Goal: Task Accomplishment & Management: Complete application form

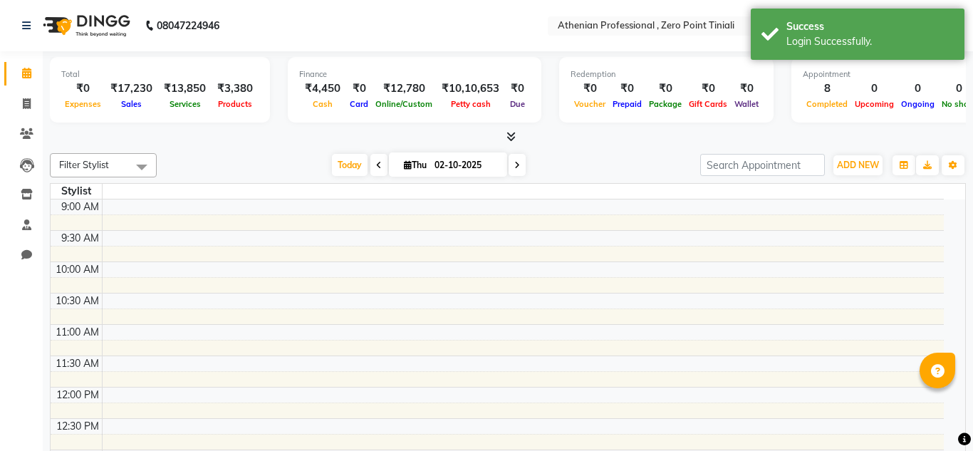
select select "en"
click at [368, 227] on table "Stylist 9:00 AM 9:30 AM 10:00 AM 10:30 AM 11:00 AM 11:30 AM 12:00 PM 12:30 PM 1…" at bounding box center [508, 345] width 916 height 324
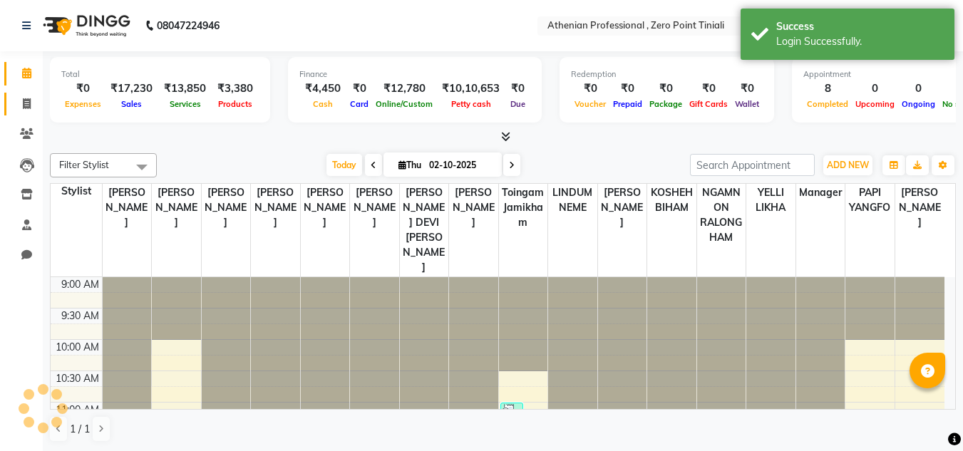
click at [21, 113] on link "Invoice" at bounding box center [21, 105] width 34 height 24
select select "service"
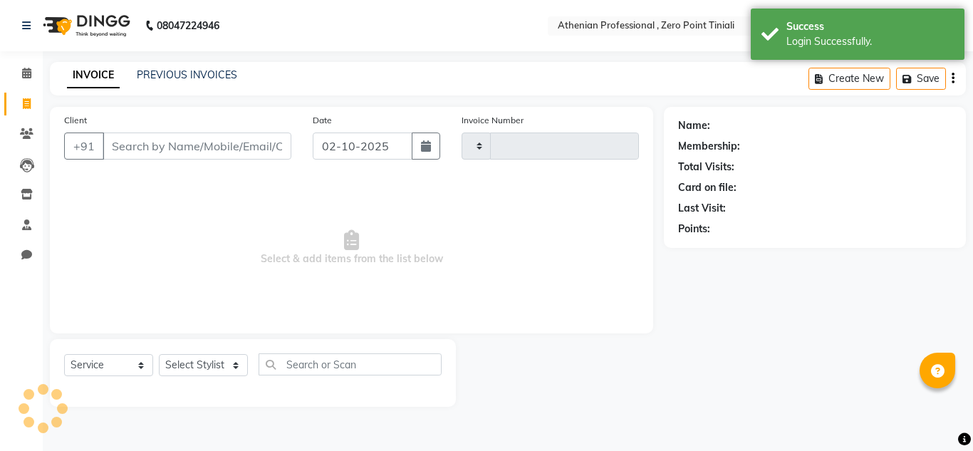
type input "2806"
select select "8300"
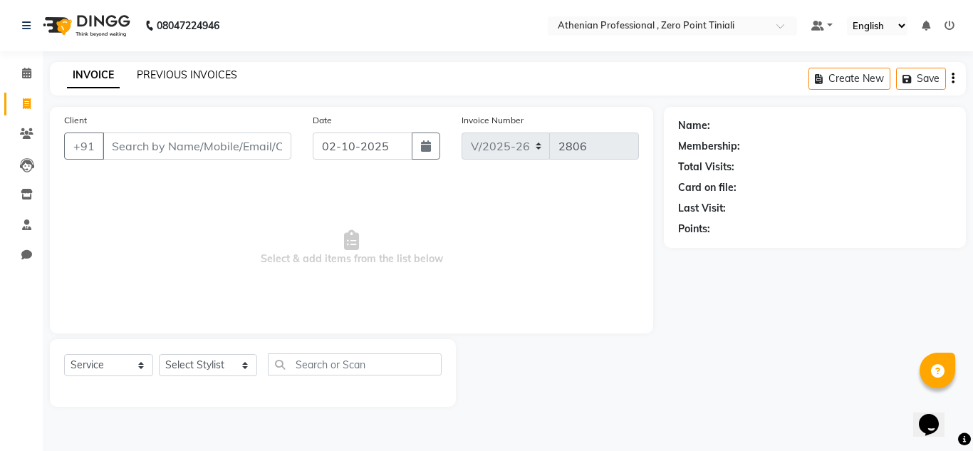
click at [203, 79] on link "PREVIOUS INVOICES" at bounding box center [187, 74] width 100 height 13
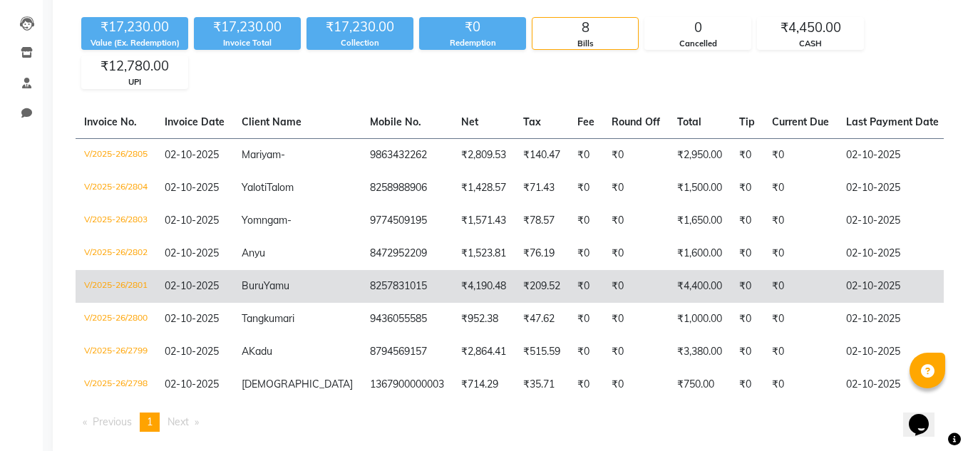
click at [309, 291] on td "Buru Yamu" at bounding box center [297, 286] width 128 height 33
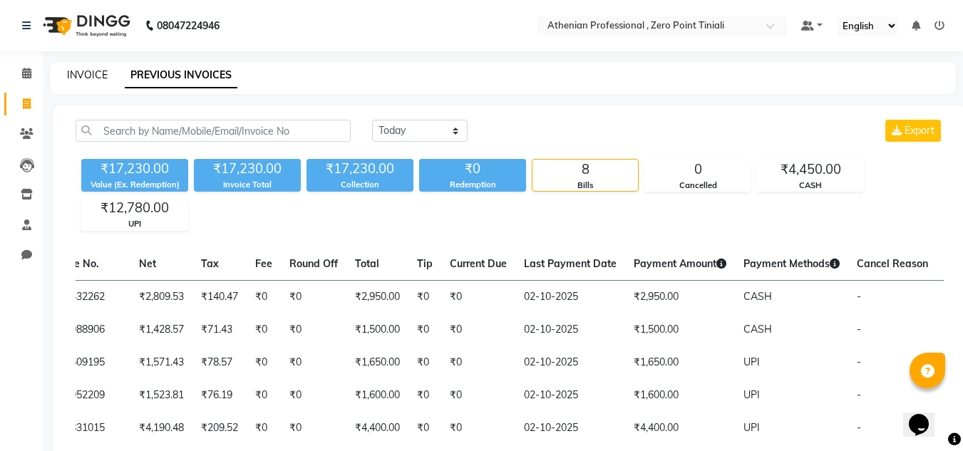
click at [98, 76] on link "INVOICE" at bounding box center [87, 74] width 41 height 13
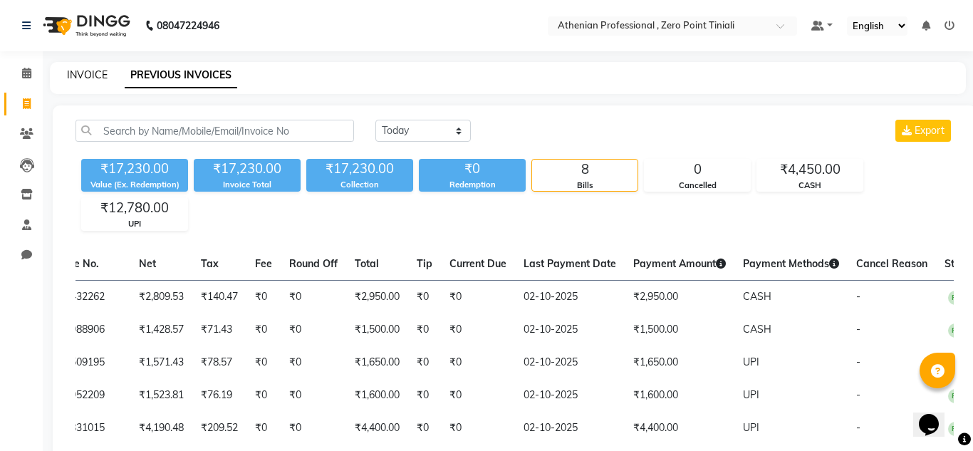
select select "service"
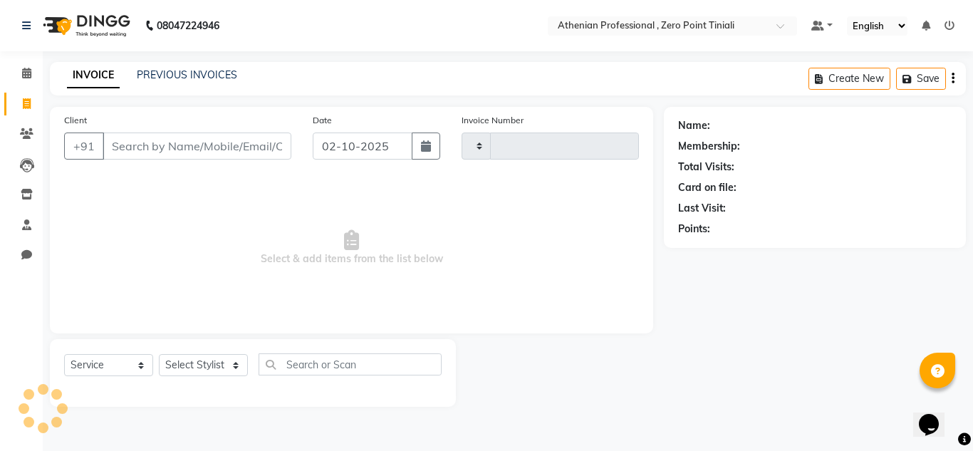
type input "2806"
select select "8300"
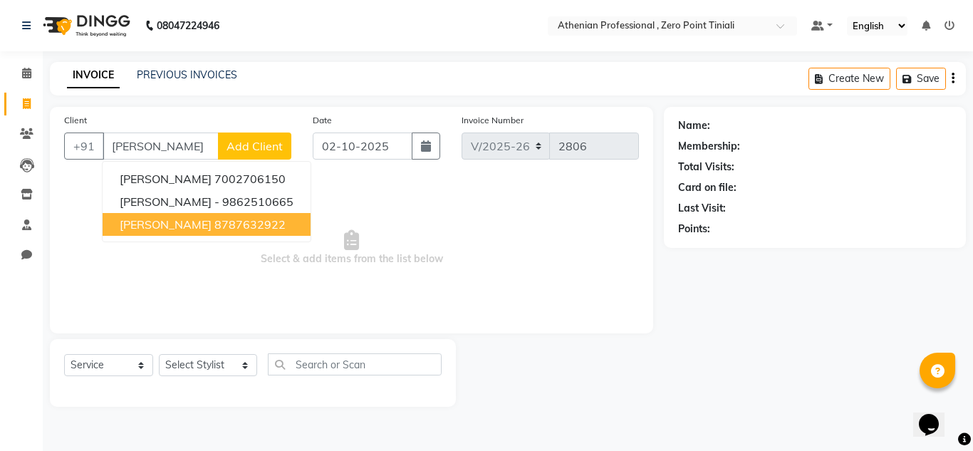
click at [245, 234] on button "Krisna 8787632922" at bounding box center [207, 224] width 208 height 23
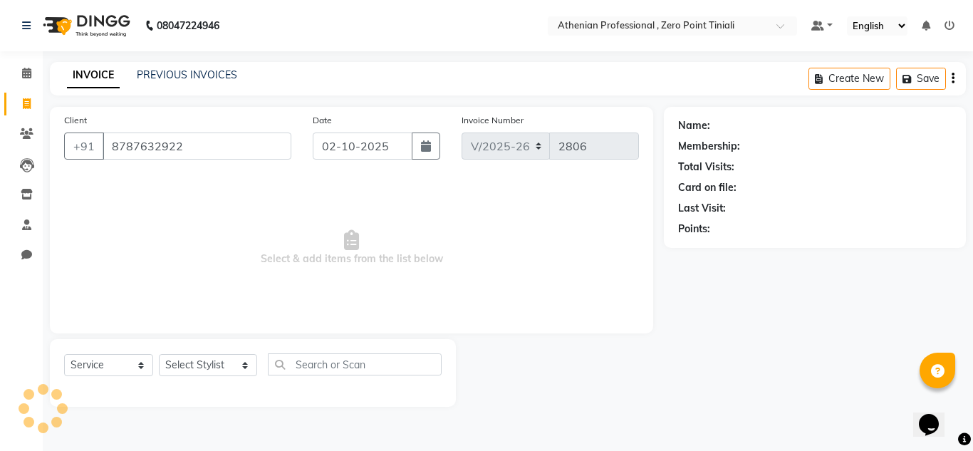
type input "8787632922"
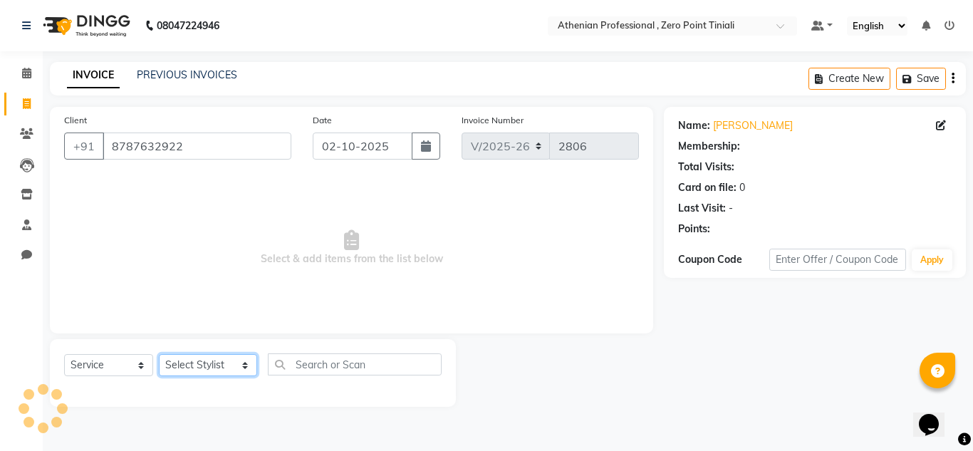
click at [223, 365] on select "Select Stylist [PERSON_NAME][MEDICAL_DATA] Admin [PERSON_NAME] BIHAM LINDUM NEM…" at bounding box center [208, 365] width 98 height 22
select select "1: Object"
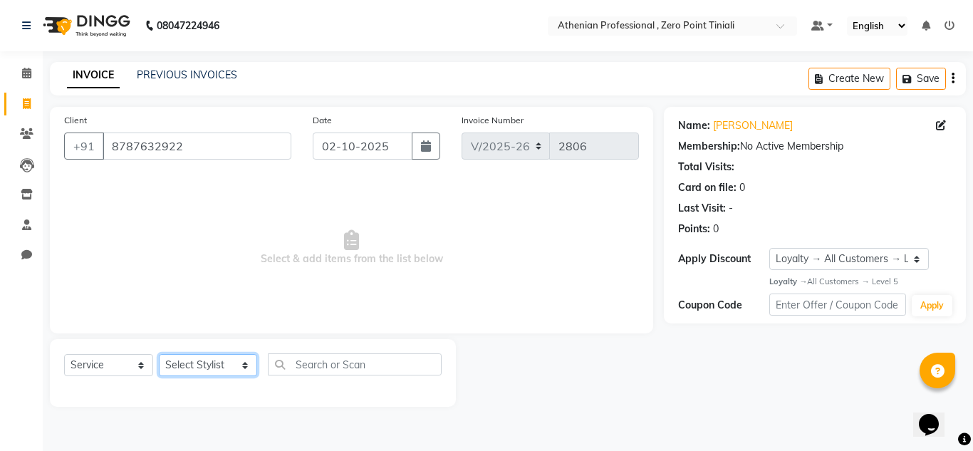
select select "80209"
click at [159, 354] on select "Select Stylist [PERSON_NAME][MEDICAL_DATA] Admin [PERSON_NAME] BIHAM LINDUM NEM…" at bounding box center [208, 365] width 98 height 22
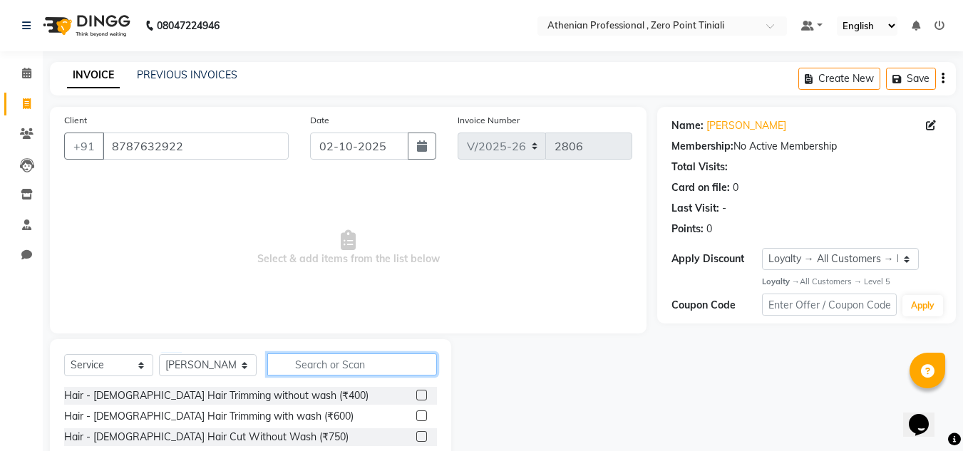
click at [340, 373] on input "text" at bounding box center [352, 364] width 170 height 22
type input "Aroma"
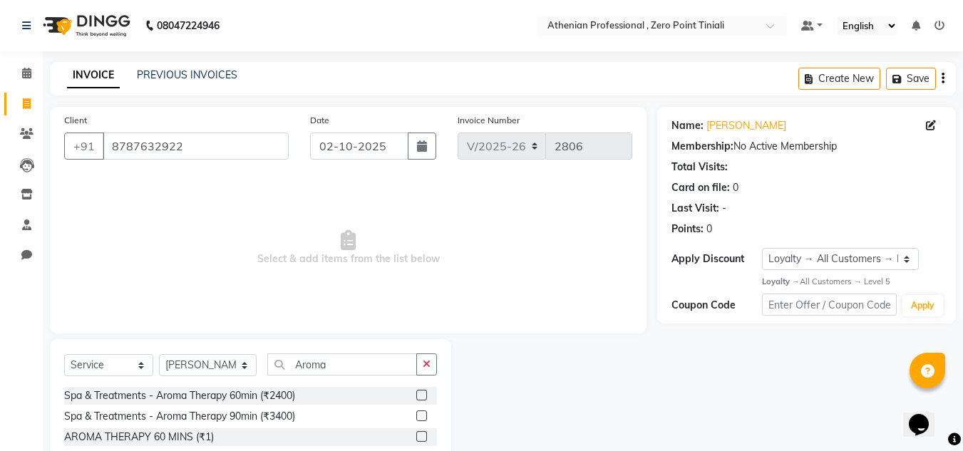
click at [425, 401] on div at bounding box center [420, 397] width 9 height 15
click at [421, 403] on div at bounding box center [420, 397] width 9 height 15
click at [421, 400] on label at bounding box center [421, 395] width 11 height 11
click at [421, 400] on input "checkbox" at bounding box center [420, 395] width 9 height 9
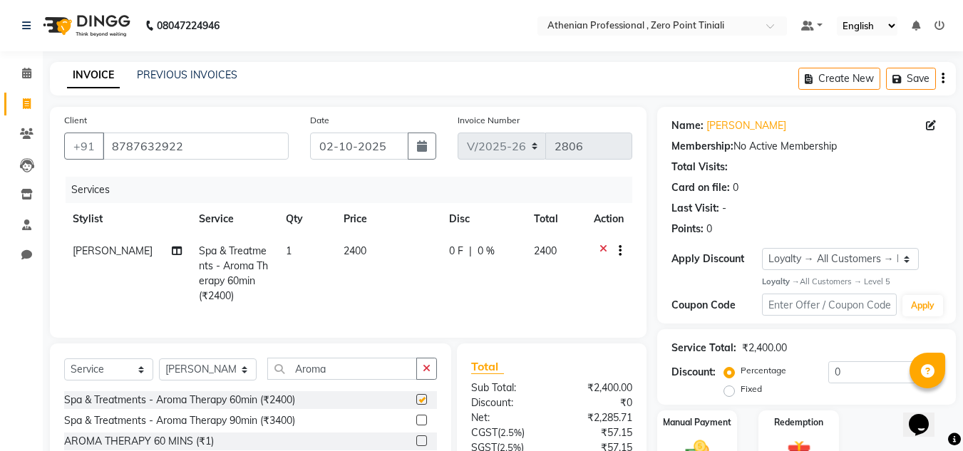
checkbox input "false"
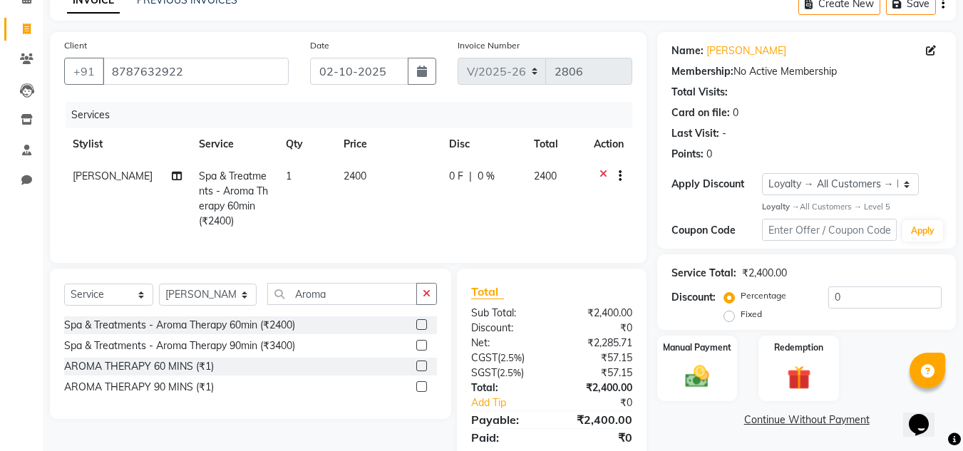
scroll to position [77, 0]
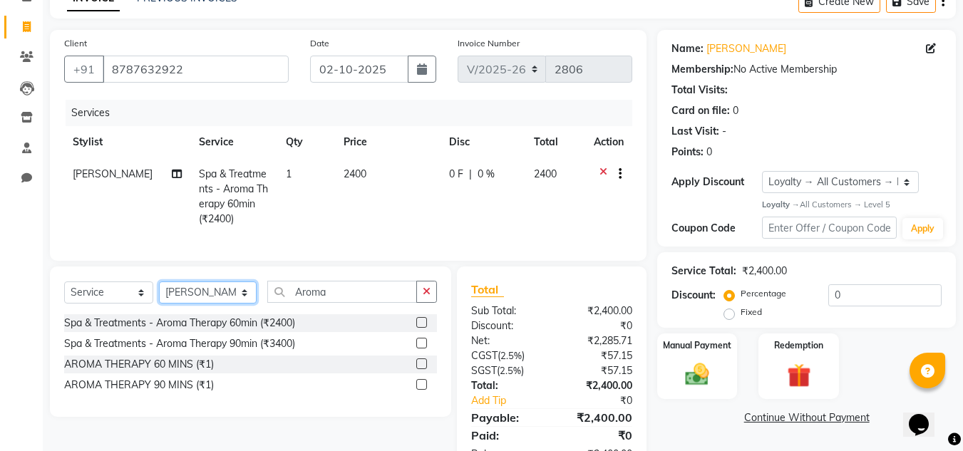
click at [205, 302] on select "Select Stylist [PERSON_NAME][MEDICAL_DATA] Admin [PERSON_NAME] BIHAM LINDUM NEM…" at bounding box center [208, 292] width 98 height 22
select select "80204"
click at [159, 292] on select "Select Stylist [PERSON_NAME][MEDICAL_DATA] Admin [PERSON_NAME] BIHAM LINDUM NEM…" at bounding box center [208, 292] width 98 height 22
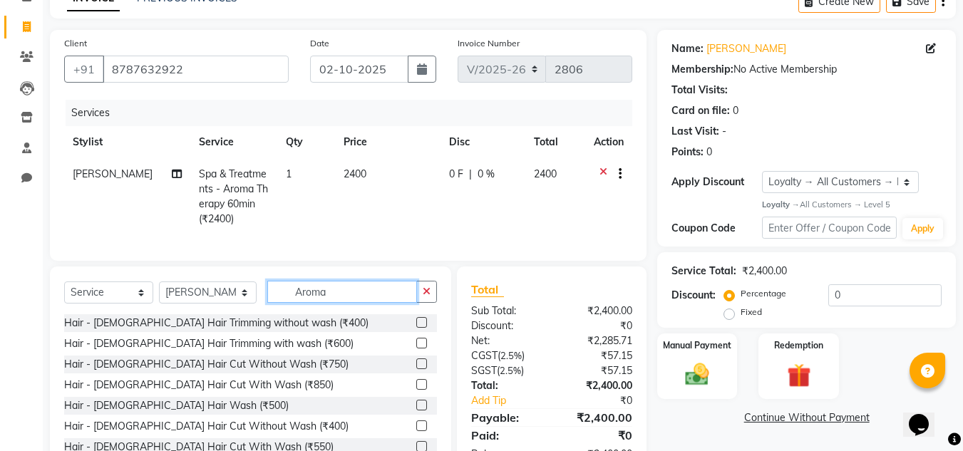
click at [363, 303] on input "Aroma" at bounding box center [342, 292] width 150 height 22
type input "A"
click at [416, 390] on label at bounding box center [421, 384] width 11 height 11
click at [416, 390] on input "checkbox" at bounding box center [420, 385] width 9 height 9
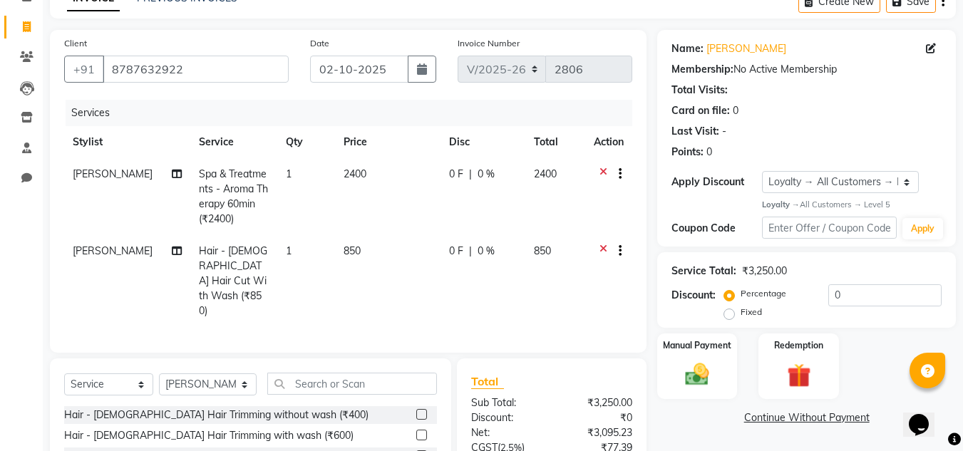
checkbox input "false"
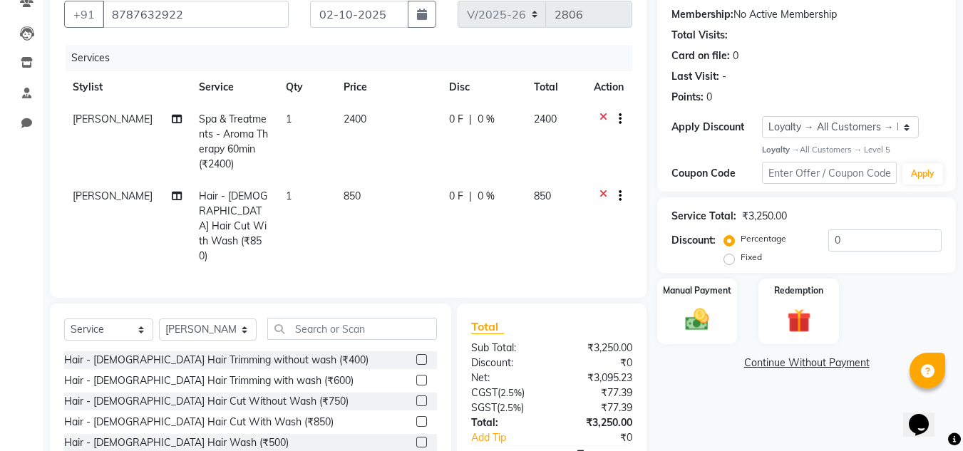
scroll to position [140, 0]
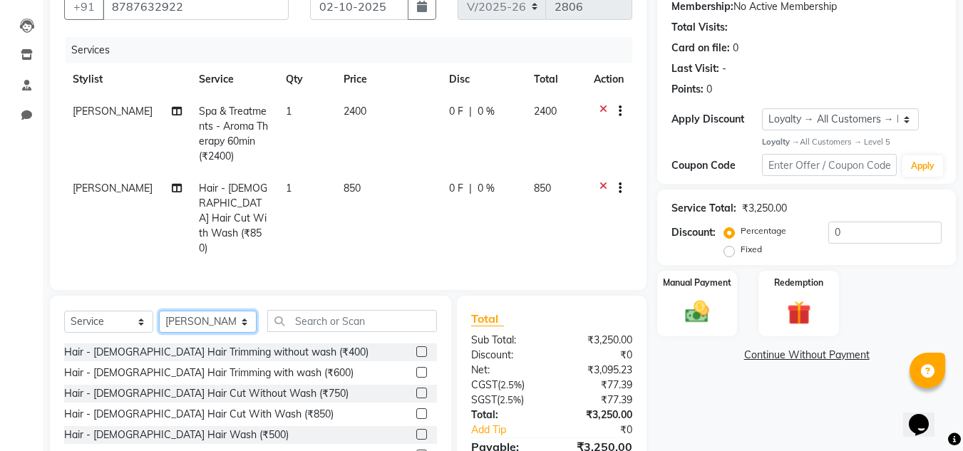
click at [210, 311] on select "Select Stylist [PERSON_NAME][MEDICAL_DATA] Admin [PERSON_NAME] BIHAM LINDUM NEM…" at bounding box center [208, 322] width 98 height 22
select select "80201"
click at [159, 311] on select "Select Stylist [PERSON_NAME][MEDICAL_DATA] Admin [PERSON_NAME] BIHAM LINDUM NEM…" at bounding box center [208, 322] width 98 height 22
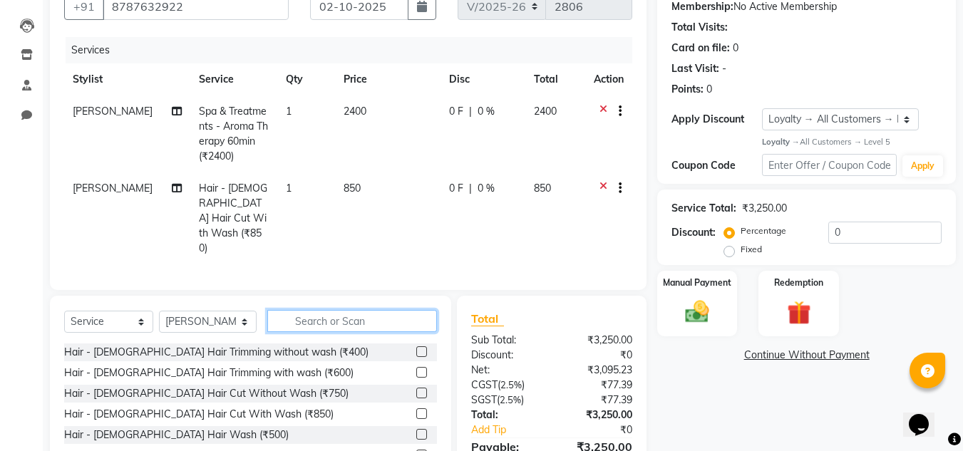
click at [331, 310] on input "text" at bounding box center [352, 321] width 170 height 22
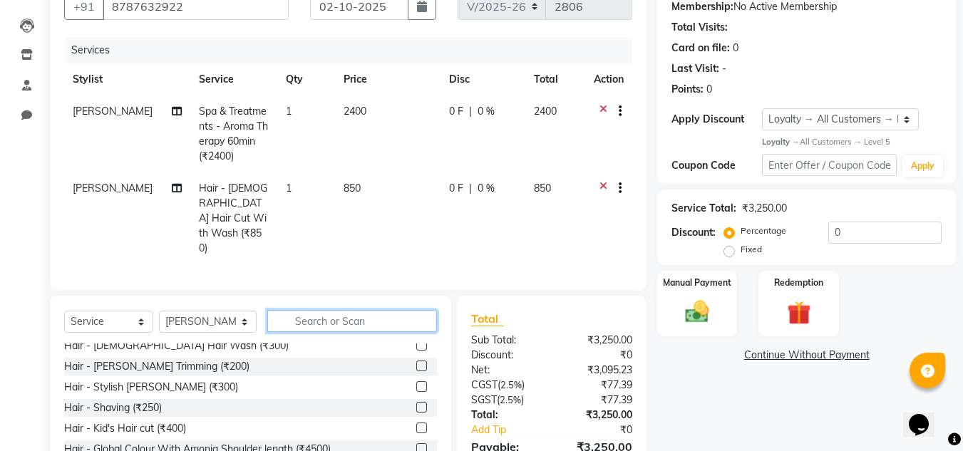
scroll to position [152, 0]
click at [416, 422] on label at bounding box center [421, 427] width 11 height 11
click at [416, 423] on input "checkbox" at bounding box center [420, 427] width 9 height 9
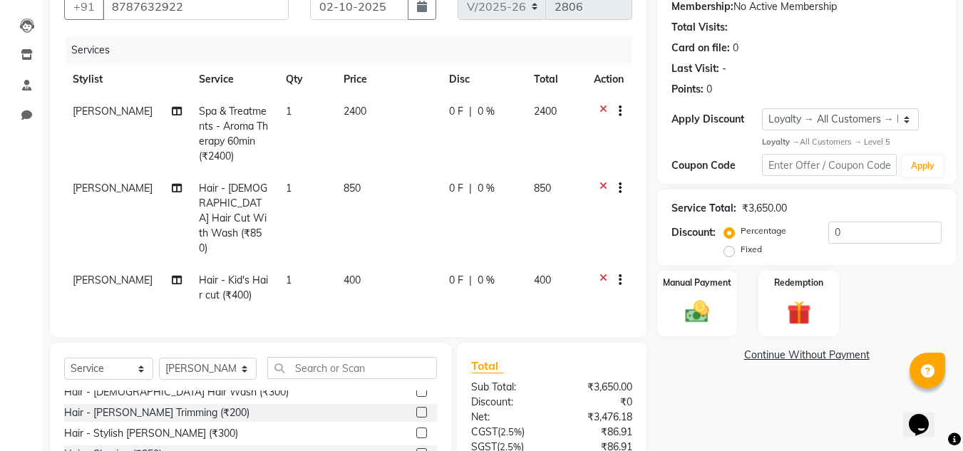
checkbox input "false"
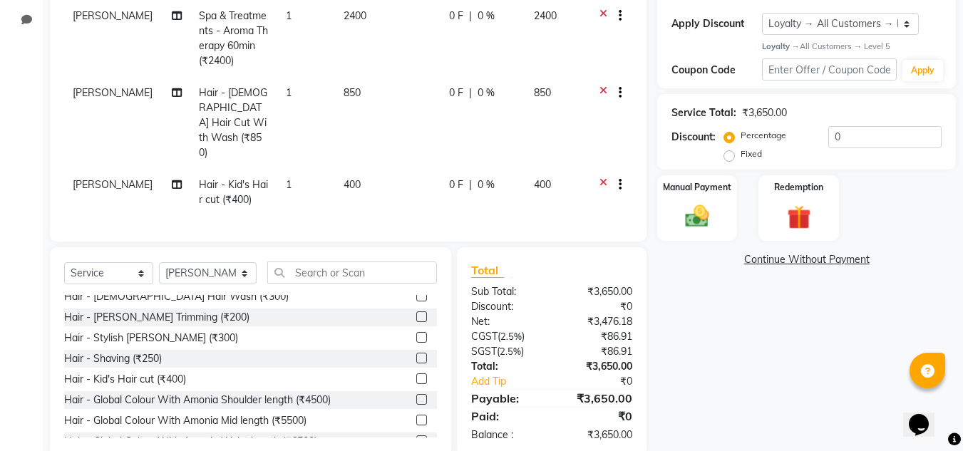
scroll to position [236, 0]
click at [360, 261] on input "text" at bounding box center [352, 272] width 170 height 22
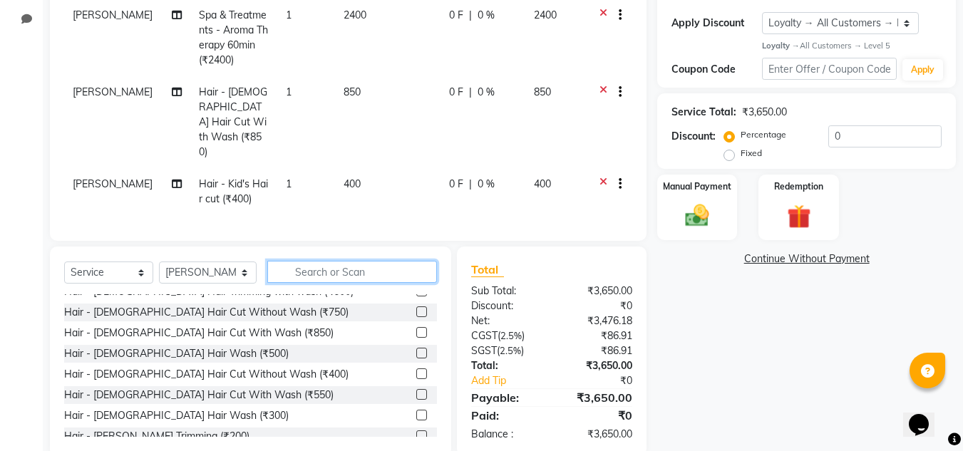
scroll to position [31, 0]
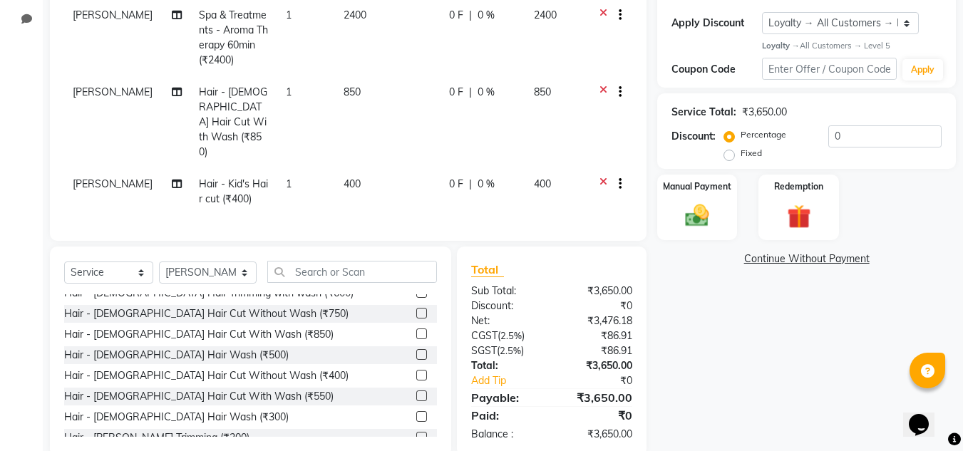
click at [416, 390] on label at bounding box center [421, 395] width 11 height 11
click at [416, 392] on input "checkbox" at bounding box center [420, 396] width 9 height 9
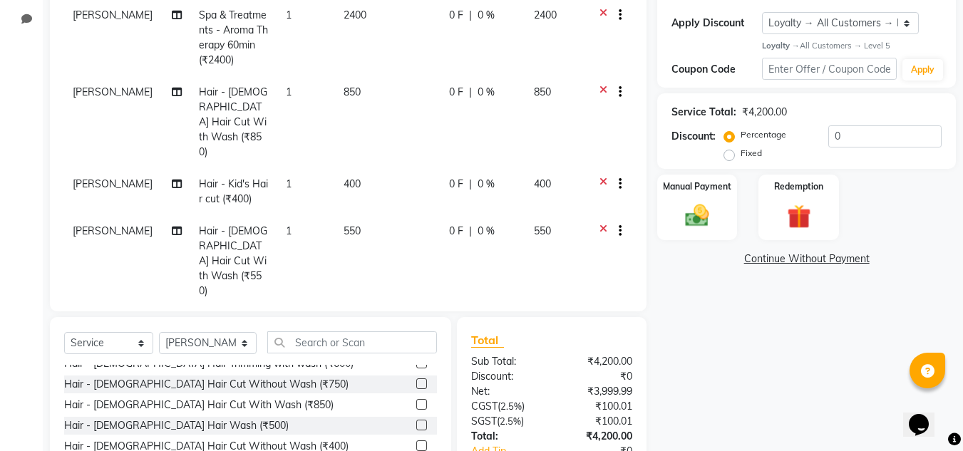
checkbox input "false"
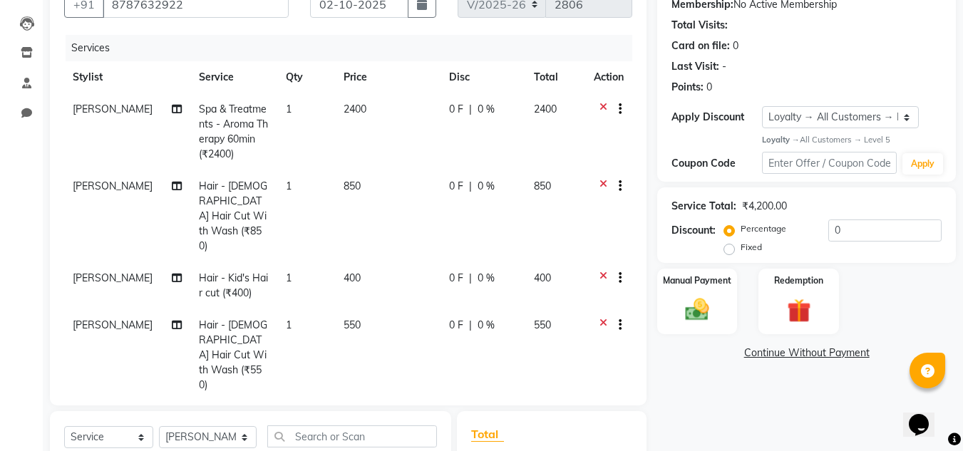
scroll to position [141, 0]
click at [478, 110] on span "0 %" at bounding box center [485, 110] width 17 height 15
select select "80209"
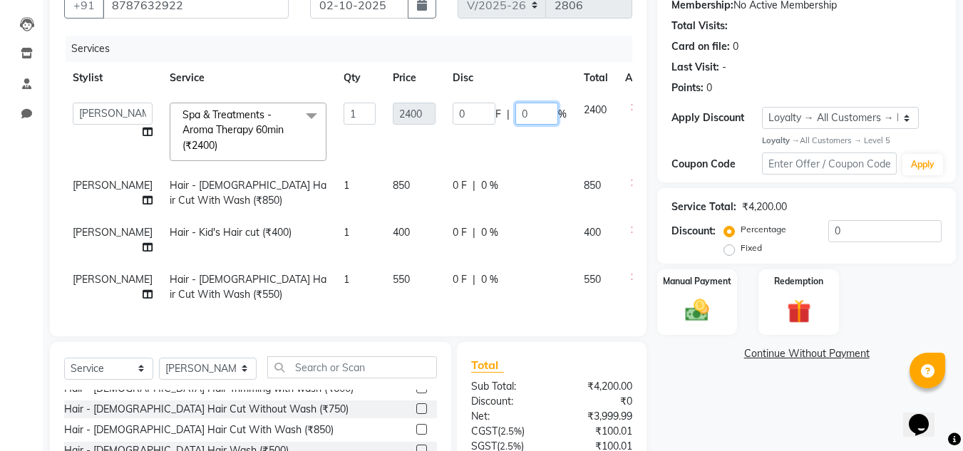
click at [517, 117] on input "0" at bounding box center [536, 114] width 43 height 22
type input "15"
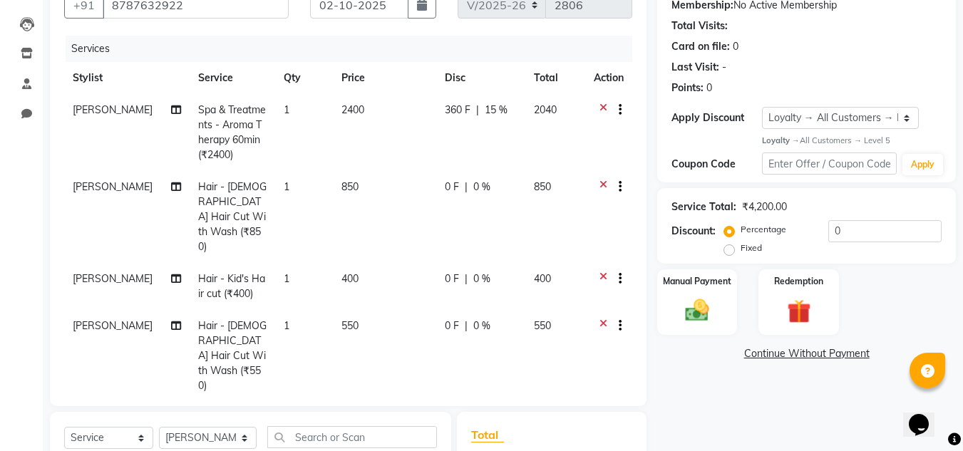
click at [527, 222] on tr "MAHINDRA [PERSON_NAME] Hair - [DEMOGRAPHIC_DATA] Hair Cut With Wash (₹850) 1 85…" at bounding box center [348, 217] width 568 height 92
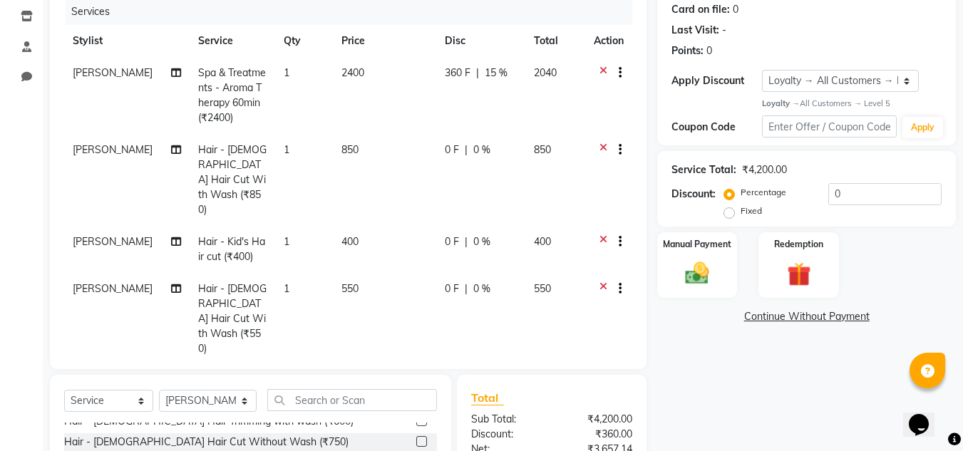
scroll to position [306, 0]
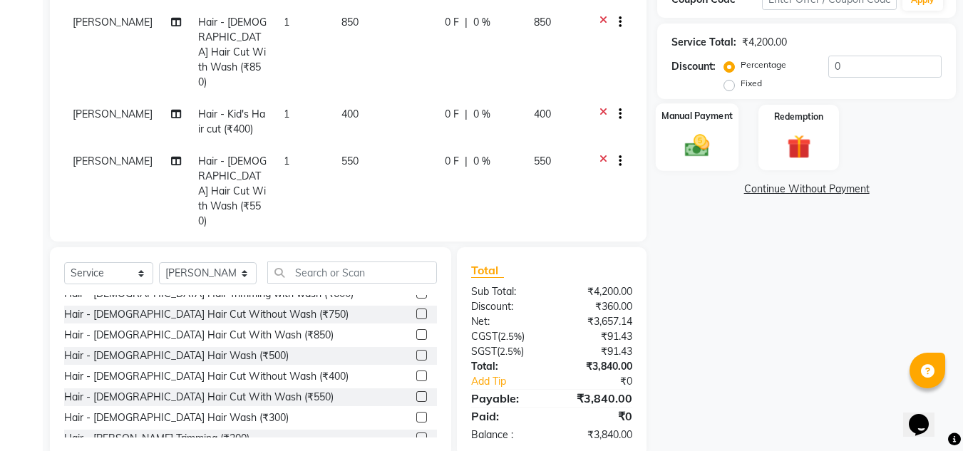
click at [695, 152] on img at bounding box center [697, 146] width 40 height 29
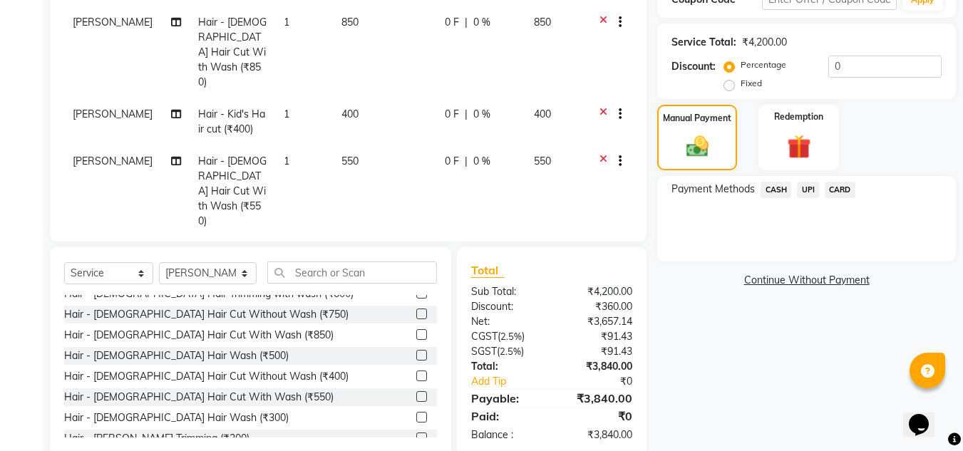
click at [777, 197] on span "CASH" at bounding box center [775, 190] width 31 height 16
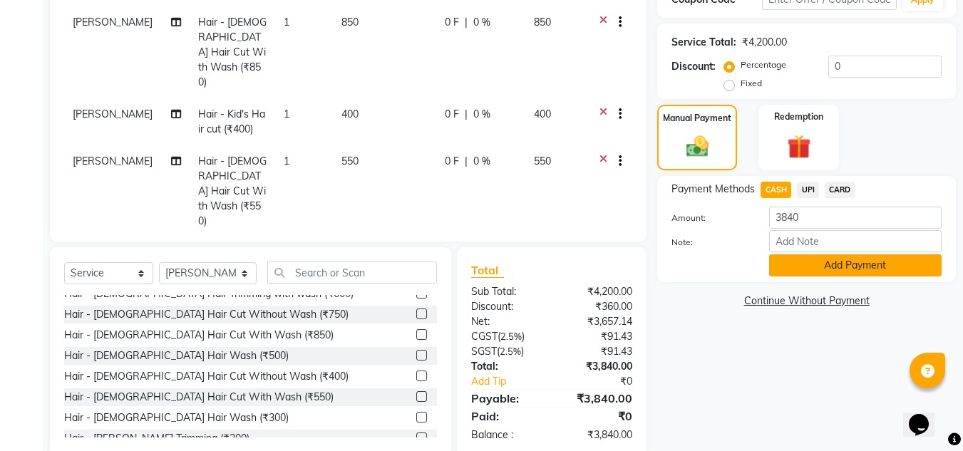
click at [807, 264] on button "Add Payment" at bounding box center [855, 265] width 172 height 22
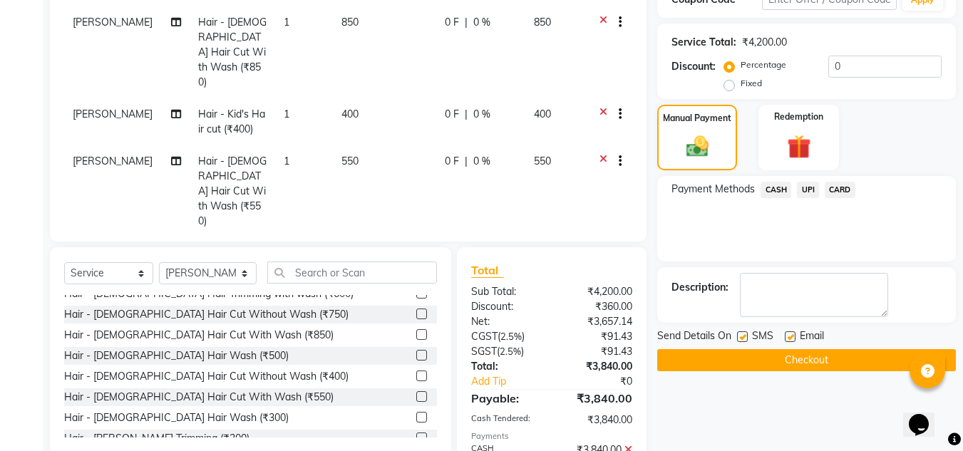
scroll to position [441, 0]
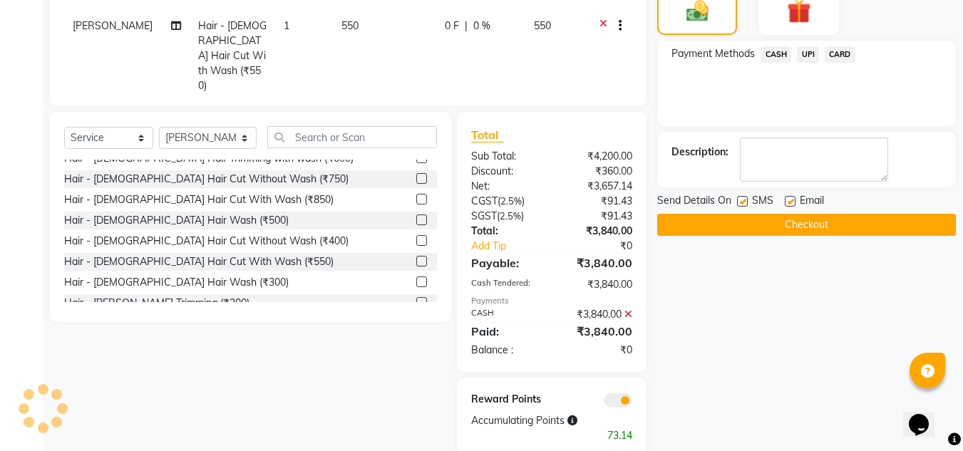
click at [763, 230] on button "Checkout" at bounding box center [806, 225] width 299 height 22
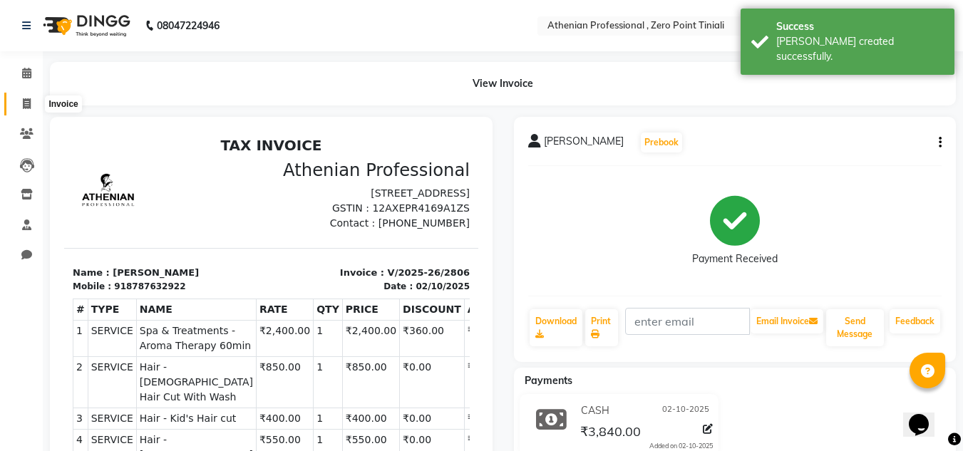
click at [23, 103] on icon at bounding box center [27, 103] width 8 height 11
select select "service"
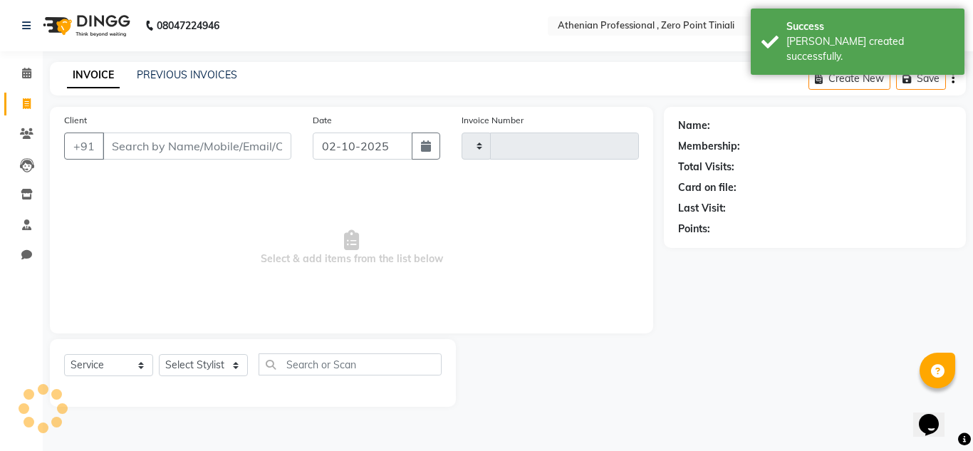
type input "2807"
select select "8300"
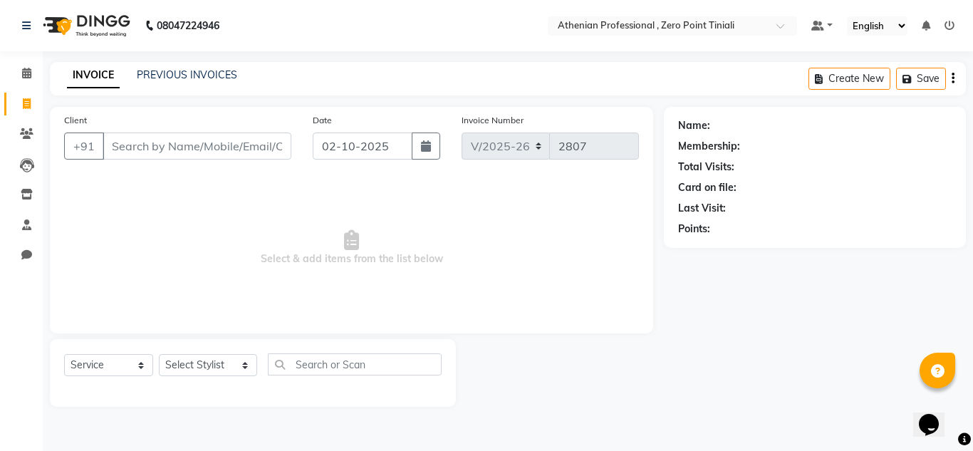
click at [171, 156] on input "Client" at bounding box center [197, 146] width 189 height 27
type input "9402853214"
click at [247, 156] on button "Add Client" at bounding box center [254, 146] width 73 height 27
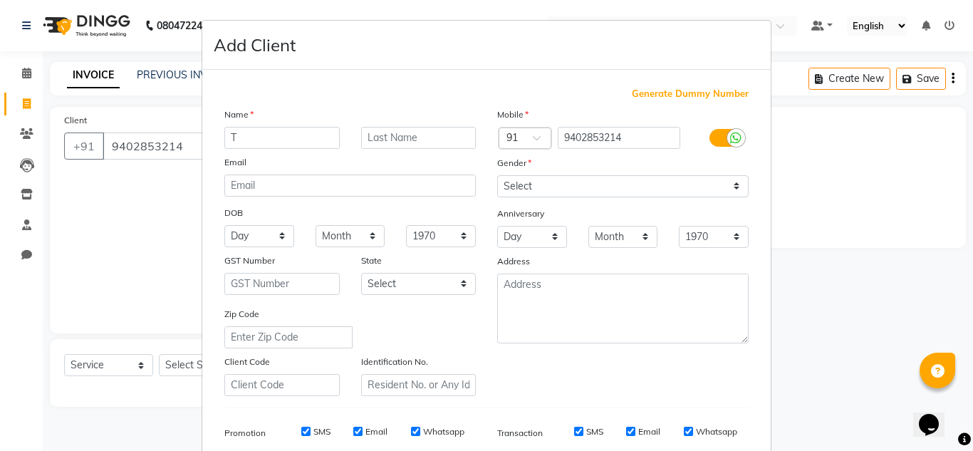
type input "T"
click at [413, 146] on input "text" at bounding box center [418, 138] width 115 height 22
type input "Makcha"
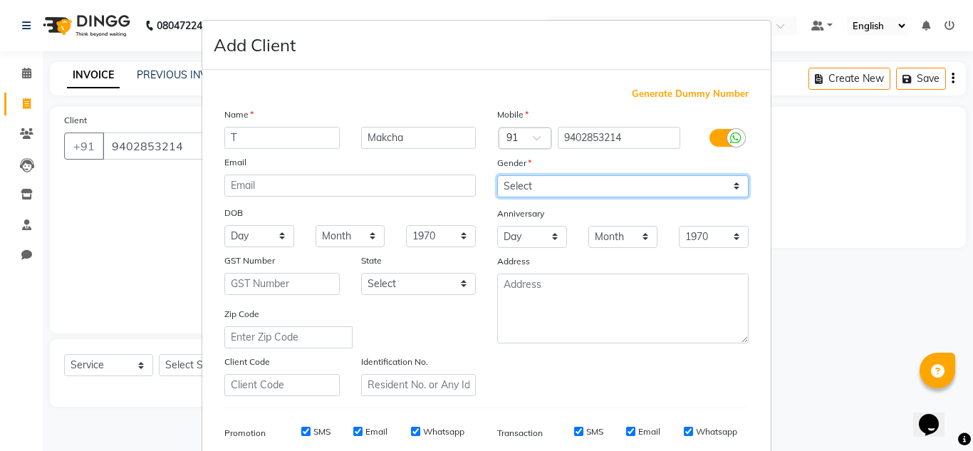
click at [554, 194] on select "Select [DEMOGRAPHIC_DATA] [DEMOGRAPHIC_DATA] Other Prefer Not To Say" at bounding box center [623, 186] width 252 height 22
select select "[DEMOGRAPHIC_DATA]"
click at [497, 175] on select "Select [DEMOGRAPHIC_DATA] [DEMOGRAPHIC_DATA] Other Prefer Not To Say" at bounding box center [623, 186] width 252 height 22
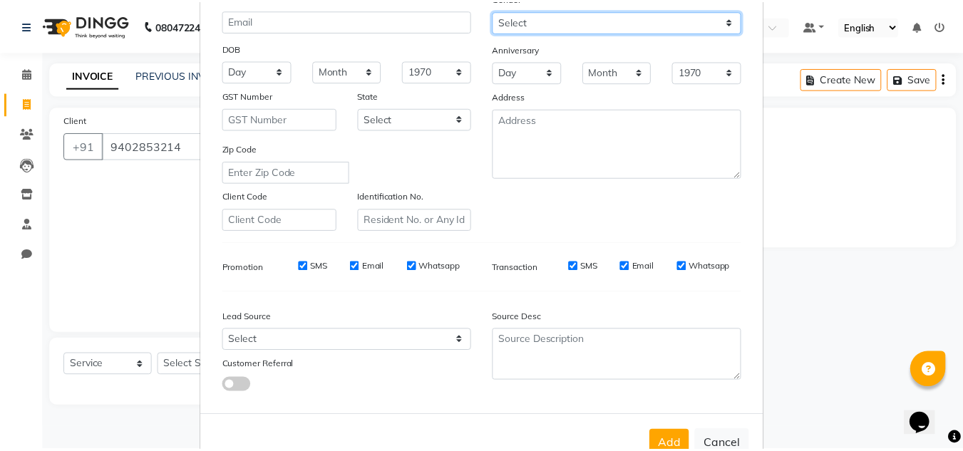
scroll to position [207, 0]
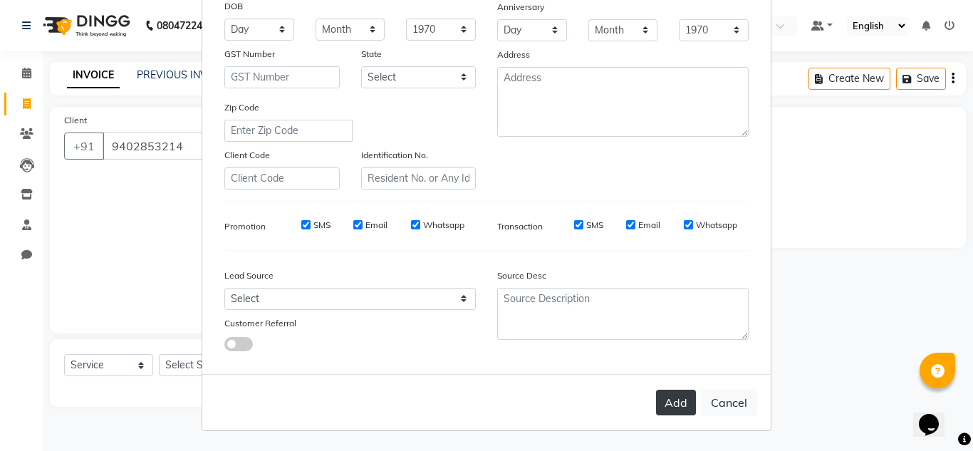
click at [665, 393] on button "Add" at bounding box center [676, 403] width 40 height 26
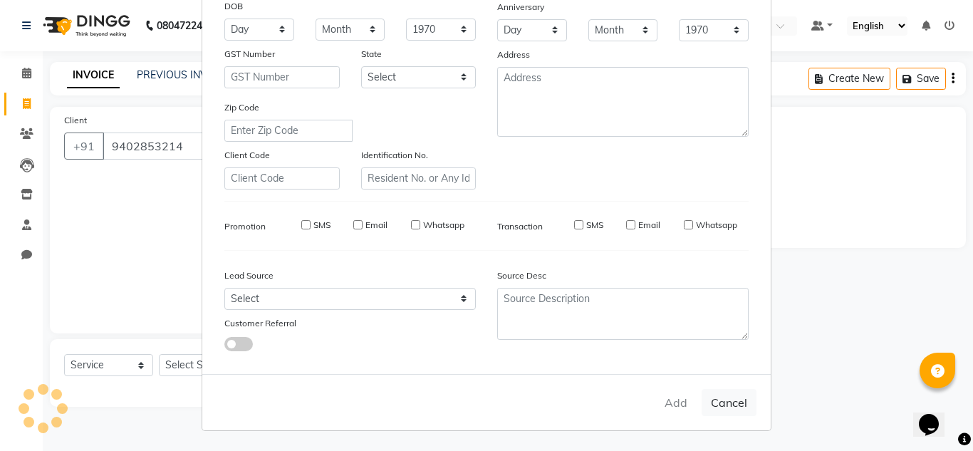
select select
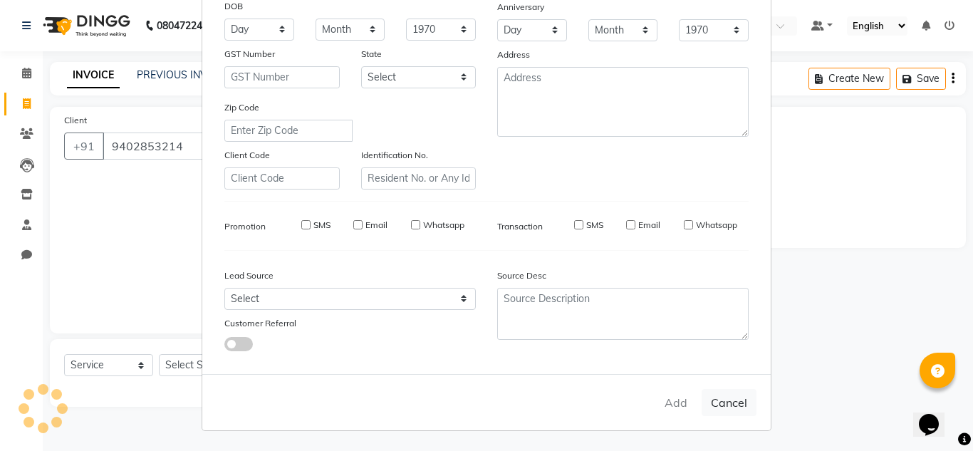
select select
checkbox input "false"
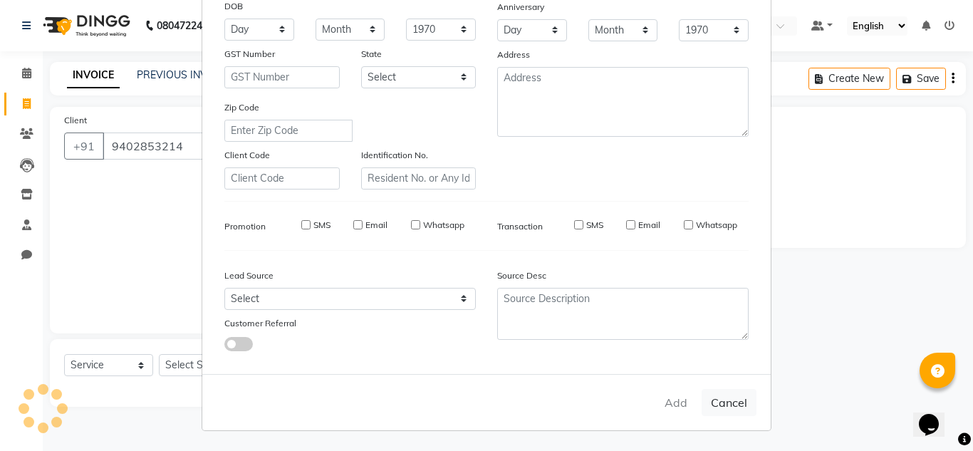
checkbox input "false"
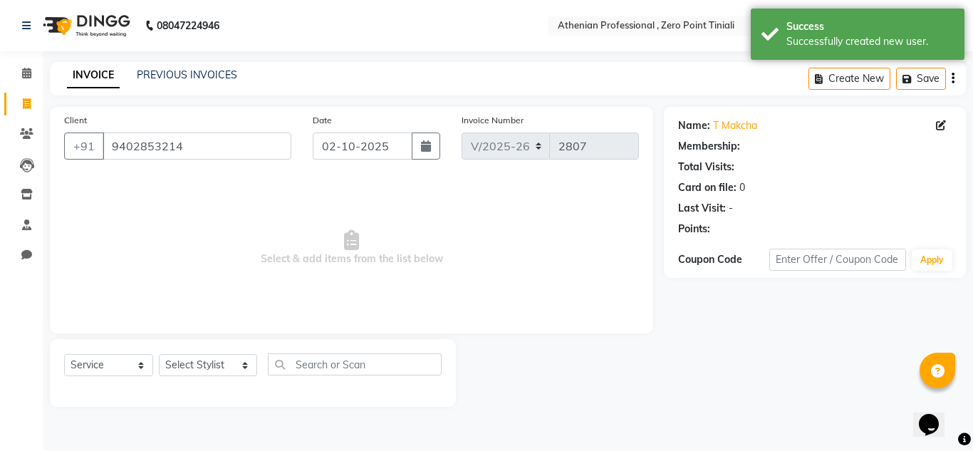
select select "1: Object"
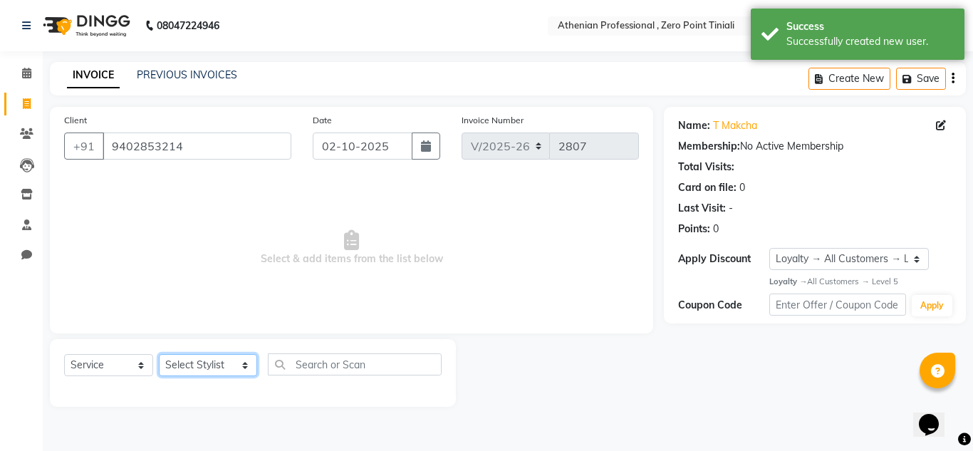
click at [201, 363] on select "Select Stylist [PERSON_NAME][MEDICAL_DATA] Admin [PERSON_NAME] BIHAM LINDUM NEM…" at bounding box center [208, 365] width 98 height 22
select select "80200"
click at [159, 354] on select "Select Stylist [PERSON_NAME][MEDICAL_DATA] Admin [PERSON_NAME] BIHAM LINDUM NEM…" at bounding box center [208, 365] width 98 height 22
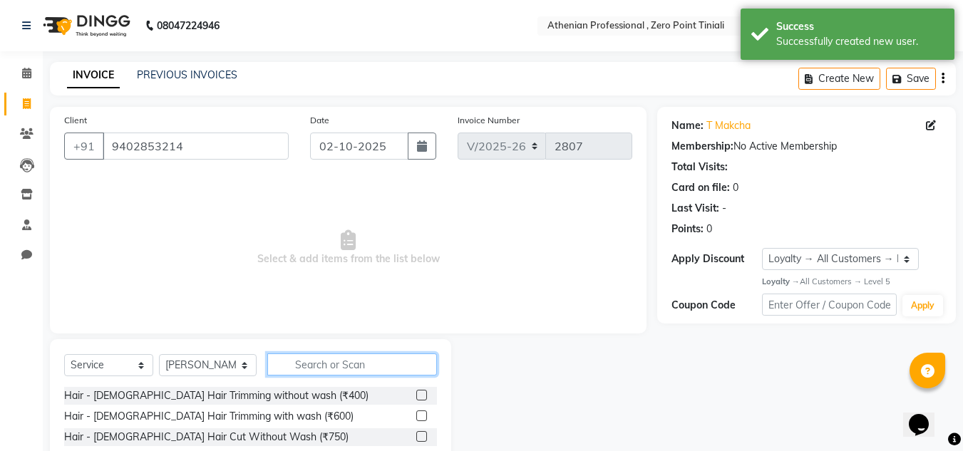
click at [322, 366] on input "text" at bounding box center [352, 364] width 170 height 22
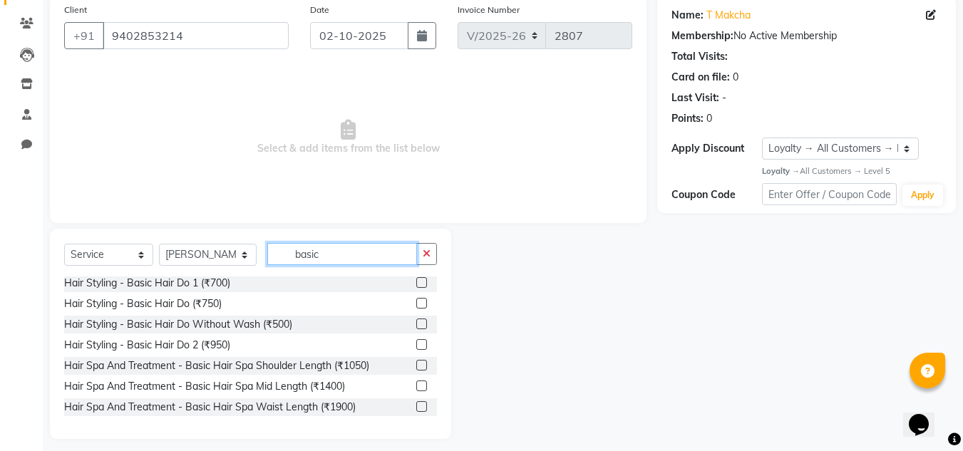
scroll to position [111, 0]
type input "basic"
click at [416, 366] on label at bounding box center [421, 364] width 11 height 11
click at [416, 366] on input "checkbox" at bounding box center [420, 365] width 9 height 9
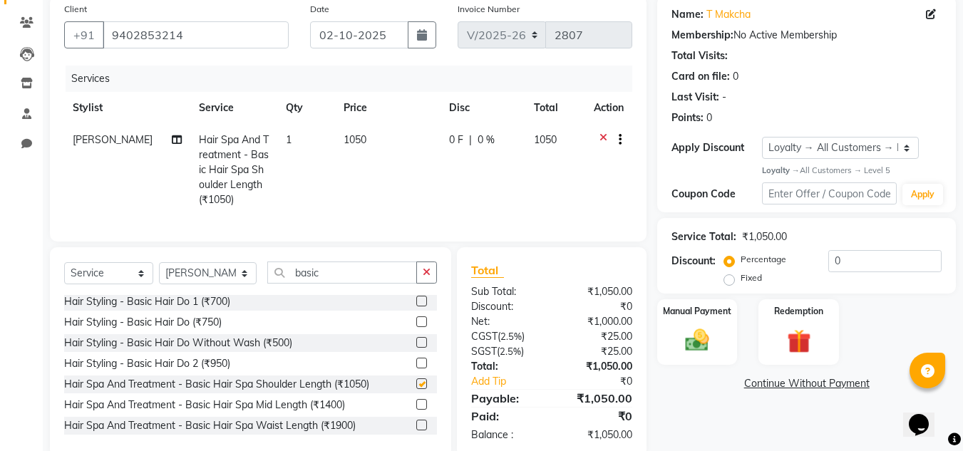
checkbox input "false"
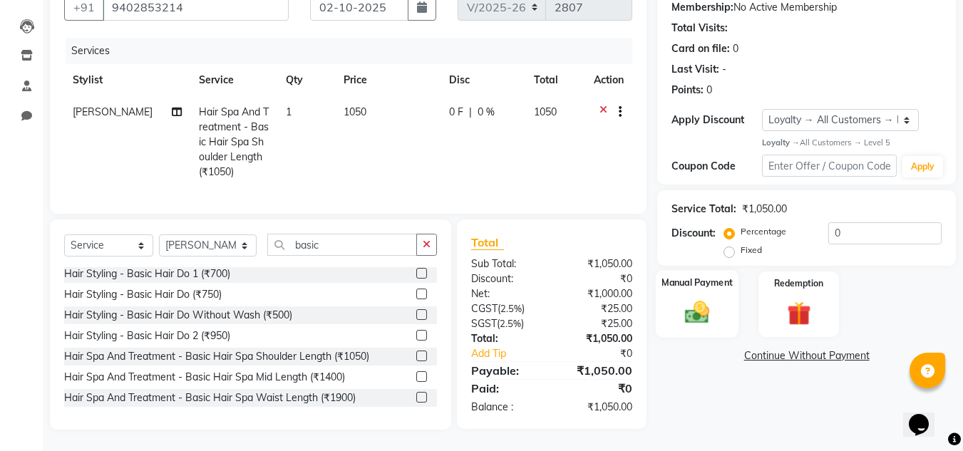
click at [712, 302] on img at bounding box center [697, 313] width 40 height 29
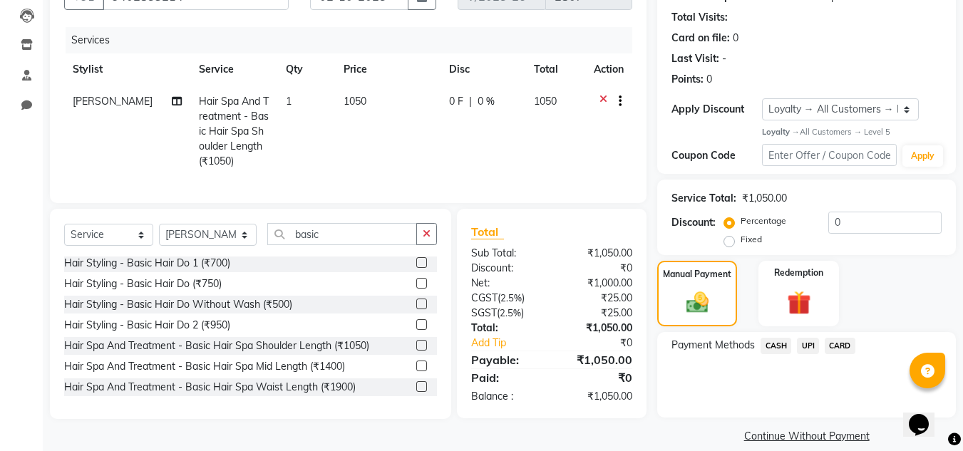
click at [809, 348] on span "UPI" at bounding box center [808, 346] width 22 height 16
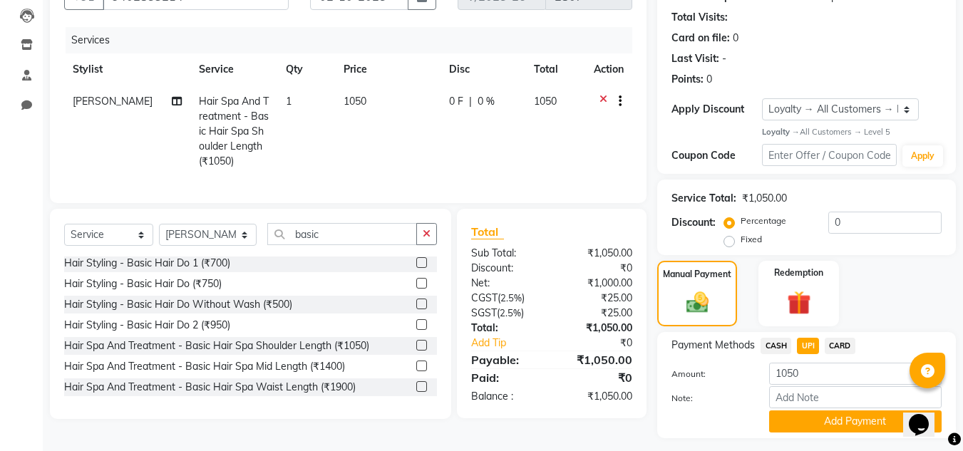
scroll to position [187, 0]
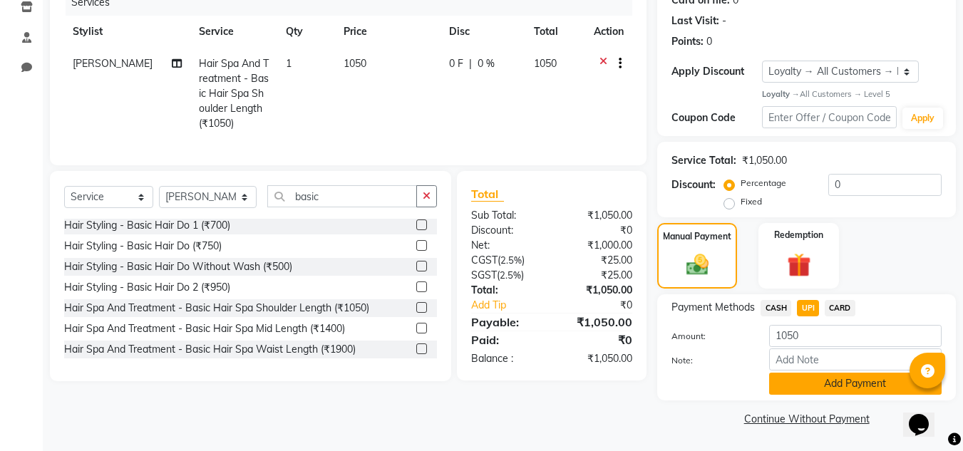
click at [801, 378] on button "Add Payment" at bounding box center [855, 384] width 172 height 22
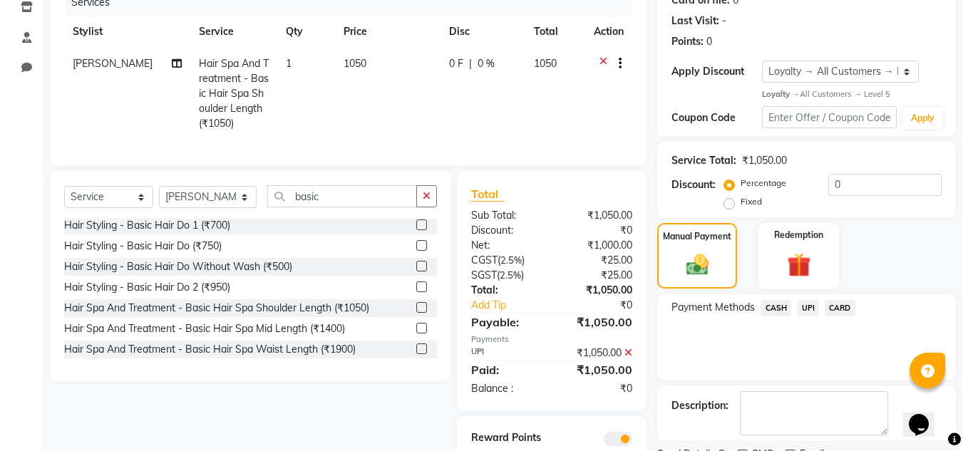
scroll to position [249, 0]
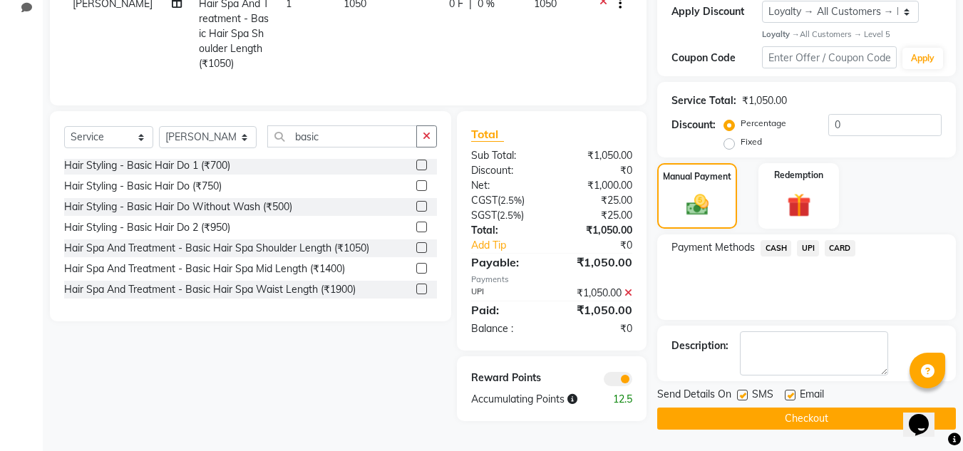
click at [785, 420] on button "Checkout" at bounding box center [806, 419] width 299 height 22
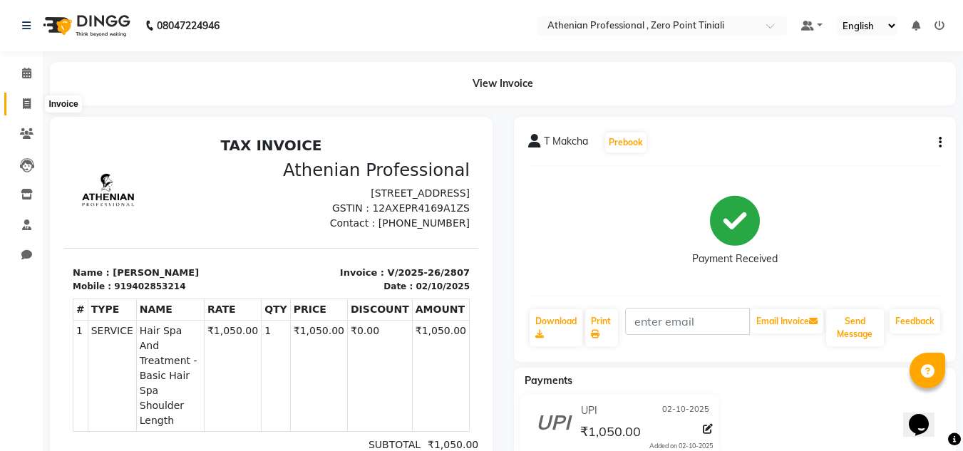
click at [23, 108] on icon at bounding box center [27, 103] width 8 height 11
select select "service"
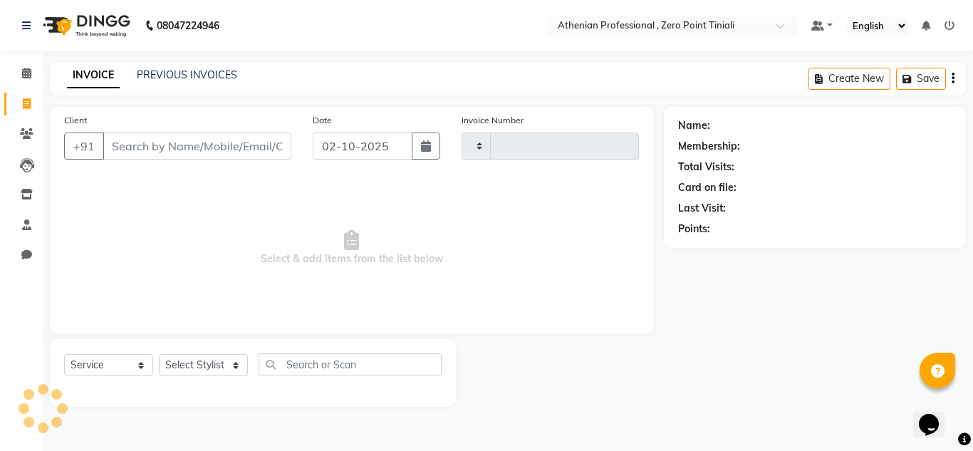
type input "2808"
select select "8300"
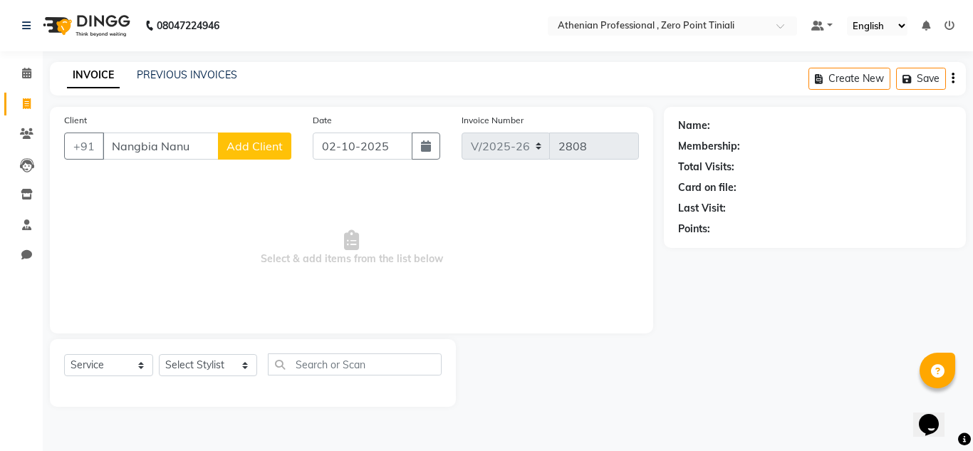
type input "Nangbia Nanu"
click at [254, 150] on span "Add Client" at bounding box center [255, 146] width 56 height 14
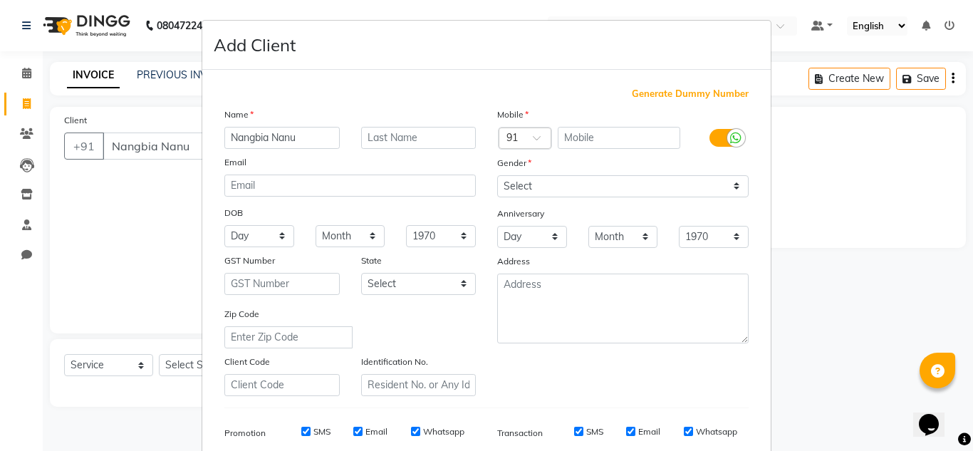
click at [315, 141] on input "Nangbia Nanu" at bounding box center [281, 138] width 115 height 22
type input "Nangbia"
click at [410, 137] on input "text" at bounding box center [418, 138] width 115 height 22
type input "Nanu"
click at [610, 138] on input "text" at bounding box center [619, 138] width 123 height 22
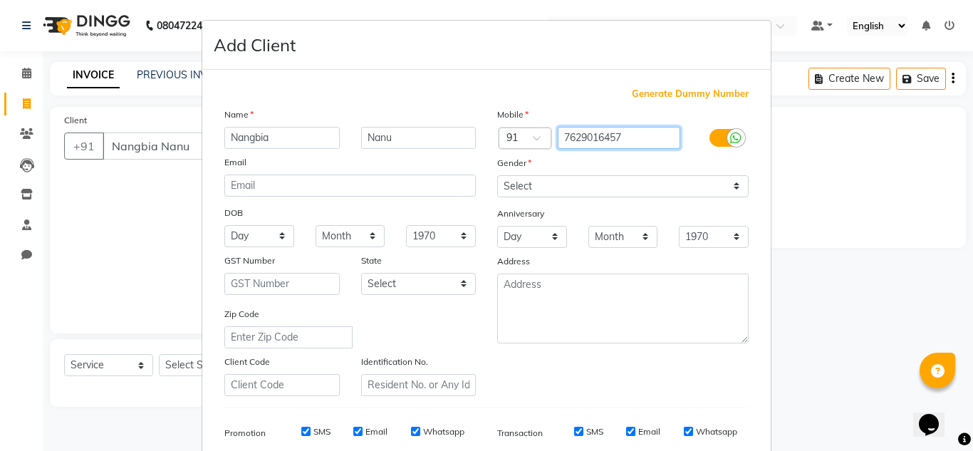
type input "7629016457"
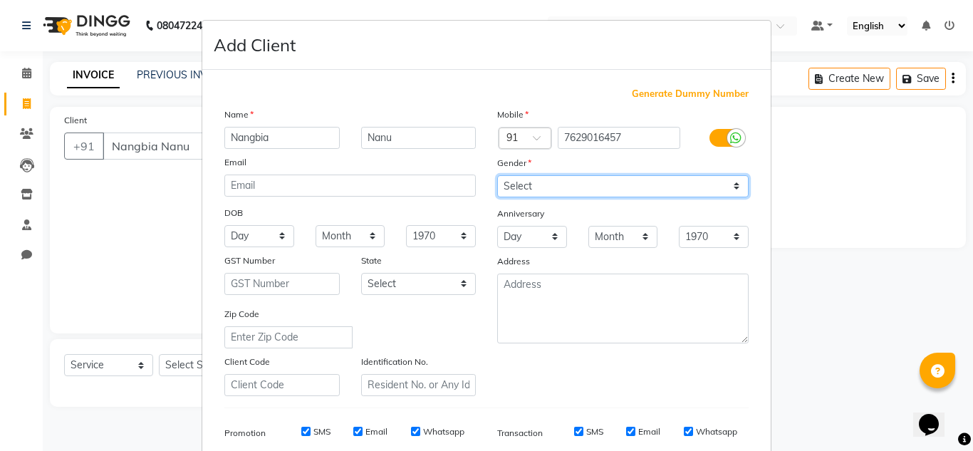
click at [602, 187] on select "Select [DEMOGRAPHIC_DATA] [DEMOGRAPHIC_DATA] Other Prefer Not To Say" at bounding box center [623, 186] width 252 height 22
select select "[DEMOGRAPHIC_DATA]"
click at [497, 175] on select "Select [DEMOGRAPHIC_DATA] [DEMOGRAPHIC_DATA] Other Prefer Not To Say" at bounding box center [623, 186] width 252 height 22
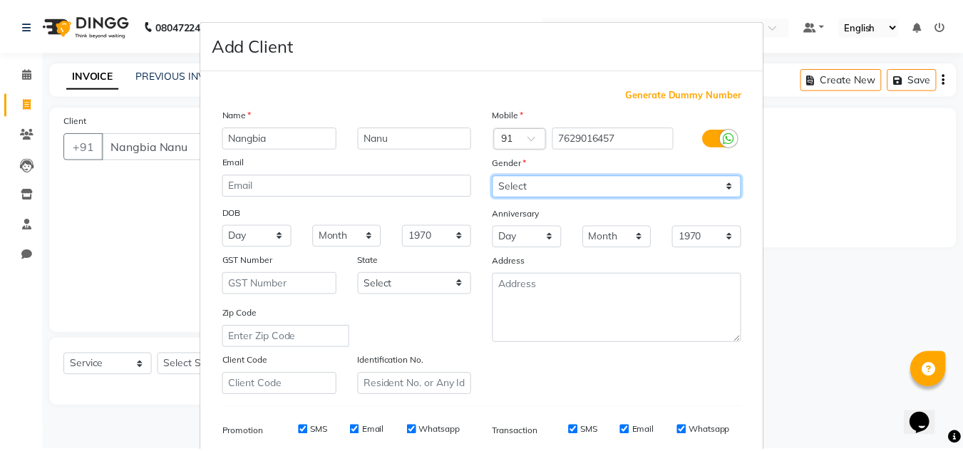
scroll to position [207, 0]
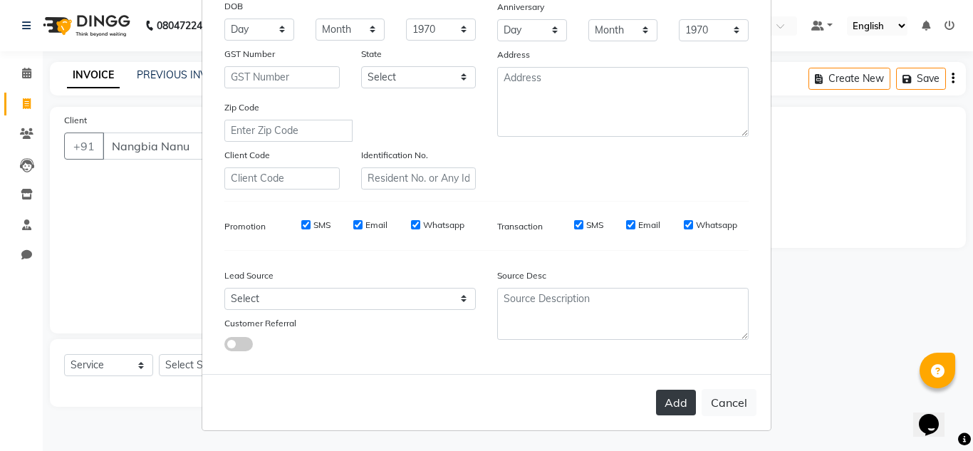
click at [675, 395] on button "Add" at bounding box center [676, 403] width 40 height 26
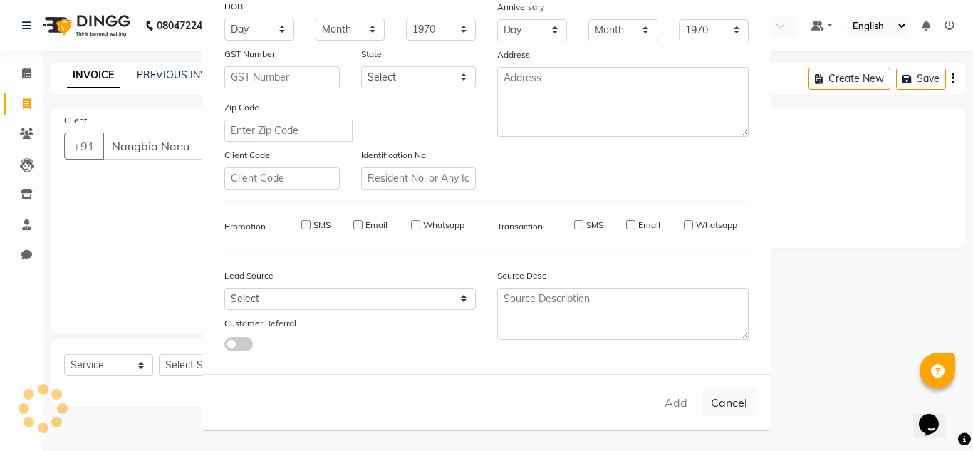
type input "7629016457"
select select
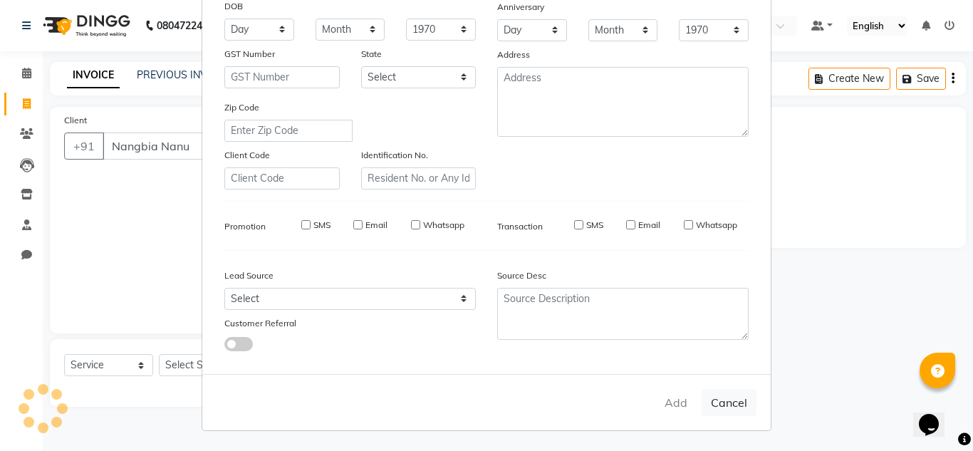
select select
checkbox input "false"
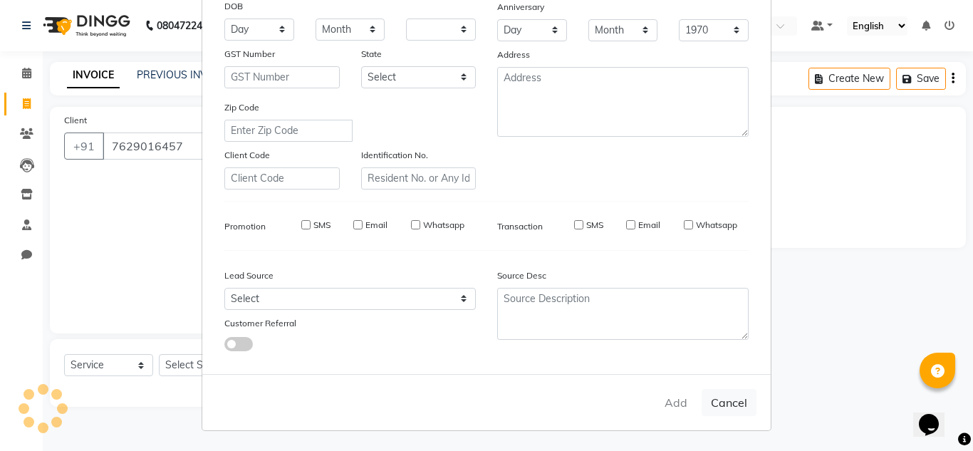
checkbox input "false"
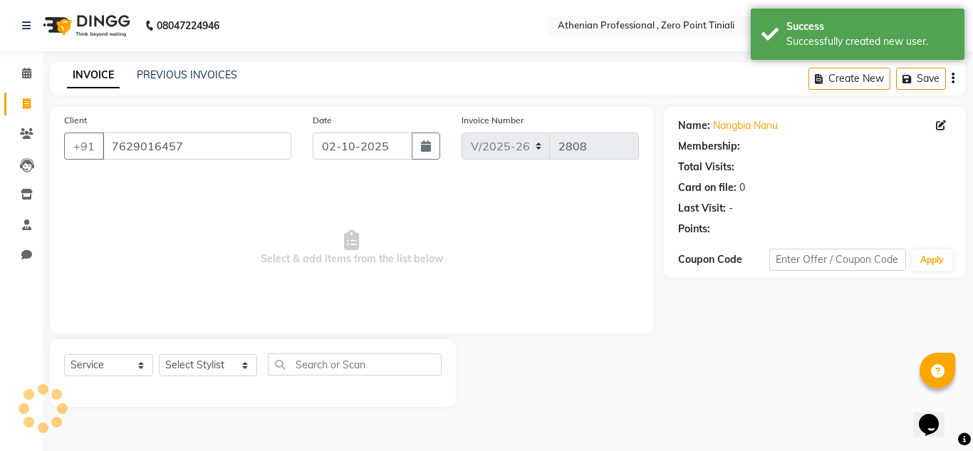
select select "1: Object"
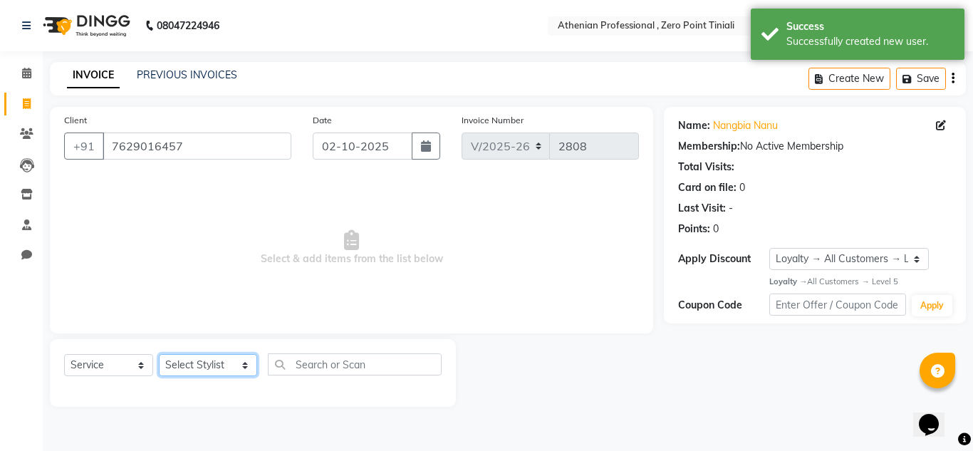
click at [209, 365] on select "Select Stylist [PERSON_NAME][MEDICAL_DATA] Admin [PERSON_NAME] BIHAM LINDUM NEM…" at bounding box center [208, 365] width 98 height 22
select select "80201"
click at [159, 354] on select "Select Stylist [PERSON_NAME][MEDICAL_DATA] Admin [PERSON_NAME] BIHAM LINDUM NEM…" at bounding box center [208, 365] width 98 height 22
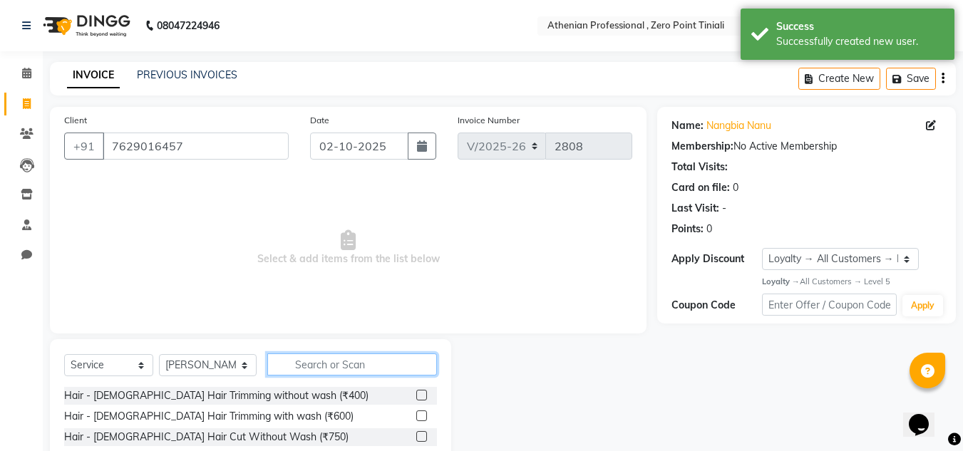
click at [324, 375] on input "text" at bounding box center [352, 364] width 170 height 22
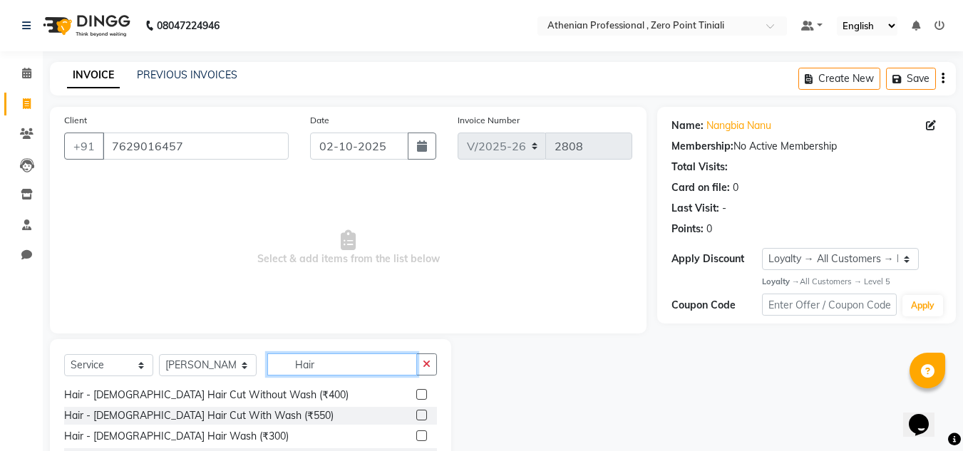
scroll to position [105, 0]
type input "Hair"
click at [416, 418] on label at bounding box center [421, 414] width 11 height 11
click at [416, 418] on input "checkbox" at bounding box center [420, 414] width 9 height 9
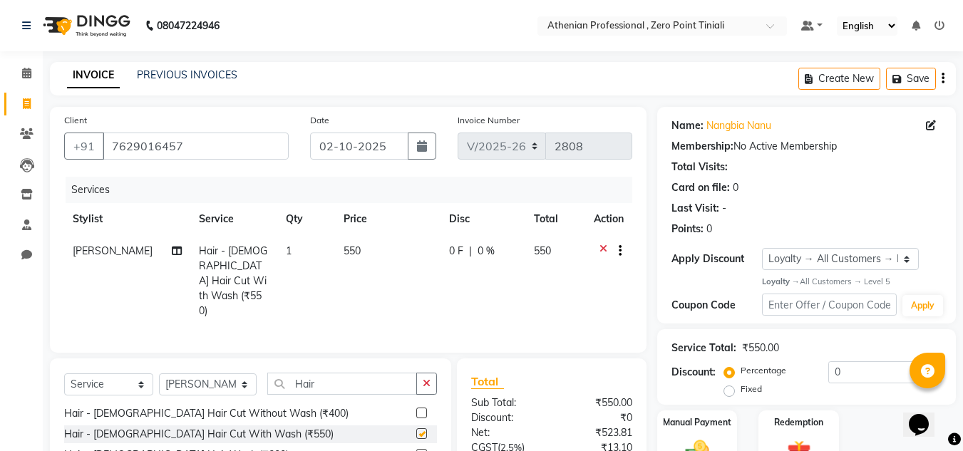
checkbox input "false"
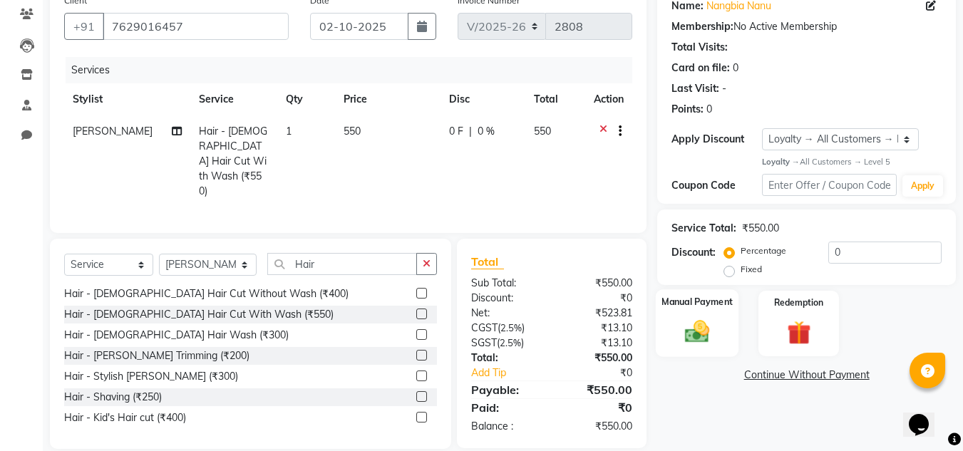
click at [694, 330] on img at bounding box center [697, 332] width 40 height 29
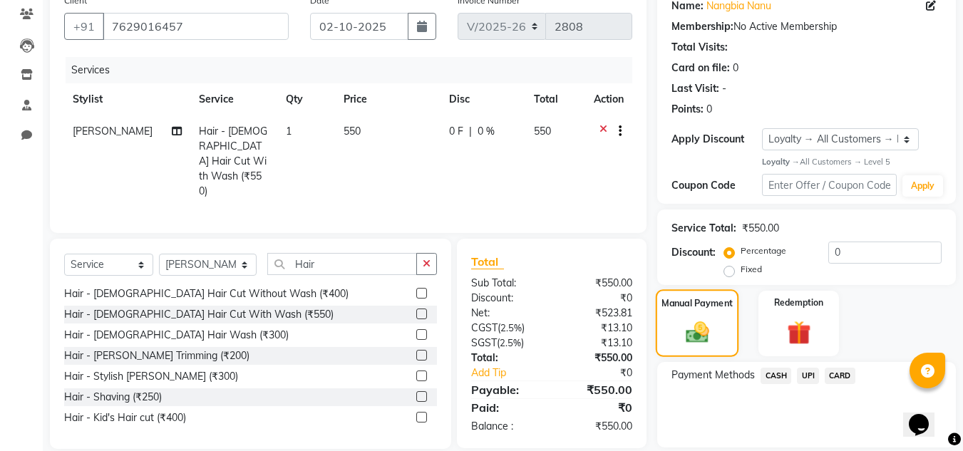
scroll to position [167, 0]
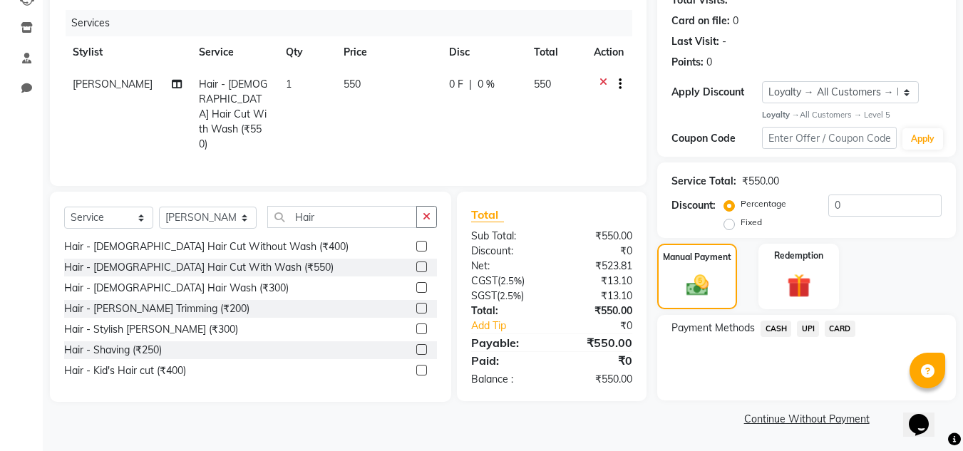
click at [775, 335] on span "CASH" at bounding box center [775, 329] width 31 height 16
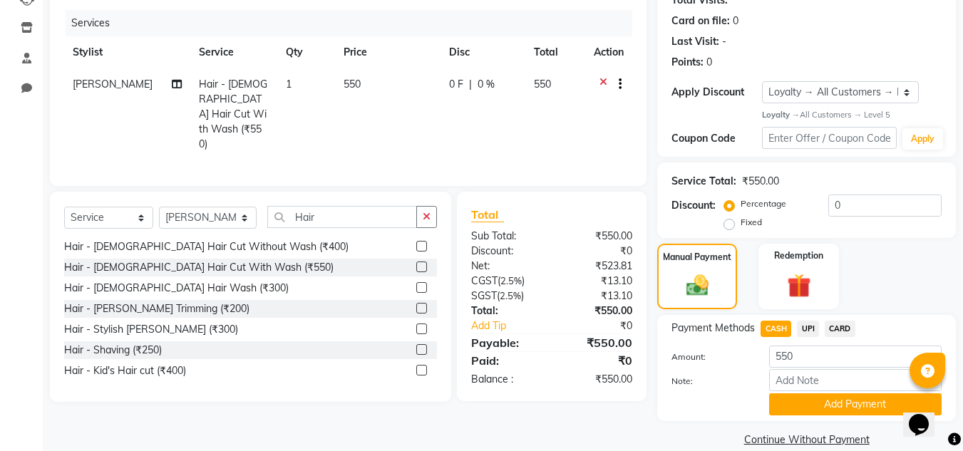
scroll to position [187, 0]
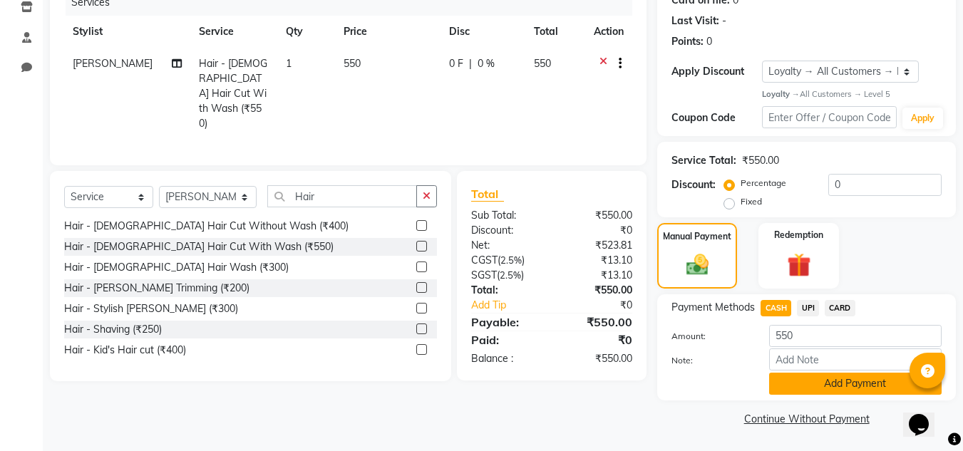
click at [806, 385] on button "Add Payment" at bounding box center [855, 384] width 172 height 22
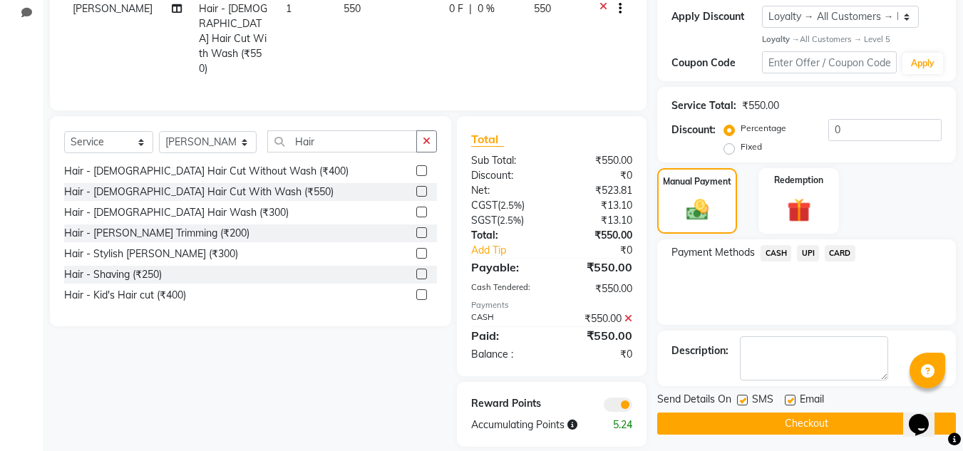
scroll to position [247, 0]
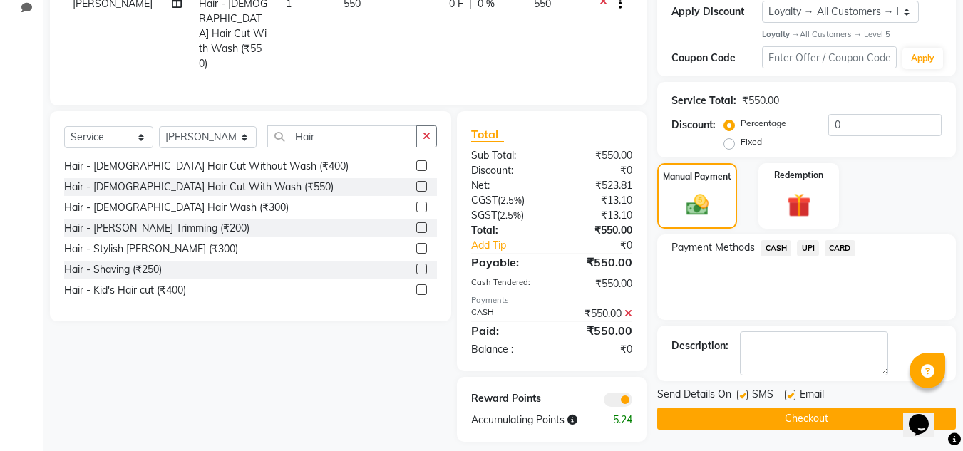
click at [731, 413] on button "Checkout" at bounding box center [806, 419] width 299 height 22
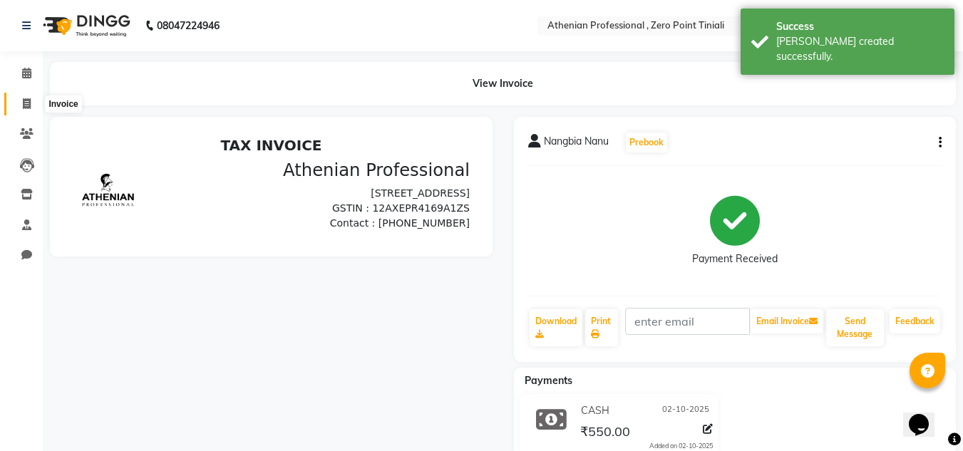
click at [29, 109] on span at bounding box center [26, 104] width 25 height 16
select select "service"
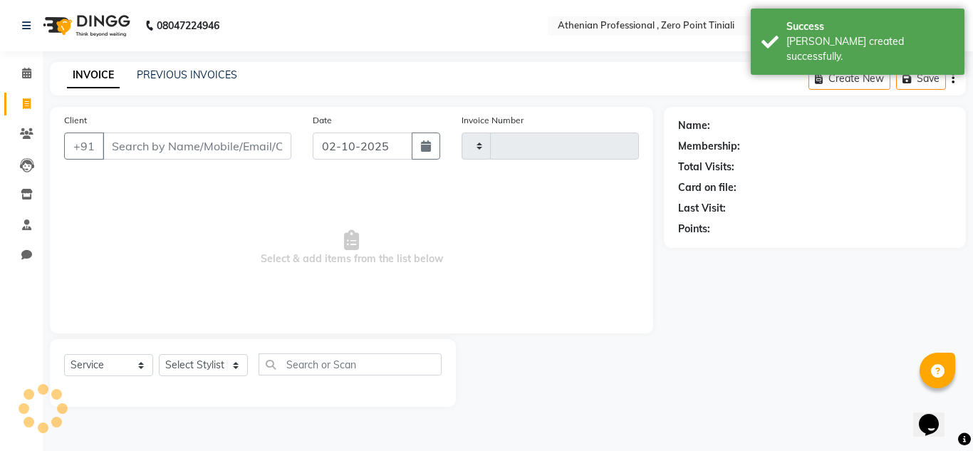
type input "2809"
select select "8300"
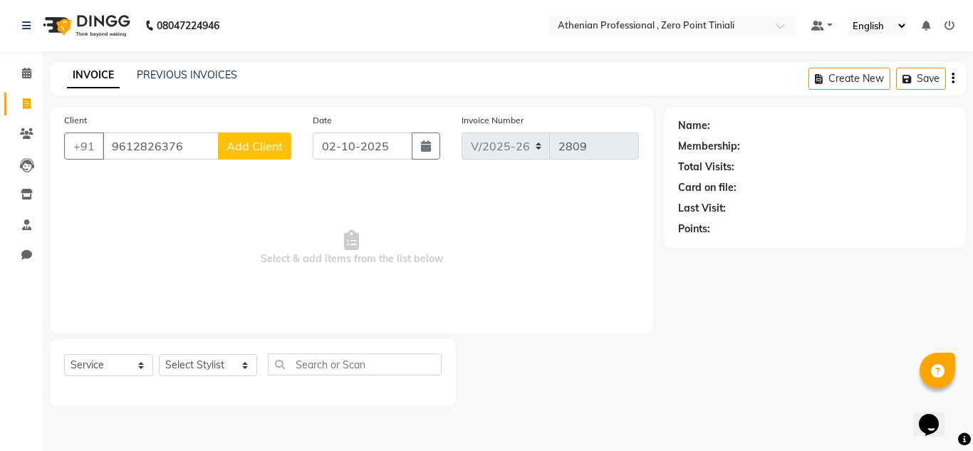
type input "9612826376"
click at [273, 154] on button "Add Client" at bounding box center [254, 146] width 73 height 27
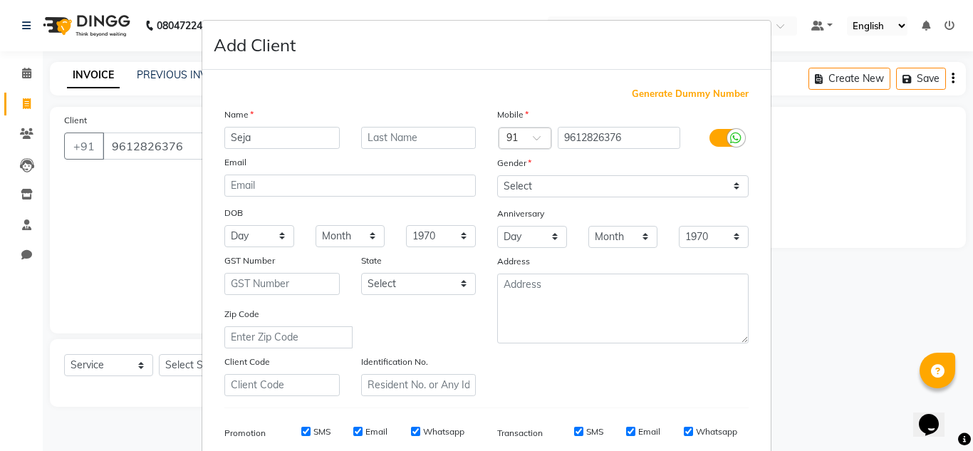
type input "Seja"
drag, startPoint x: 412, startPoint y: 143, endPoint x: 398, endPoint y: 141, distance: 13.7
click at [398, 141] on input "text" at bounding box center [418, 138] width 115 height 22
type input "Wangsa"
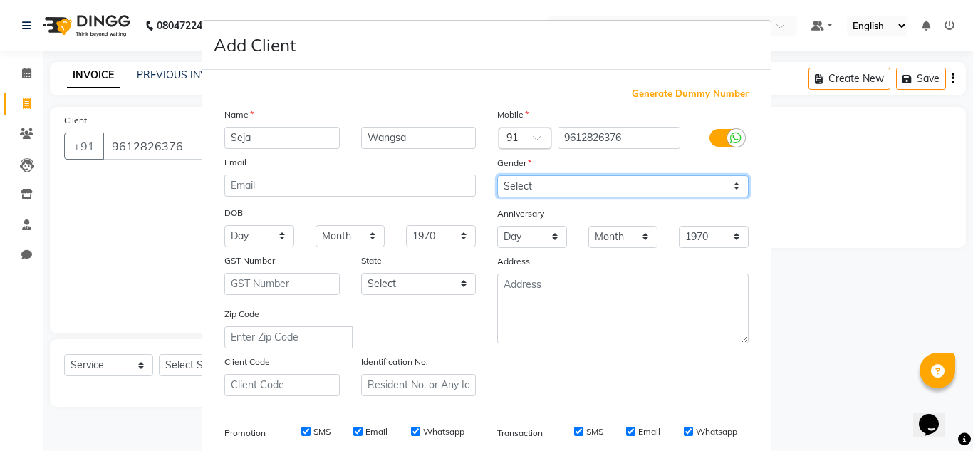
click at [603, 184] on select "Select [DEMOGRAPHIC_DATA] [DEMOGRAPHIC_DATA] Other Prefer Not To Say" at bounding box center [623, 186] width 252 height 22
select select "[DEMOGRAPHIC_DATA]"
click at [497, 175] on select "Select [DEMOGRAPHIC_DATA] [DEMOGRAPHIC_DATA] Other Prefer Not To Say" at bounding box center [623, 186] width 252 height 22
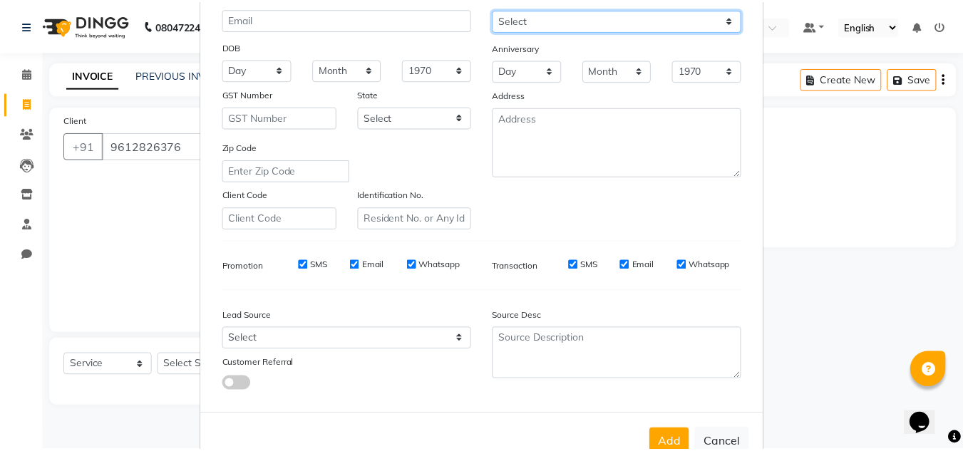
scroll to position [168, 0]
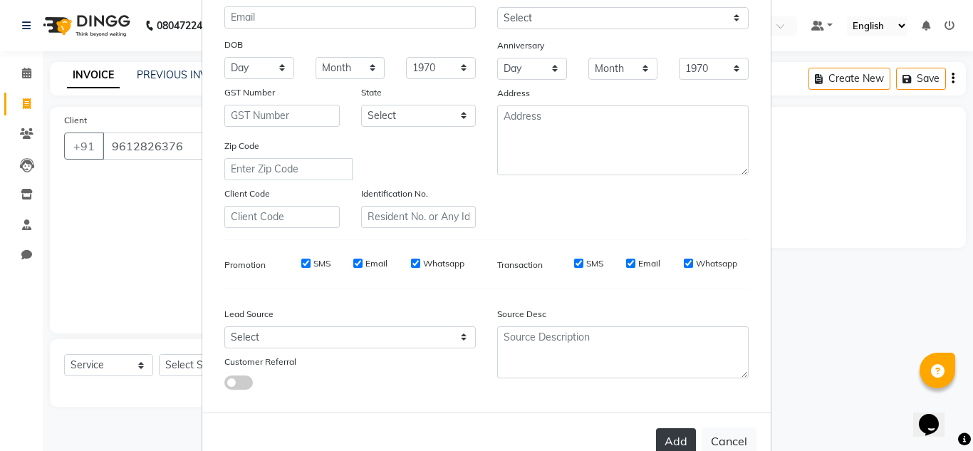
click at [669, 438] on button "Add" at bounding box center [676, 441] width 40 height 26
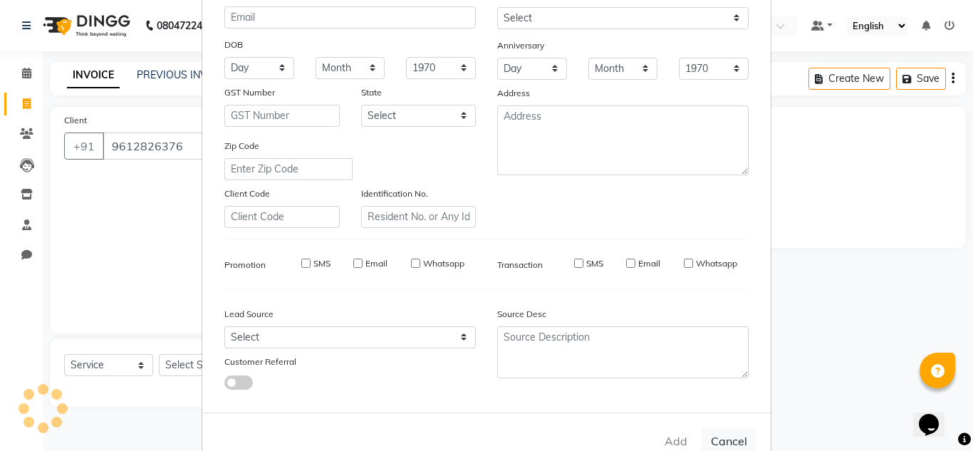
select select
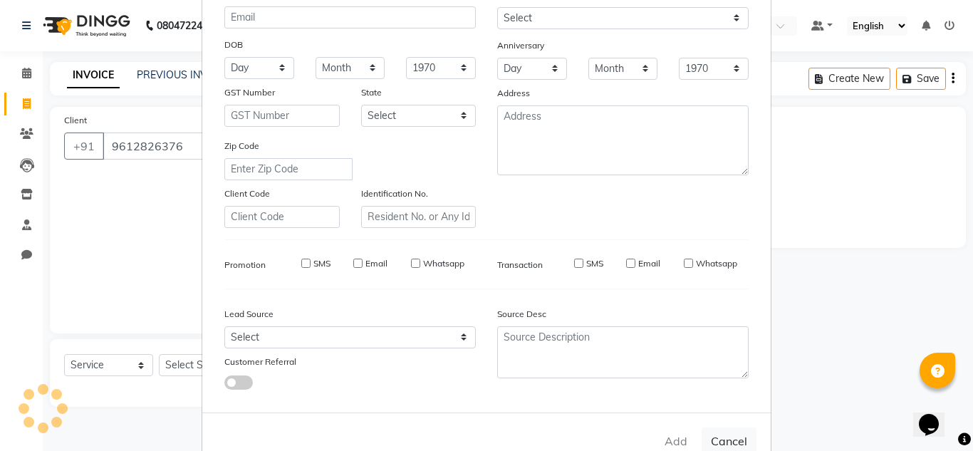
select select
checkbox input "false"
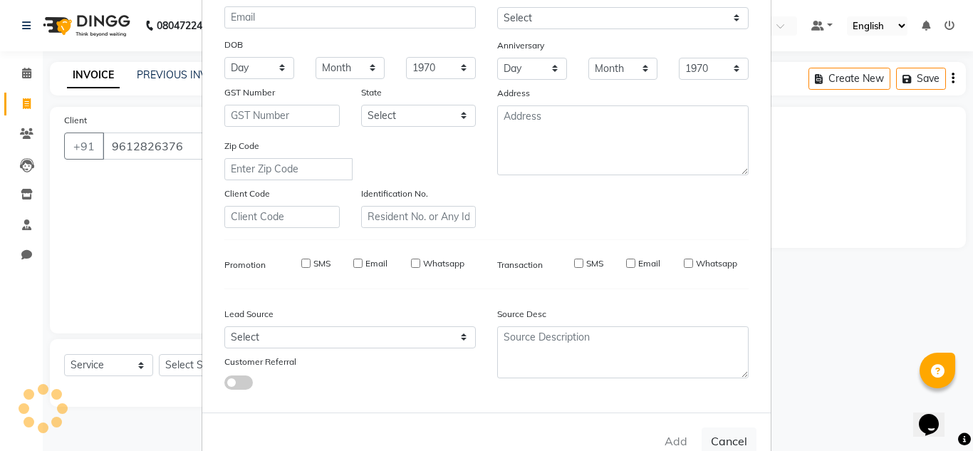
checkbox input "false"
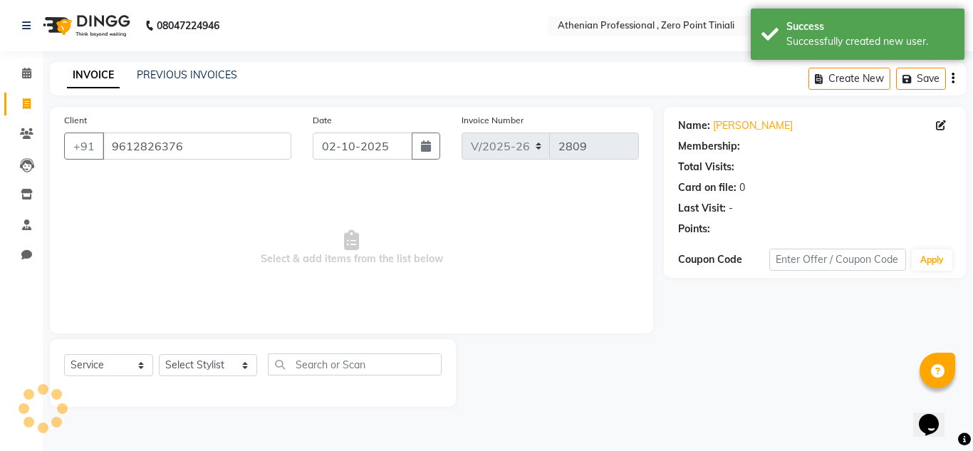
select select "1: Object"
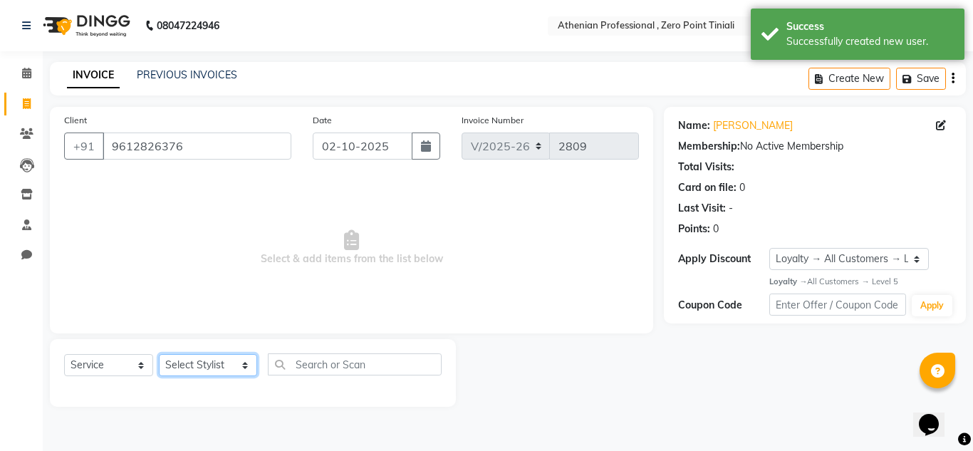
click at [182, 371] on select "Select Stylist [PERSON_NAME][MEDICAL_DATA] Admin [PERSON_NAME] BIHAM LINDUM NEM…" at bounding box center [208, 365] width 98 height 22
select select "80200"
click at [159, 354] on select "Select Stylist [PERSON_NAME][MEDICAL_DATA] Admin [PERSON_NAME] BIHAM LINDUM NEM…" at bounding box center [208, 365] width 98 height 22
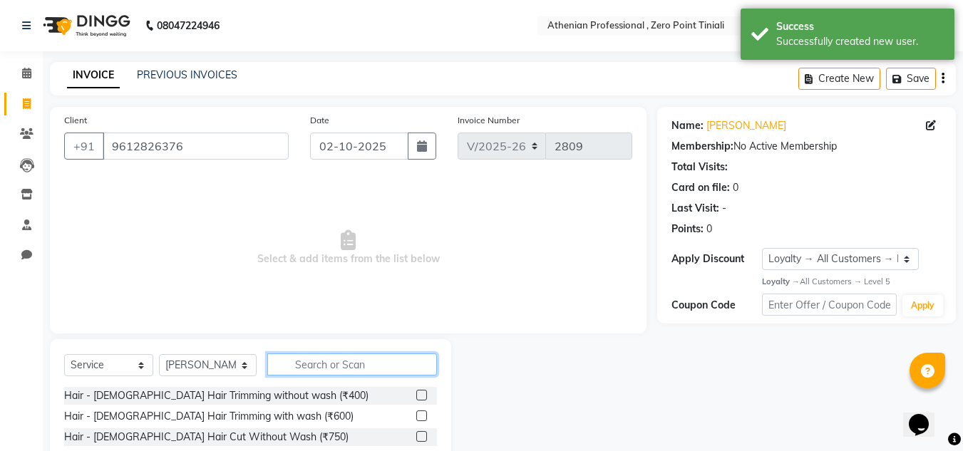
click at [331, 371] on input "text" at bounding box center [352, 364] width 170 height 22
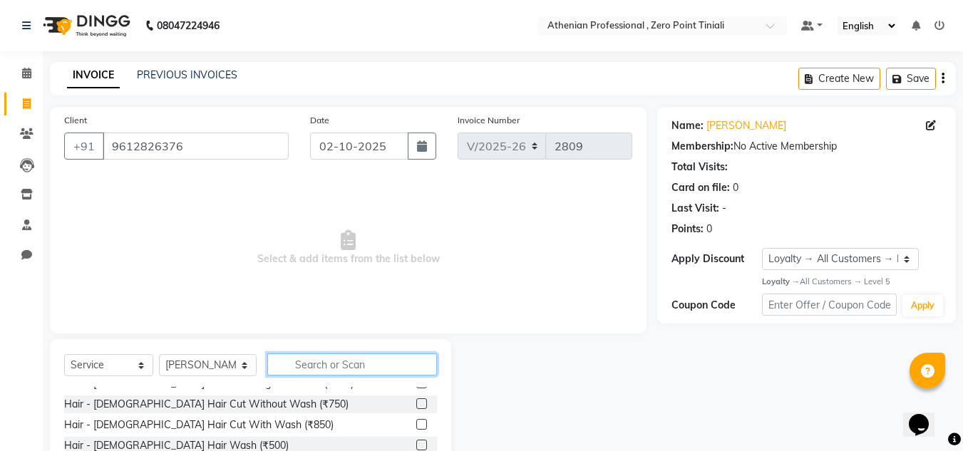
scroll to position [33, 0]
click at [416, 403] on label at bounding box center [421, 403] width 11 height 11
click at [416, 403] on input "checkbox" at bounding box center [420, 403] width 9 height 9
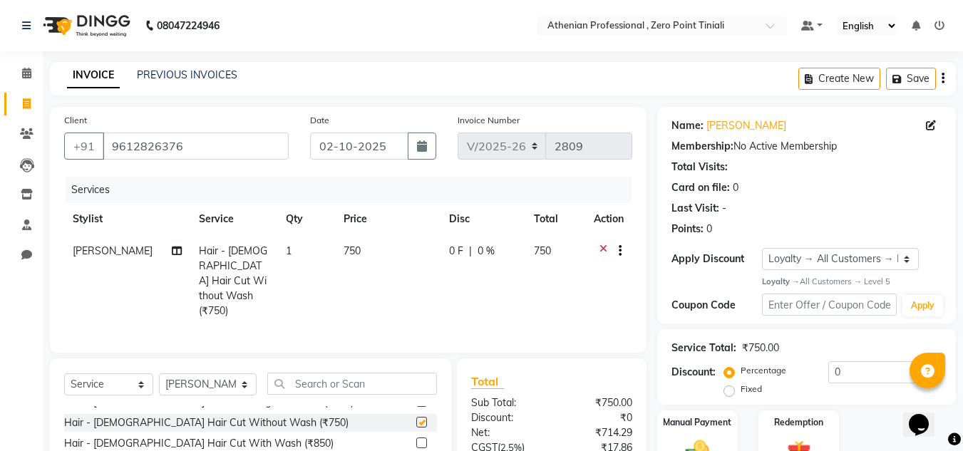
checkbox input "false"
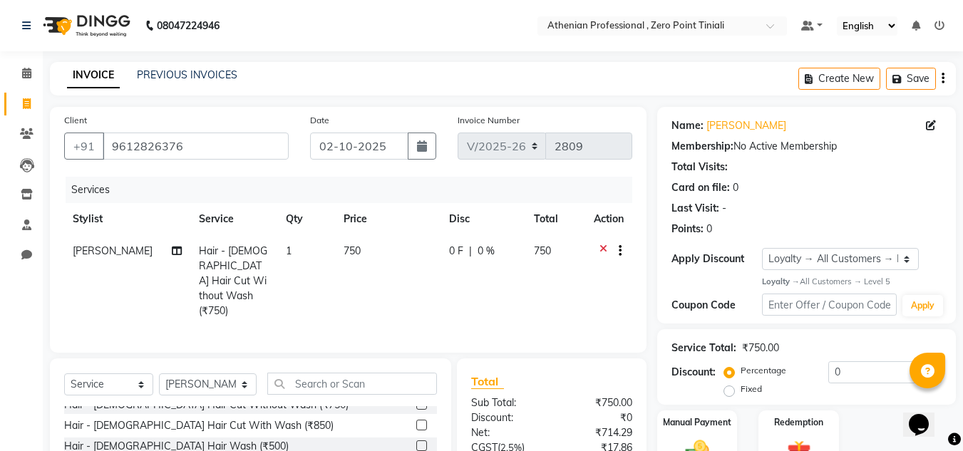
scroll to position [52, 0]
drag, startPoint x: 414, startPoint y: 424, endPoint x: 408, endPoint y: 420, distance: 7.3
click at [416, 420] on label at bounding box center [421, 424] width 11 height 11
click at [416, 420] on input "checkbox" at bounding box center [420, 424] width 9 height 9
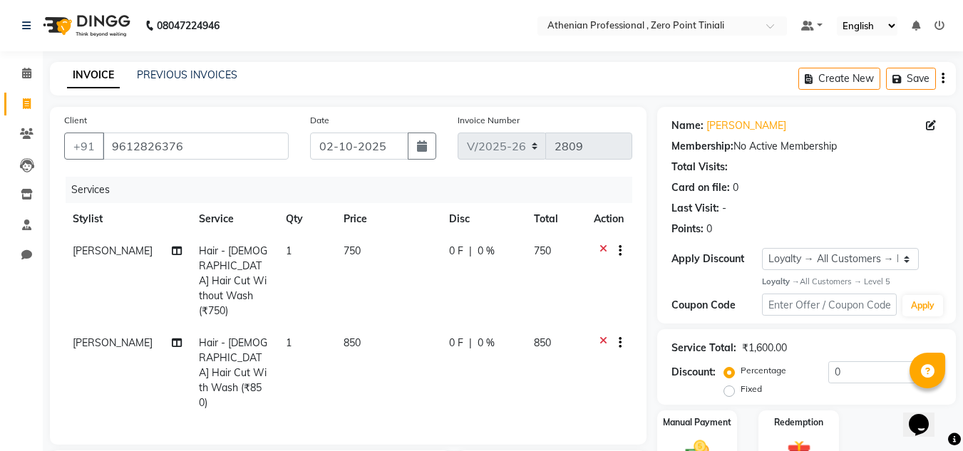
checkbox input "false"
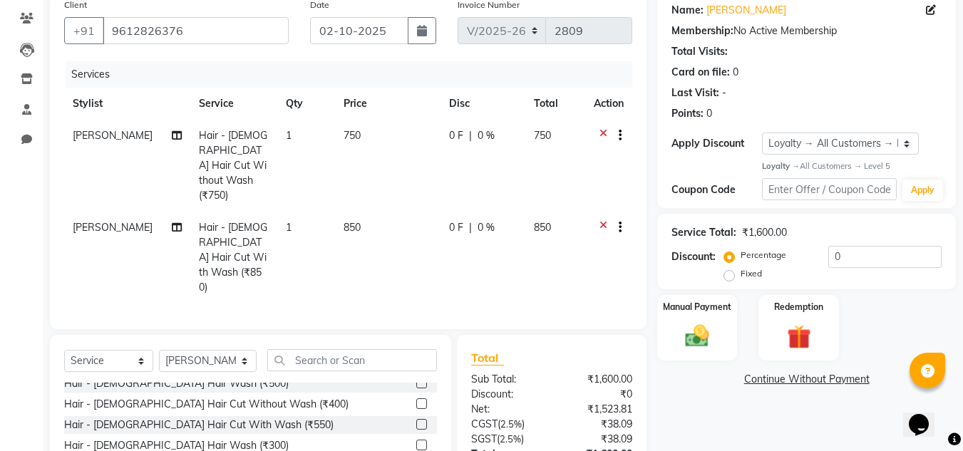
scroll to position [104, 0]
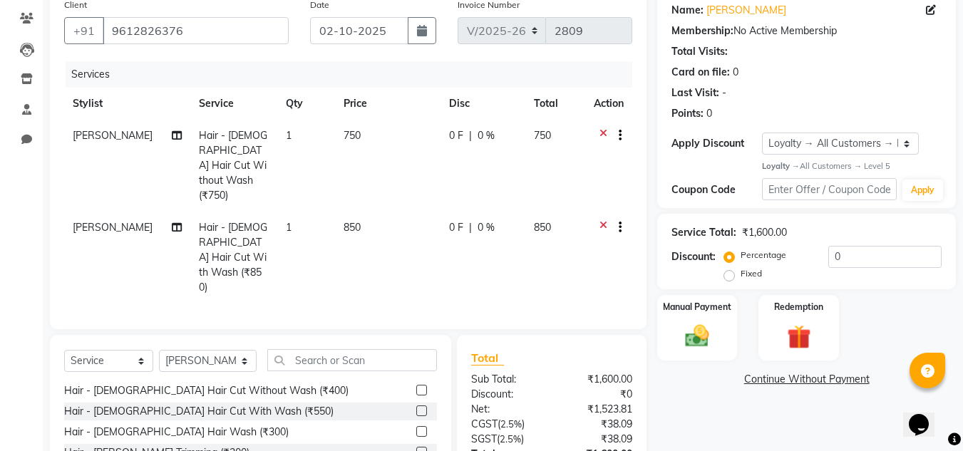
click at [416, 405] on label at bounding box center [421, 410] width 11 height 11
click at [416, 407] on input "checkbox" at bounding box center [420, 411] width 9 height 9
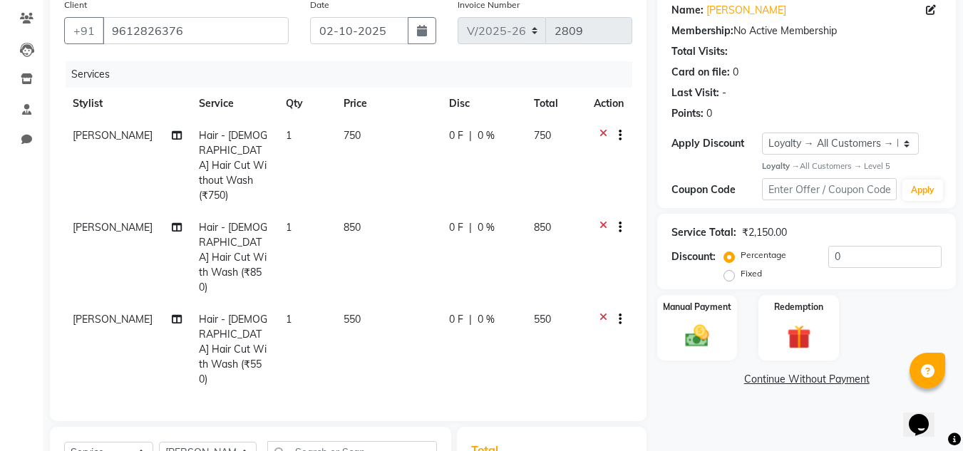
checkbox input "false"
click at [112, 221] on span "[PERSON_NAME]" at bounding box center [113, 227] width 80 height 13
select select "80200"
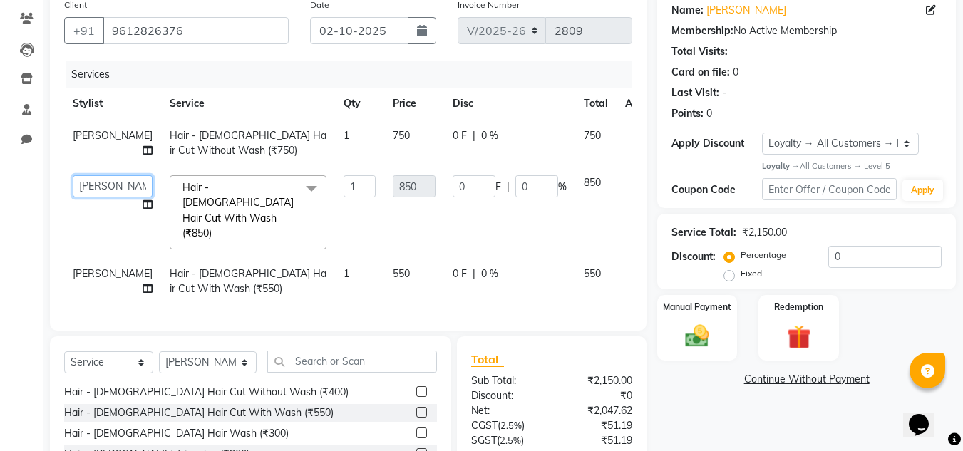
click at [89, 197] on select "[PERSON_NAME][MEDICAL_DATA] Admin [PERSON_NAME] BIHAM LINDUM NEME MAHINDRA [PER…" at bounding box center [113, 186] width 80 height 22
select select "80204"
click at [87, 267] on span "[PERSON_NAME]" at bounding box center [113, 273] width 80 height 13
select select "80200"
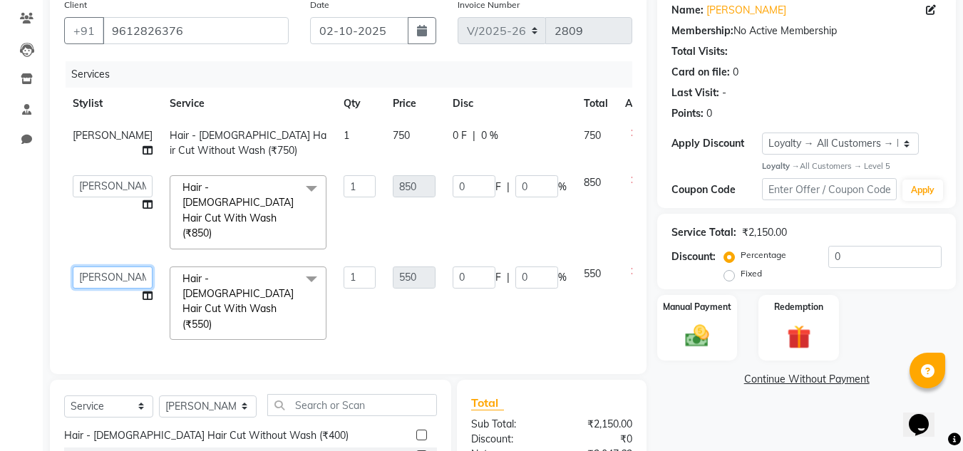
click at [88, 266] on select "[PERSON_NAME][MEDICAL_DATA] Admin [PERSON_NAME] BIHAM LINDUM NEME MAHINDRA [PER…" at bounding box center [113, 277] width 80 height 22
select select "80201"
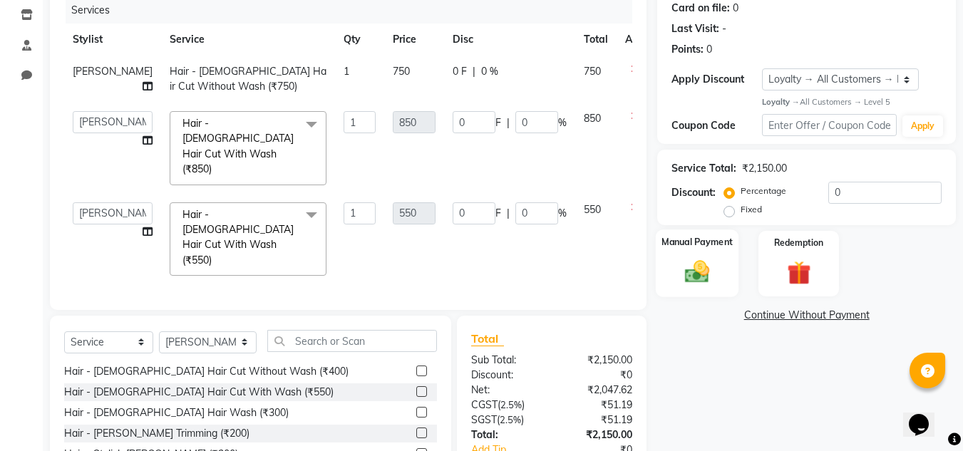
scroll to position [241, 0]
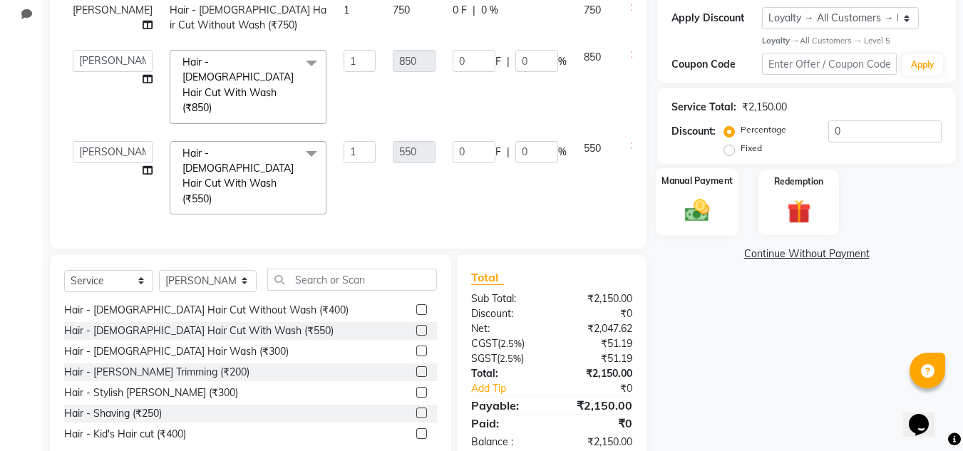
click at [695, 224] on img at bounding box center [697, 211] width 40 height 29
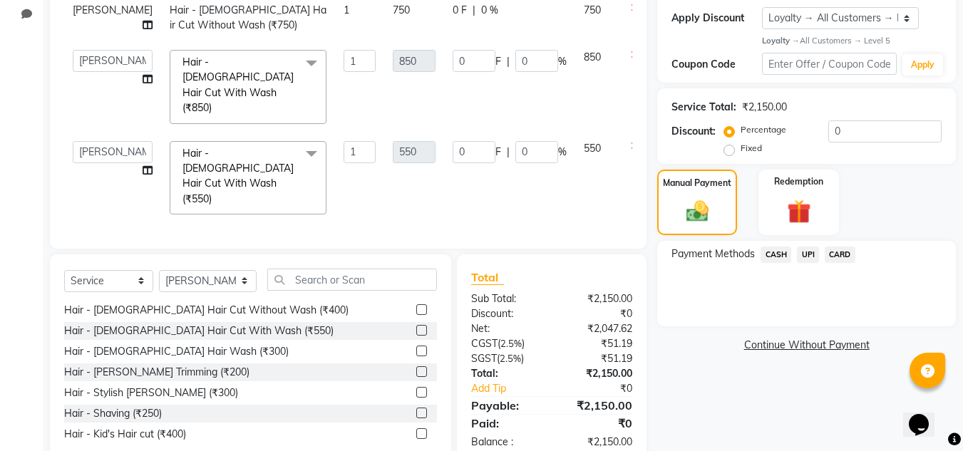
click at [806, 256] on span "UPI" at bounding box center [808, 255] width 22 height 16
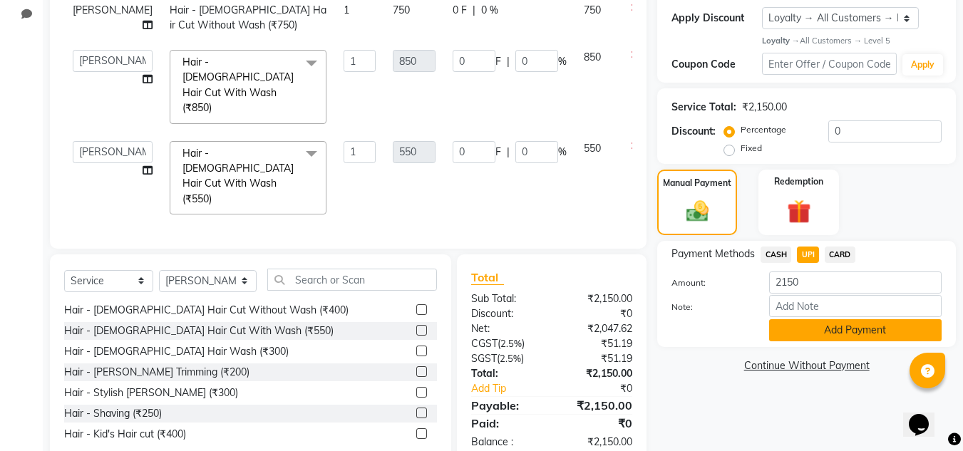
click at [818, 333] on button "Add Payment" at bounding box center [855, 330] width 172 height 22
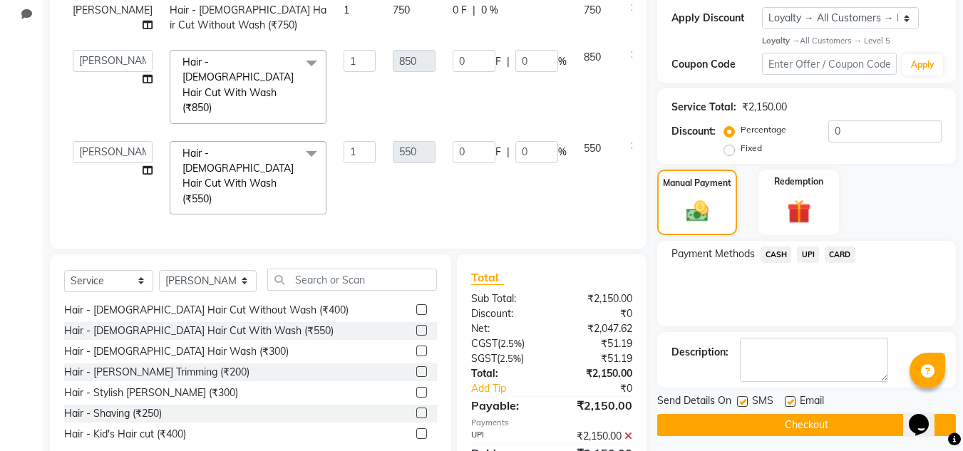
scroll to position [355, 0]
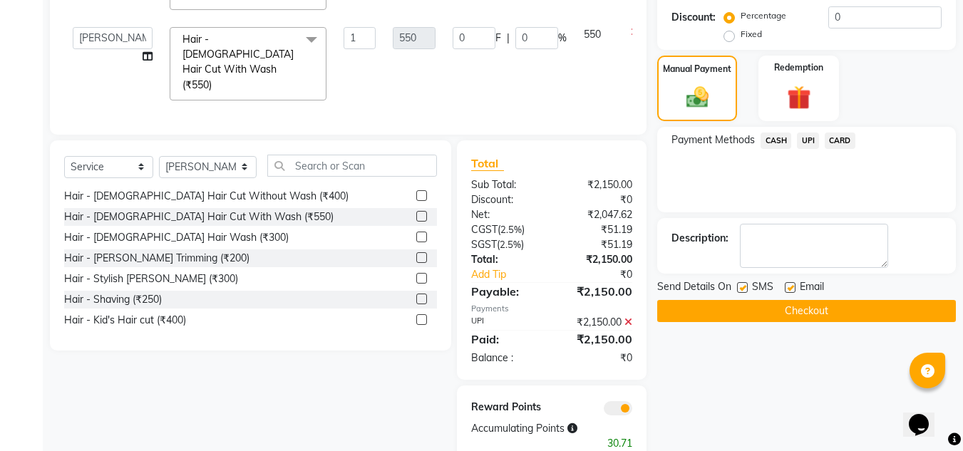
click at [779, 314] on button "Checkout" at bounding box center [806, 311] width 299 height 22
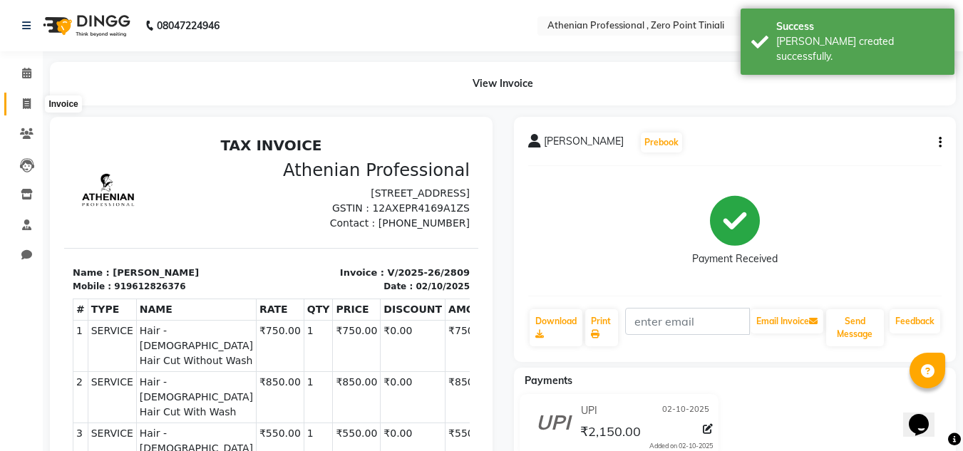
click at [21, 105] on span at bounding box center [26, 104] width 25 height 16
select select "service"
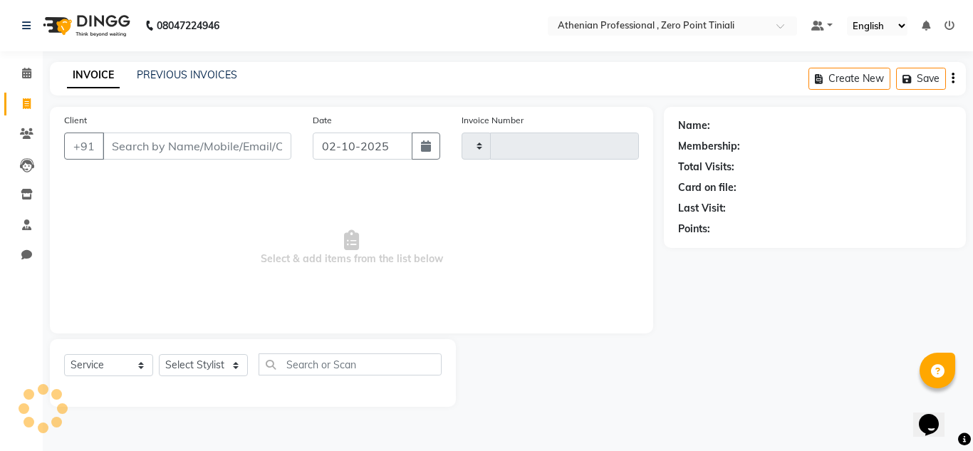
type input "2810"
select select "8300"
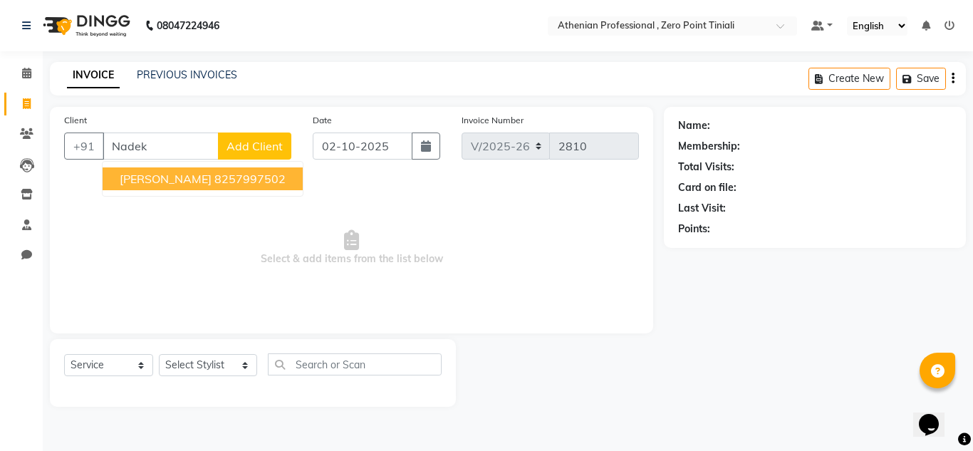
click at [167, 187] on button "[PERSON_NAME] 8257997502" at bounding box center [203, 178] width 200 height 23
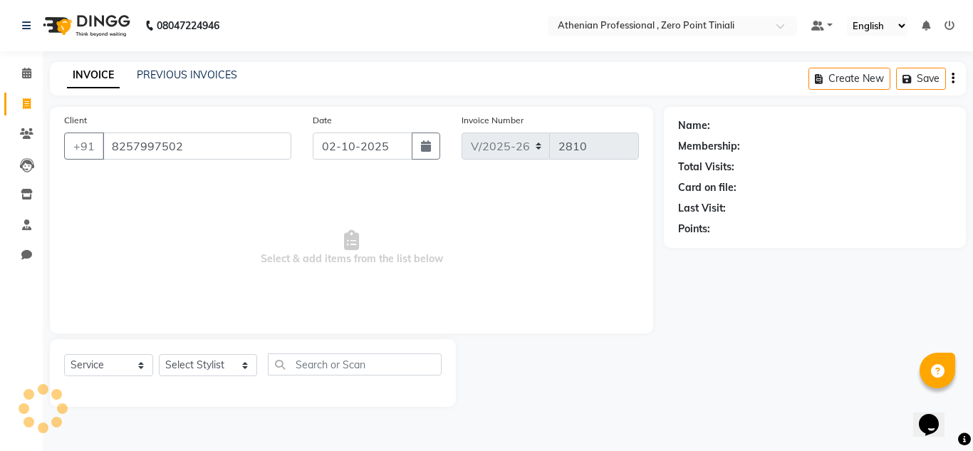
type input "8257997502"
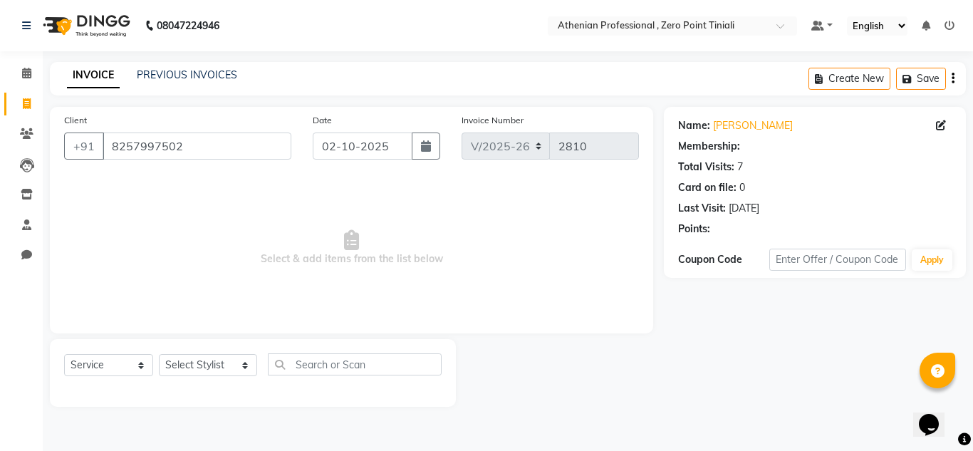
select select "1: Object"
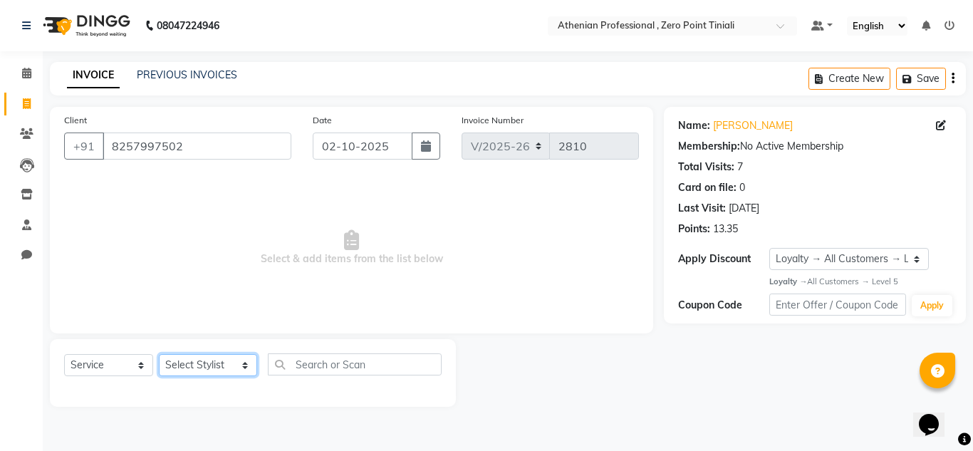
click at [182, 370] on select "Select Stylist [PERSON_NAME][MEDICAL_DATA] Admin [PERSON_NAME] BIHAM LINDUM NEM…" at bounding box center [208, 365] width 98 height 22
select select "92479"
click at [159, 354] on select "Select Stylist [PERSON_NAME][MEDICAL_DATA] Admin [PERSON_NAME] BIHAM LINDUM NEM…" at bounding box center [208, 365] width 98 height 22
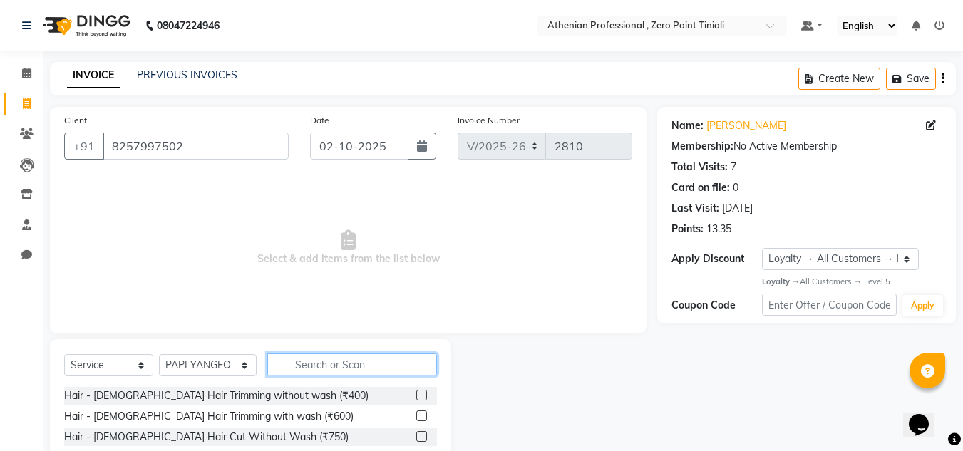
click at [363, 363] on input "text" at bounding box center [352, 364] width 170 height 22
type input "w"
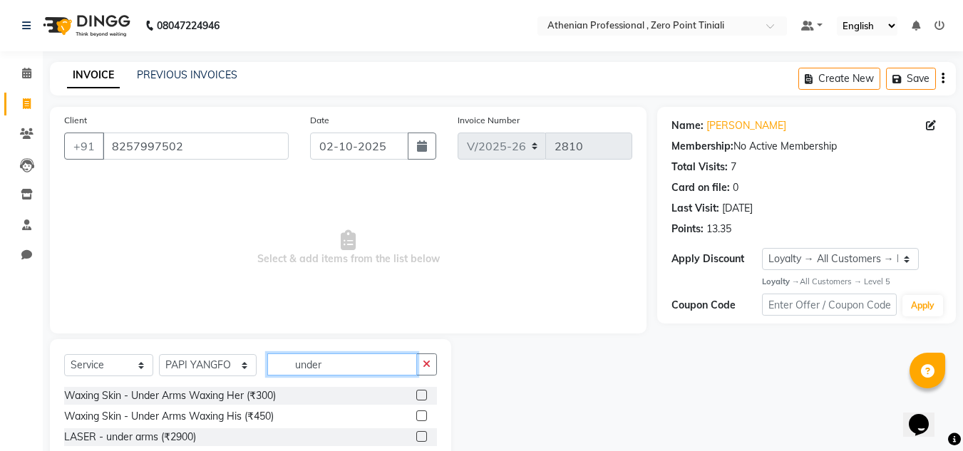
type input "under"
click at [416, 394] on label at bounding box center [421, 395] width 11 height 11
click at [416, 394] on input "checkbox" at bounding box center [420, 395] width 9 height 9
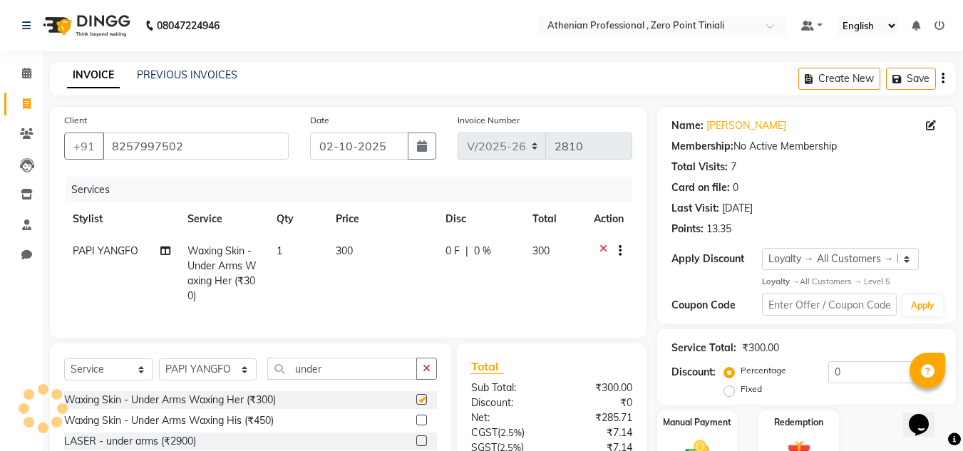
checkbox input "false"
click at [346, 376] on input "under" at bounding box center [342, 369] width 150 height 22
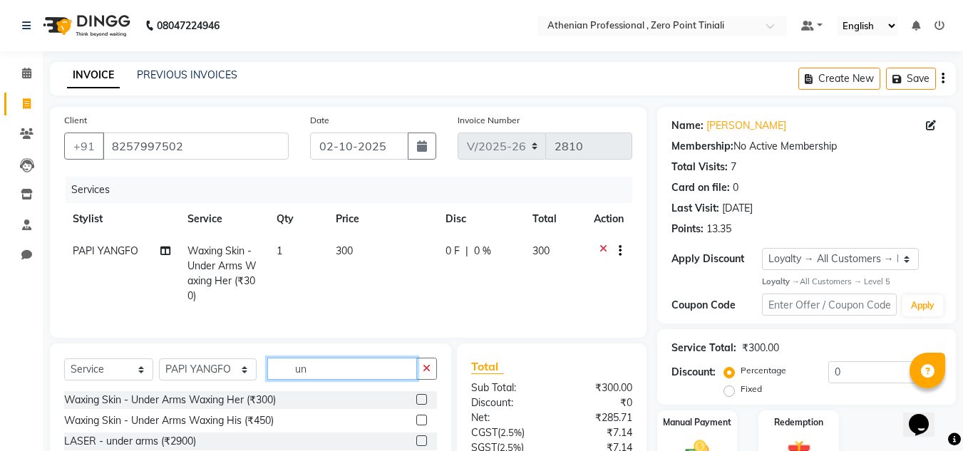
type input "u"
type input "threAD"
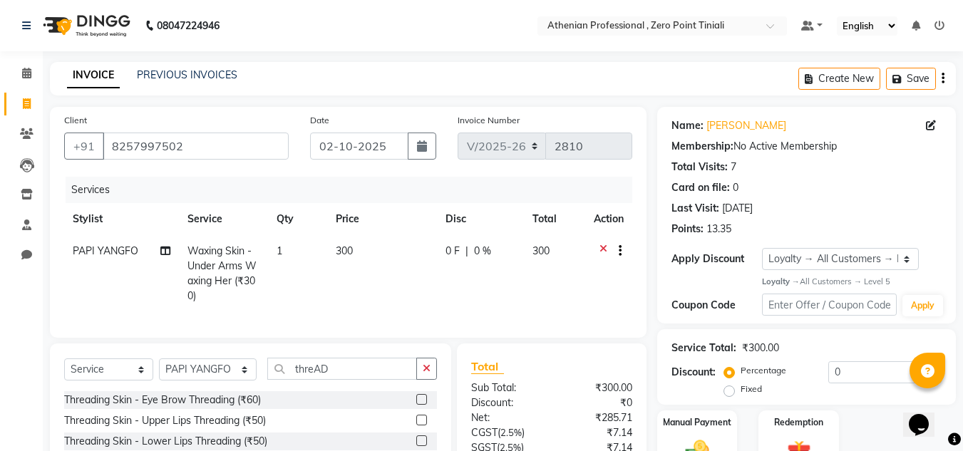
click at [416, 409] on div at bounding box center [420, 401] width 9 height 15
click at [416, 405] on label at bounding box center [421, 399] width 11 height 11
click at [416, 405] on input "checkbox" at bounding box center [420, 399] width 9 height 9
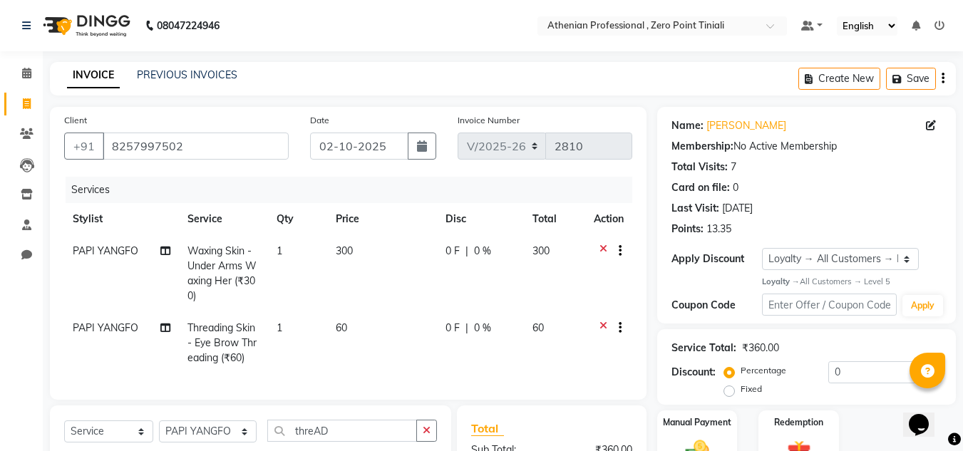
checkbox input "false"
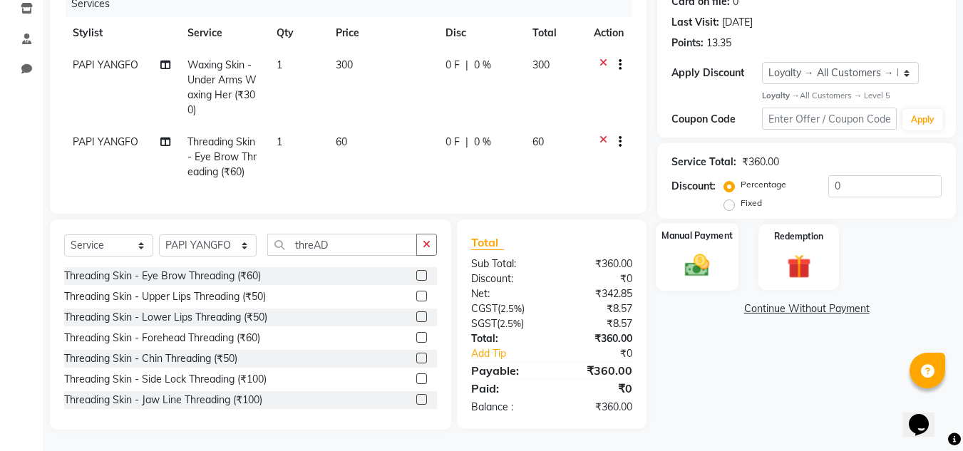
click at [708, 252] on img at bounding box center [697, 266] width 40 height 29
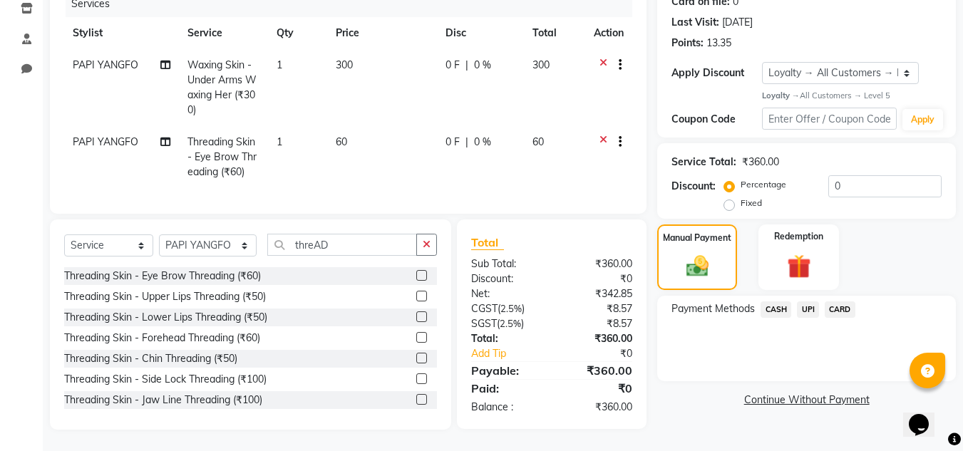
click at [775, 301] on span "CASH" at bounding box center [775, 309] width 31 height 16
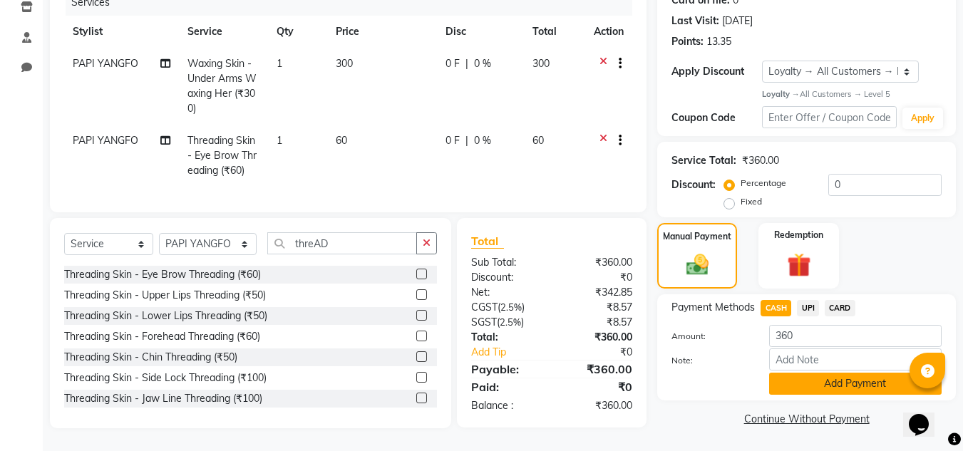
click at [801, 373] on button "Add Payment" at bounding box center [855, 384] width 172 height 22
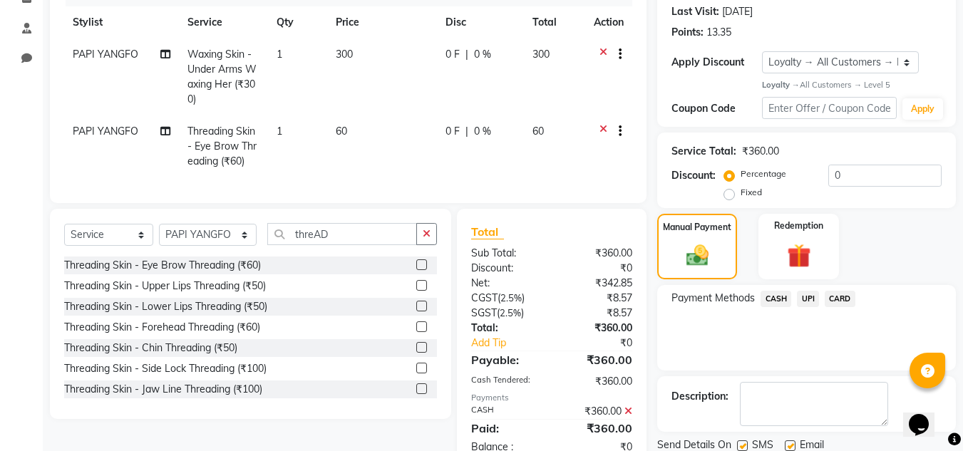
scroll to position [317, 0]
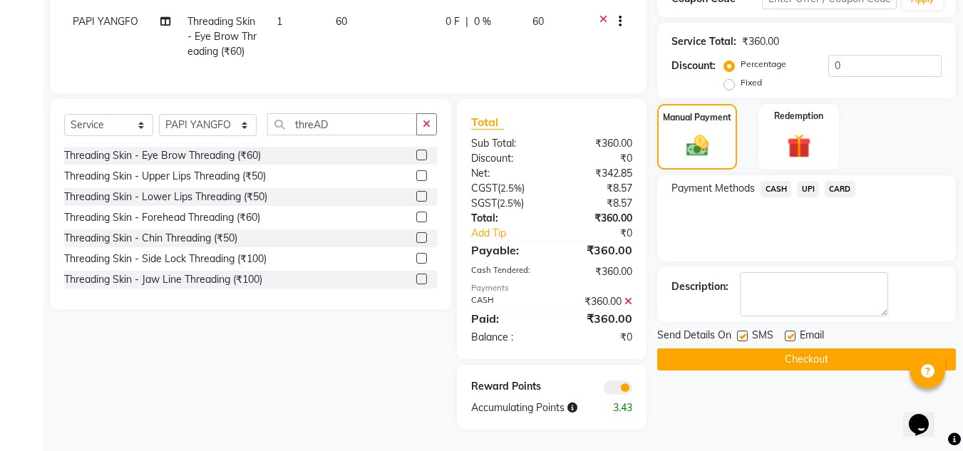
click at [788, 354] on button "Checkout" at bounding box center [806, 359] width 299 height 22
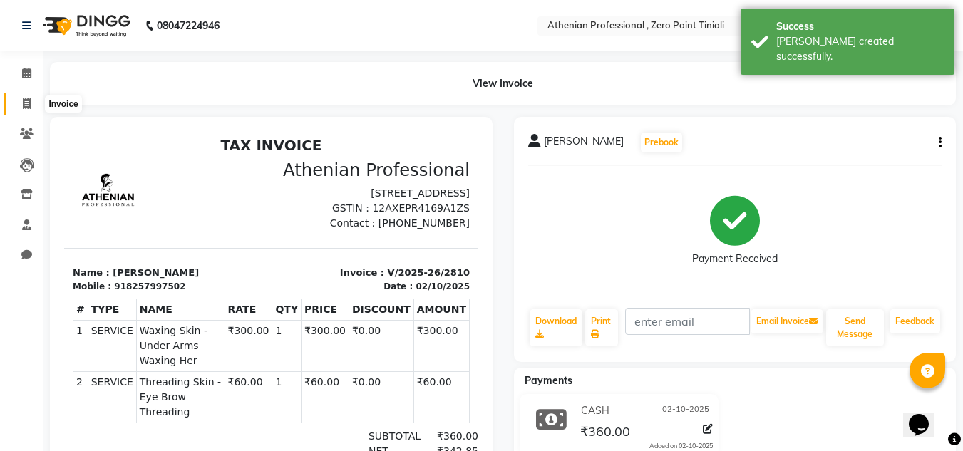
click at [24, 106] on icon at bounding box center [27, 103] width 8 height 11
select select "service"
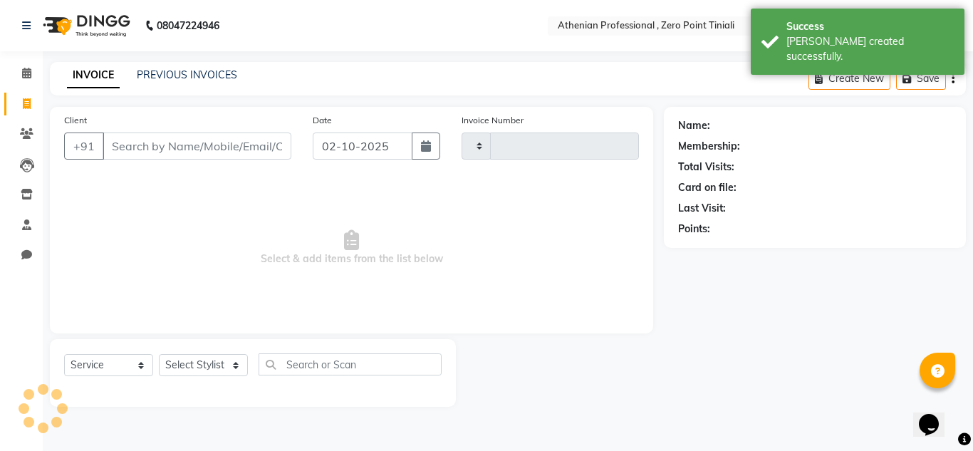
type input "2811"
select select "8300"
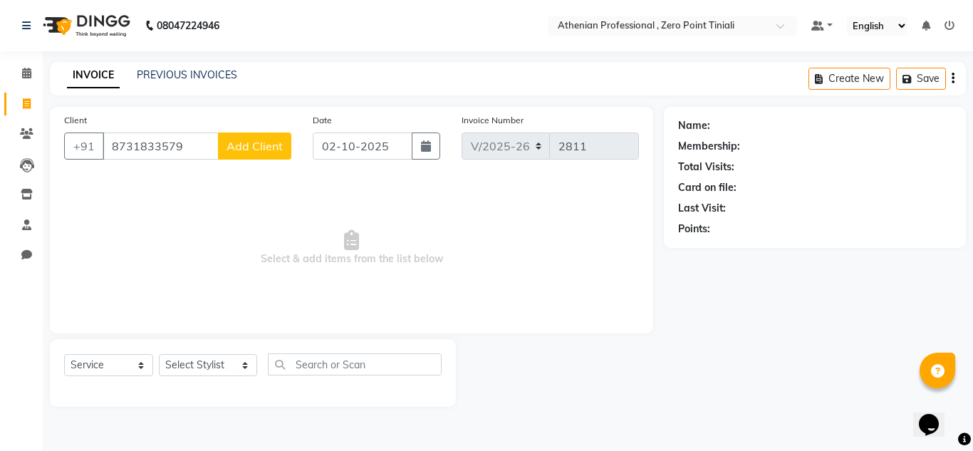
type input "8731833579"
click at [266, 155] on button "Add Client" at bounding box center [254, 146] width 73 height 27
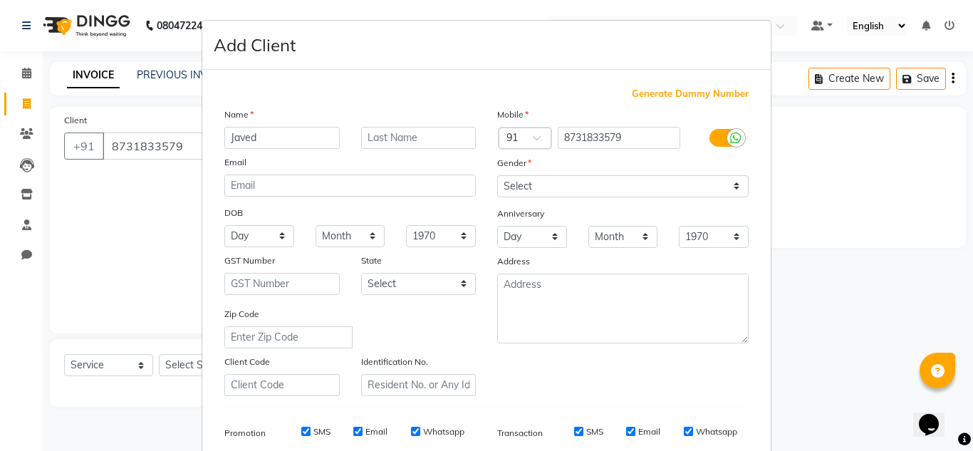
type input "Javed"
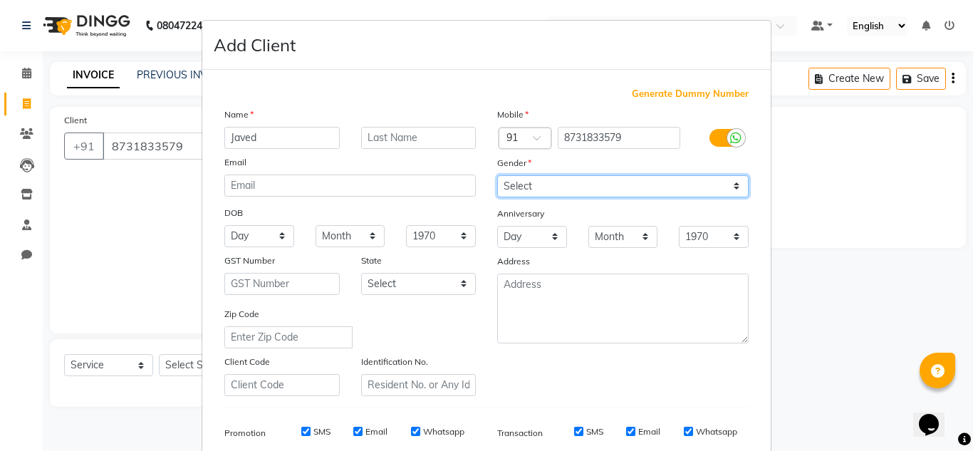
drag, startPoint x: 616, startPoint y: 185, endPoint x: 588, endPoint y: 190, distance: 28.9
click at [588, 190] on select "Select [DEMOGRAPHIC_DATA] [DEMOGRAPHIC_DATA] Other Prefer Not To Say" at bounding box center [623, 186] width 252 height 22
select select "[DEMOGRAPHIC_DATA]"
click at [497, 175] on select "Select [DEMOGRAPHIC_DATA] [DEMOGRAPHIC_DATA] Other Prefer Not To Say" at bounding box center [623, 186] width 252 height 22
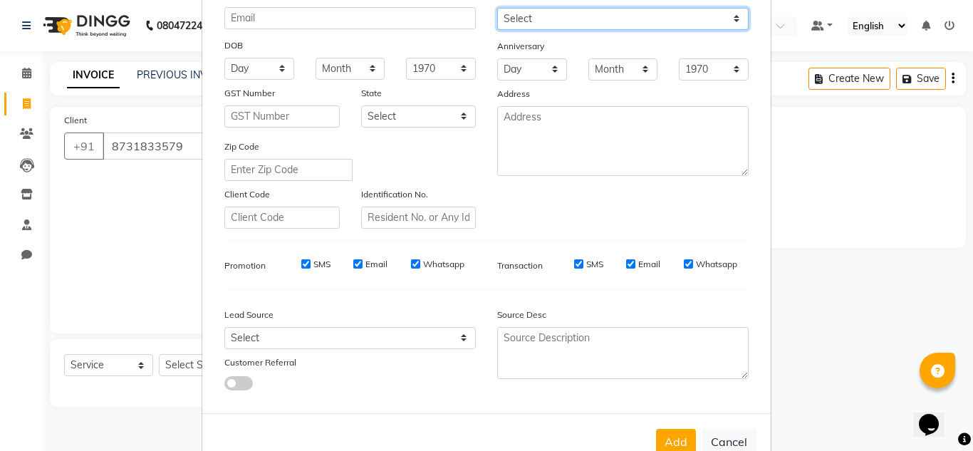
scroll to position [207, 0]
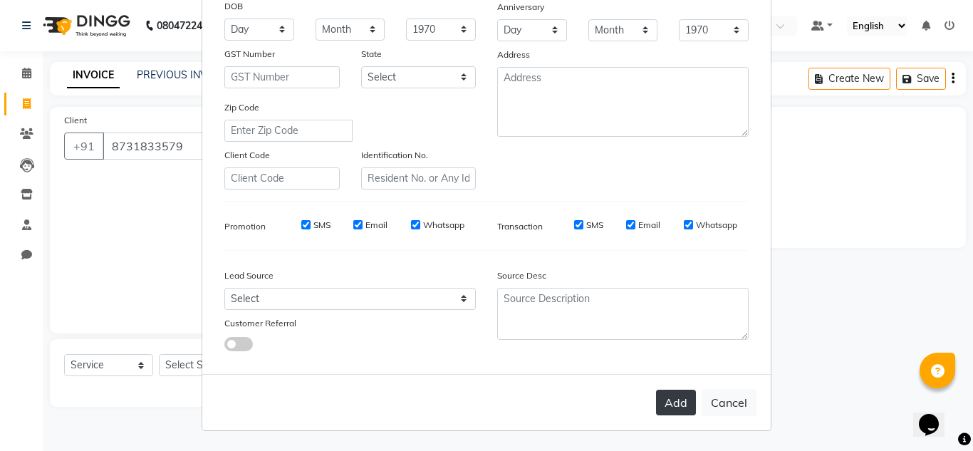
click at [673, 402] on button "Add" at bounding box center [676, 403] width 40 height 26
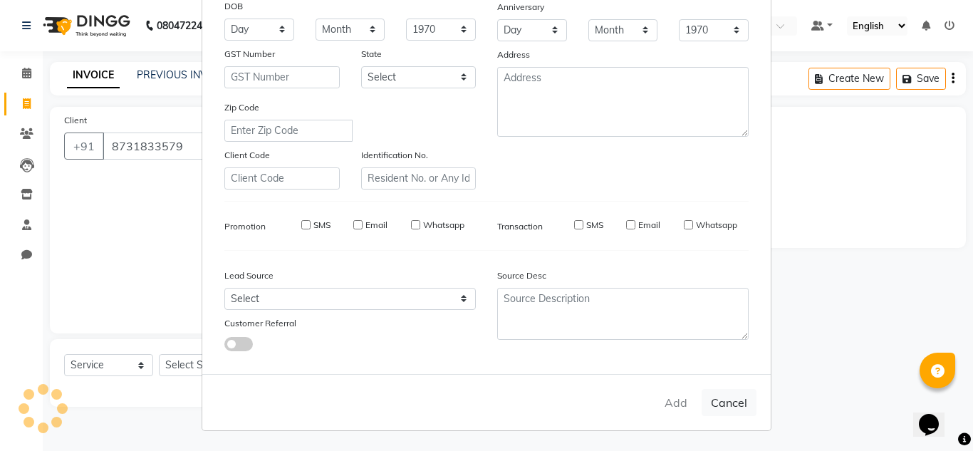
select select
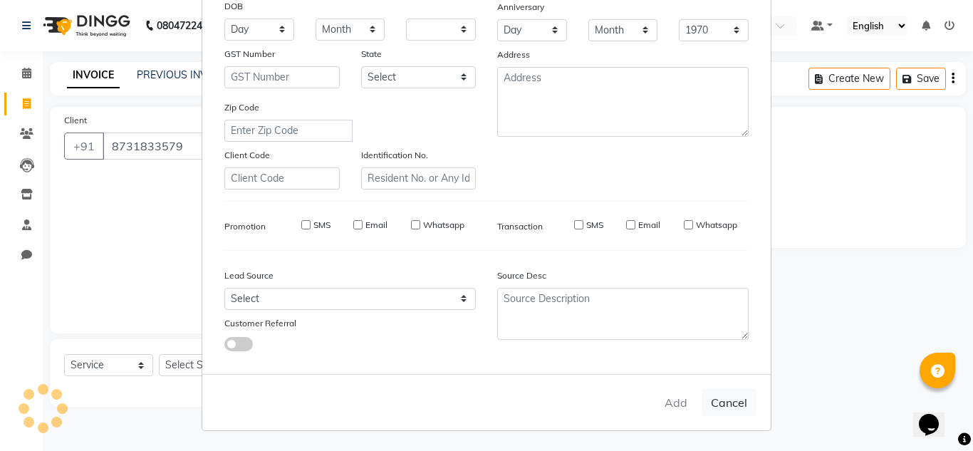
select select
checkbox input "false"
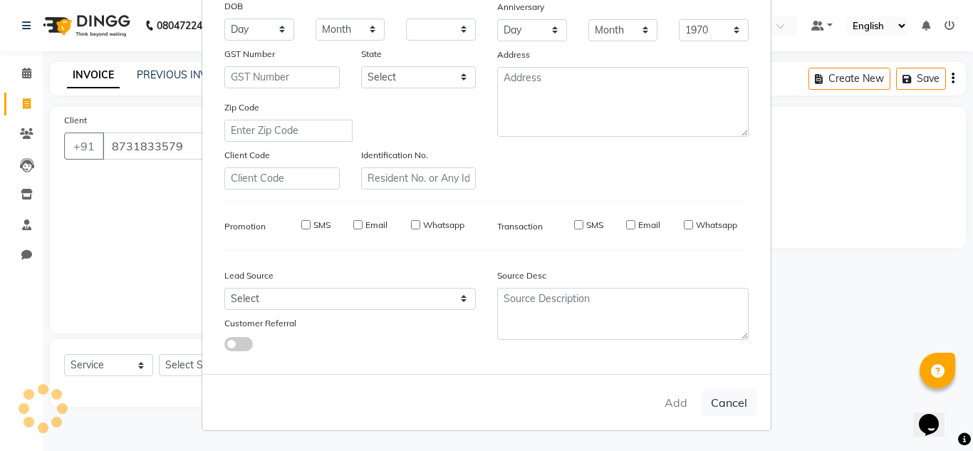
checkbox input "false"
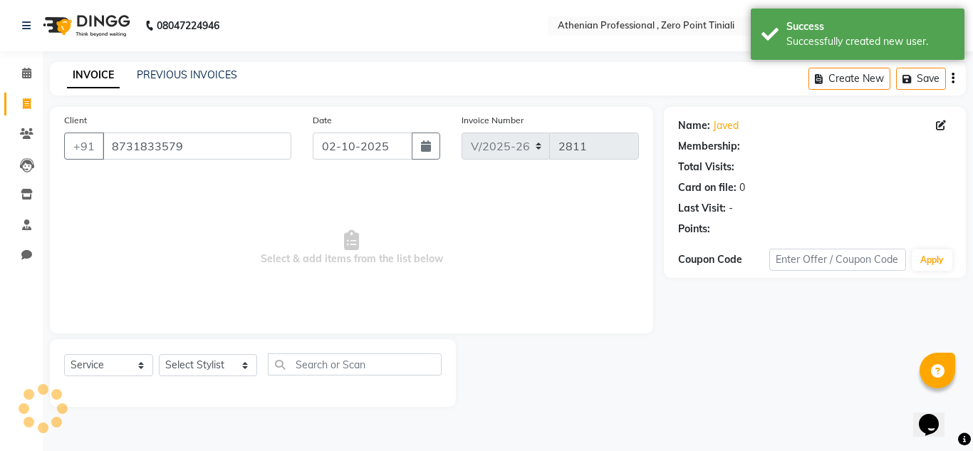
select select "1: Object"
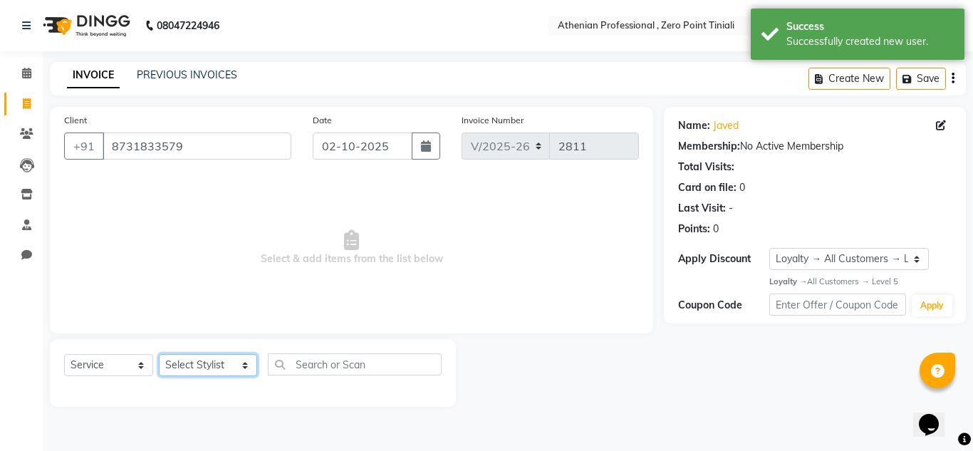
click at [210, 371] on select "Select Stylist [PERSON_NAME][MEDICAL_DATA] Admin [PERSON_NAME] BIHAM LINDUM NEM…" at bounding box center [208, 365] width 98 height 22
click at [943, 126] on icon at bounding box center [941, 125] width 10 height 10
select select "[DEMOGRAPHIC_DATA]"
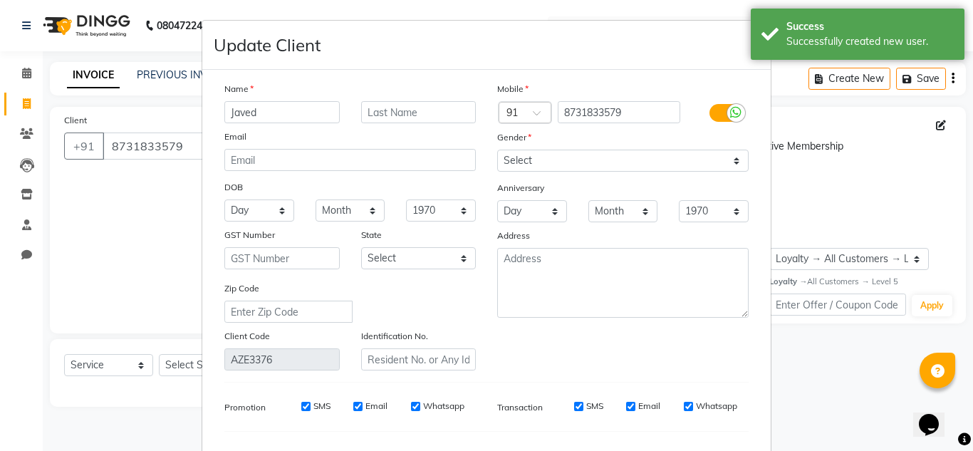
click at [941, 130] on ngb-modal-window "Update Client Name Javed Email DOB Day 01 02 03 04 05 06 07 08 09 10 11 12 13 1…" at bounding box center [486, 225] width 973 height 451
click at [304, 106] on input "Javed" at bounding box center [281, 112] width 115 height 22
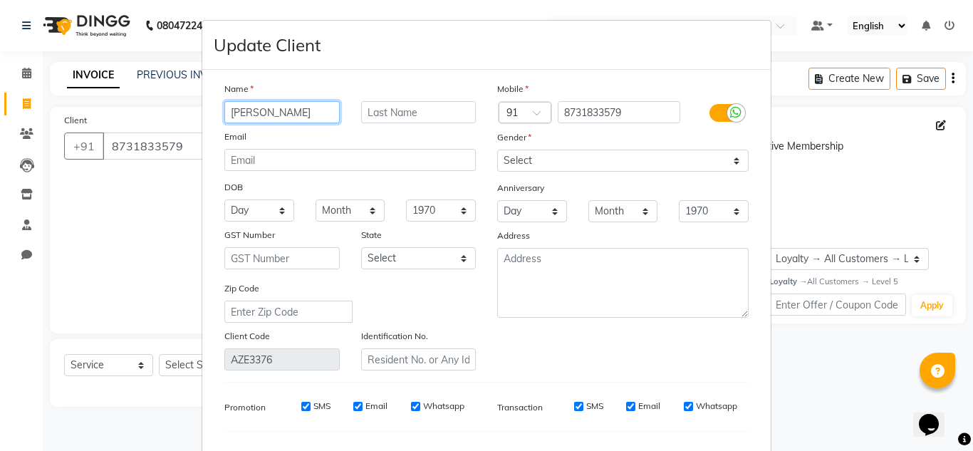
type input "J"
type input "G"
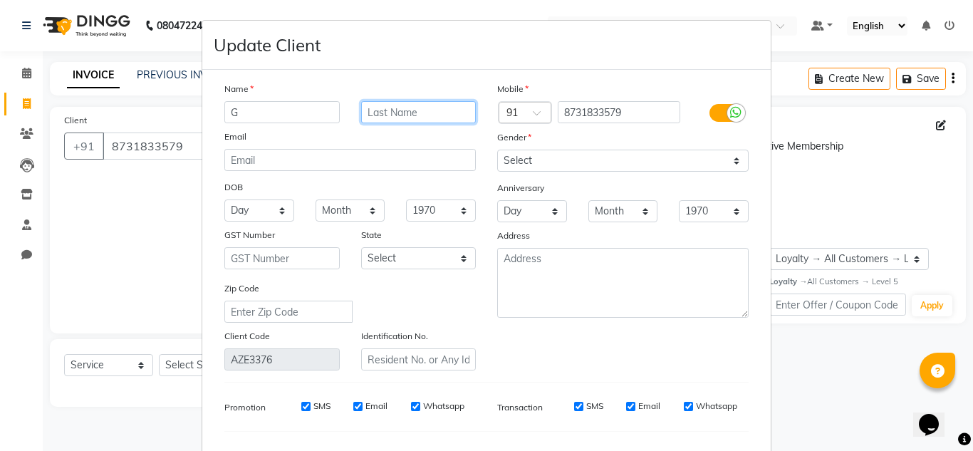
click at [405, 114] on input "text" at bounding box center [418, 112] width 115 height 22
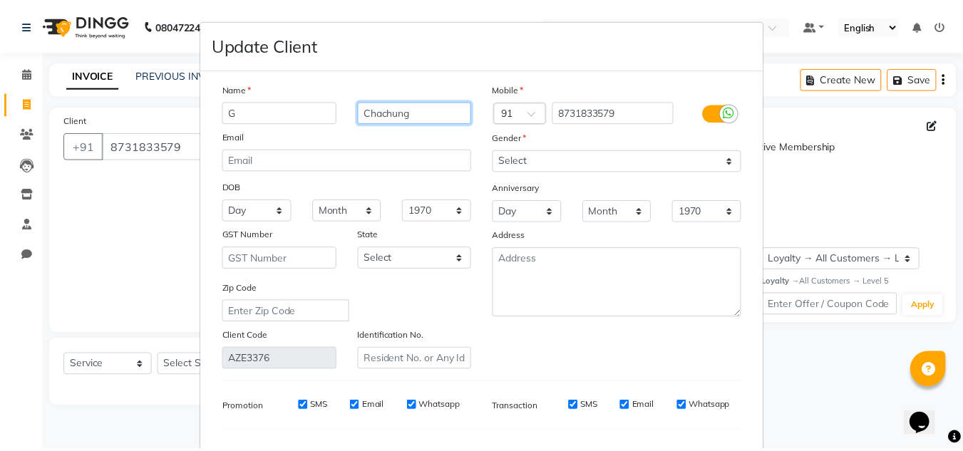
scroll to position [181, 0]
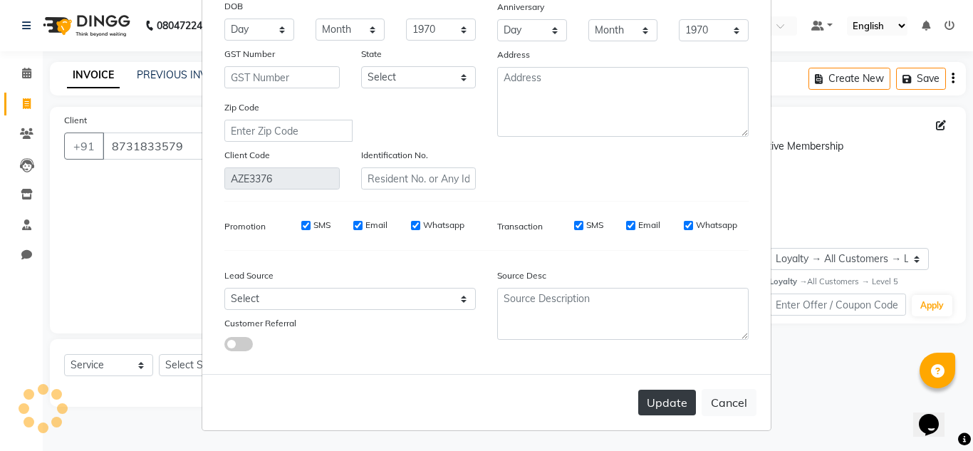
type input "Chachung"
click at [672, 403] on button "Update" at bounding box center [667, 403] width 58 height 26
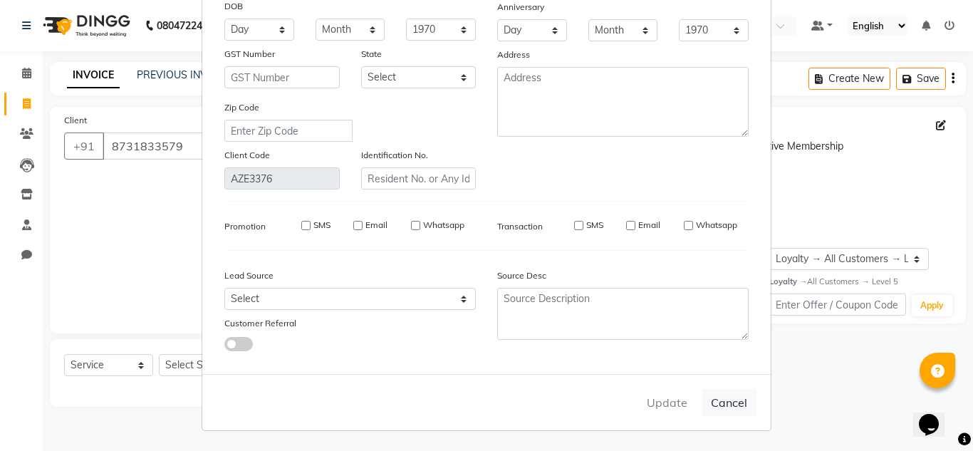
select select
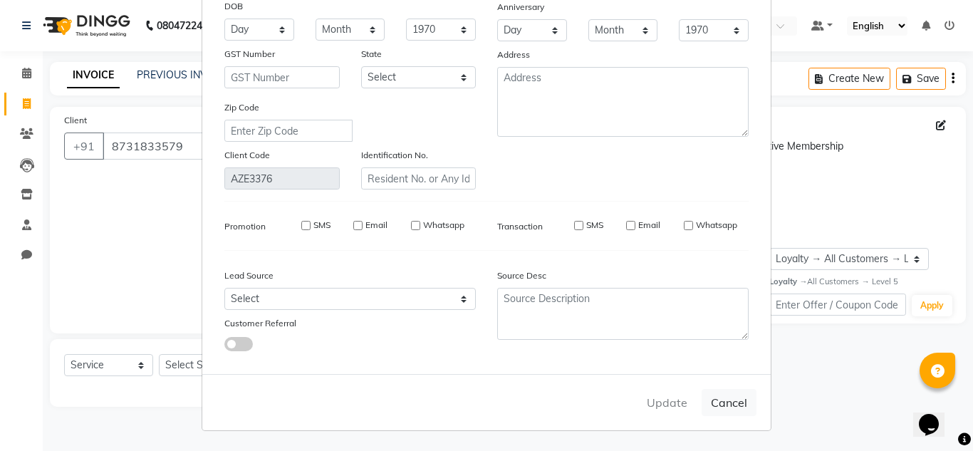
select select
checkbox input "false"
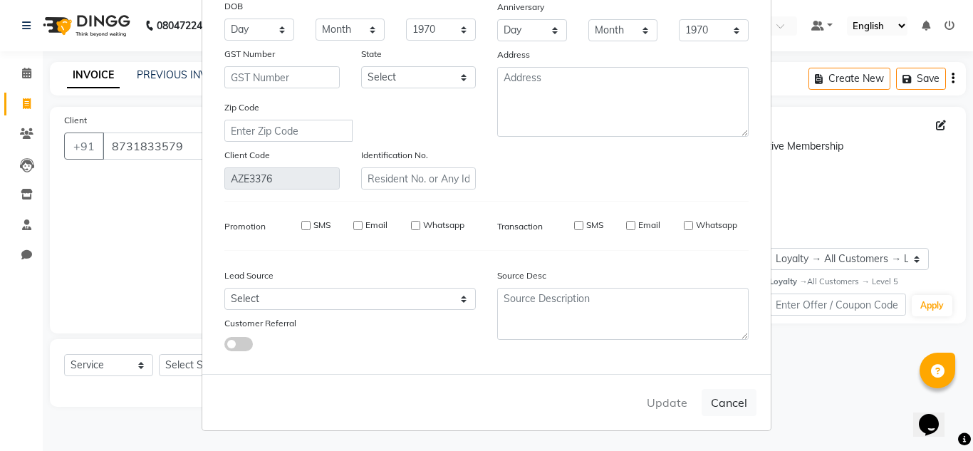
checkbox input "false"
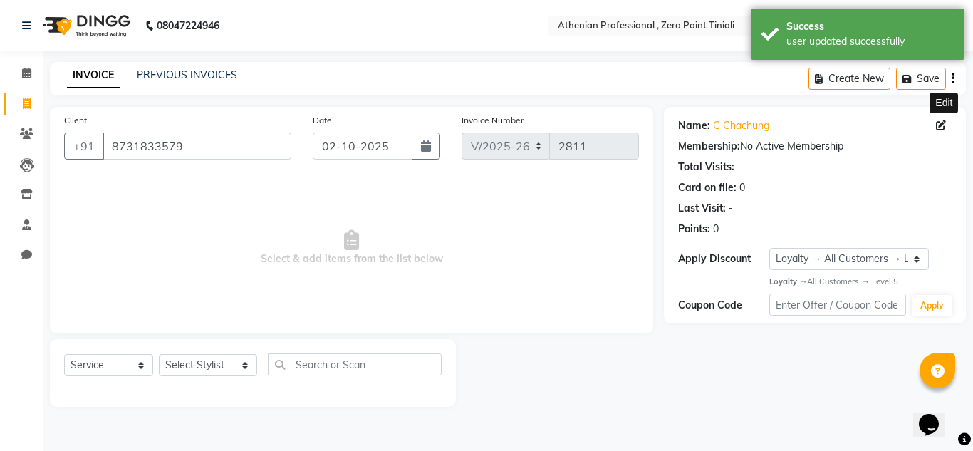
select select "1: Object"
click at [196, 368] on select "Select Stylist [PERSON_NAME][MEDICAL_DATA] Admin [PERSON_NAME] BIHAM LINDUM NEM…" at bounding box center [208, 365] width 98 height 22
select select "80200"
click at [159, 354] on select "Select Stylist [PERSON_NAME][MEDICAL_DATA] Admin [PERSON_NAME] BIHAM LINDUM NEM…" at bounding box center [208, 365] width 98 height 22
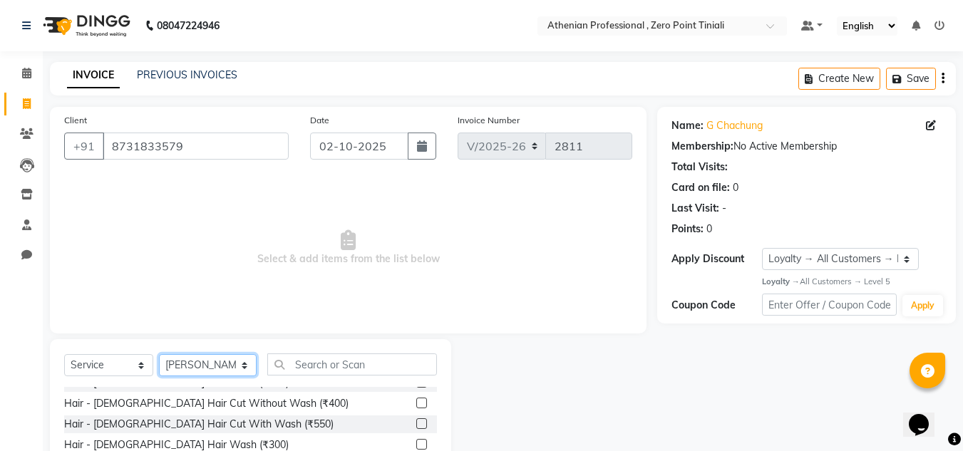
scroll to position [96, 0]
click at [416, 428] on div at bounding box center [420, 425] width 9 height 15
click at [416, 425] on label at bounding box center [421, 423] width 11 height 11
click at [416, 425] on input "checkbox" at bounding box center [420, 423] width 9 height 9
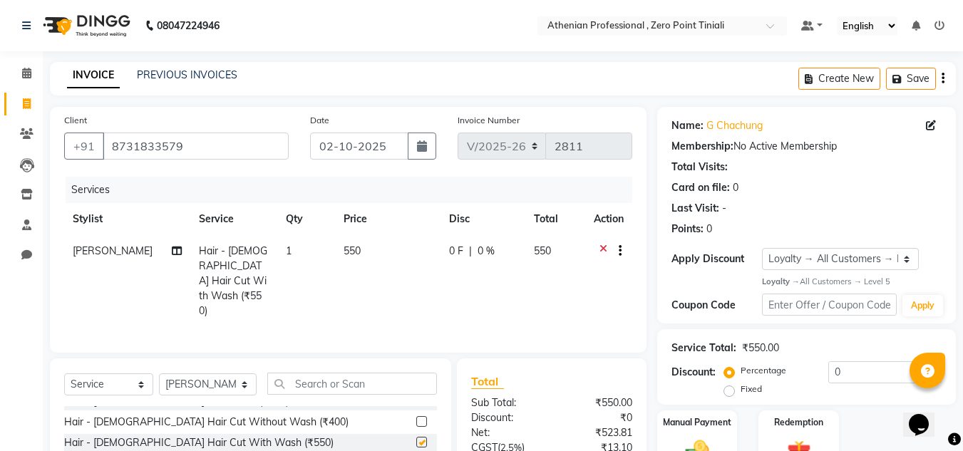
checkbox input "false"
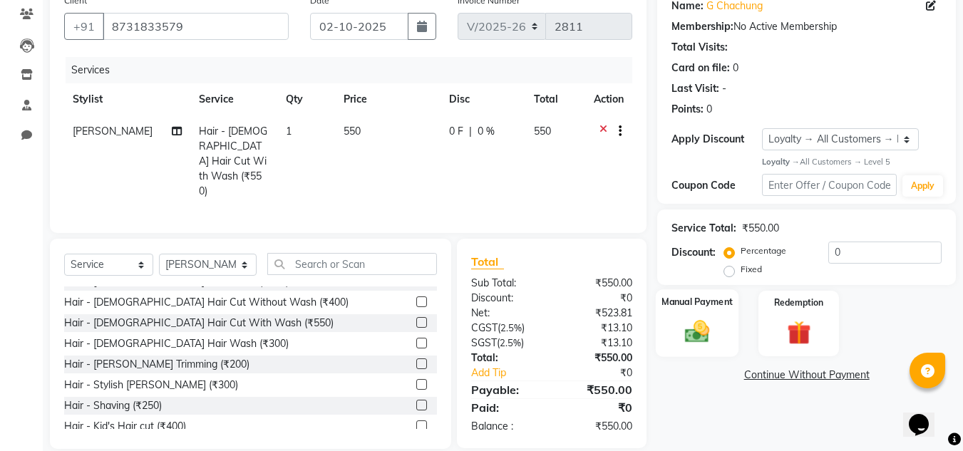
click at [698, 329] on img at bounding box center [697, 332] width 40 height 29
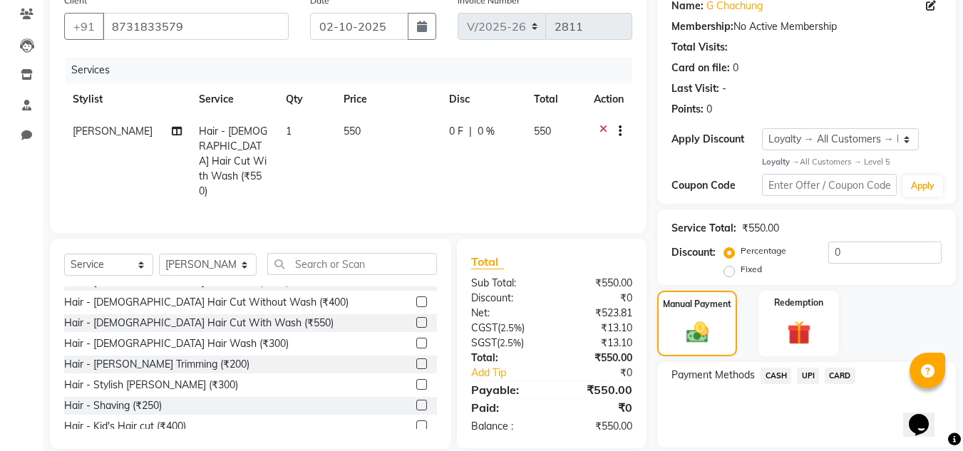
click at [805, 375] on span "UPI" at bounding box center [808, 376] width 22 height 16
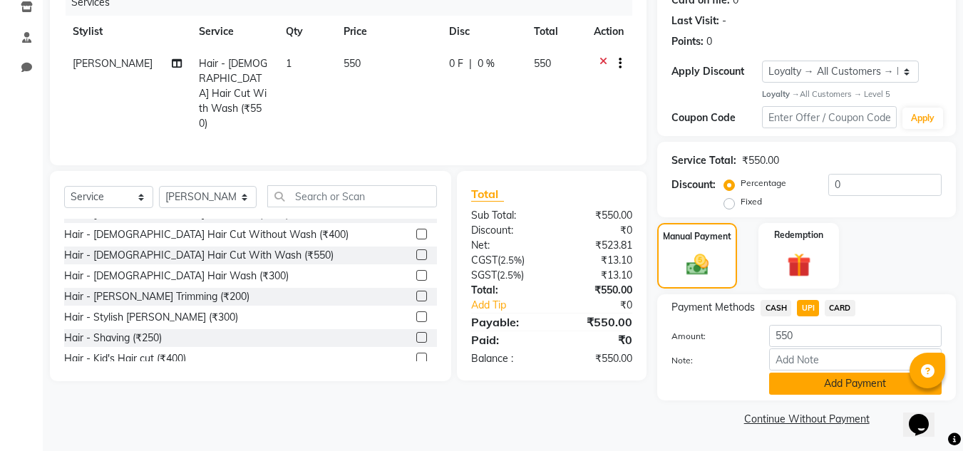
click at [808, 384] on button "Add Payment" at bounding box center [855, 384] width 172 height 22
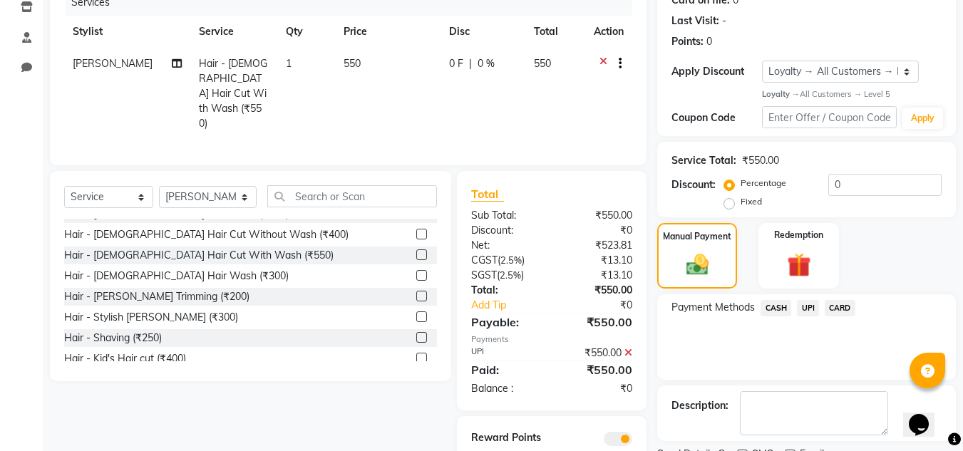
scroll to position [247, 0]
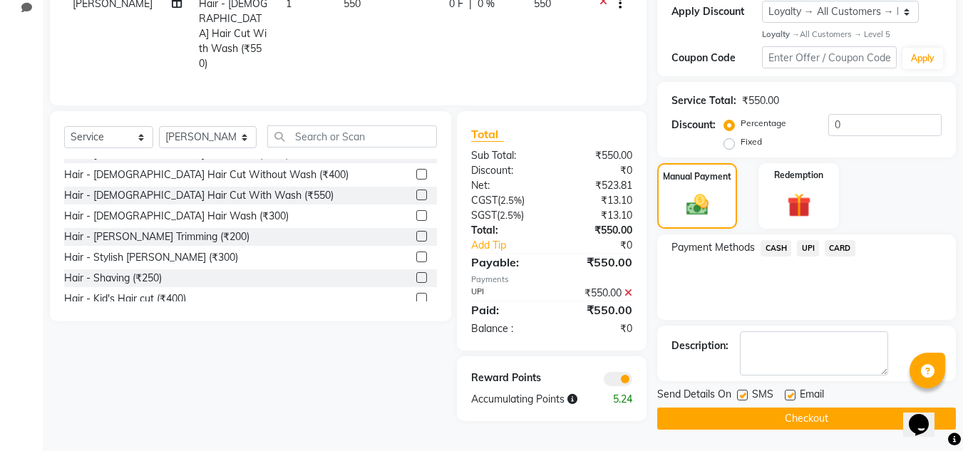
click at [795, 423] on button "Checkout" at bounding box center [806, 419] width 299 height 22
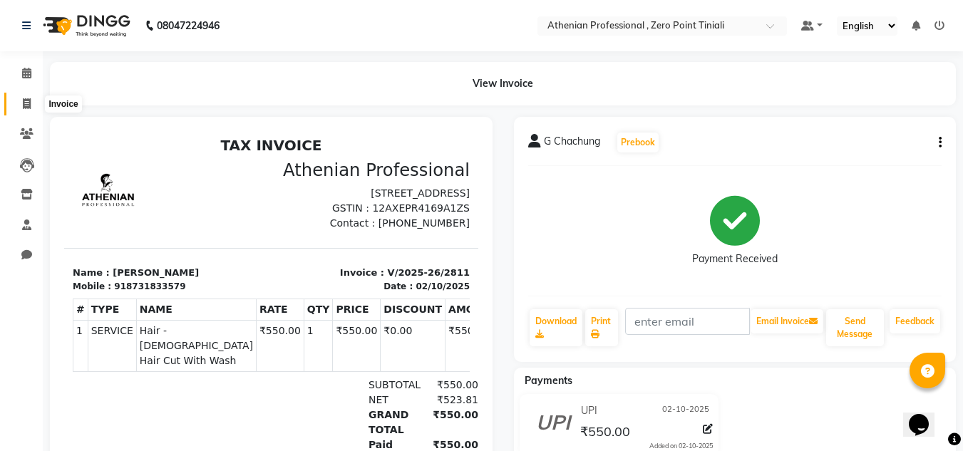
click at [31, 104] on icon at bounding box center [27, 103] width 8 height 11
select select "service"
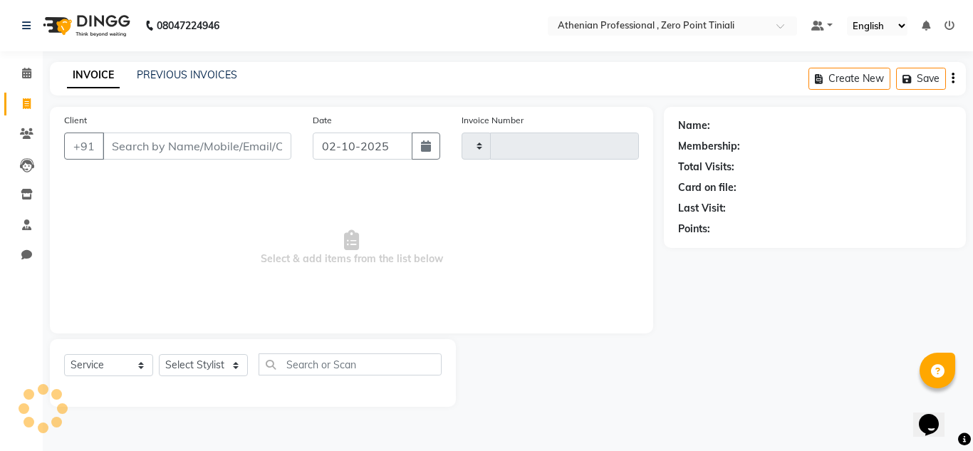
type input "2812"
select select "8300"
click at [175, 78] on link "PREVIOUS INVOICES" at bounding box center [187, 74] width 100 height 13
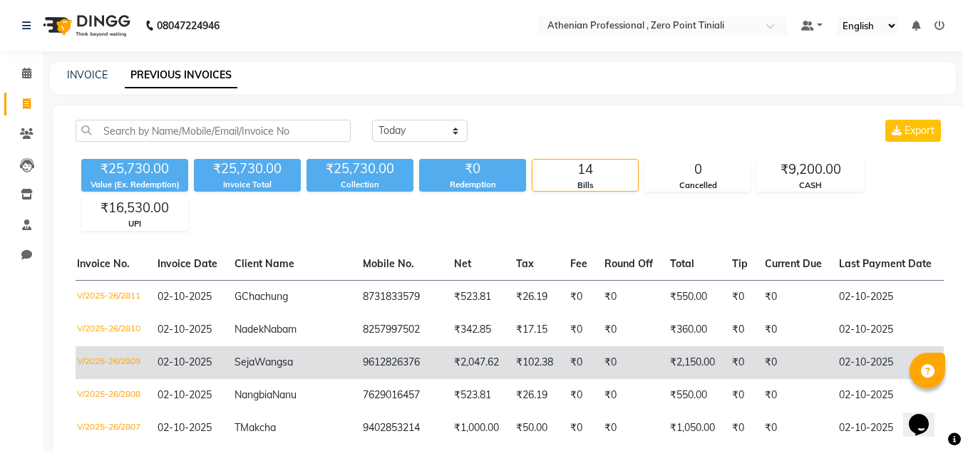
scroll to position [0, 14]
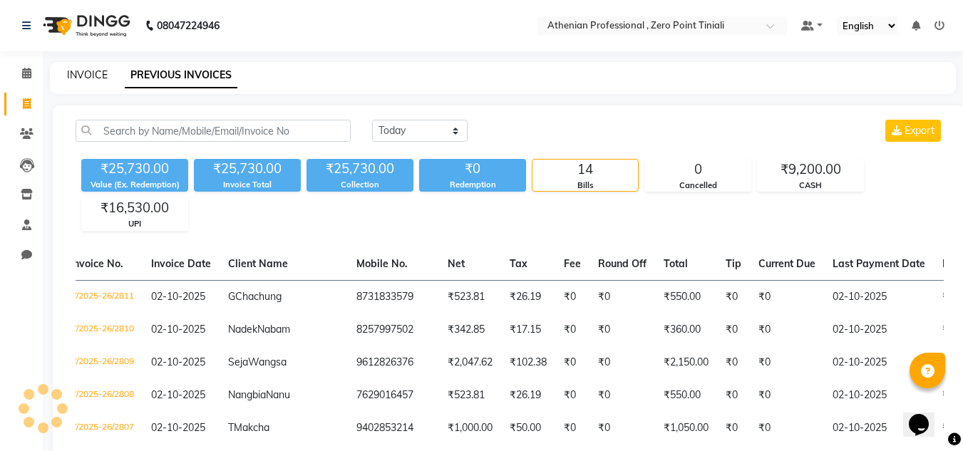
click at [93, 73] on link "INVOICE" at bounding box center [87, 74] width 41 height 13
select select "service"
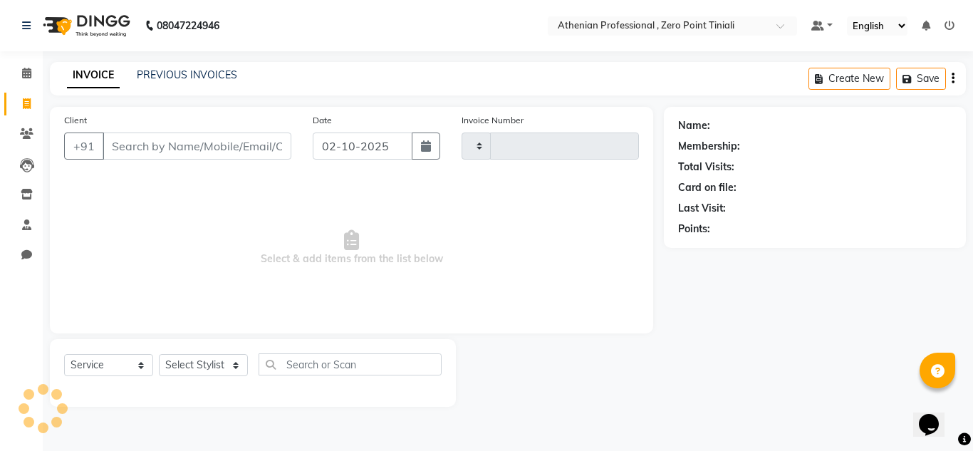
type input "2812"
click at [190, 157] on input "Client" at bounding box center [197, 146] width 189 height 27
select select "8300"
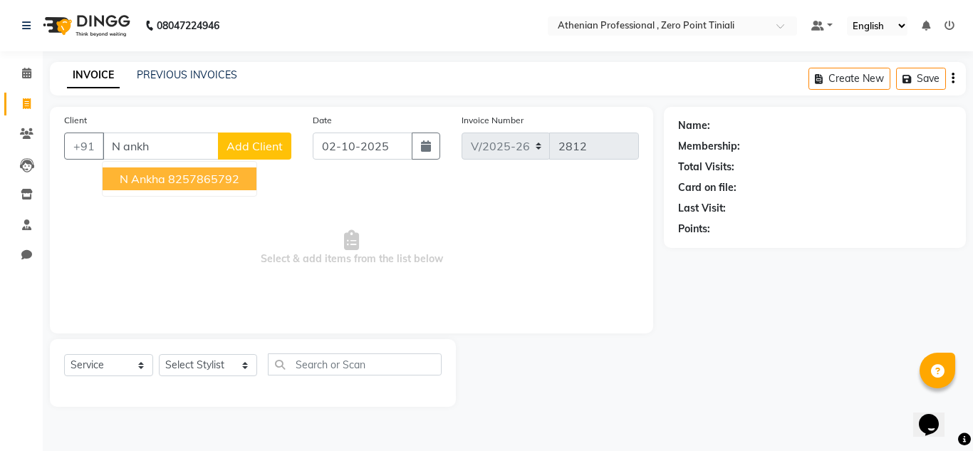
click at [198, 185] on ngb-highlight "8257865792" at bounding box center [203, 179] width 71 height 14
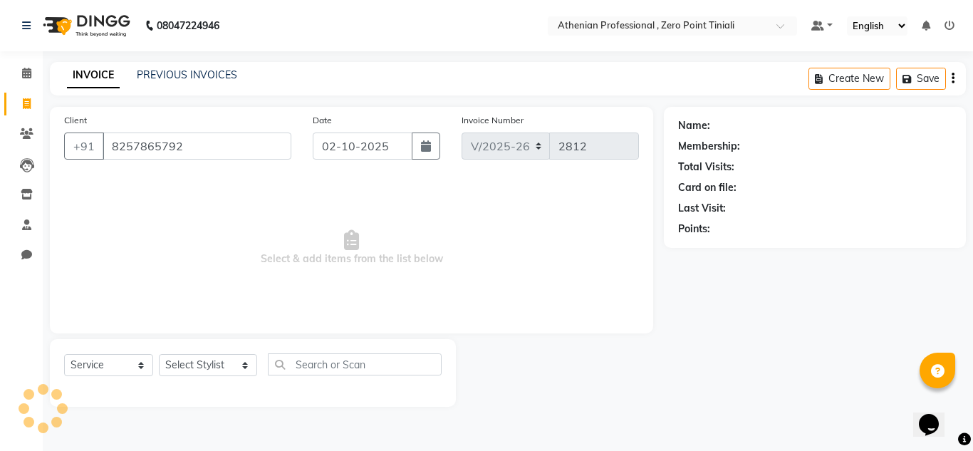
type input "8257865792"
select select "1: Object"
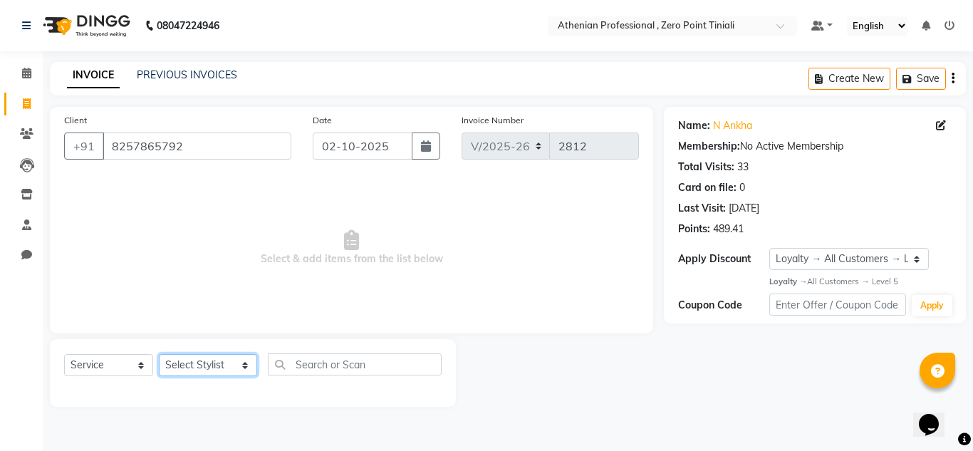
click at [183, 367] on select "Select Stylist [PERSON_NAME][MEDICAL_DATA] Admin [PERSON_NAME] BIHAM LINDUM NEM…" at bounding box center [208, 365] width 98 height 22
select select "80201"
click at [159, 354] on select "Select Stylist [PERSON_NAME][MEDICAL_DATA] Admin [PERSON_NAME] BIHAM LINDUM NEM…" at bounding box center [208, 365] width 98 height 22
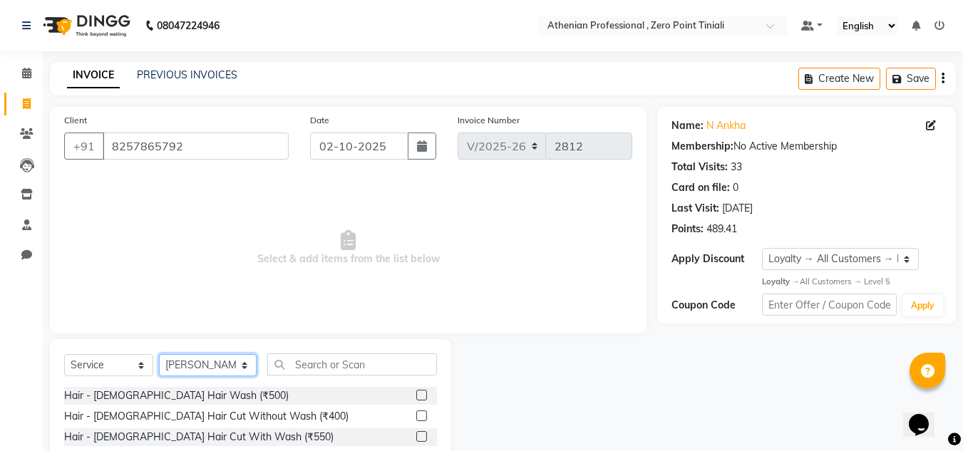
scroll to position [81, 0]
click at [416, 400] on label at bounding box center [421, 397] width 11 height 11
click at [416, 400] on input "checkbox" at bounding box center [420, 397] width 9 height 9
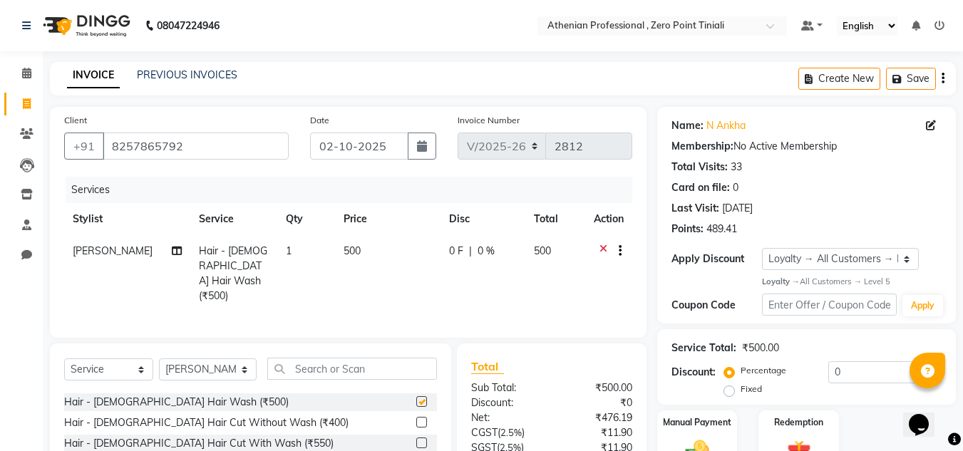
checkbox input "false"
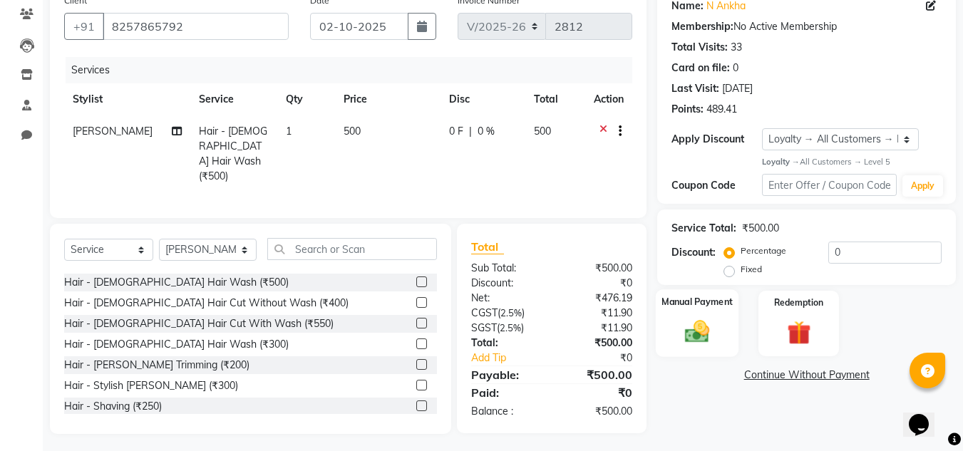
click at [695, 336] on img at bounding box center [697, 332] width 40 height 29
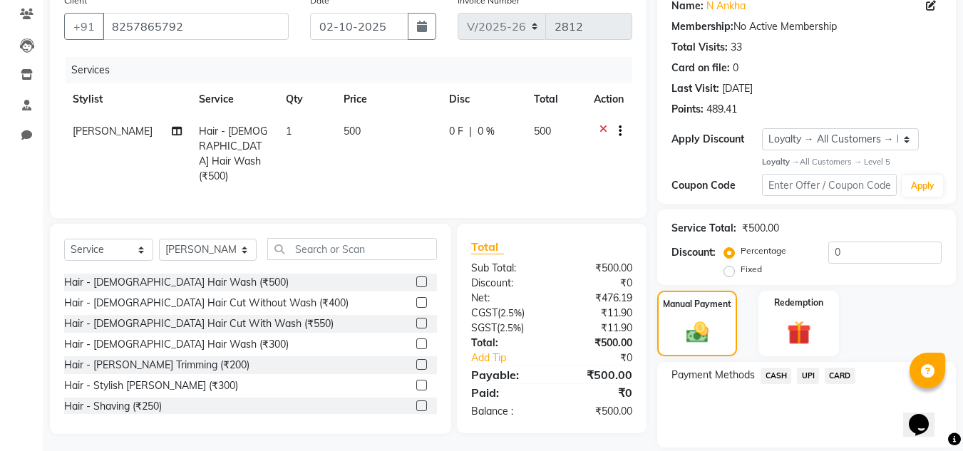
click at [772, 378] on span "CASH" at bounding box center [775, 376] width 31 height 16
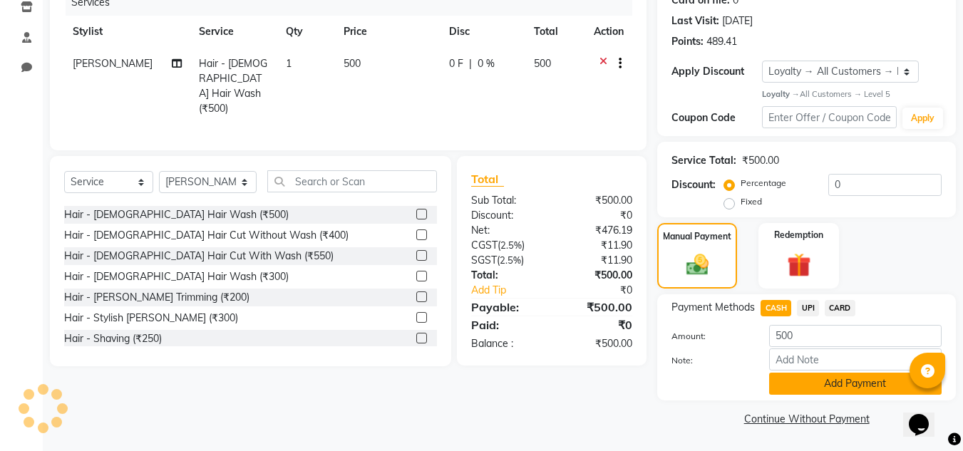
click at [785, 385] on button "Add Payment" at bounding box center [855, 384] width 172 height 22
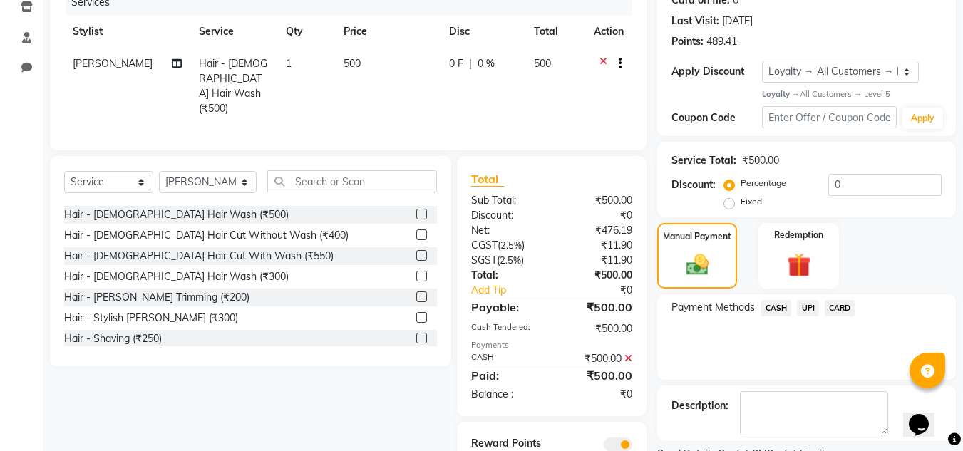
scroll to position [247, 0]
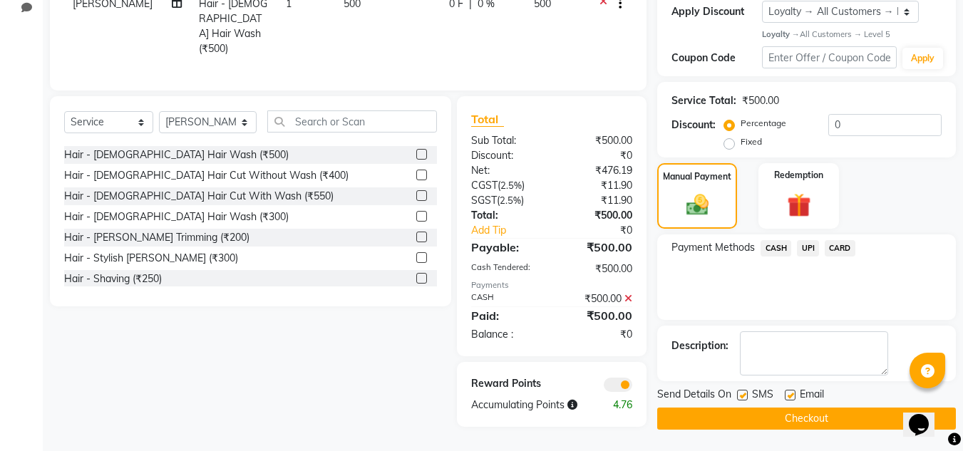
click at [775, 423] on button "Checkout" at bounding box center [806, 419] width 299 height 22
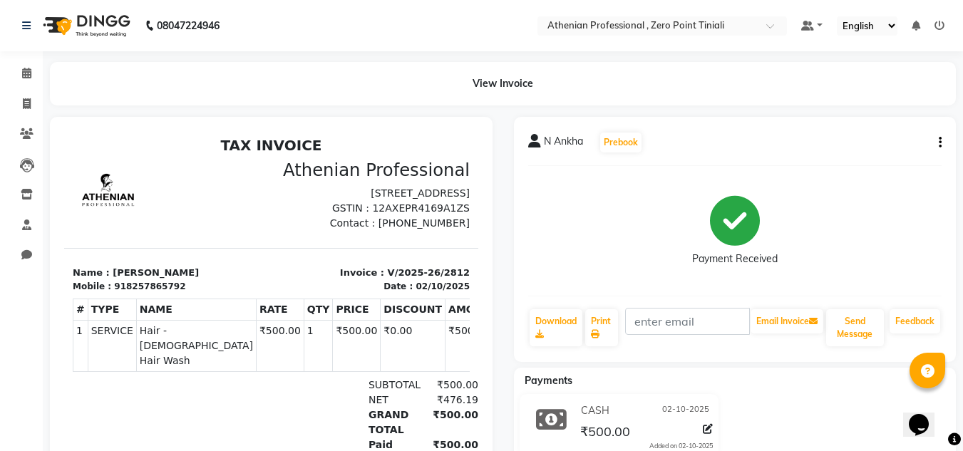
click at [775, 423] on div "CASH [DATE] ₹500.00 Added on [DATE]" at bounding box center [735, 428] width 464 height 68
click at [29, 109] on span at bounding box center [26, 104] width 25 height 16
select select "service"
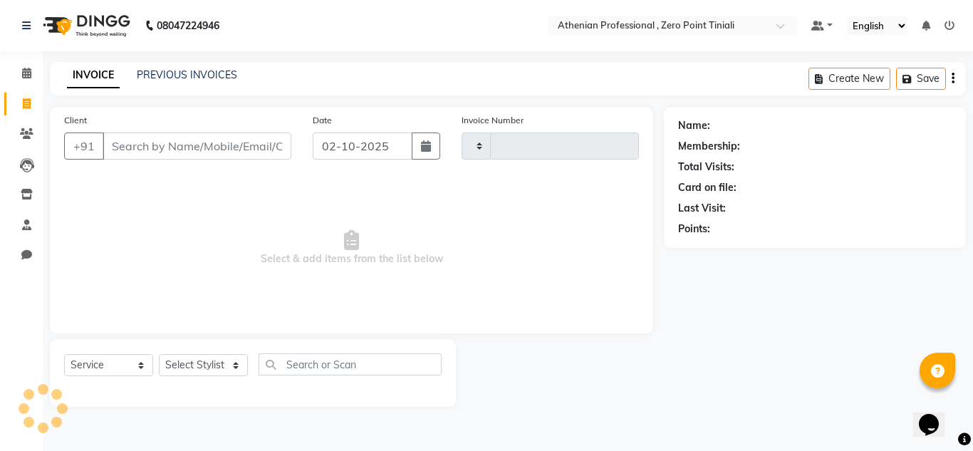
type input "2813"
select select "8300"
click at [196, 73] on link "PREVIOUS INVOICES" at bounding box center [187, 74] width 100 height 13
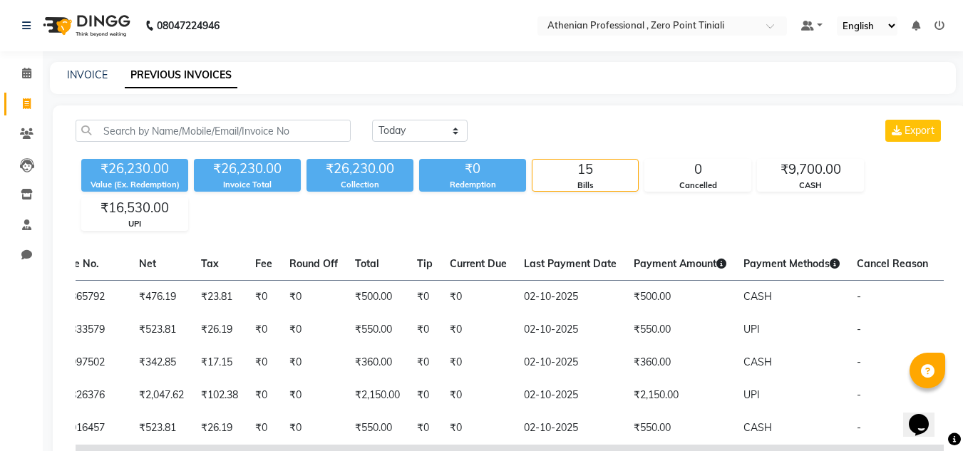
select select "service"
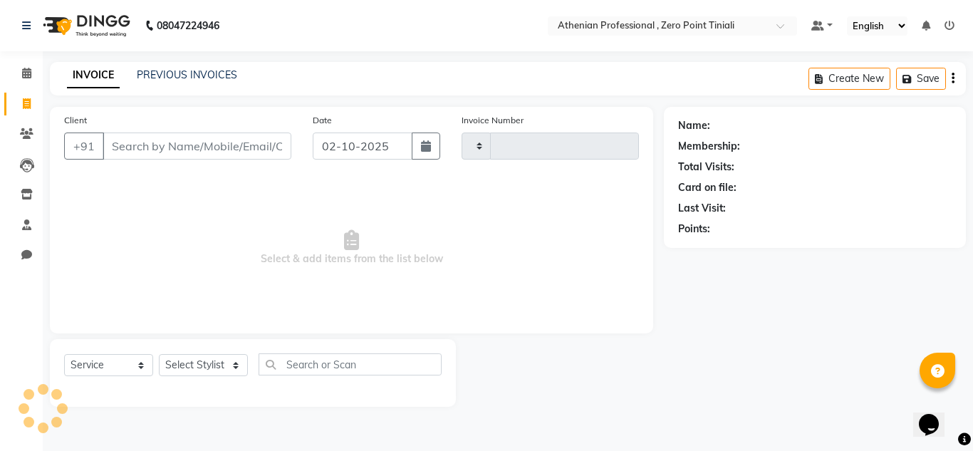
type input "2813"
select select "8300"
click at [195, 76] on link "PREVIOUS INVOICES" at bounding box center [187, 74] width 100 height 13
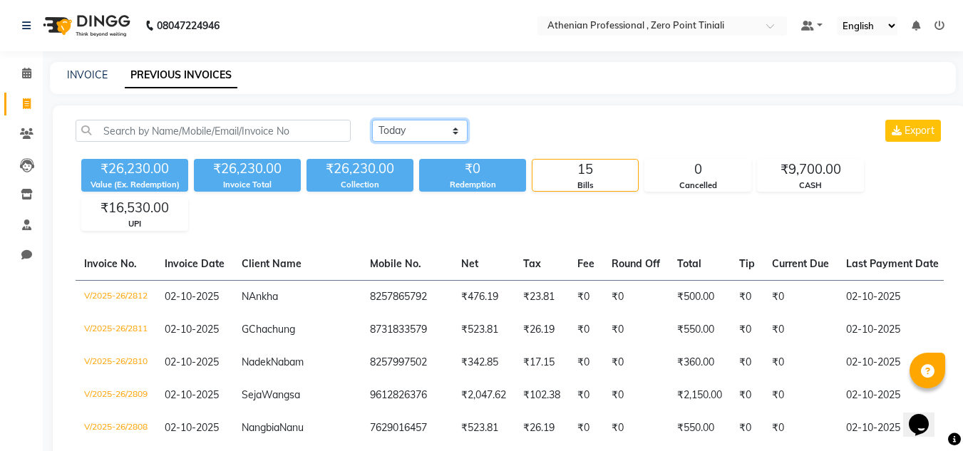
click at [423, 136] on select "[DATE] [DATE] Custom Range" at bounding box center [419, 131] width 95 height 22
click at [557, 130] on div "[DATE] [DATE] Custom Range Export" at bounding box center [657, 131] width 571 height 22
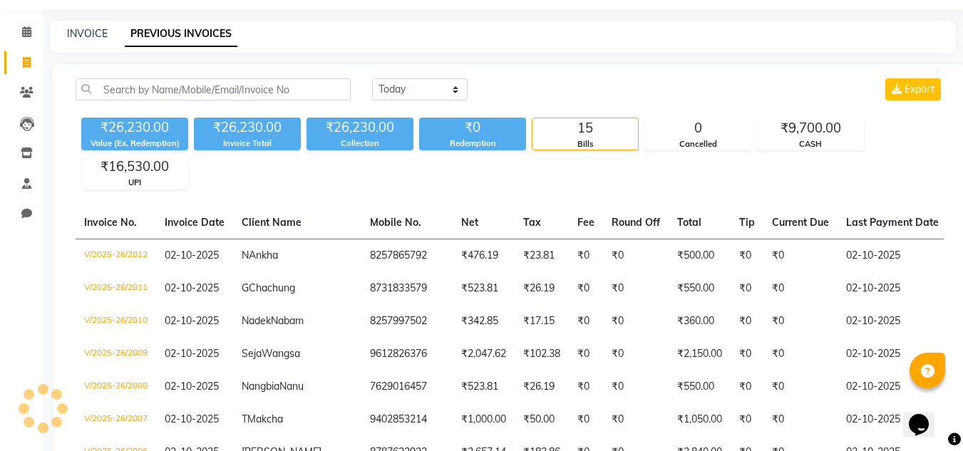
scroll to position [41, 0]
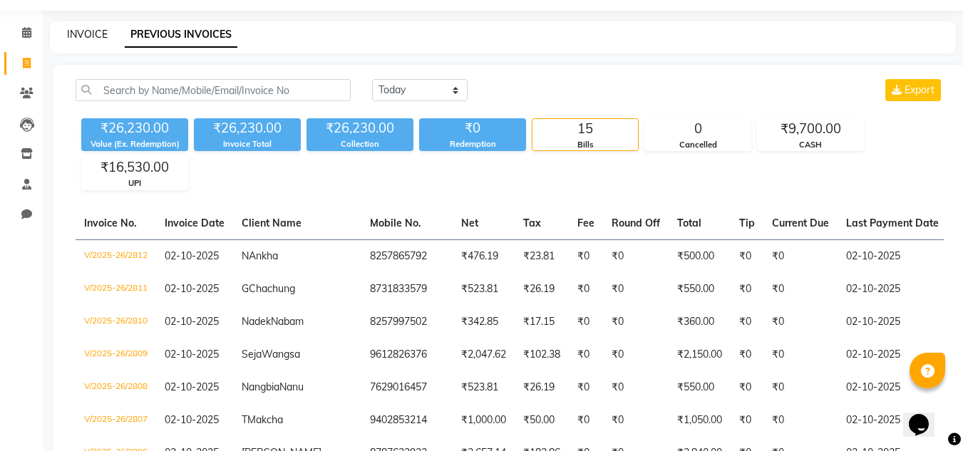
click at [83, 35] on link "INVOICE" at bounding box center [87, 34] width 41 height 13
select select "service"
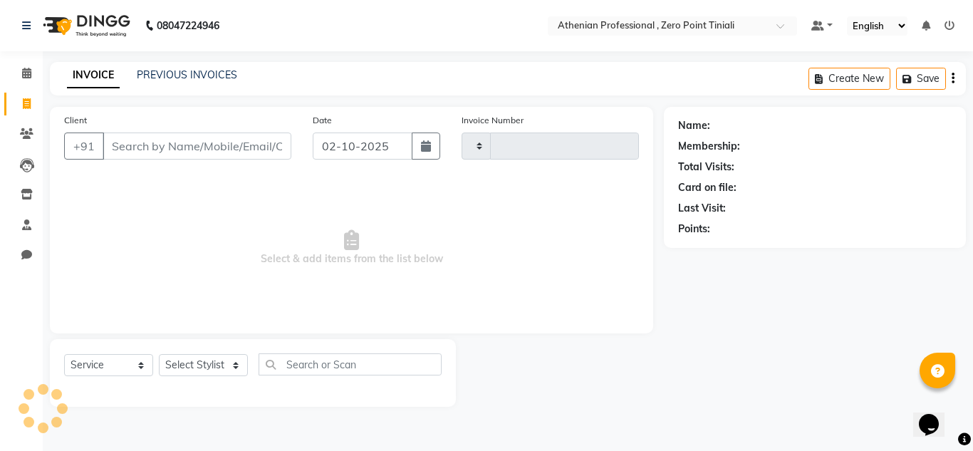
type input "2813"
select select "8300"
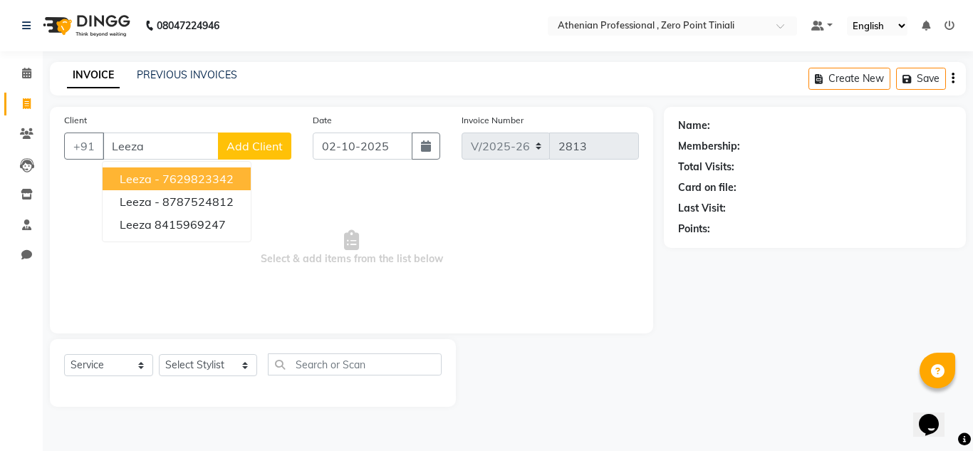
click at [188, 155] on input "Leeza" at bounding box center [161, 146] width 116 height 27
type input "Leeza"
click at [276, 147] on span "Add Client" at bounding box center [255, 146] width 56 height 14
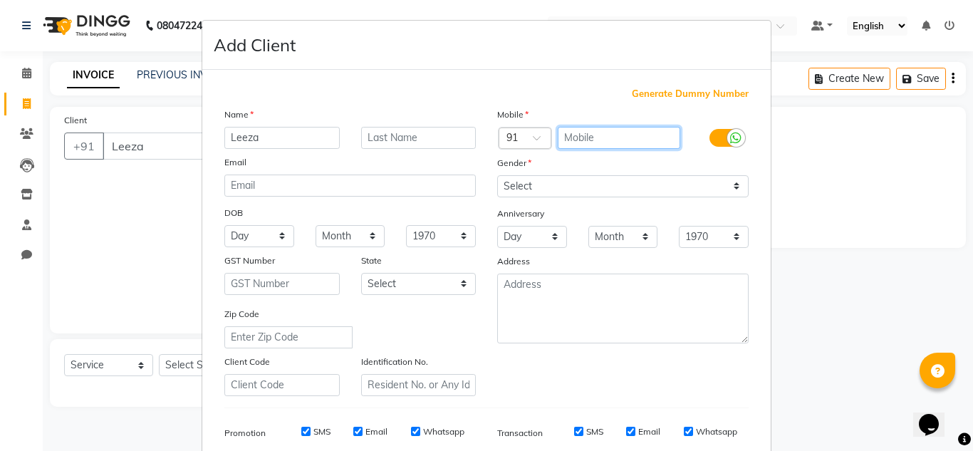
click at [620, 135] on input "text" at bounding box center [619, 138] width 123 height 22
type input "9863518521"
click at [606, 199] on div "Mobile Country Code × 91 9863518521 Gender Select [DEMOGRAPHIC_DATA] [DEMOGRAPH…" at bounding box center [623, 251] width 273 height 289
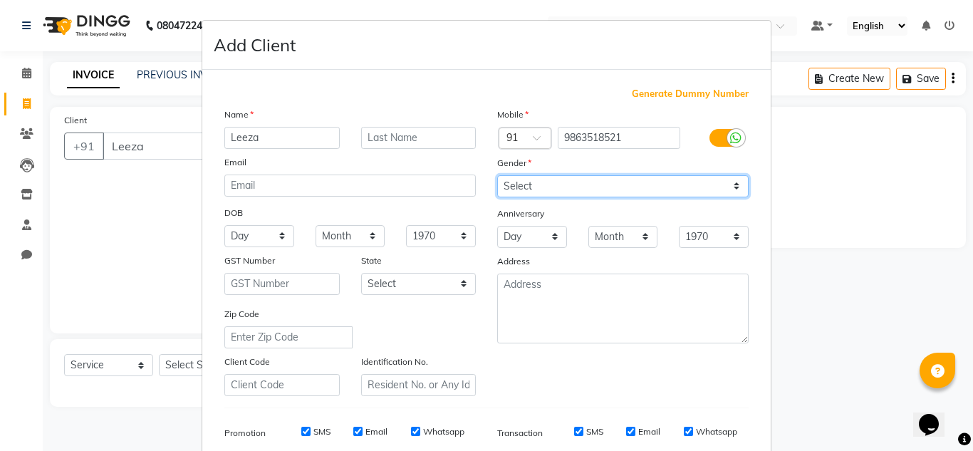
click at [604, 191] on select "Select [DEMOGRAPHIC_DATA] [DEMOGRAPHIC_DATA] Other Prefer Not To Say" at bounding box center [623, 186] width 252 height 22
select select "[DEMOGRAPHIC_DATA]"
click at [497, 175] on select "Select [DEMOGRAPHIC_DATA] [DEMOGRAPHIC_DATA] Other Prefer Not To Say" at bounding box center [623, 186] width 252 height 22
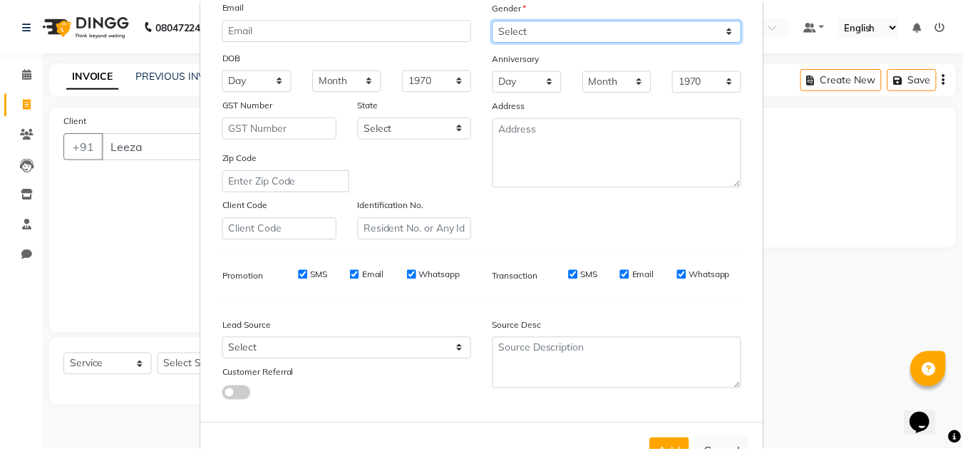
scroll to position [207, 0]
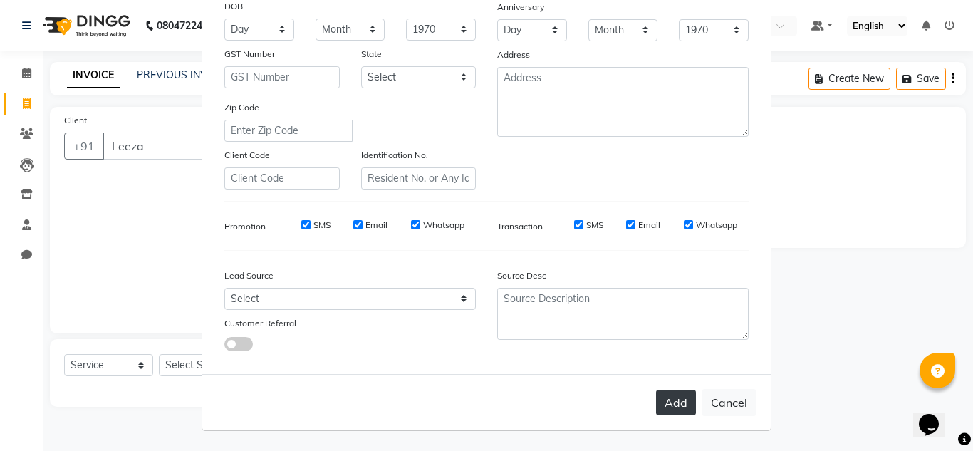
click at [663, 407] on button "Add" at bounding box center [676, 403] width 40 height 26
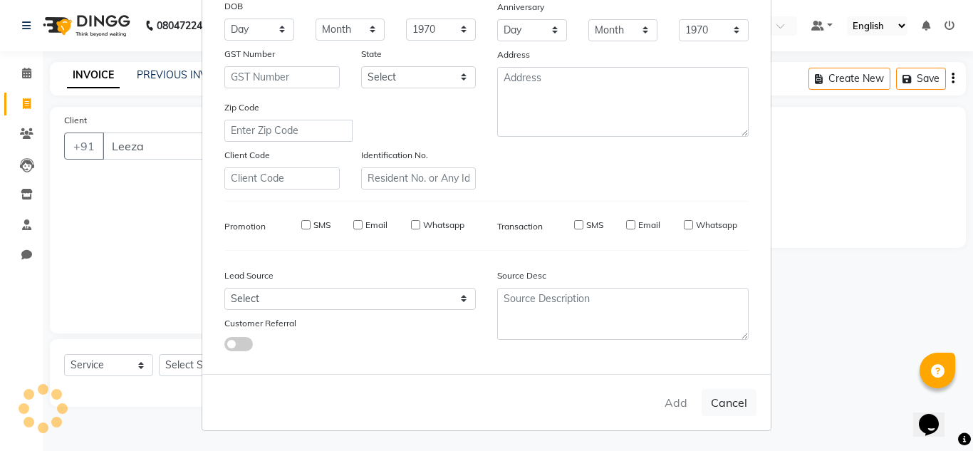
type input "9863518521"
select select
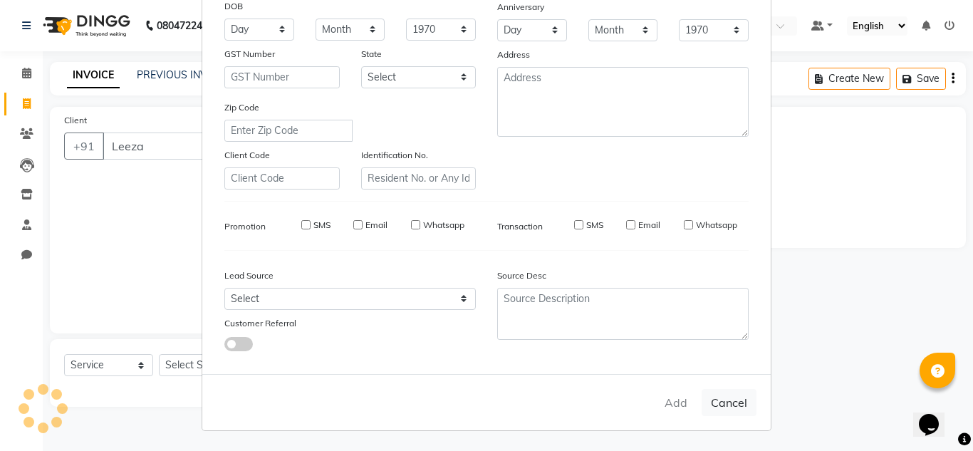
select select
checkbox input "false"
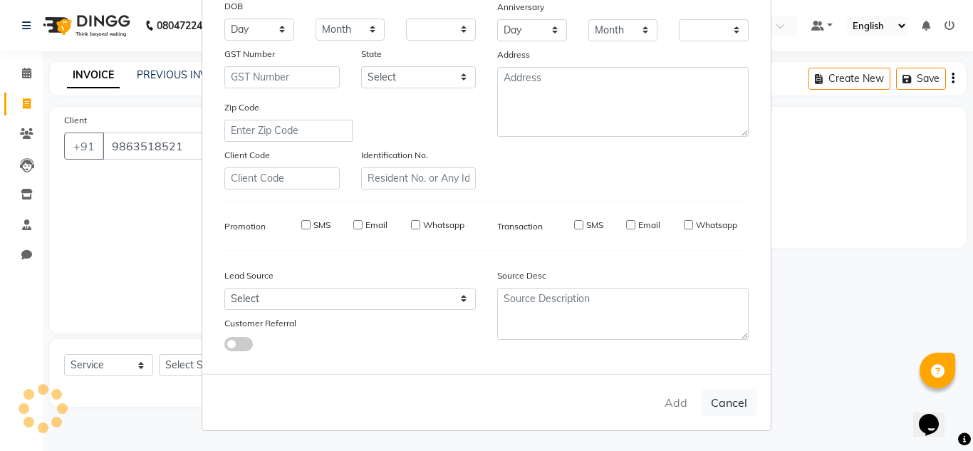
checkbox input "false"
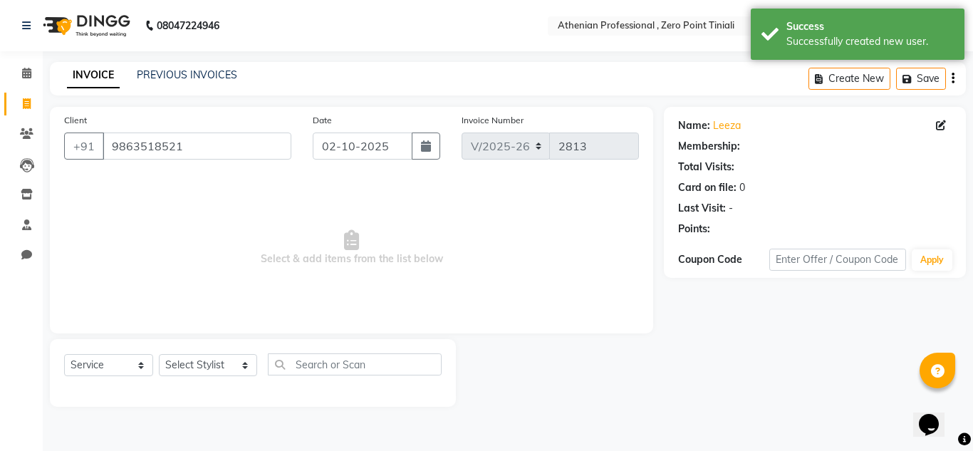
select select "1: Object"
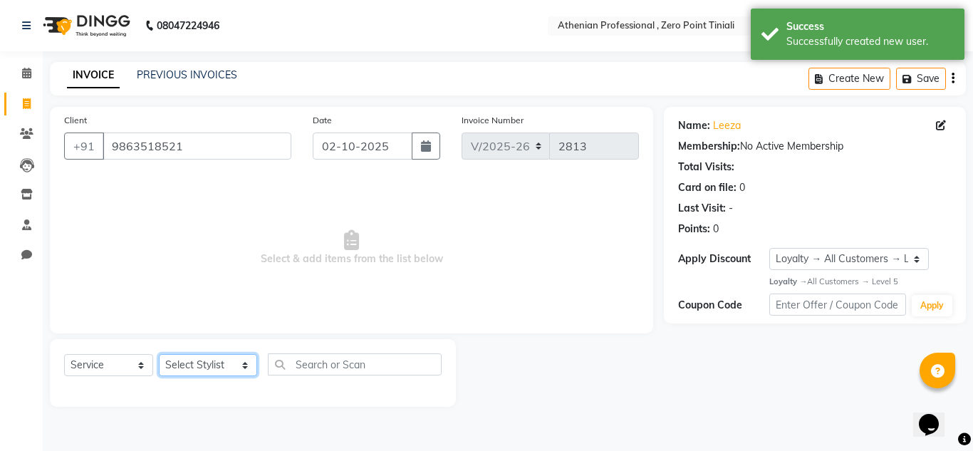
click at [203, 371] on select "Select Stylist [PERSON_NAME][MEDICAL_DATA] Admin [PERSON_NAME] BIHAM LINDUM NEM…" at bounding box center [208, 365] width 98 height 22
click at [159, 354] on select "Select Stylist [PERSON_NAME][MEDICAL_DATA] Admin [PERSON_NAME] BIHAM LINDUM NEM…" at bounding box center [208, 365] width 98 height 22
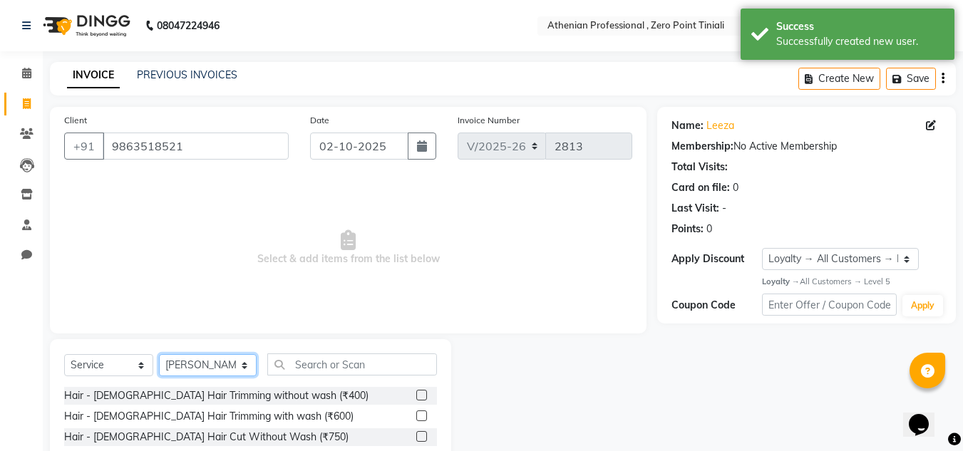
click at [202, 366] on select "Select Stylist [PERSON_NAME][MEDICAL_DATA] Admin [PERSON_NAME] BIHAM LINDUM NEM…" at bounding box center [208, 365] width 98 height 22
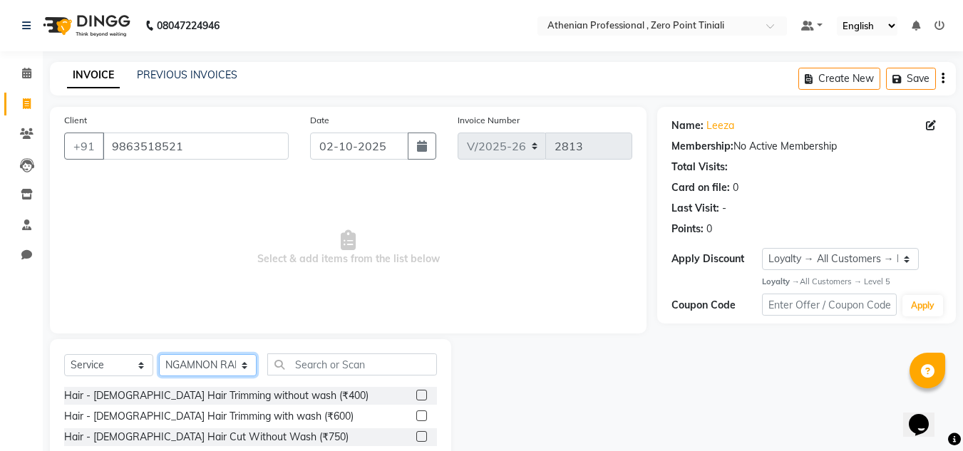
click at [159, 354] on select "Select Stylist [PERSON_NAME][MEDICAL_DATA] Admin [PERSON_NAME] BIHAM LINDUM NEM…" at bounding box center [208, 365] width 98 height 22
click at [205, 370] on select "Select Stylist [PERSON_NAME][MEDICAL_DATA] Admin [PERSON_NAME] BIHAM LINDUM NEM…" at bounding box center [208, 365] width 98 height 22
select select "92479"
click at [159, 354] on select "Select Stylist [PERSON_NAME][MEDICAL_DATA] Admin [PERSON_NAME] BIHAM LINDUM NEM…" at bounding box center [208, 365] width 98 height 22
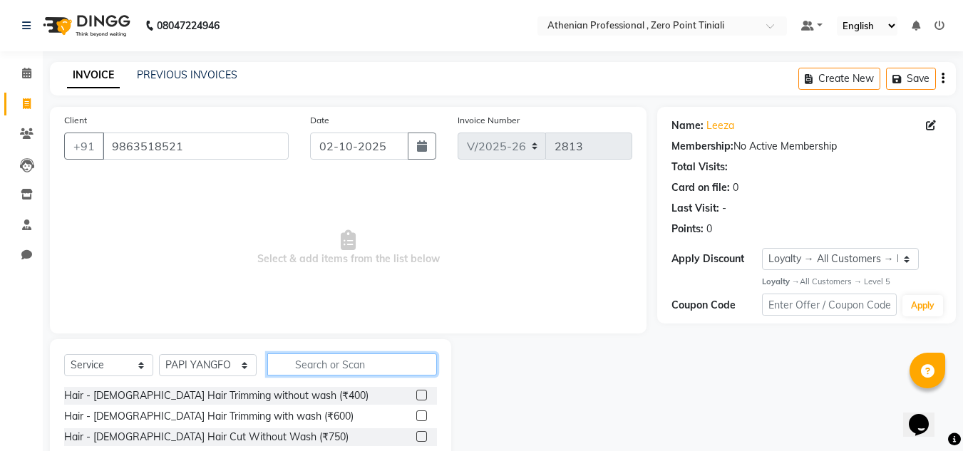
click at [294, 365] on input "text" at bounding box center [352, 364] width 170 height 22
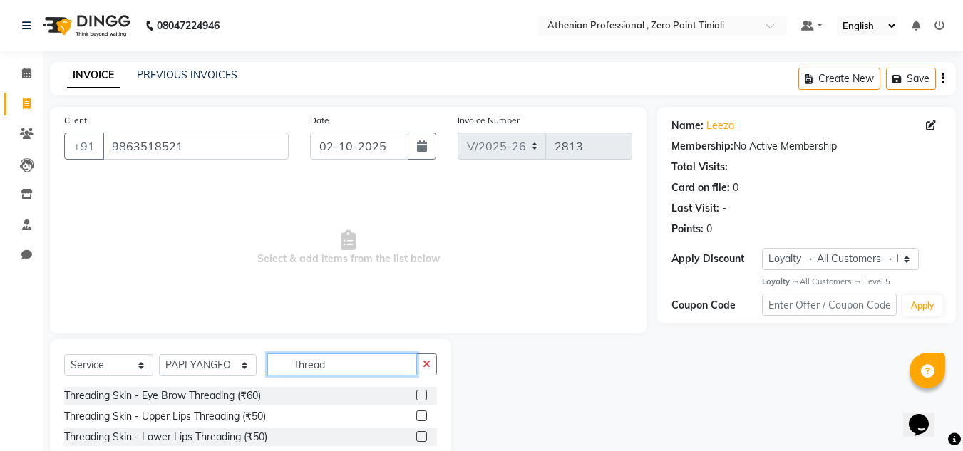
type input "thread"
click at [416, 399] on label at bounding box center [421, 395] width 11 height 11
click at [416, 399] on input "checkbox" at bounding box center [420, 395] width 9 height 9
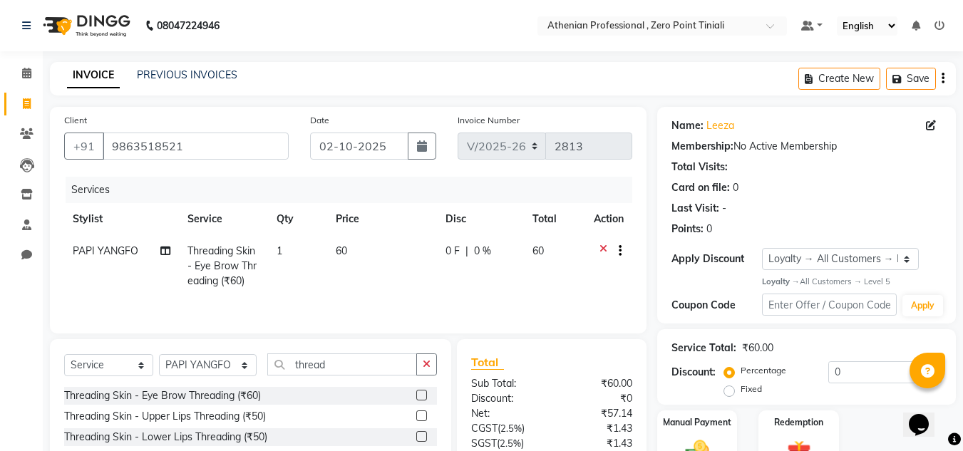
click at [416, 403] on div at bounding box center [420, 397] width 9 height 15
click at [416, 400] on label at bounding box center [421, 395] width 11 height 11
click at [416, 400] on input "checkbox" at bounding box center [420, 395] width 9 height 9
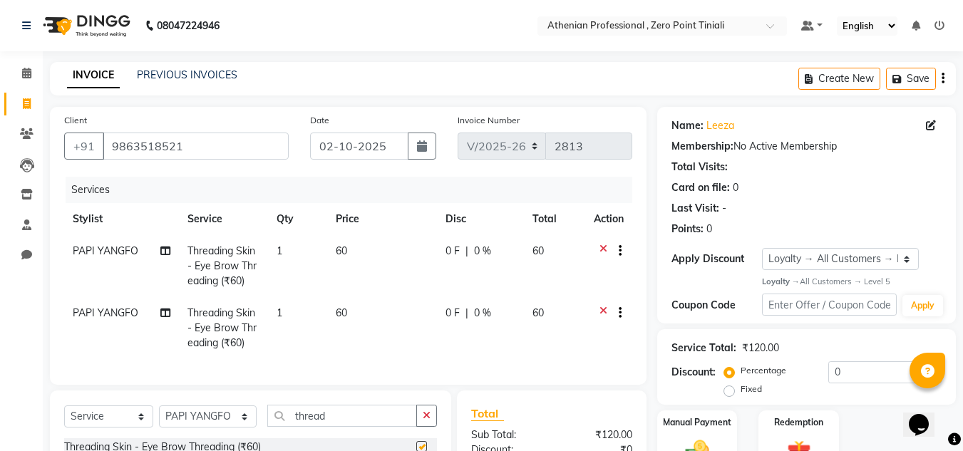
checkbox input "false"
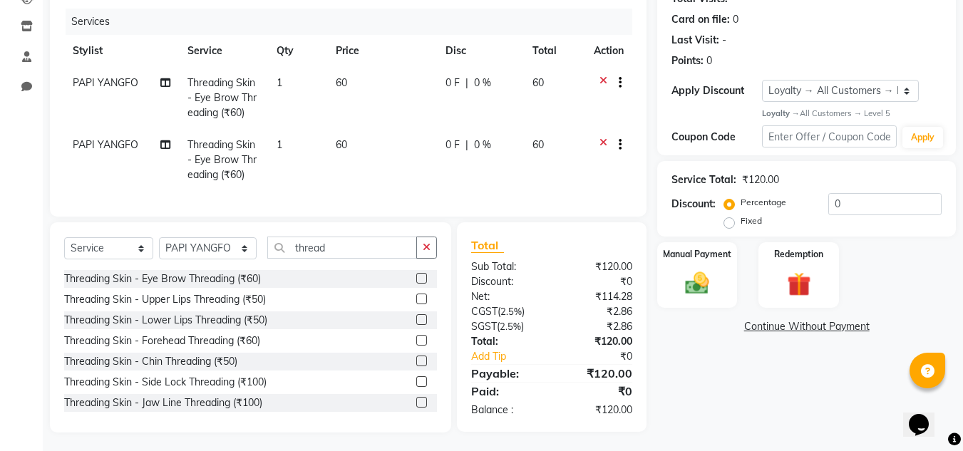
scroll to position [172, 0]
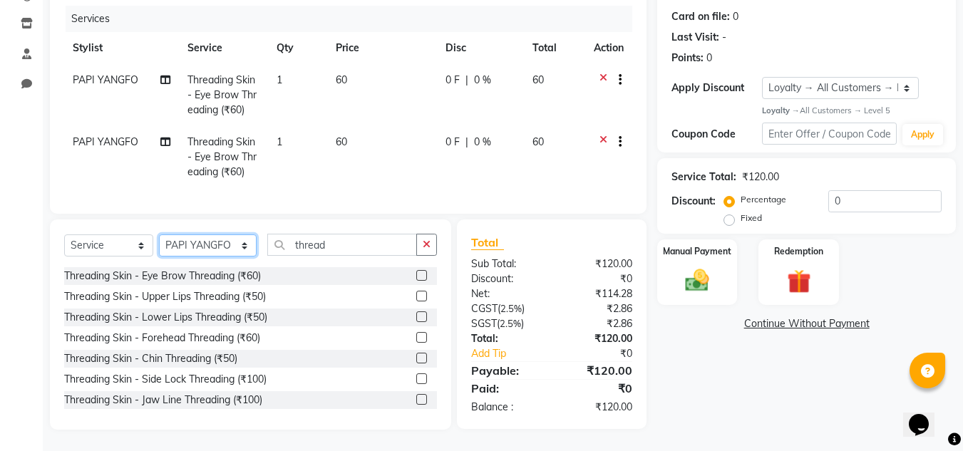
click at [215, 257] on select "Select Stylist [PERSON_NAME][MEDICAL_DATA] Admin [PERSON_NAME] BIHAM LINDUM NEM…" at bounding box center [208, 245] width 98 height 22
select select "80200"
click at [159, 244] on select "Select Stylist [PERSON_NAME][MEDICAL_DATA] Admin [PERSON_NAME] BIHAM LINDUM NEM…" at bounding box center [208, 245] width 98 height 22
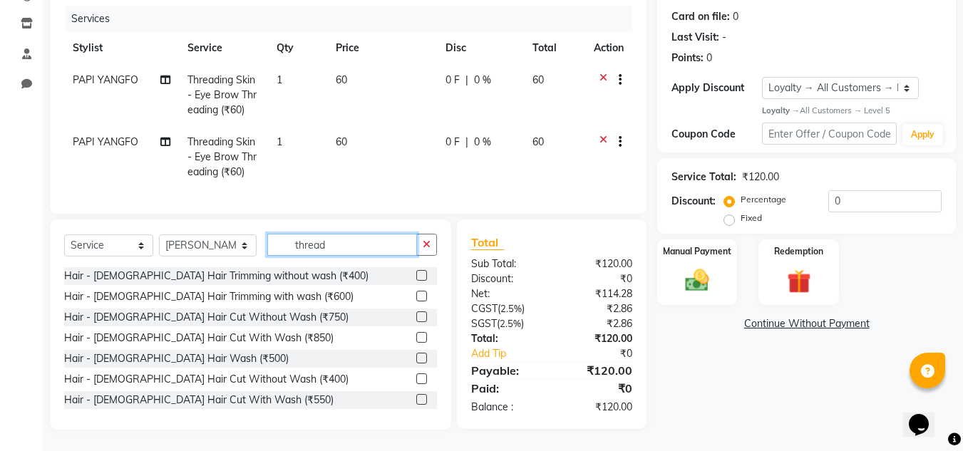
click at [360, 252] on input "thread" at bounding box center [342, 245] width 150 height 22
type input "t"
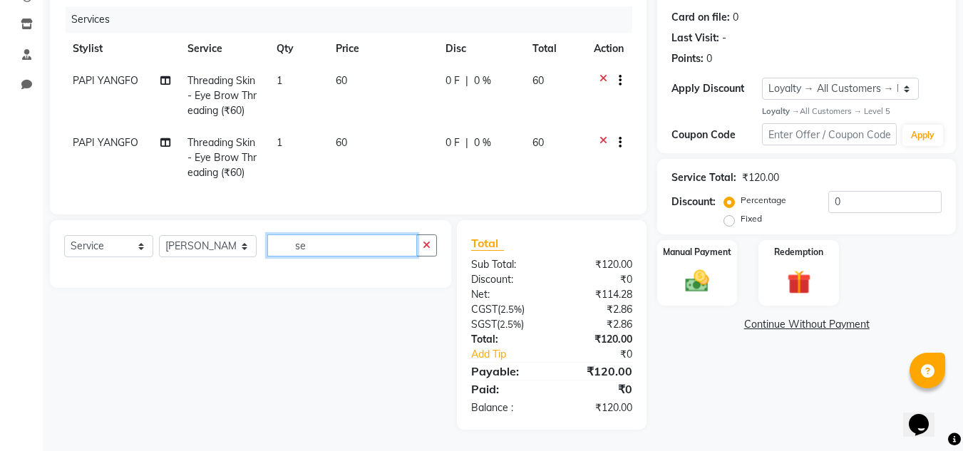
type input "s"
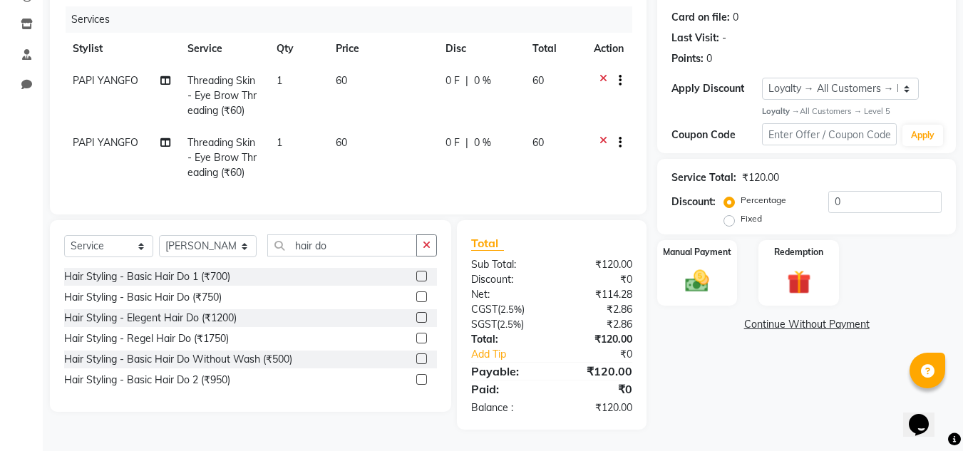
click at [423, 385] on label at bounding box center [421, 379] width 11 height 11
click at [423, 385] on input "checkbox" at bounding box center [420, 380] width 9 height 9
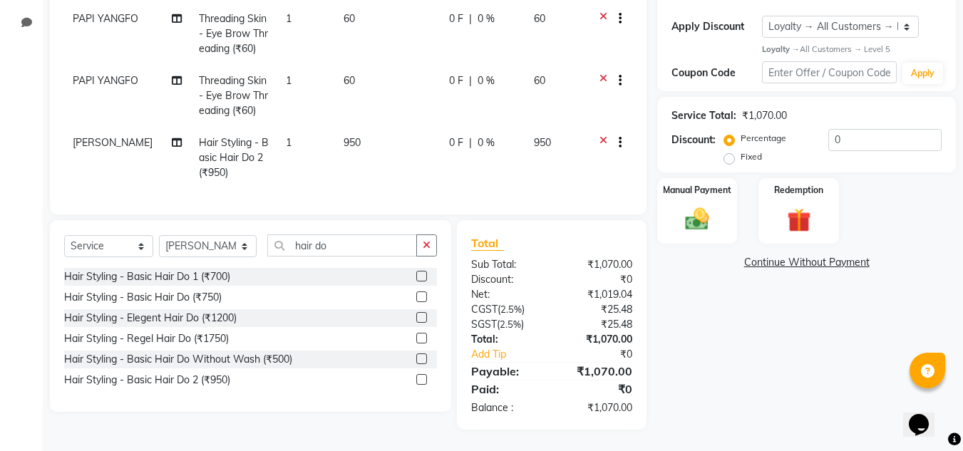
scroll to position [243, 0]
click at [420, 378] on label at bounding box center [421, 379] width 11 height 11
click at [420, 378] on input "checkbox" at bounding box center [420, 380] width 9 height 9
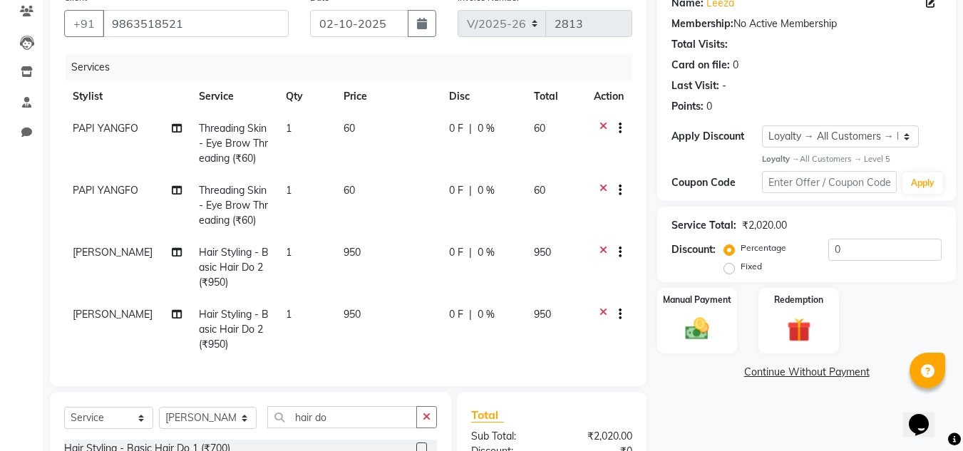
scroll to position [122, 0]
click at [105, 321] on span "[PERSON_NAME]" at bounding box center [113, 315] width 80 height 13
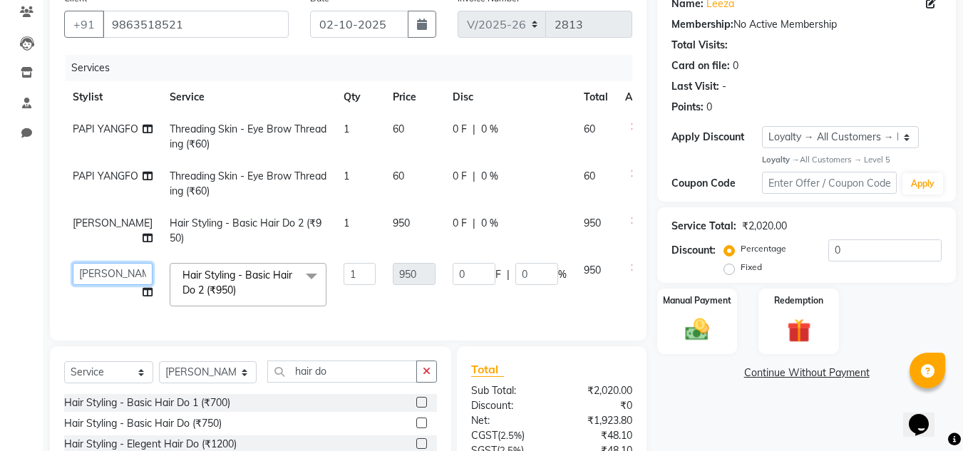
click at [94, 285] on select "[PERSON_NAME][MEDICAL_DATA] Admin [PERSON_NAME] BIHAM LINDUM NEME MAHINDRA [PER…" at bounding box center [113, 274] width 80 height 22
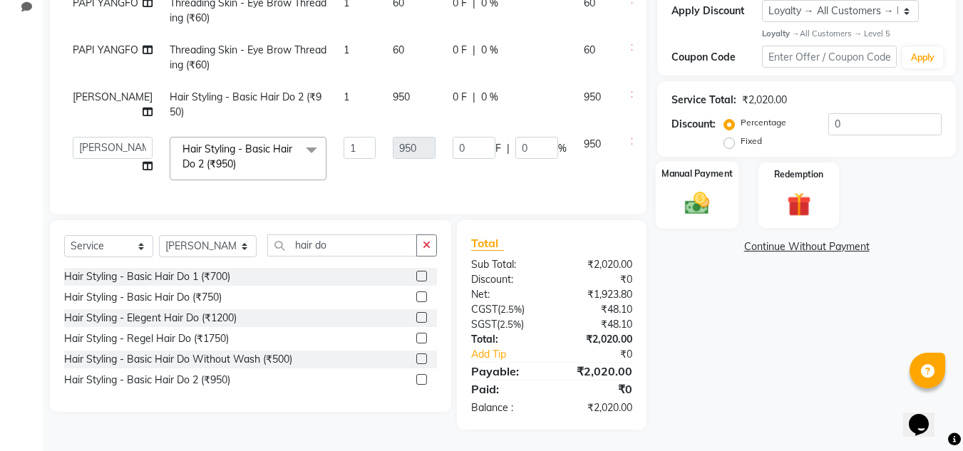
click at [698, 190] on img at bounding box center [697, 204] width 40 height 29
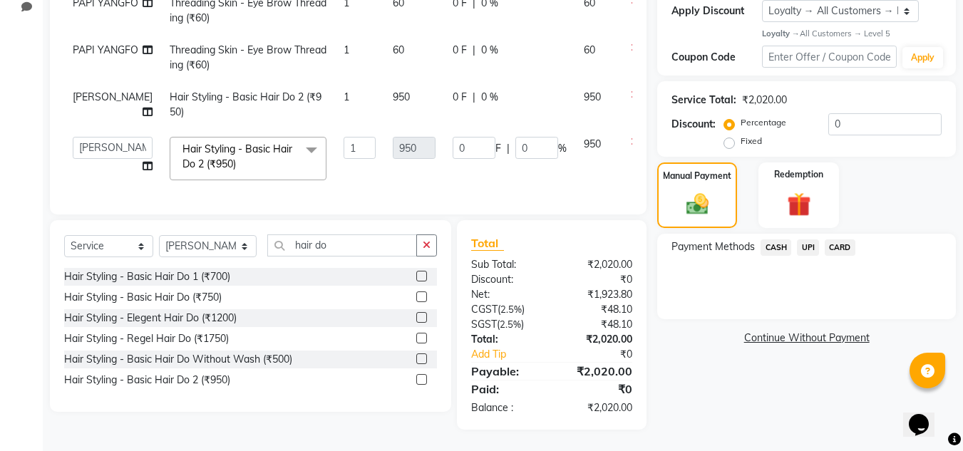
click at [809, 239] on span "UPI" at bounding box center [808, 247] width 22 height 16
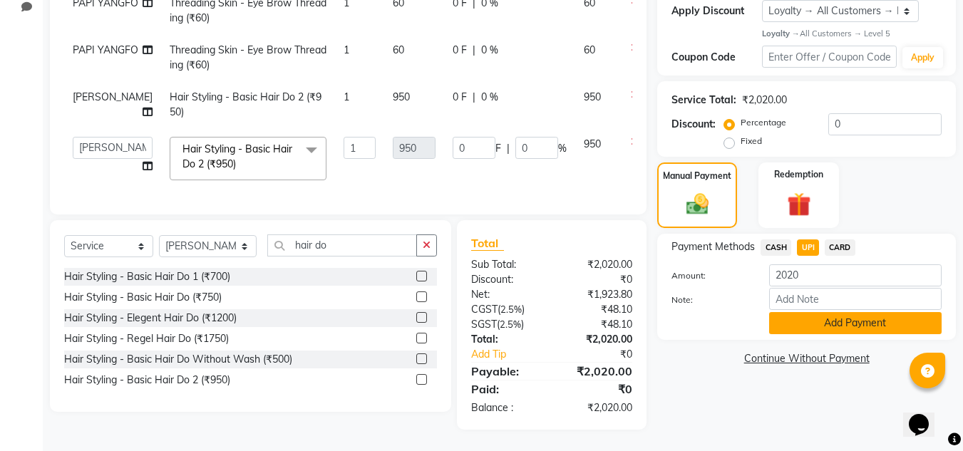
click at [809, 312] on button "Add Payment" at bounding box center [855, 323] width 172 height 22
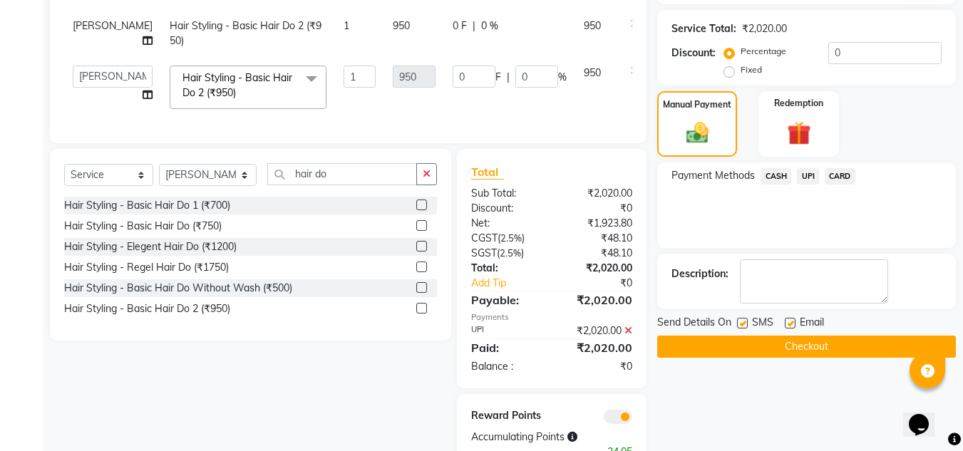
scroll to position [408, 0]
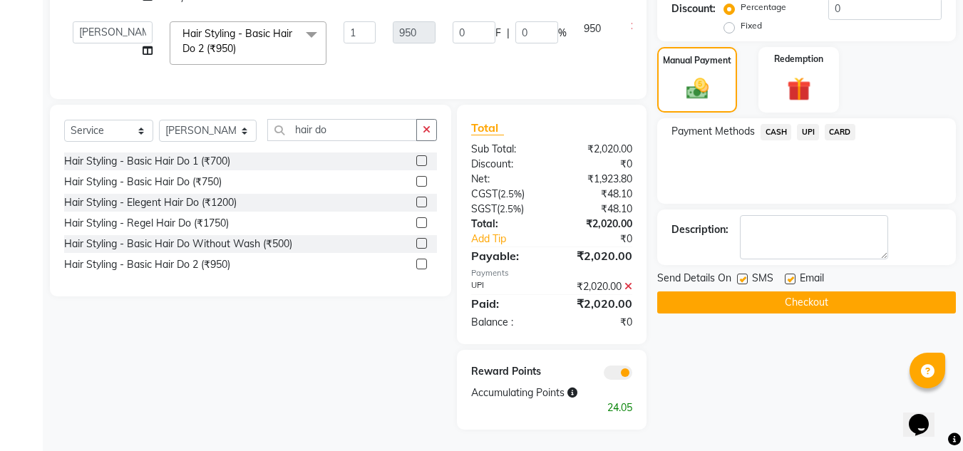
click at [785, 291] on button "Checkout" at bounding box center [806, 302] width 299 height 22
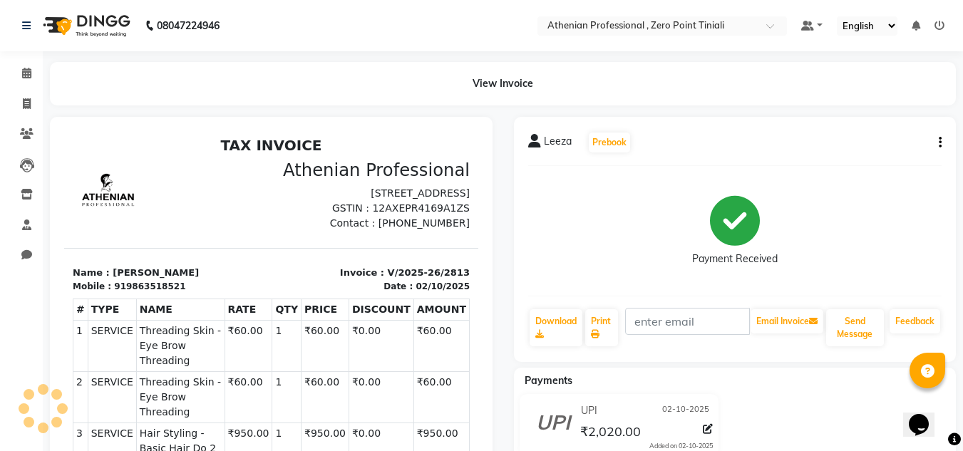
click at [785, 258] on div "Payment Received" at bounding box center [735, 230] width 414 height 107
click at [24, 77] on icon at bounding box center [26, 73] width 9 height 11
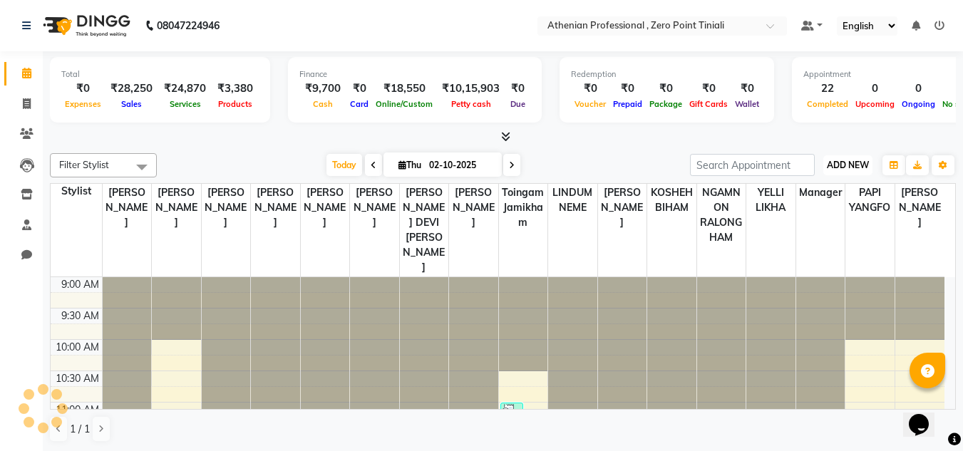
click at [846, 167] on span "ADD NEW" at bounding box center [848, 165] width 42 height 11
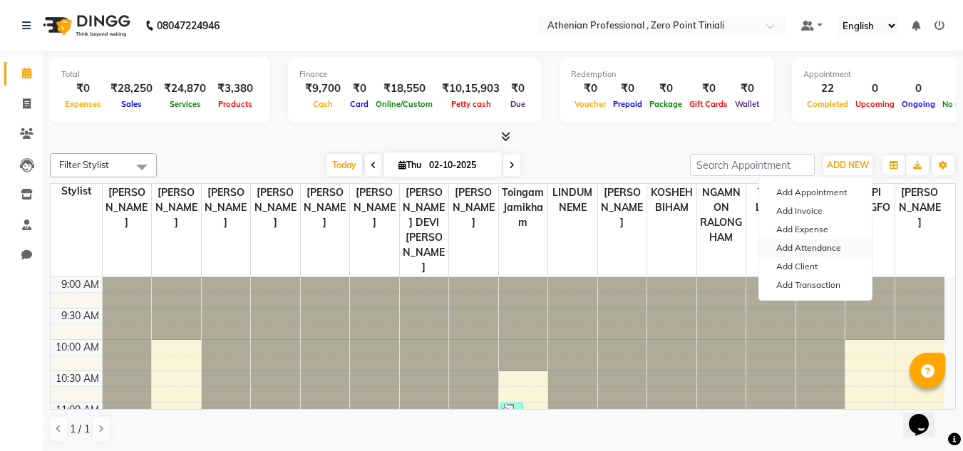
click at [834, 251] on link "Add Attendance" at bounding box center [815, 248] width 113 height 19
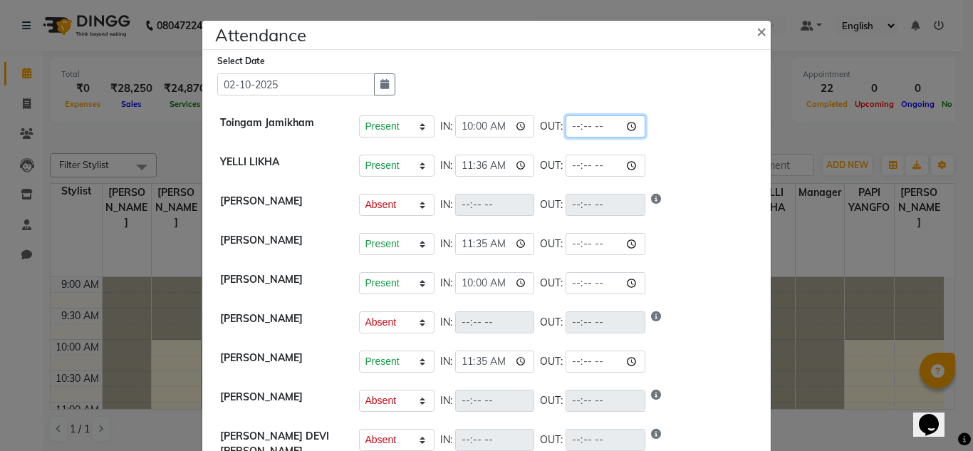
click at [596, 133] on input "time" at bounding box center [606, 126] width 80 height 22
click at [703, 169] on div "Present Absent Late Half Day Weekly Off IN: 11:36 OUT:" at bounding box center [556, 166] width 395 height 22
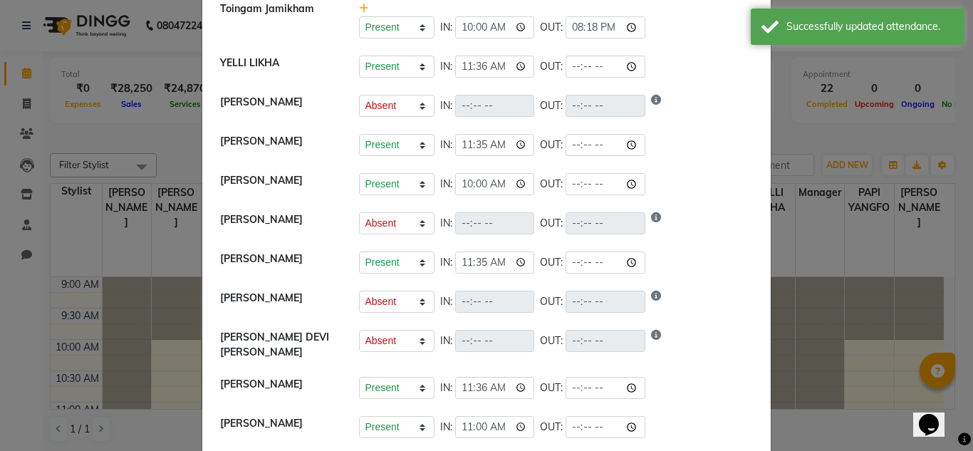
scroll to position [115, 0]
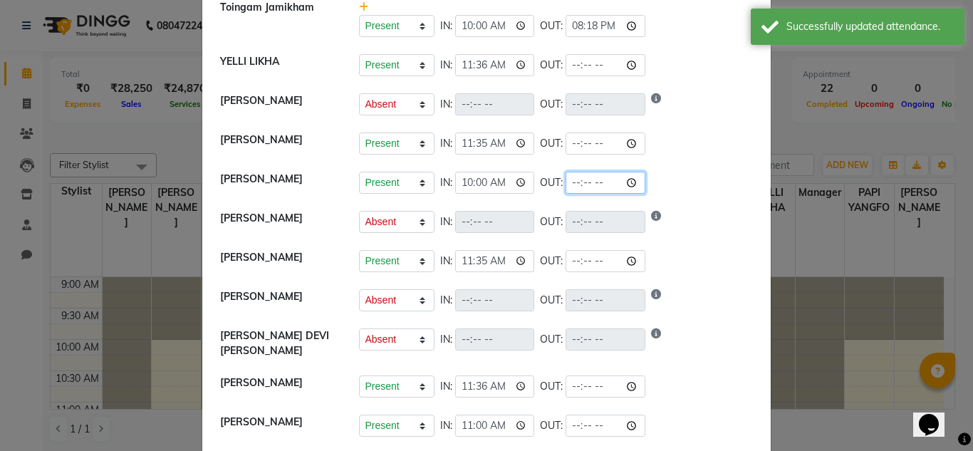
click at [593, 184] on input "time" at bounding box center [606, 183] width 80 height 22
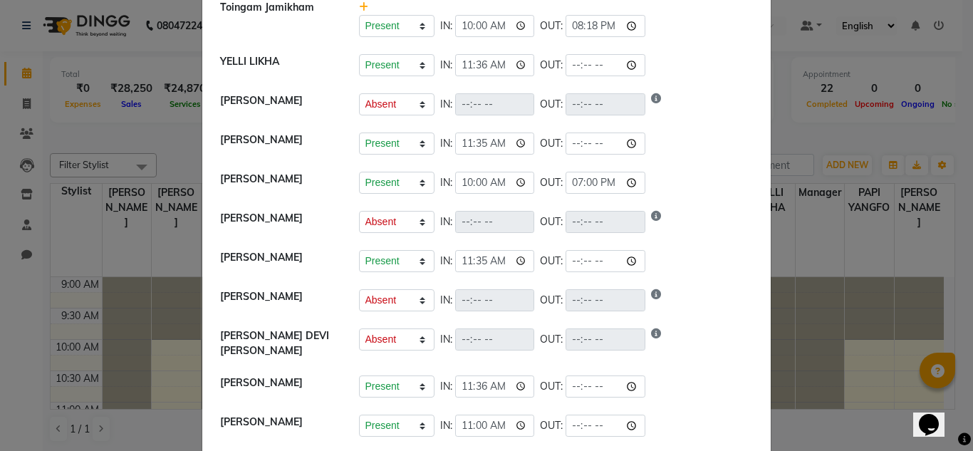
click at [702, 245] on li "MAHINDRA [PERSON_NAME] Present Absent Late Half Day Weekly Off IN: 11:35 OUT:" at bounding box center [486, 262] width 561 height 40
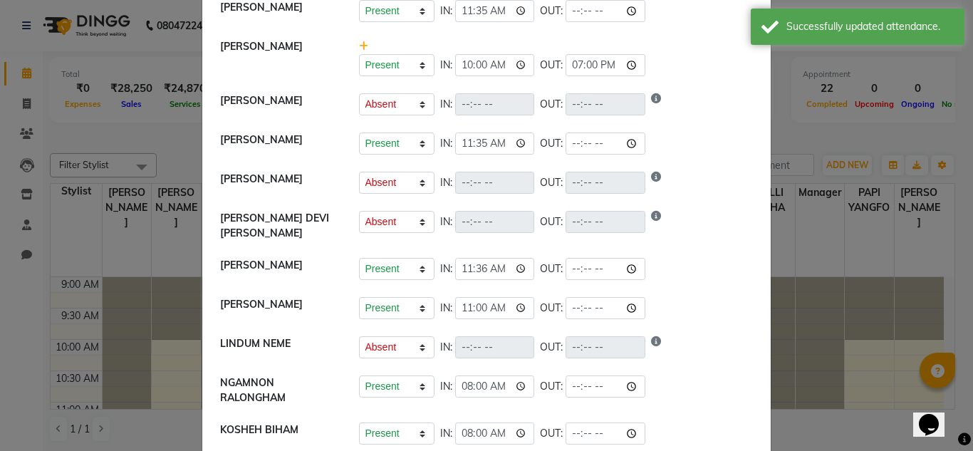
scroll to position [252, 0]
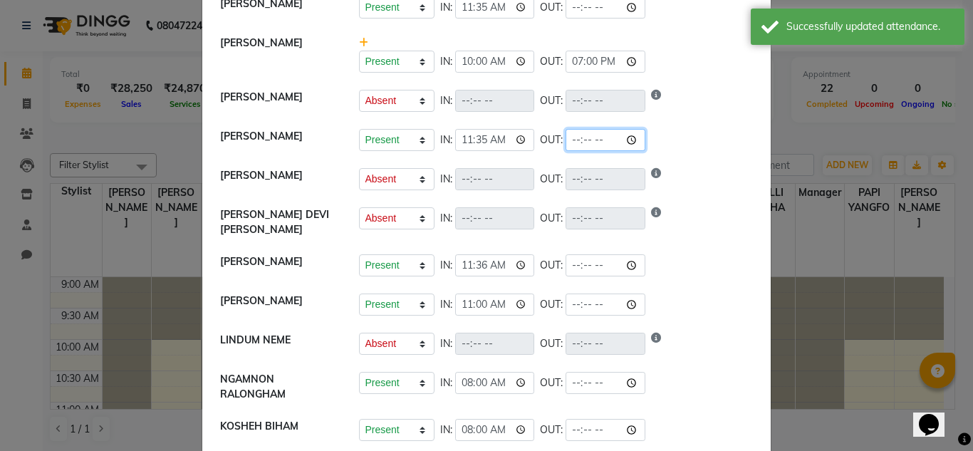
click at [592, 143] on input "time" at bounding box center [606, 140] width 80 height 22
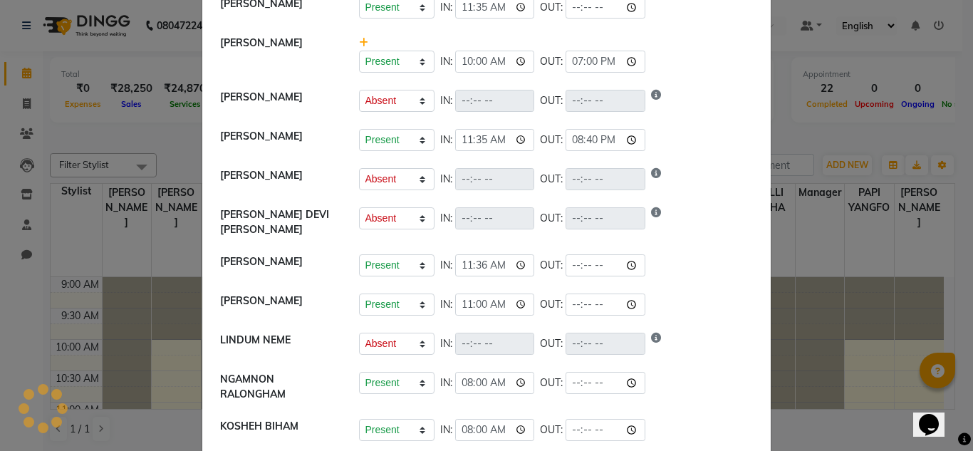
click at [693, 277] on li "[PERSON_NAME] Present Absent Late Half Day Weekly Off IN: 11:36 OUT:" at bounding box center [486, 266] width 561 height 40
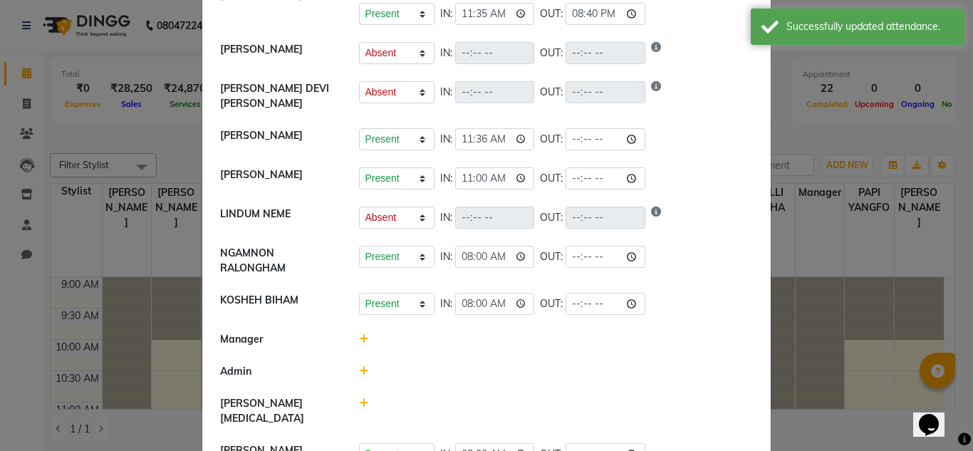
scroll to position [406, 0]
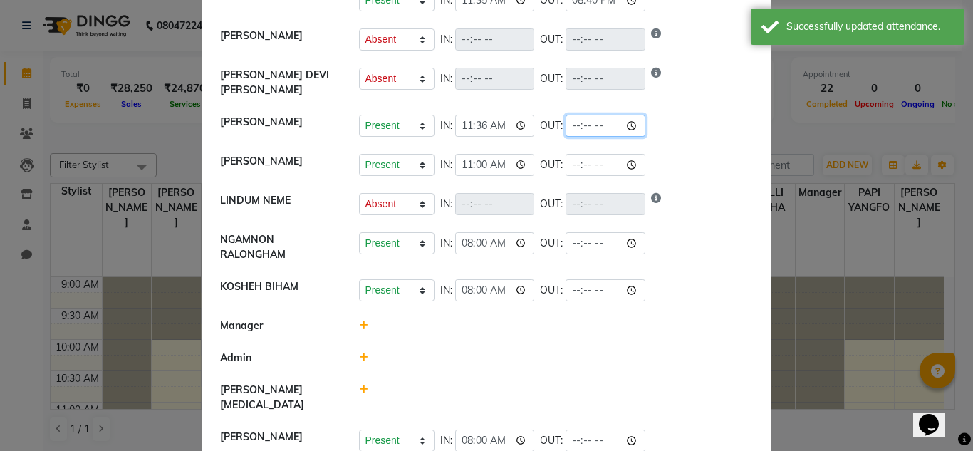
click at [593, 125] on input "time" at bounding box center [606, 126] width 80 height 22
click at [690, 253] on div "Present Absent Late Half Day Weekly Off IN: 08:00 OUT:" at bounding box center [556, 247] width 416 height 30
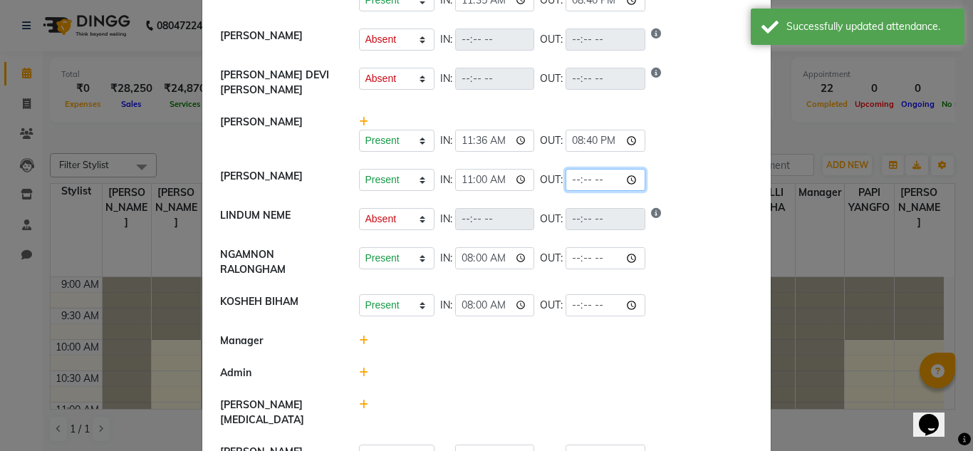
click at [590, 174] on input "time" at bounding box center [606, 180] width 80 height 22
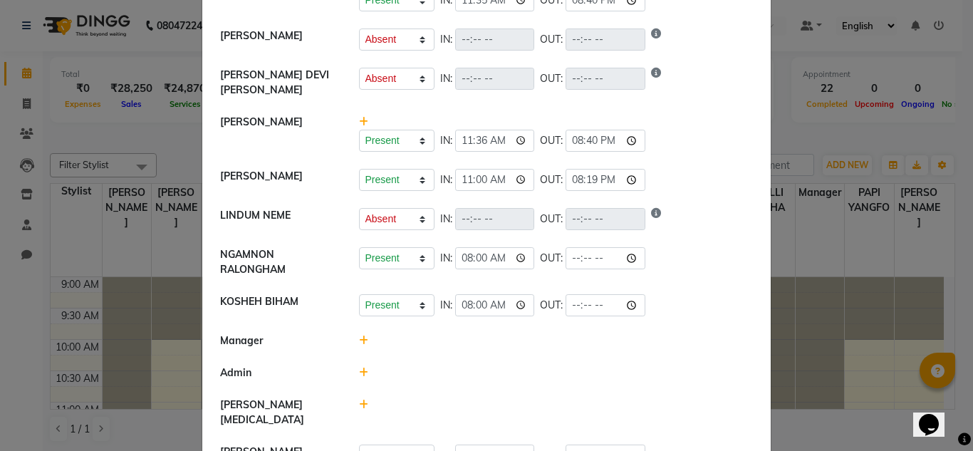
click at [688, 210] on div "Present Absent Late Half Day Weekly Off IN: OUT:" at bounding box center [556, 219] width 395 height 22
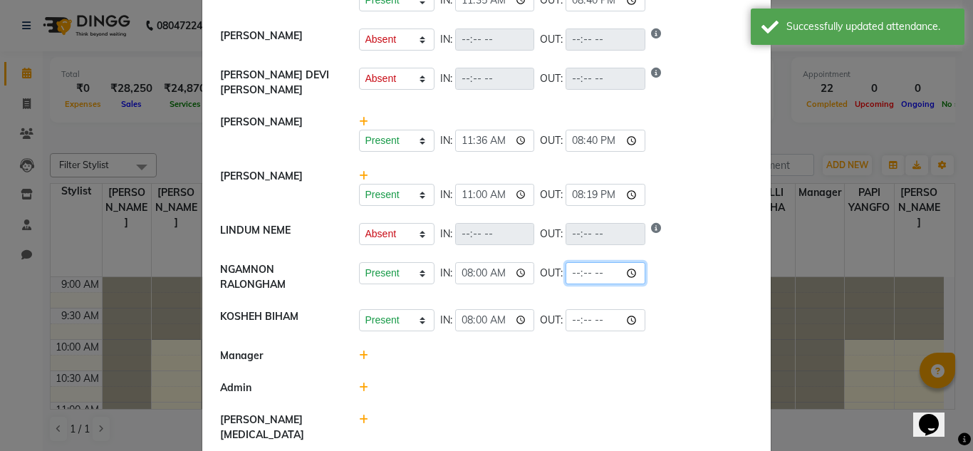
click at [598, 271] on input "time" at bounding box center [606, 273] width 80 height 22
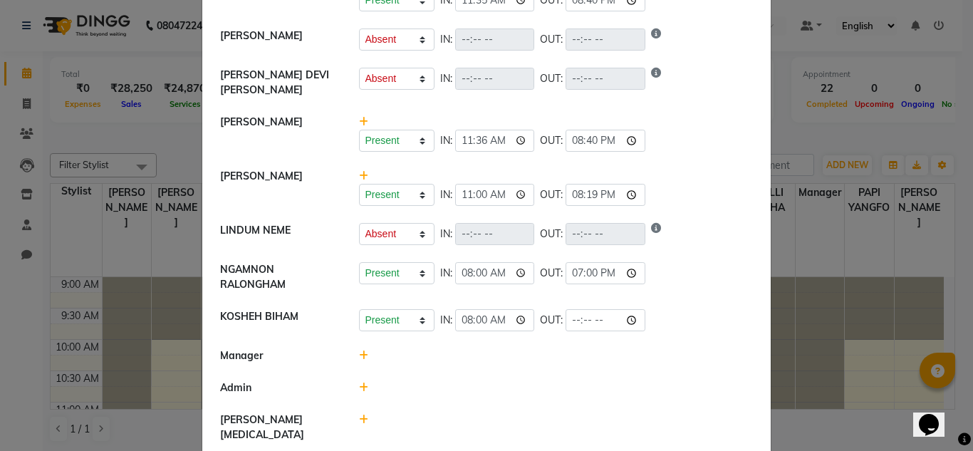
click at [664, 160] on li "[PERSON_NAME] Present Absent Late Half Day Weekly Off IN: 11:00 OUT: 20:19" at bounding box center [486, 187] width 561 height 55
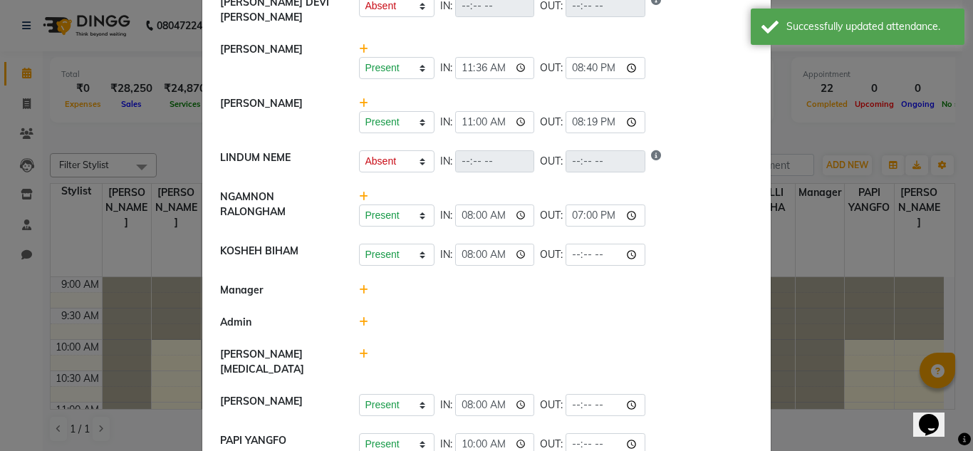
scroll to position [480, 0]
click at [593, 247] on input "time" at bounding box center [606, 253] width 80 height 22
click at [698, 346] on div at bounding box center [556, 361] width 416 height 30
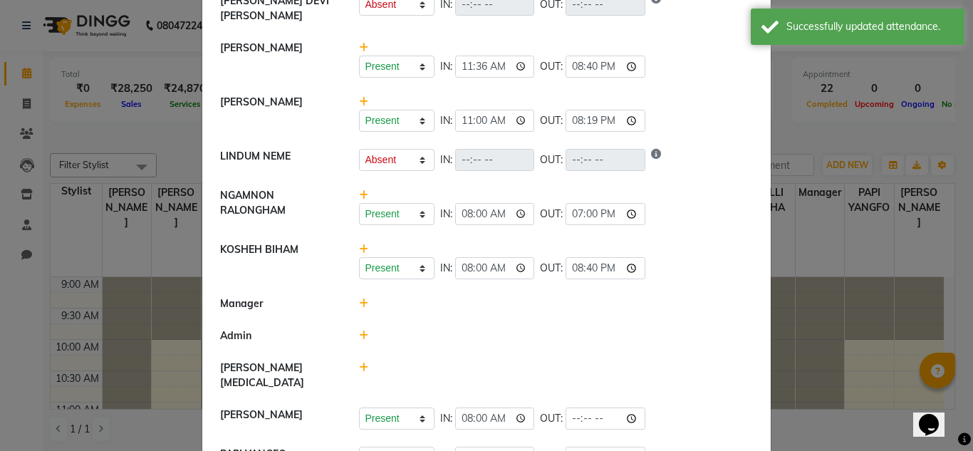
scroll to position [508, 0]
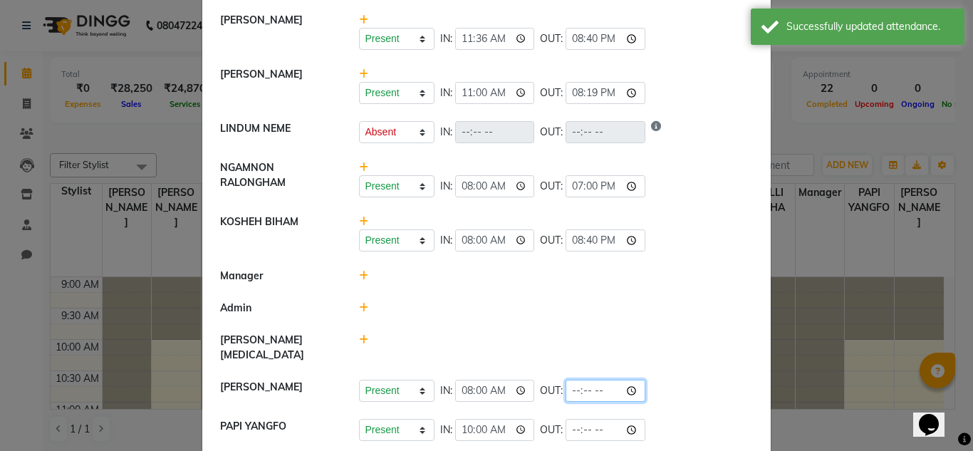
click at [591, 380] on input "time" at bounding box center [606, 391] width 80 height 22
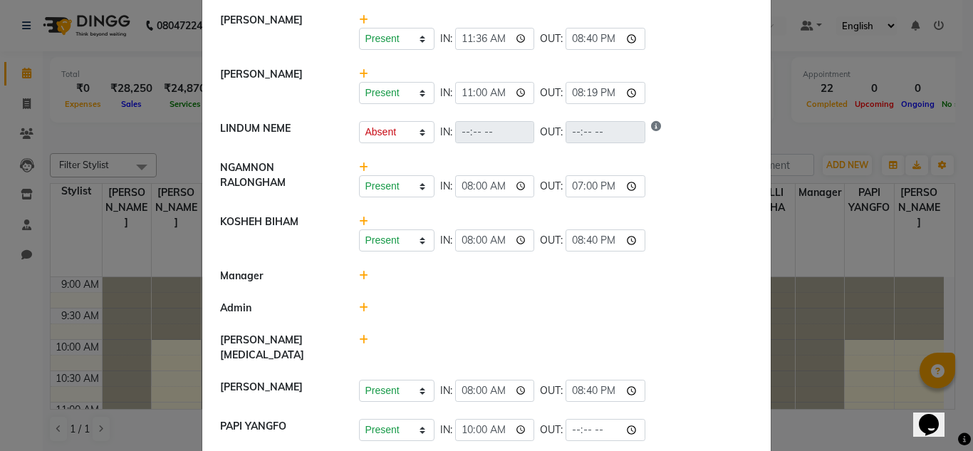
click at [693, 315] on li "Admin" at bounding box center [486, 308] width 561 height 33
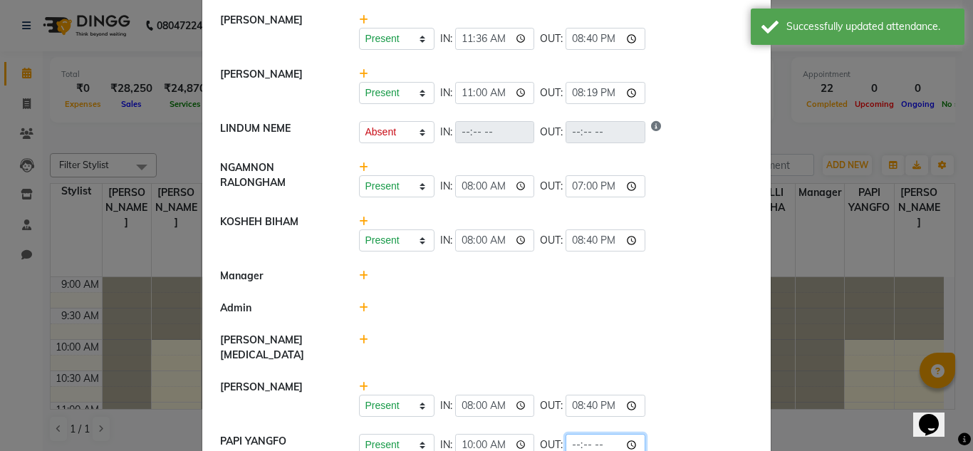
click at [591, 434] on input "time" at bounding box center [606, 445] width 80 height 22
click at [684, 292] on li "Admin" at bounding box center [486, 308] width 561 height 33
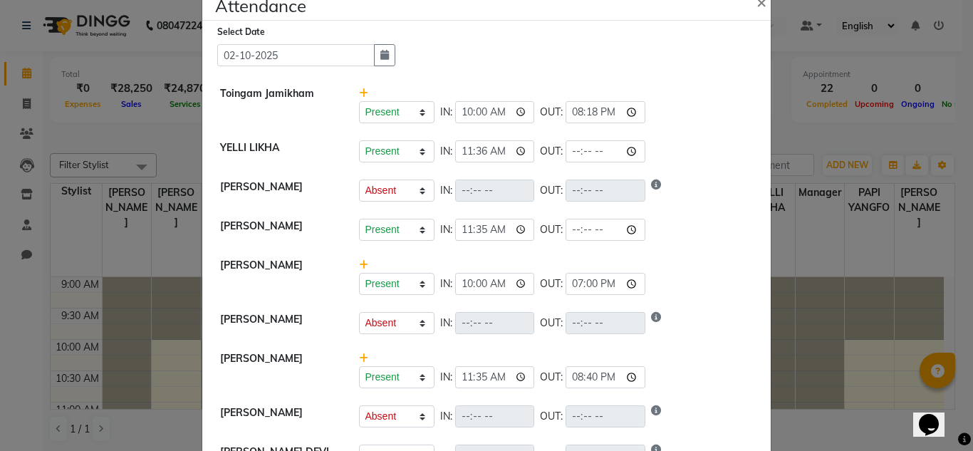
scroll to position [0, 0]
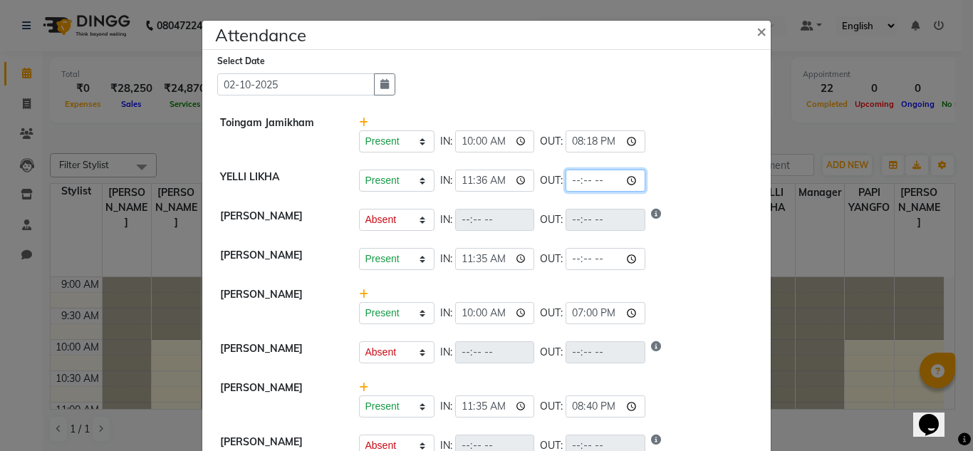
click at [591, 185] on input "time" at bounding box center [606, 181] width 80 height 22
click at [683, 300] on div "Present Absent Late Half Day Weekly Off IN: 10:00 OUT: 19:00" at bounding box center [556, 305] width 416 height 37
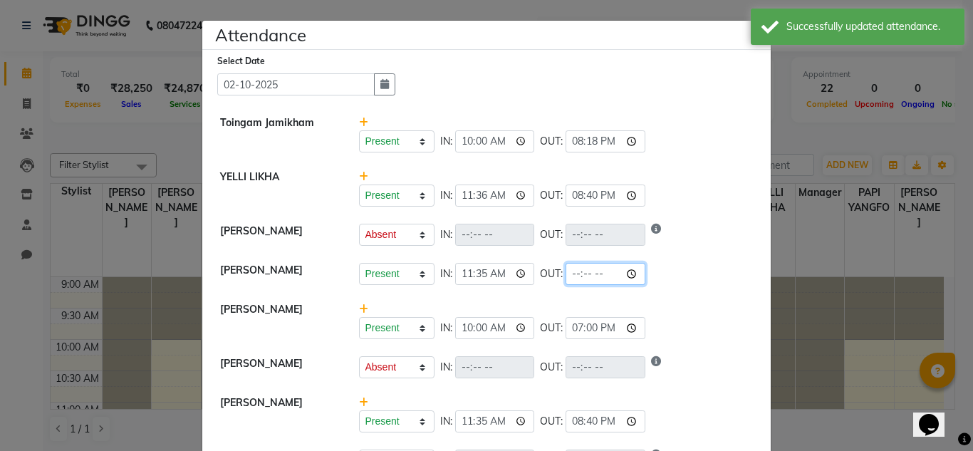
click at [595, 276] on input "time" at bounding box center [606, 274] width 80 height 22
click at [705, 228] on div "Present Absent Late Half Day Weekly Off IN: OUT:" at bounding box center [556, 235] width 395 height 22
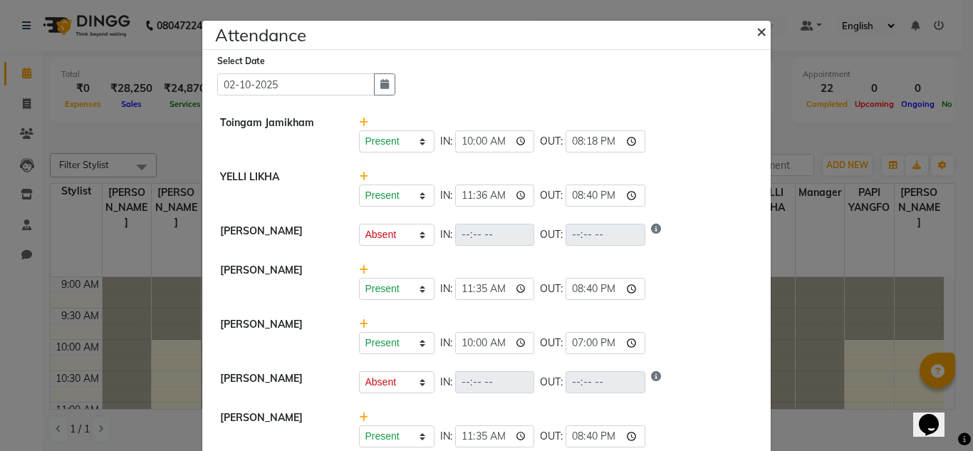
click at [758, 33] on span "×" at bounding box center [762, 30] width 10 height 21
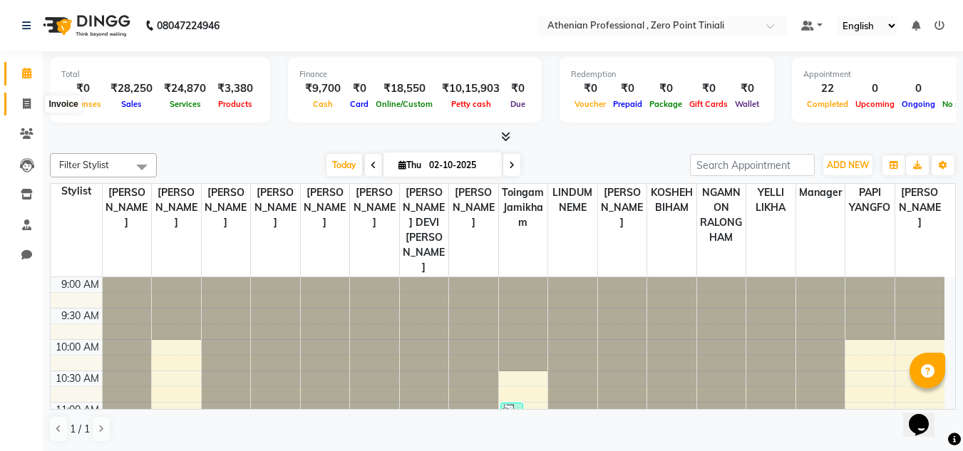
click at [18, 103] on span at bounding box center [26, 104] width 25 height 16
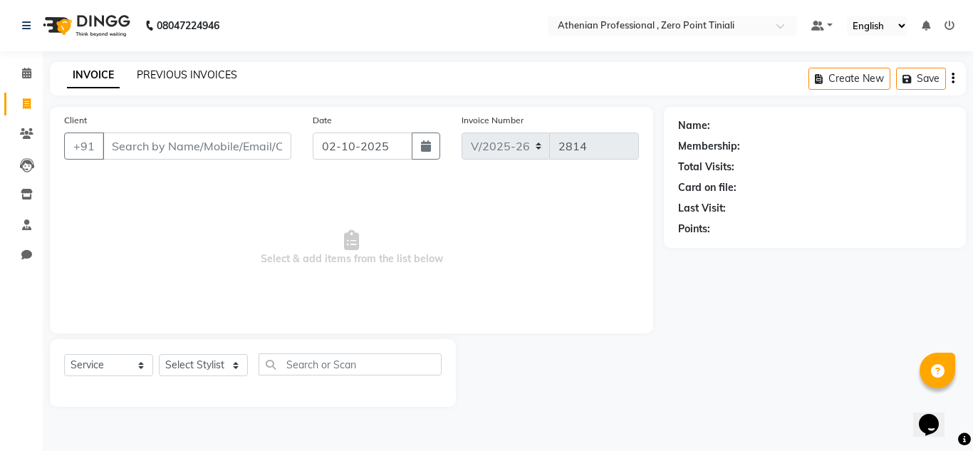
click at [174, 81] on link "PREVIOUS INVOICES" at bounding box center [187, 74] width 100 height 13
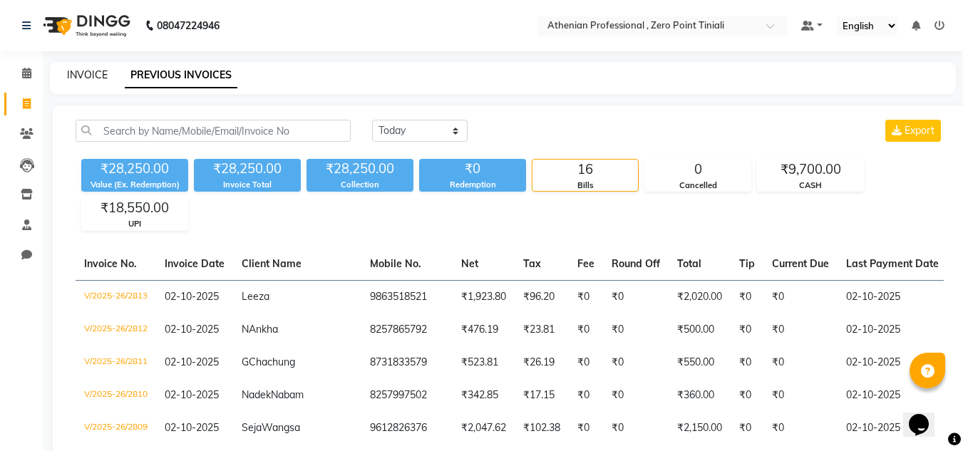
click at [84, 78] on link "INVOICE" at bounding box center [87, 74] width 41 height 13
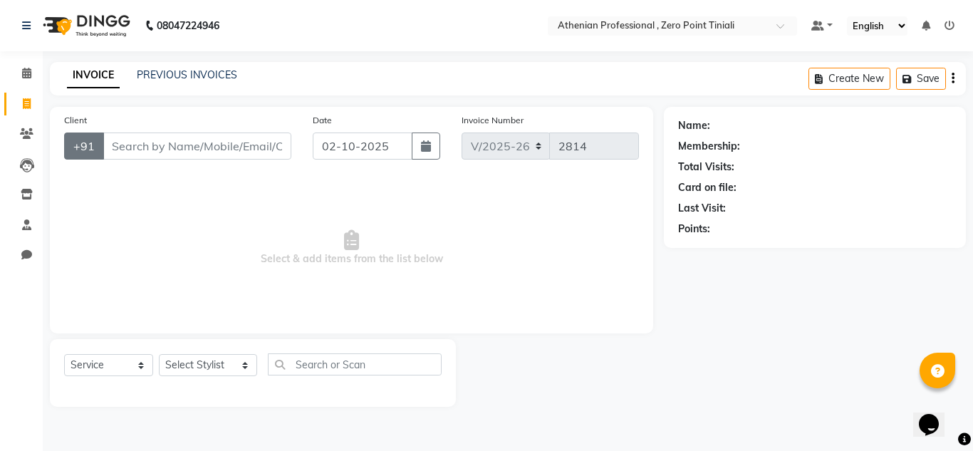
click at [68, 153] on button "+91" at bounding box center [84, 146] width 40 height 27
click at [140, 243] on span "Select & add items from the list below" at bounding box center [351, 248] width 575 height 143
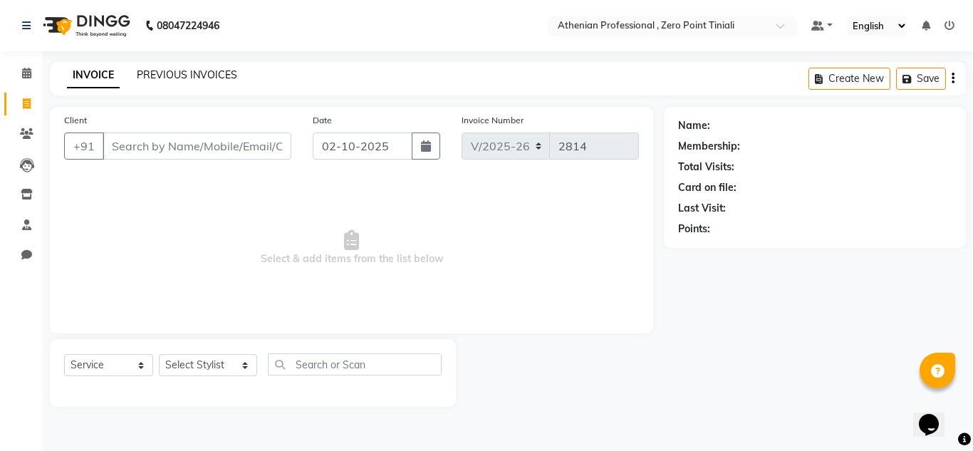
click at [173, 74] on link "PREVIOUS INVOICES" at bounding box center [187, 74] width 100 height 13
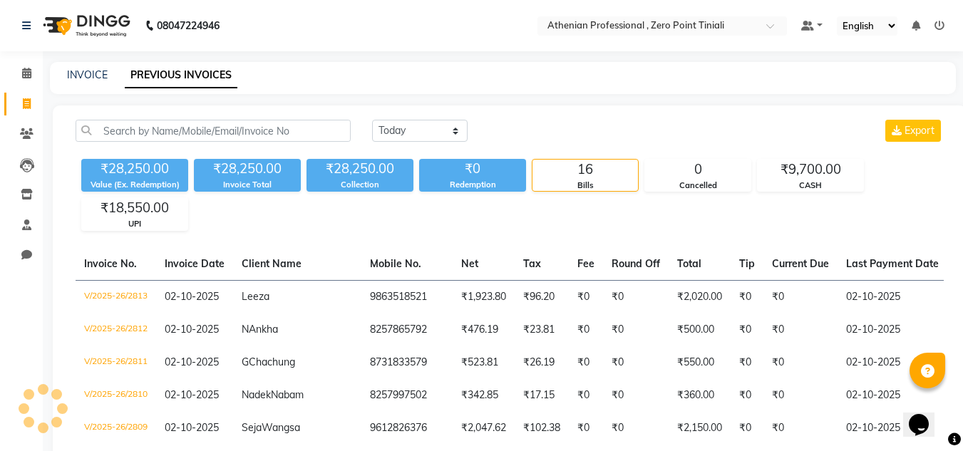
click at [68, 82] on div "INVOICE" at bounding box center [87, 75] width 41 height 15
click at [95, 76] on link "INVOICE" at bounding box center [87, 74] width 41 height 13
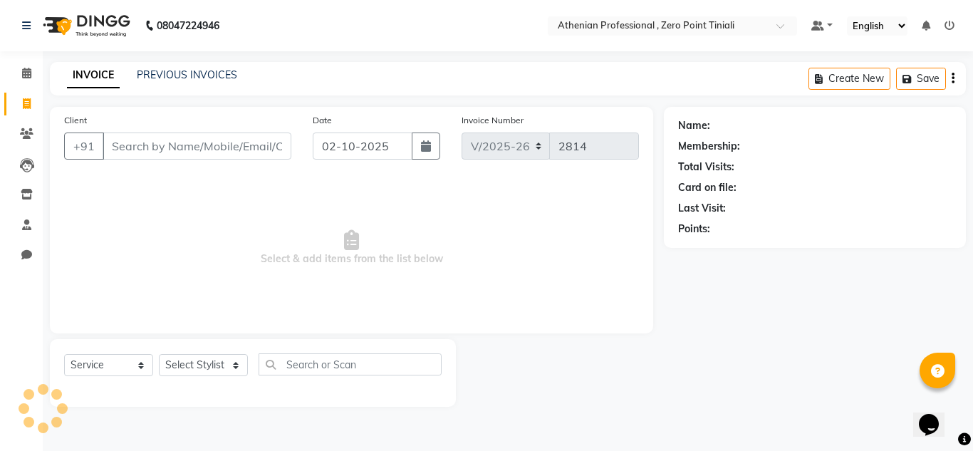
click at [181, 150] on input "Client" at bounding box center [197, 146] width 189 height 27
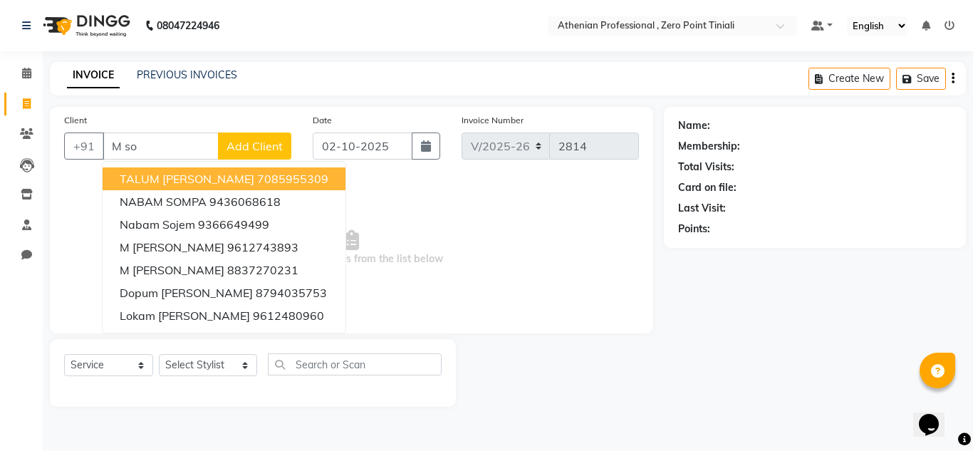
click at [184, 155] on input "M so" at bounding box center [161, 146] width 116 height 27
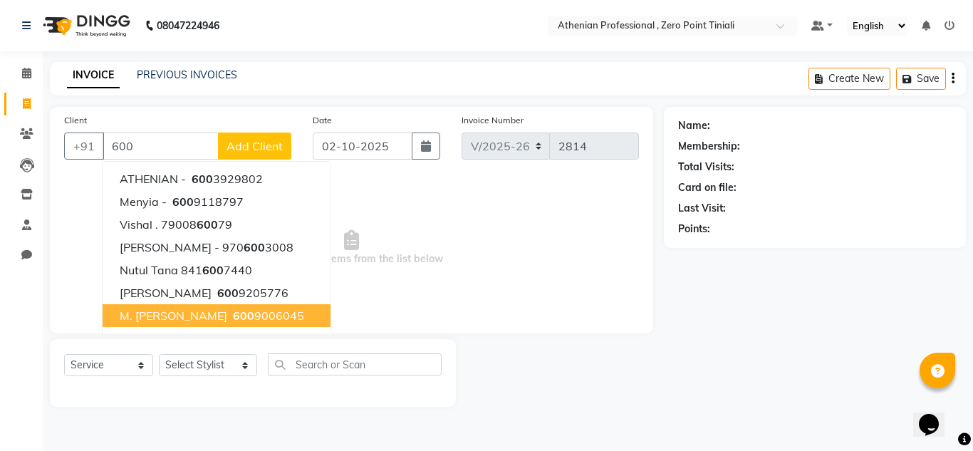
click at [249, 314] on ngb-highlight "[PHONE_NUMBER]" at bounding box center [267, 316] width 74 height 14
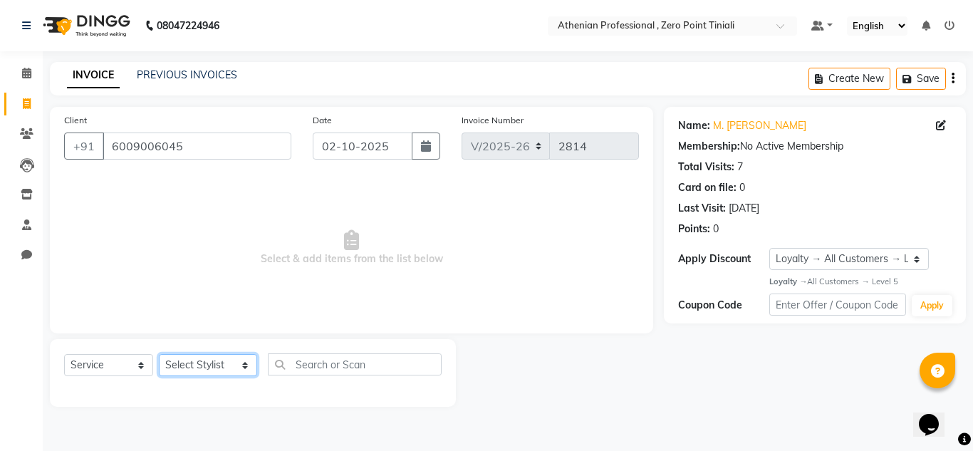
click at [214, 368] on select "Select Stylist [PERSON_NAME][MEDICAL_DATA] Admin [PERSON_NAME] BIHAM LINDUM NEM…" at bounding box center [208, 365] width 98 height 22
click at [159, 354] on select "Select Stylist [PERSON_NAME][MEDICAL_DATA] Admin [PERSON_NAME] BIHAM LINDUM NEM…" at bounding box center [208, 365] width 98 height 22
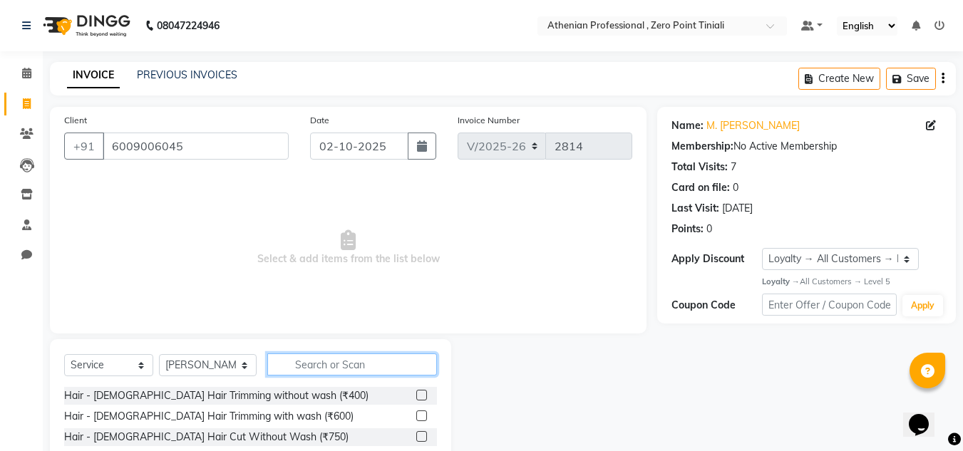
click at [338, 368] on input "text" at bounding box center [352, 364] width 170 height 22
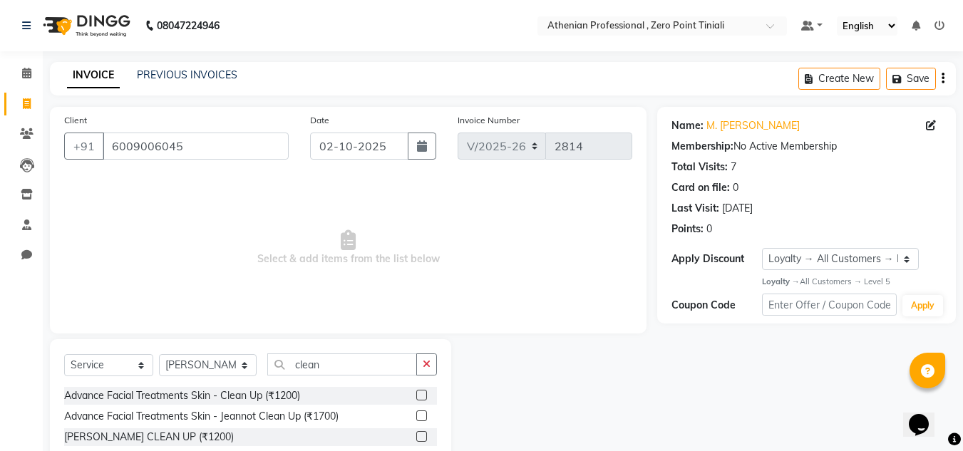
click at [416, 423] on div at bounding box center [420, 417] width 9 height 15
click at [416, 415] on label at bounding box center [421, 415] width 11 height 11
click at [416, 415] on input "checkbox" at bounding box center [420, 416] width 9 height 9
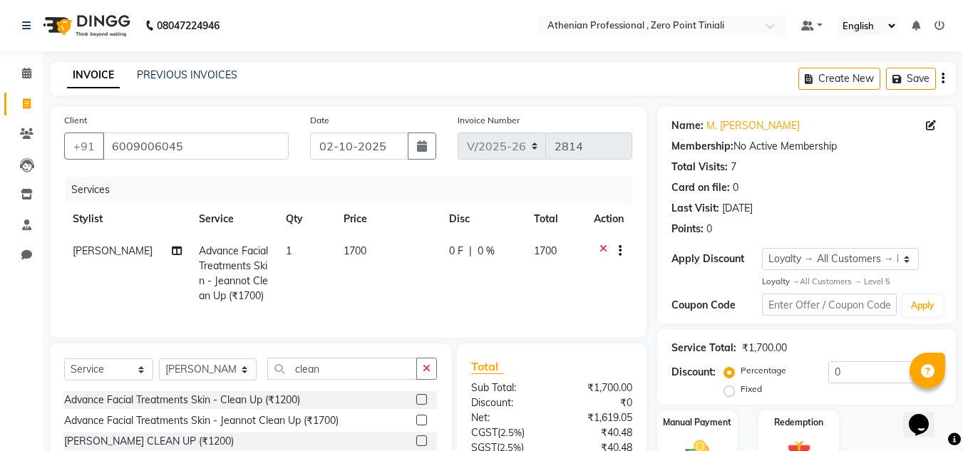
scroll to position [99, 0]
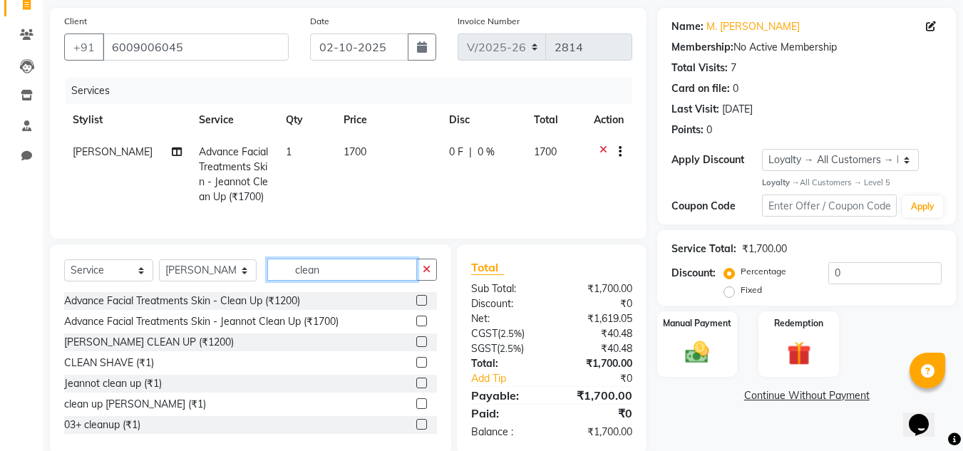
click at [361, 281] on input "clean" at bounding box center [342, 270] width 150 height 22
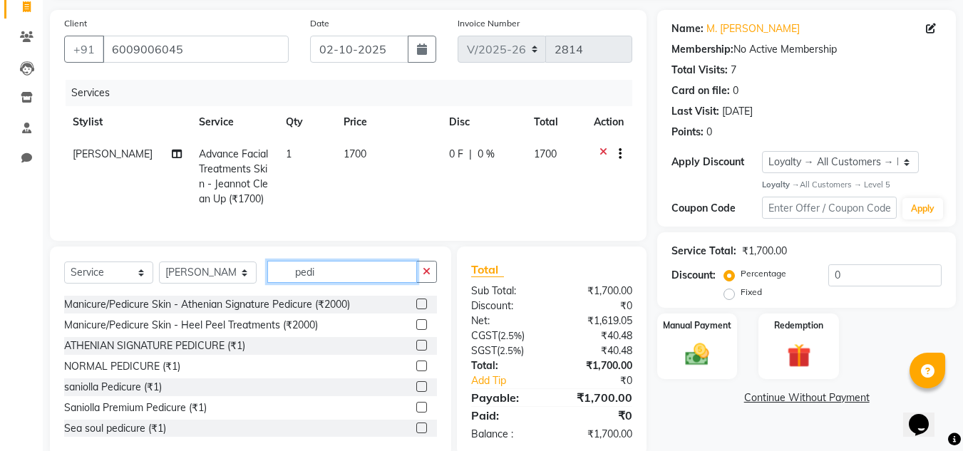
scroll to position [81, 0]
click at [416, 310] on label at bounding box center [421, 304] width 11 height 11
click at [416, 310] on input "checkbox" at bounding box center [420, 305] width 9 height 9
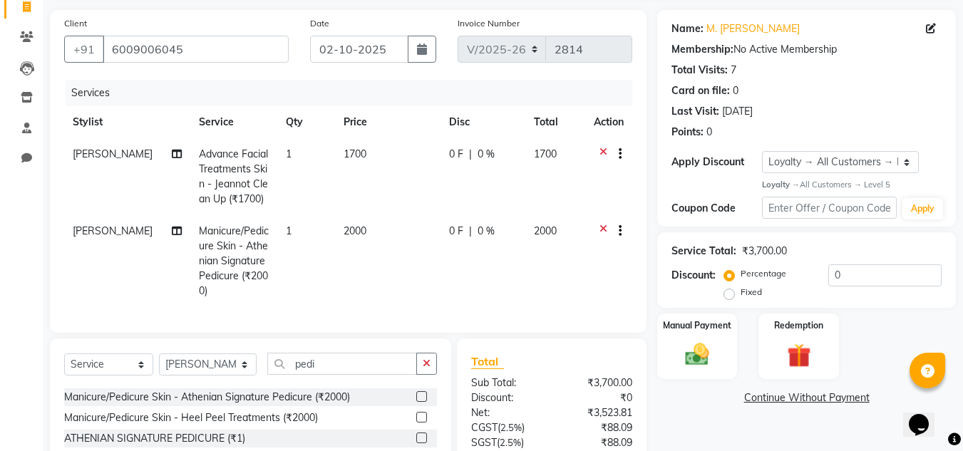
scroll to position [209, 0]
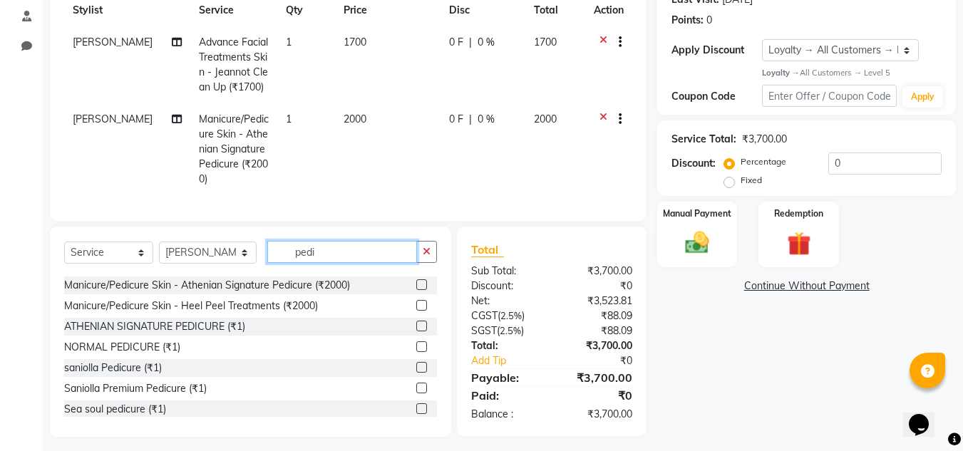
click at [334, 257] on input "pedi" at bounding box center [342, 252] width 150 height 22
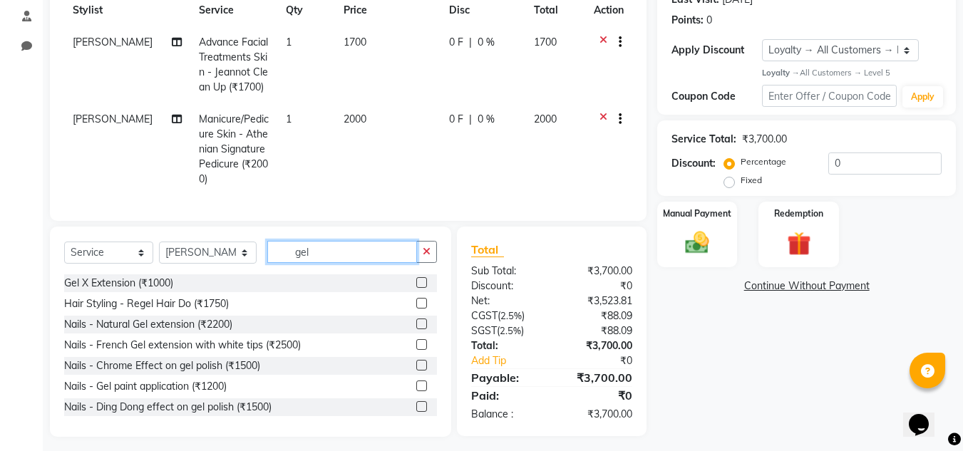
scroll to position [30, 0]
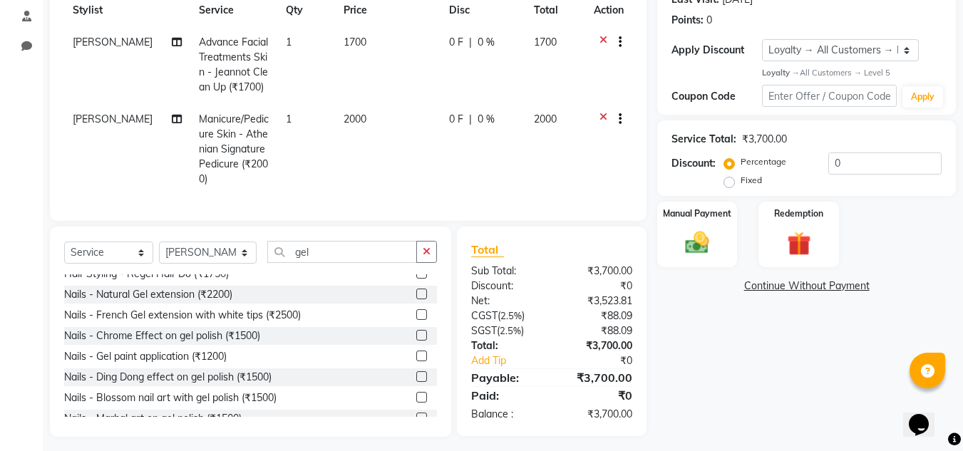
click at [416, 361] on label at bounding box center [421, 356] width 11 height 11
click at [416, 361] on input "checkbox" at bounding box center [420, 356] width 9 height 9
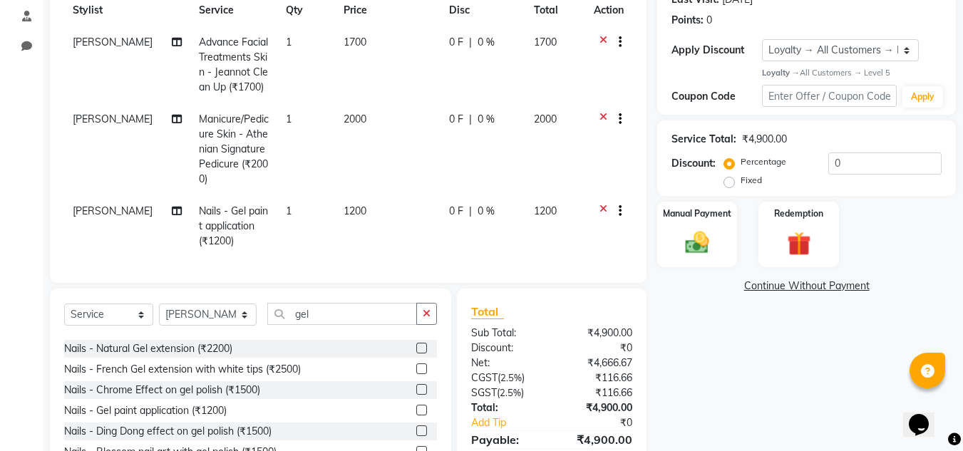
scroll to position [40, 0]
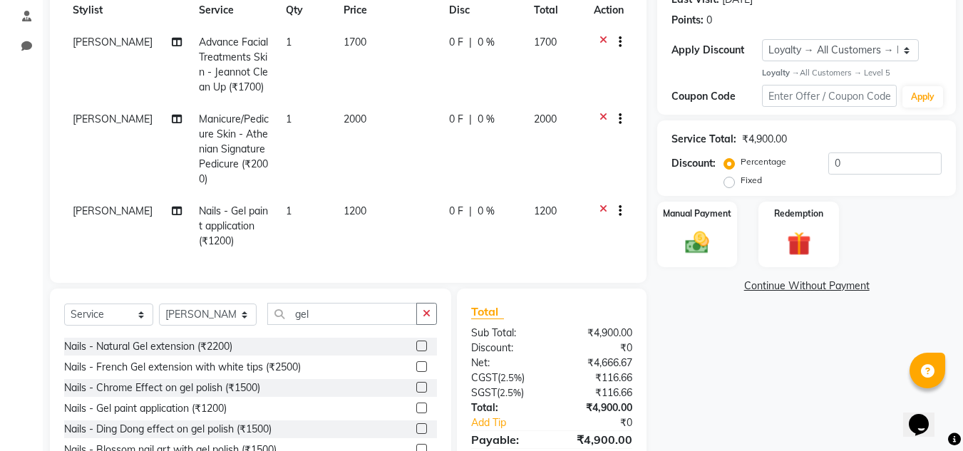
click at [416, 393] on label at bounding box center [421, 387] width 11 height 11
click at [416, 393] on input "checkbox" at bounding box center [420, 387] width 9 height 9
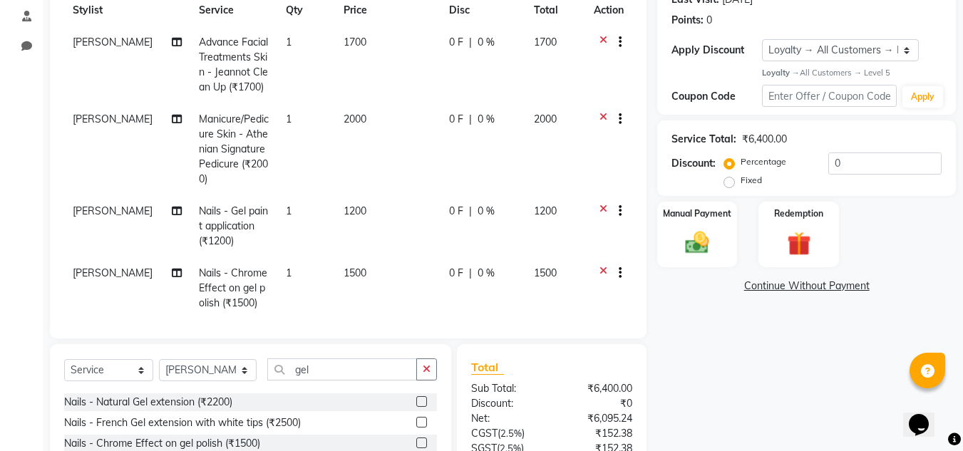
scroll to position [32, 0]
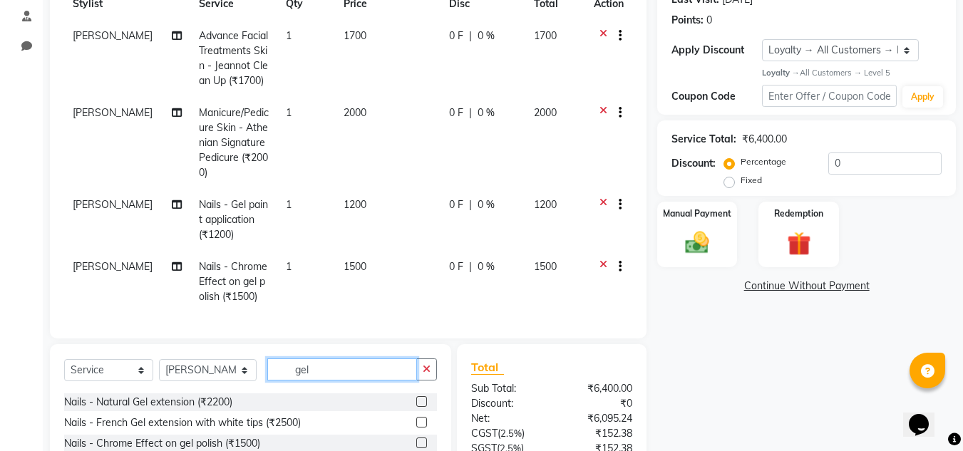
click at [320, 368] on input "gel" at bounding box center [342, 369] width 150 height 22
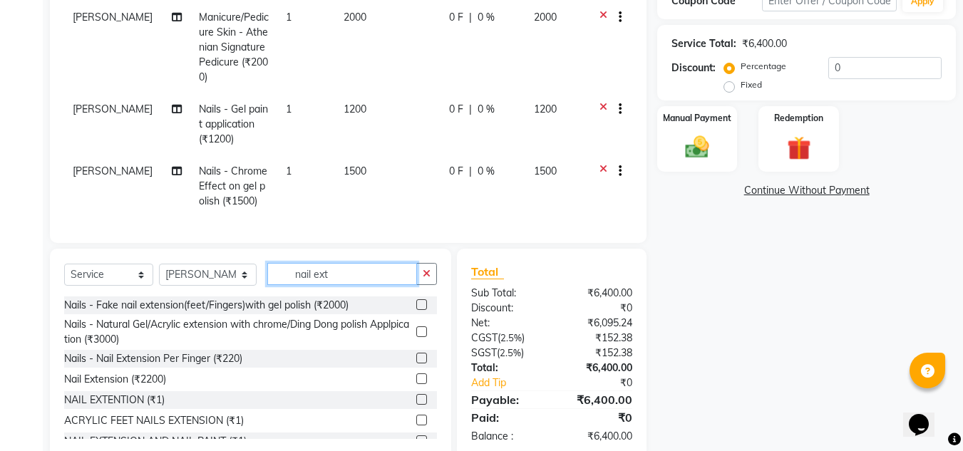
scroll to position [83, 0]
click at [416, 363] on div at bounding box center [420, 359] width 9 height 15
click at [416, 359] on label at bounding box center [421, 357] width 11 height 11
click at [416, 359] on input "checkbox" at bounding box center [420, 357] width 9 height 9
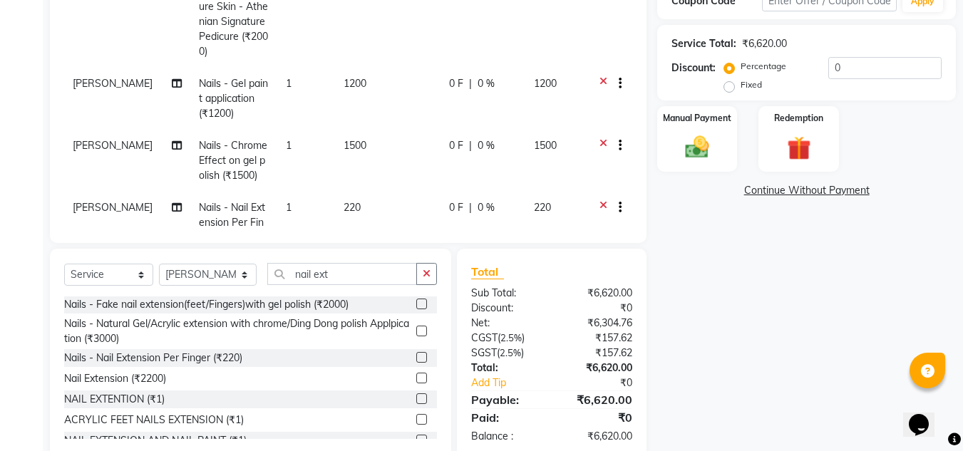
scroll to position [94, 0]
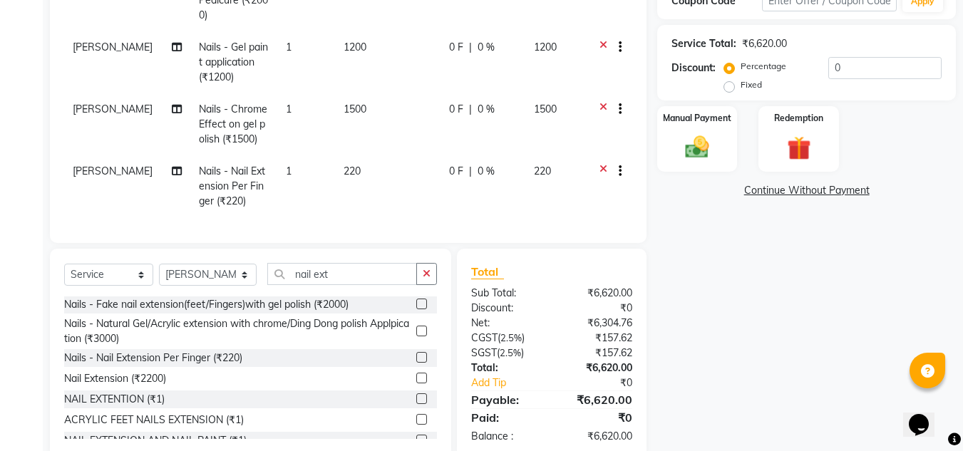
click at [286, 165] on span "1" at bounding box center [289, 171] width 6 height 13
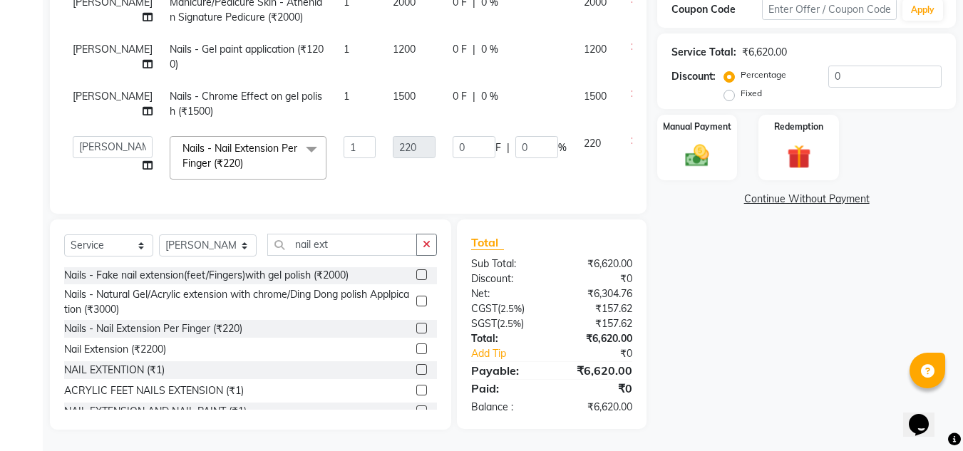
scroll to position [33, 0]
click at [343, 158] on input "1" at bounding box center [359, 147] width 32 height 22
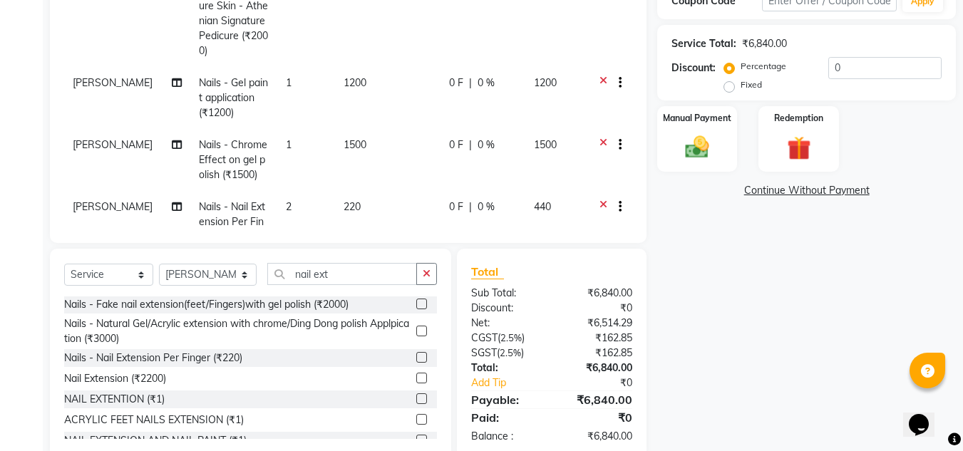
click at [713, 278] on div "Name: [PERSON_NAME] [PERSON_NAME] Membership: No Active Membership Total Visits…" at bounding box center [811, 131] width 309 height 656
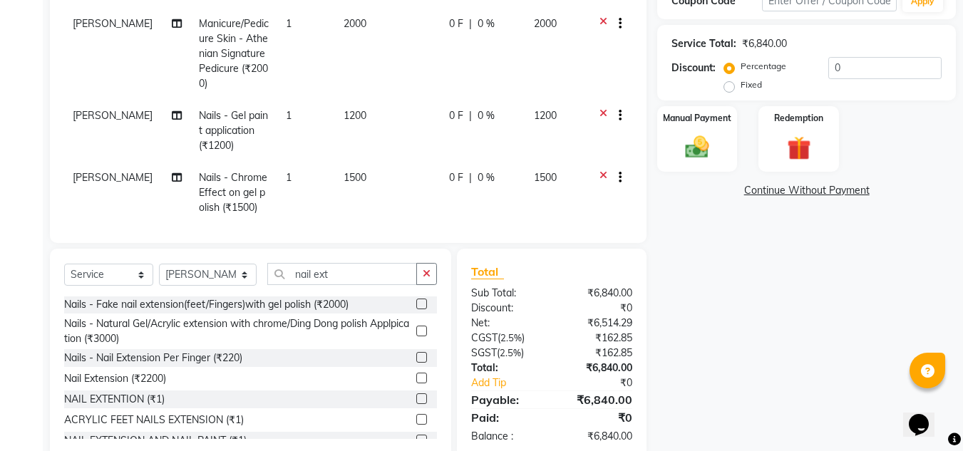
scroll to position [246, 0]
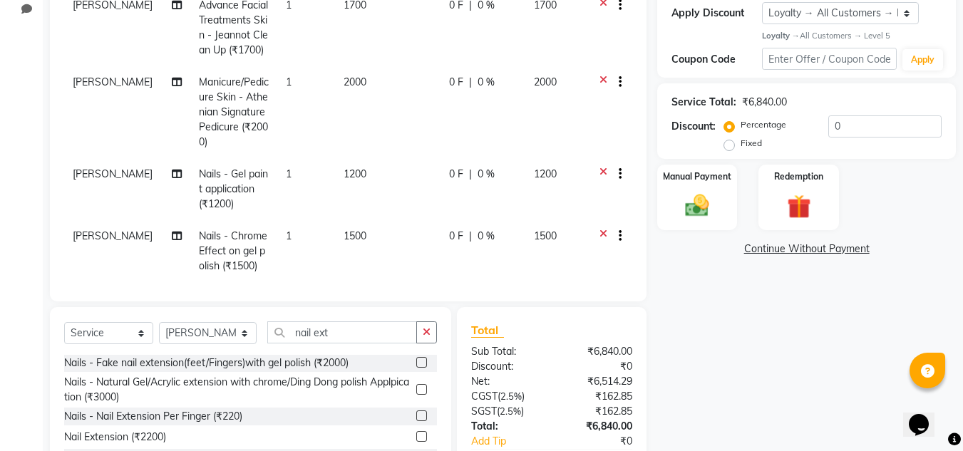
click at [477, 90] on span "0 %" at bounding box center [485, 82] width 17 height 15
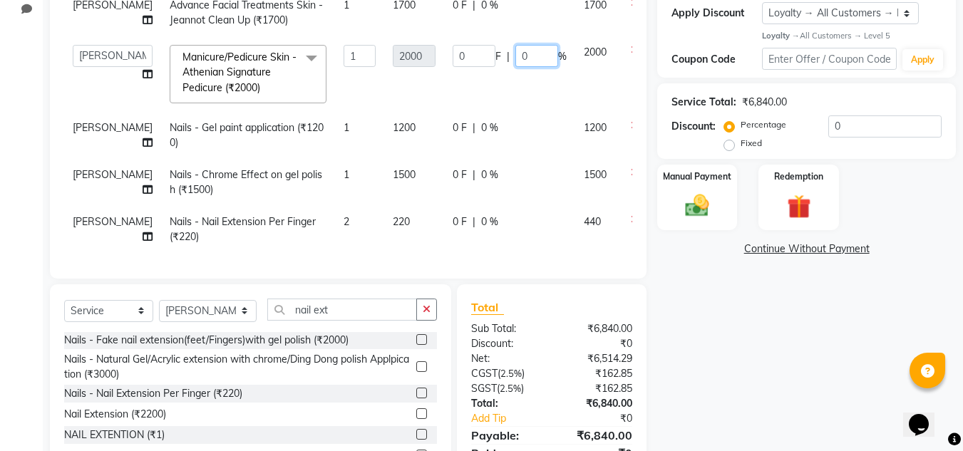
click at [515, 67] on input "0" at bounding box center [536, 56] width 43 height 22
click at [713, 371] on div "Name: [PERSON_NAME] [PERSON_NAME] Membership: No Active Membership Total Visits…" at bounding box center [811, 177] width 309 height 633
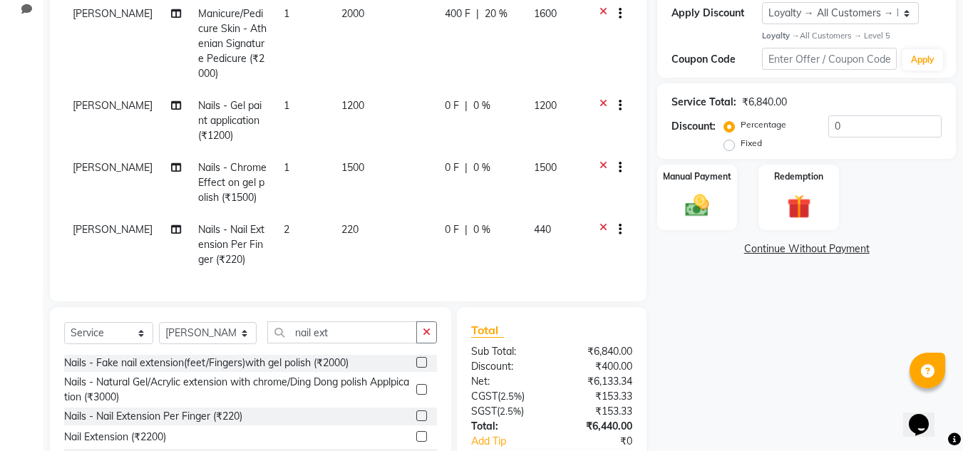
scroll to position [333, 0]
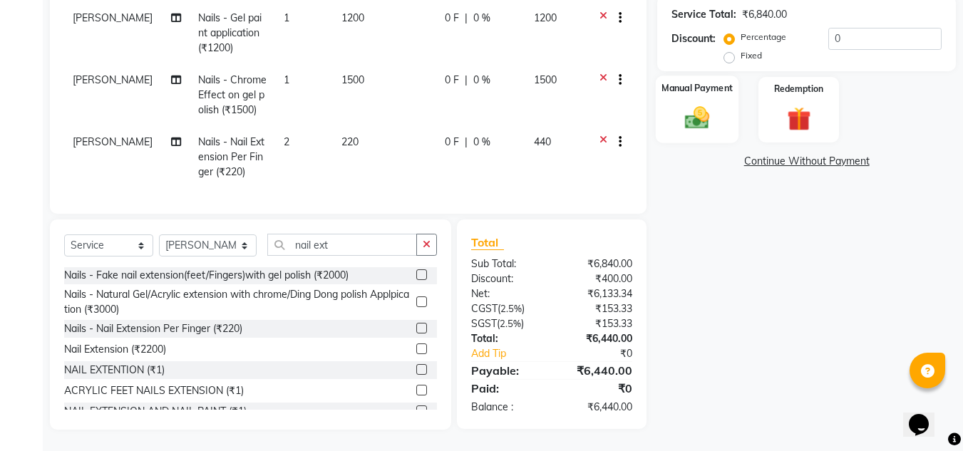
click at [695, 102] on div "Manual Payment" at bounding box center [697, 110] width 83 height 68
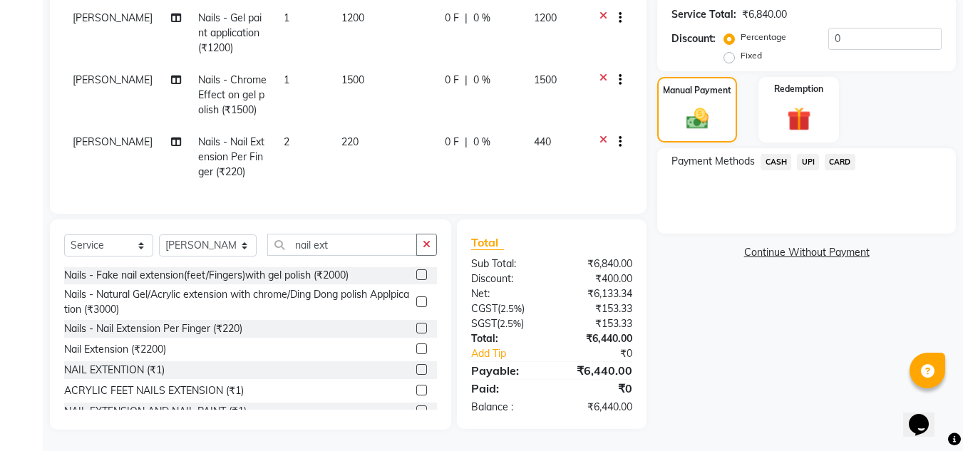
click at [803, 162] on span "UPI" at bounding box center [808, 162] width 22 height 16
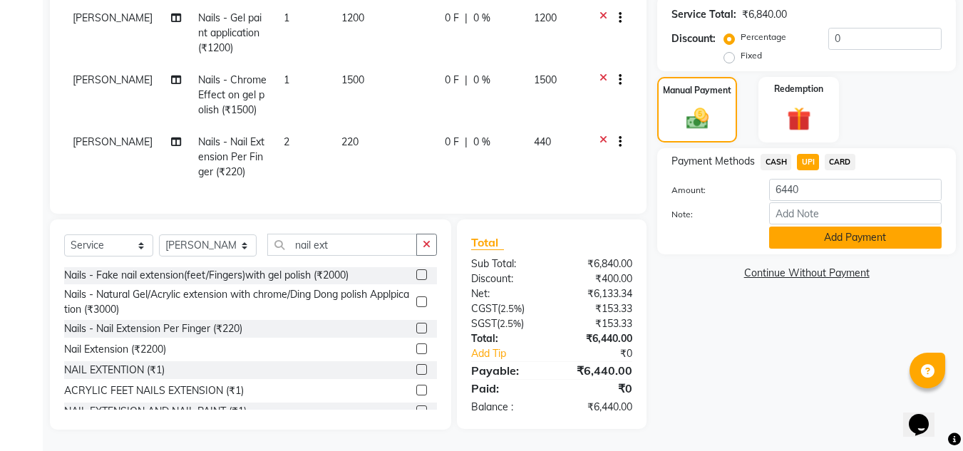
click at [817, 239] on button "Add Payment" at bounding box center [855, 238] width 172 height 22
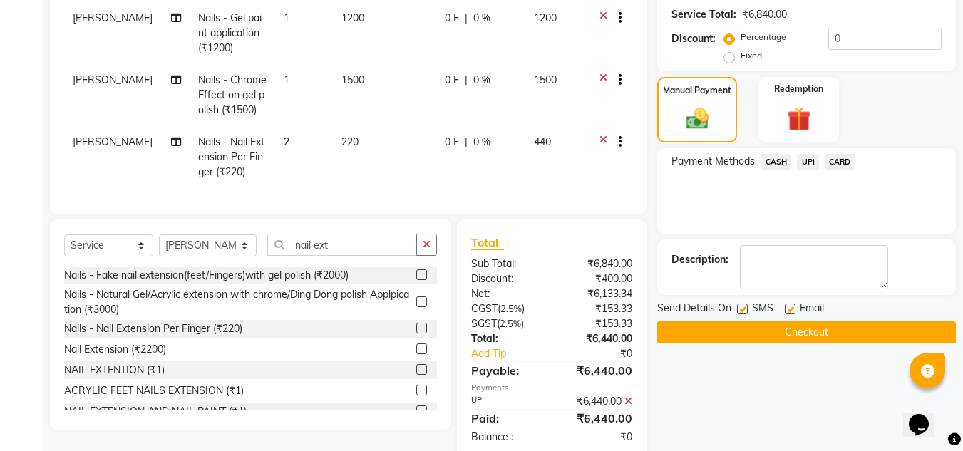
click at [800, 336] on button "Checkout" at bounding box center [806, 332] width 299 height 22
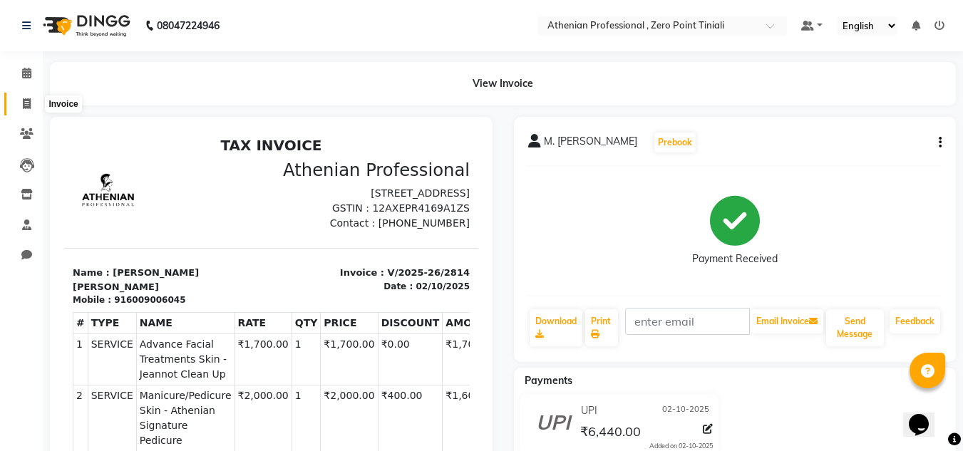
click at [27, 112] on link "Invoice" at bounding box center [21, 105] width 34 height 24
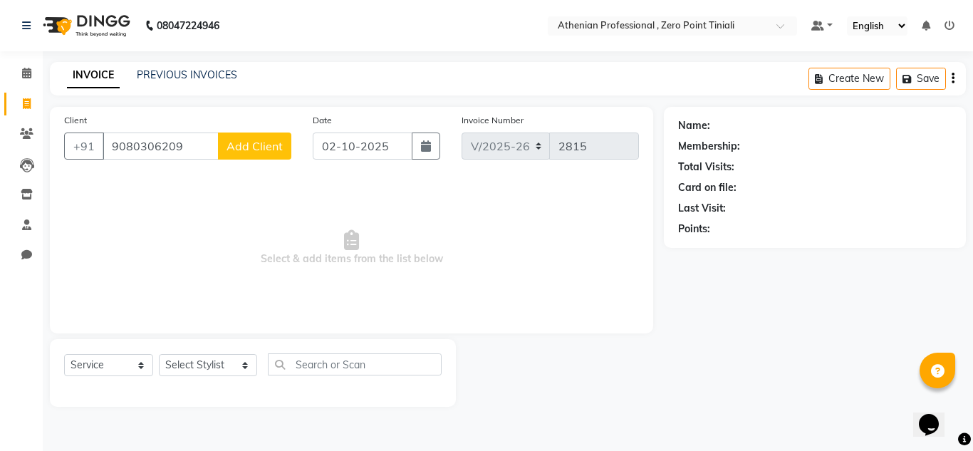
click at [262, 144] on span "Add Client" at bounding box center [255, 146] width 56 height 14
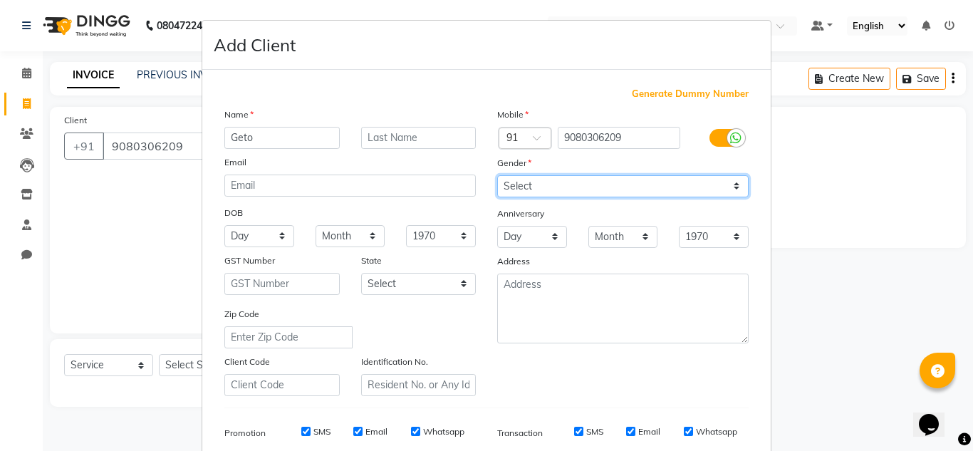
click at [538, 191] on select "Select [DEMOGRAPHIC_DATA] [DEMOGRAPHIC_DATA] Other Prefer Not To Say" at bounding box center [623, 186] width 252 height 22
click at [497, 175] on select "Select [DEMOGRAPHIC_DATA] [DEMOGRAPHIC_DATA] Other Prefer Not To Say" at bounding box center [623, 186] width 252 height 22
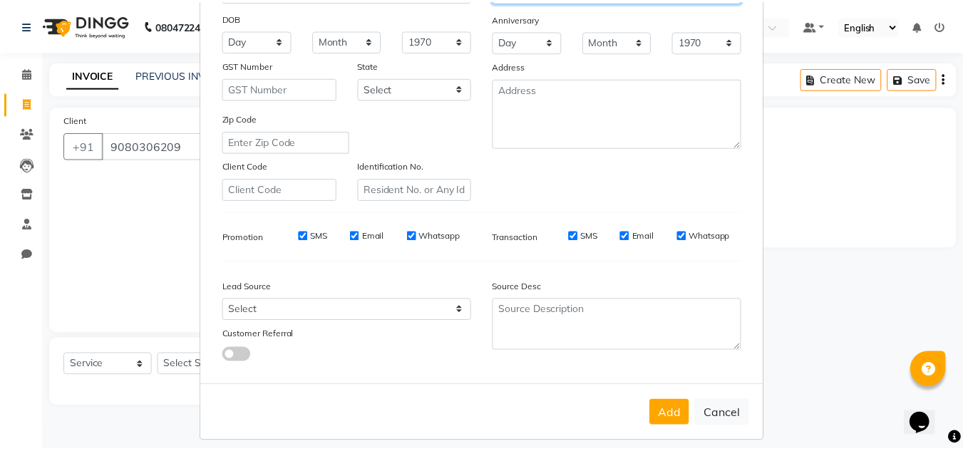
scroll to position [207, 0]
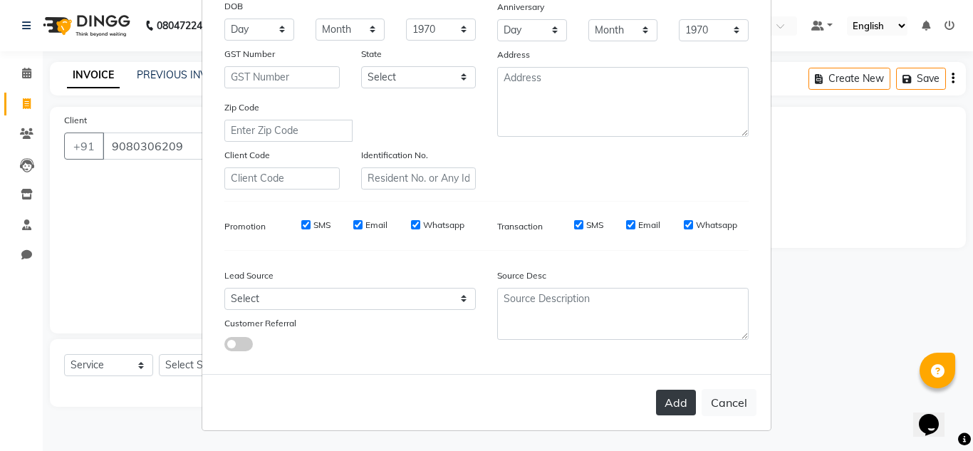
click at [670, 404] on button "Add" at bounding box center [676, 403] width 40 height 26
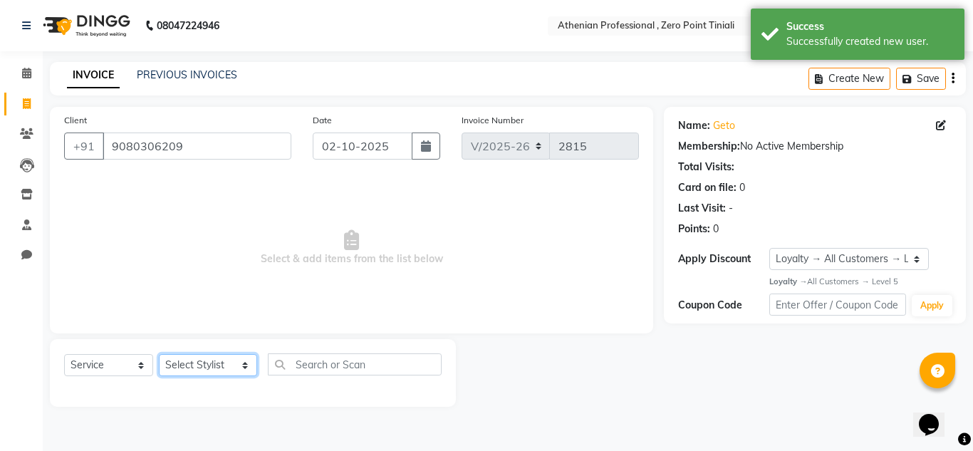
click at [195, 363] on select "Select Stylist [PERSON_NAME][MEDICAL_DATA] Admin [PERSON_NAME] BIHAM LINDUM NEM…" at bounding box center [208, 365] width 98 height 22
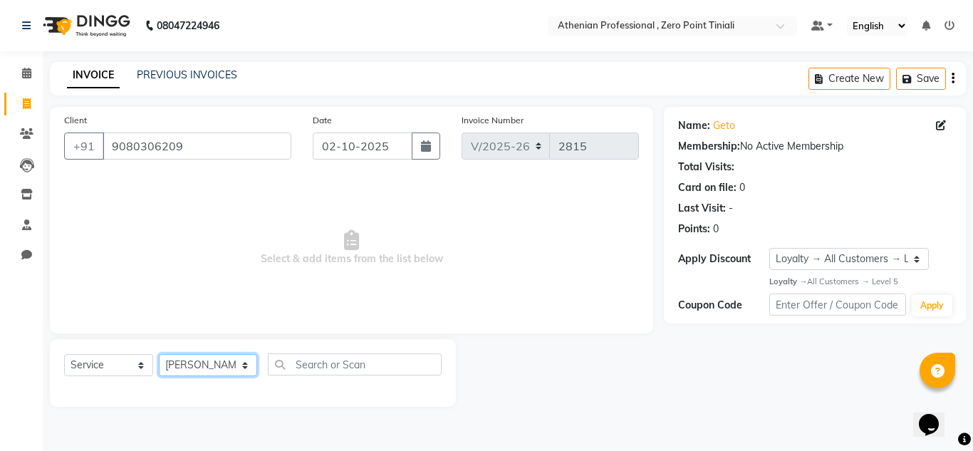
click at [159, 354] on select "Select Stylist [PERSON_NAME][MEDICAL_DATA] Admin [PERSON_NAME] BIHAM LINDUM NEM…" at bounding box center [208, 365] width 98 height 22
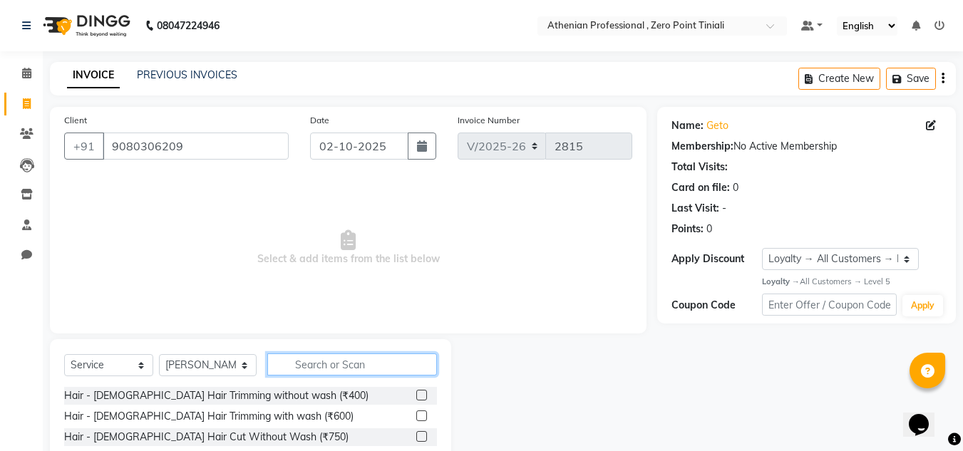
click at [326, 373] on input "text" at bounding box center [352, 364] width 170 height 22
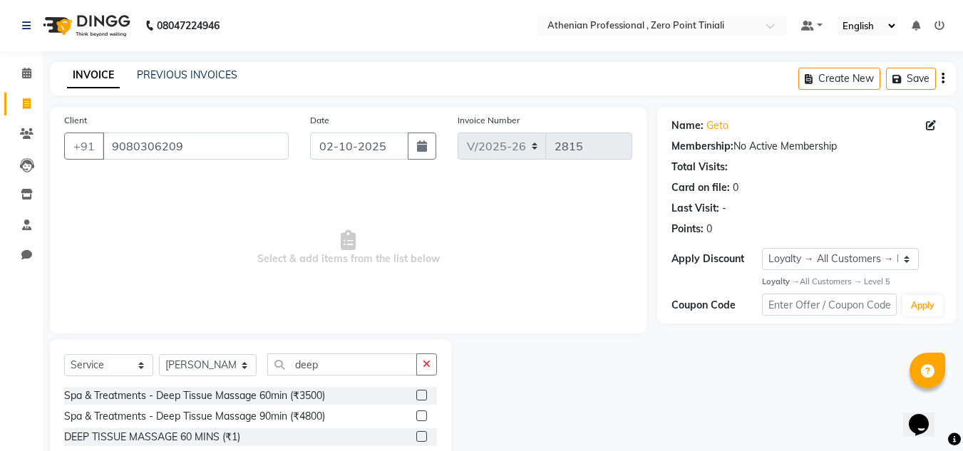
click at [420, 418] on label at bounding box center [421, 415] width 11 height 11
click at [420, 418] on input "checkbox" at bounding box center [420, 416] width 9 height 9
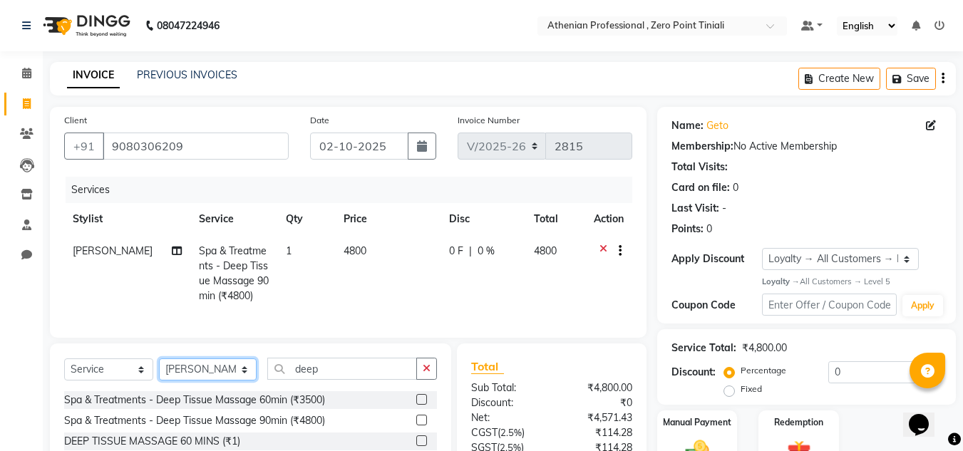
click at [200, 381] on select "Select Stylist [PERSON_NAME][MEDICAL_DATA] Admin [PERSON_NAME] BIHAM LINDUM NEM…" at bounding box center [208, 369] width 98 height 22
click at [159, 369] on select "Select Stylist [PERSON_NAME][MEDICAL_DATA] Admin [PERSON_NAME] BIHAM LINDUM NEM…" at bounding box center [208, 369] width 98 height 22
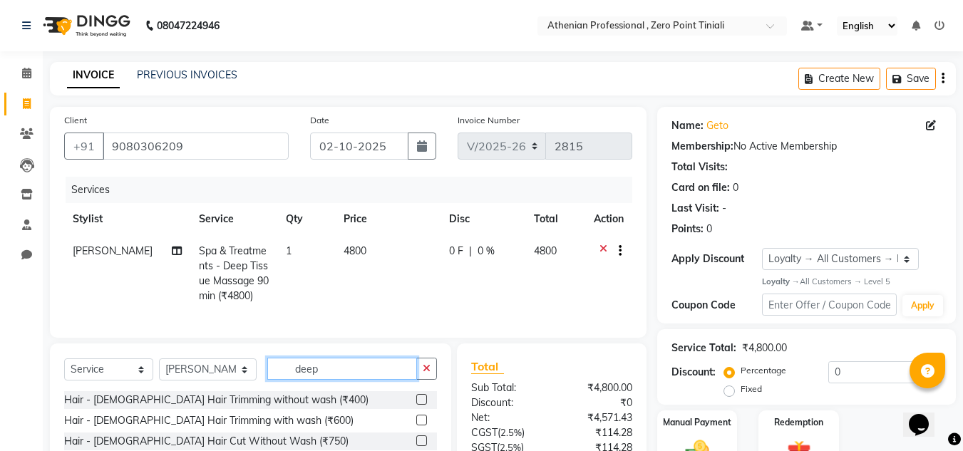
click at [333, 380] on input "deep" at bounding box center [342, 369] width 150 height 22
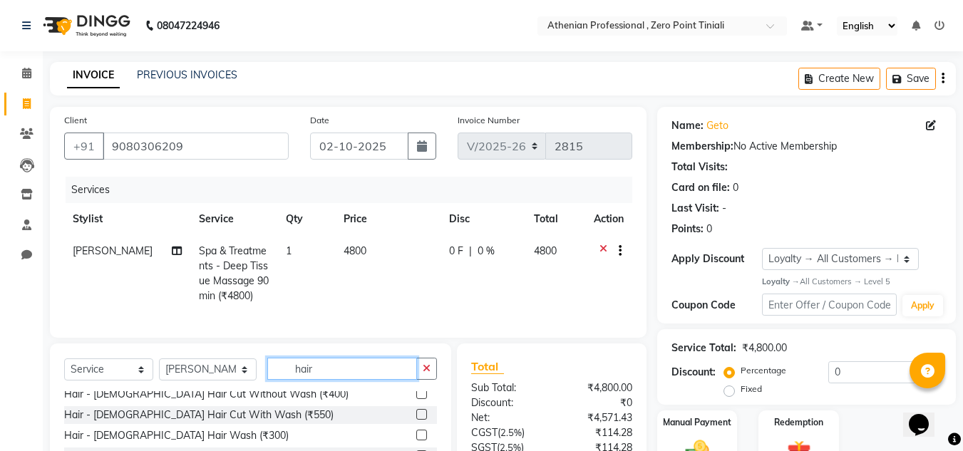
scroll to position [110, 0]
click at [416, 423] on div at bounding box center [420, 415] width 9 height 15
click at [416, 419] on label at bounding box center [421, 413] width 11 height 11
click at [416, 419] on input "checkbox" at bounding box center [420, 414] width 9 height 9
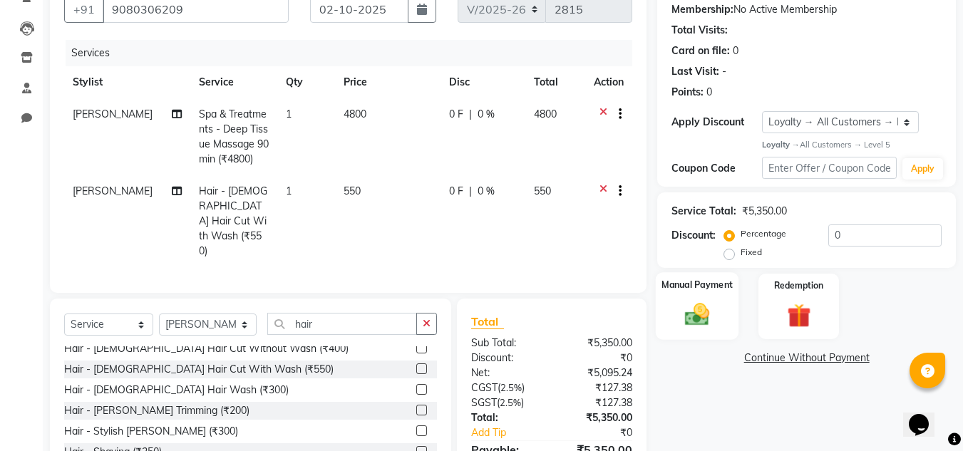
scroll to position [138, 0]
click at [480, 110] on span "0 %" at bounding box center [485, 113] width 17 height 15
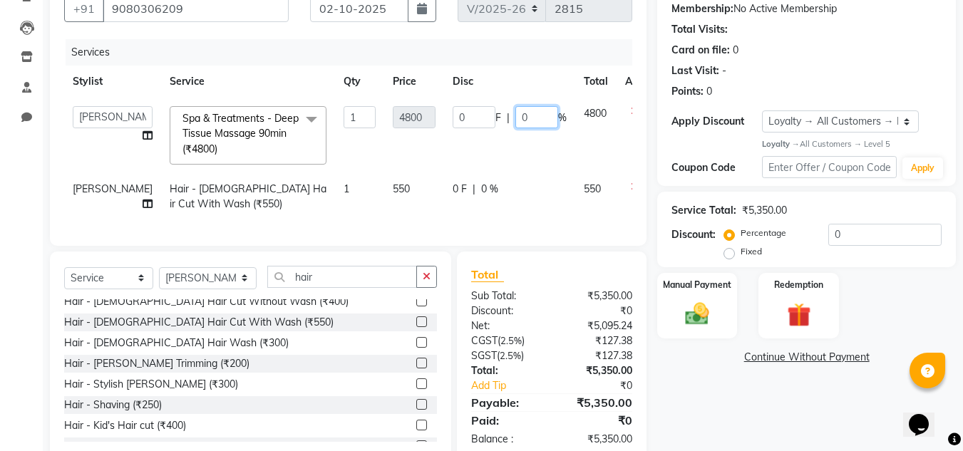
click at [530, 118] on input "0" at bounding box center [536, 117] width 43 height 22
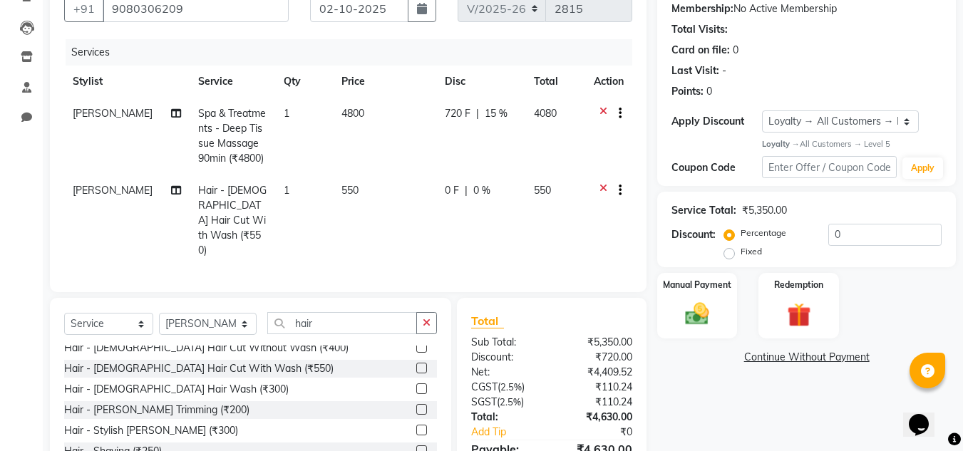
click at [729, 428] on div "Name: Geto Membership: No Active Membership Total Visits: Card on file: 0 Last …" at bounding box center [811, 238] width 309 height 539
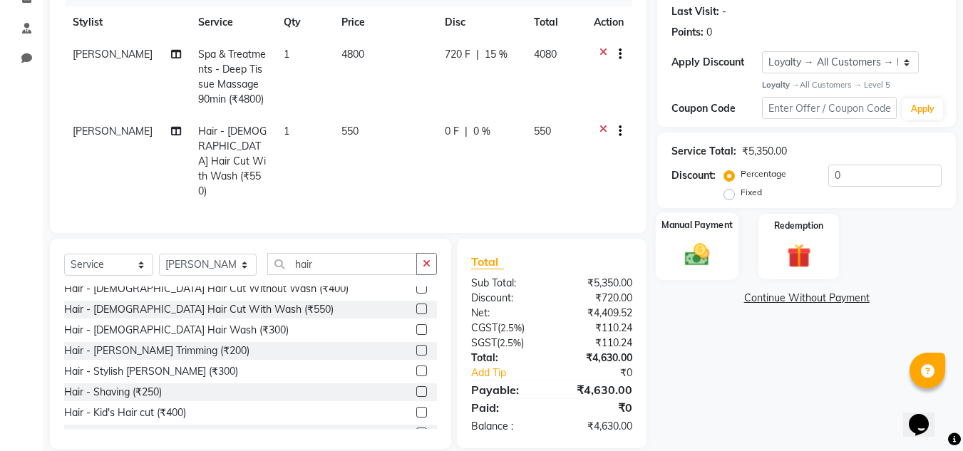
click at [694, 263] on img at bounding box center [697, 255] width 40 height 29
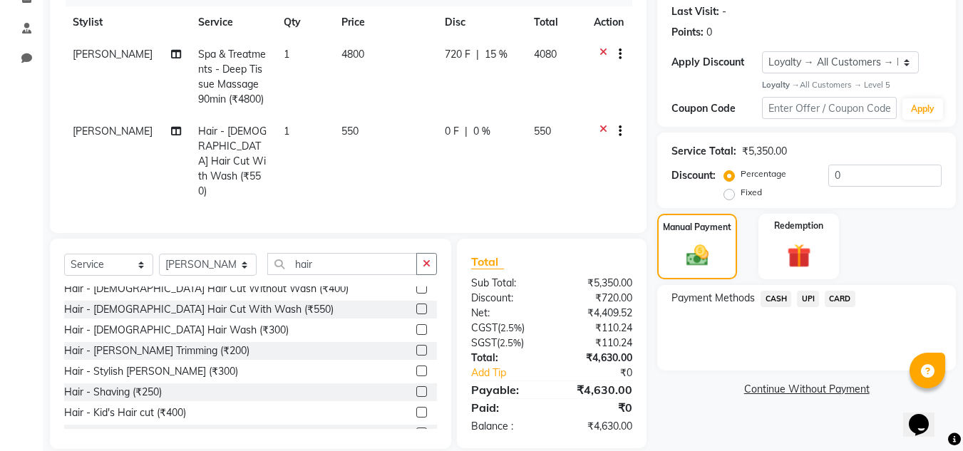
click at [771, 301] on span "CASH" at bounding box center [775, 299] width 31 height 16
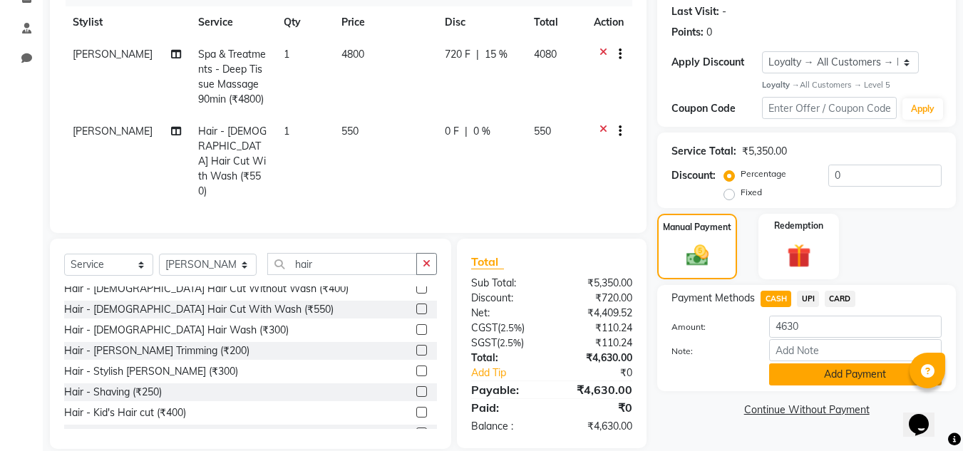
click at [806, 373] on button "Add Payment" at bounding box center [855, 374] width 172 height 22
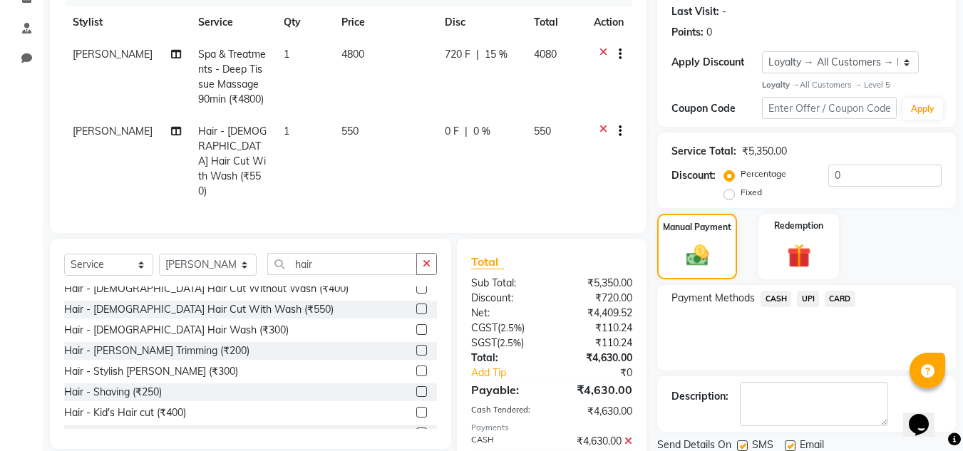
scroll to position [332, 0]
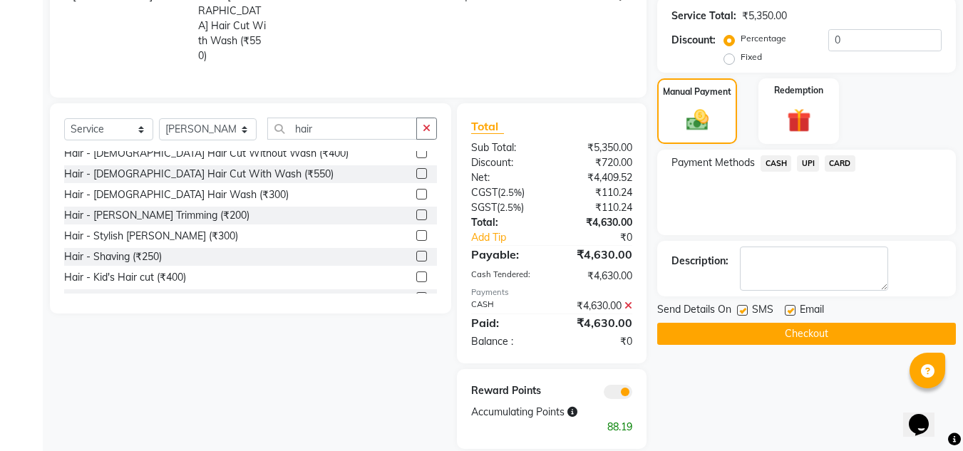
click at [782, 331] on button "Checkout" at bounding box center [806, 334] width 299 height 22
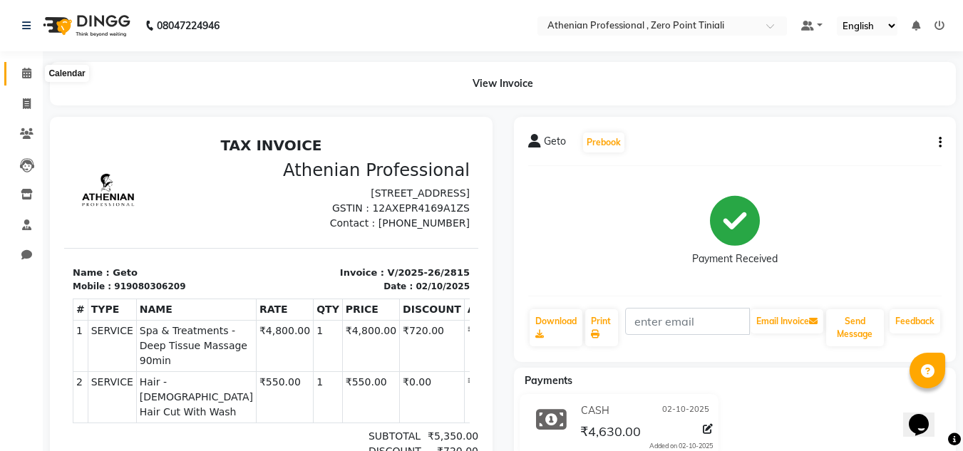
click at [26, 78] on span at bounding box center [26, 74] width 25 height 16
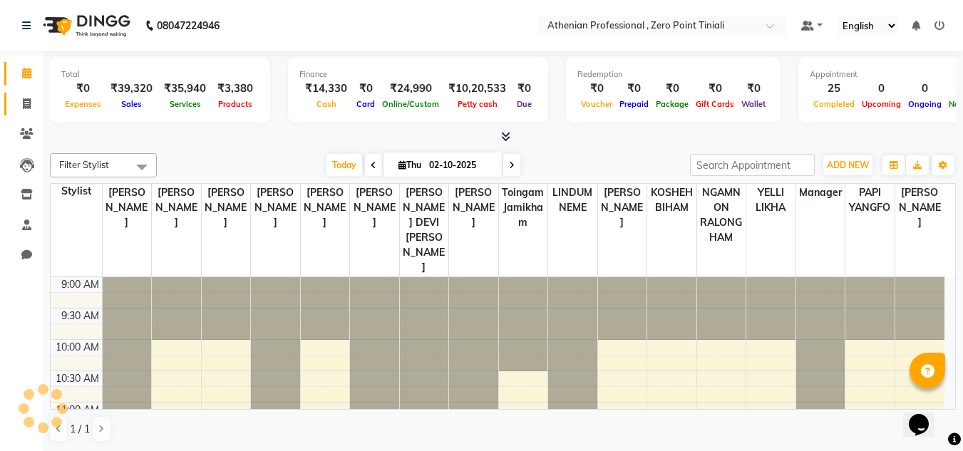
click at [26, 106] on icon at bounding box center [27, 103] width 8 height 11
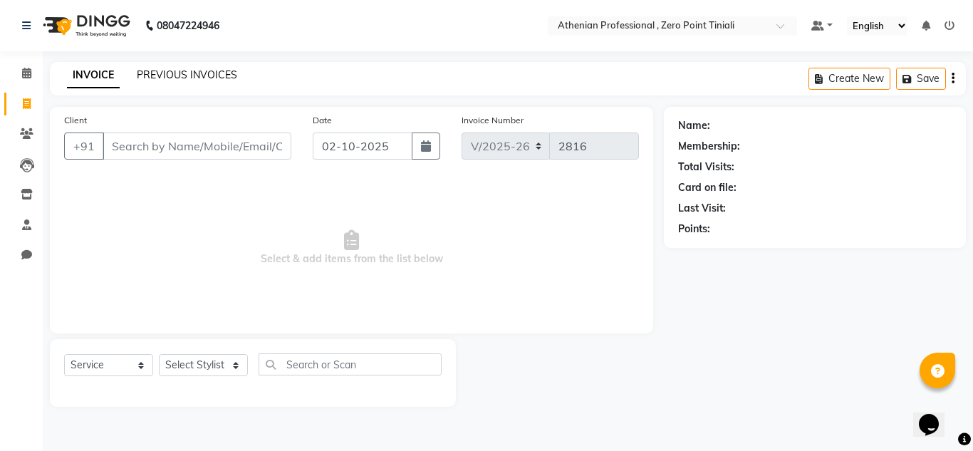
click at [193, 73] on link "PREVIOUS INVOICES" at bounding box center [187, 74] width 100 height 13
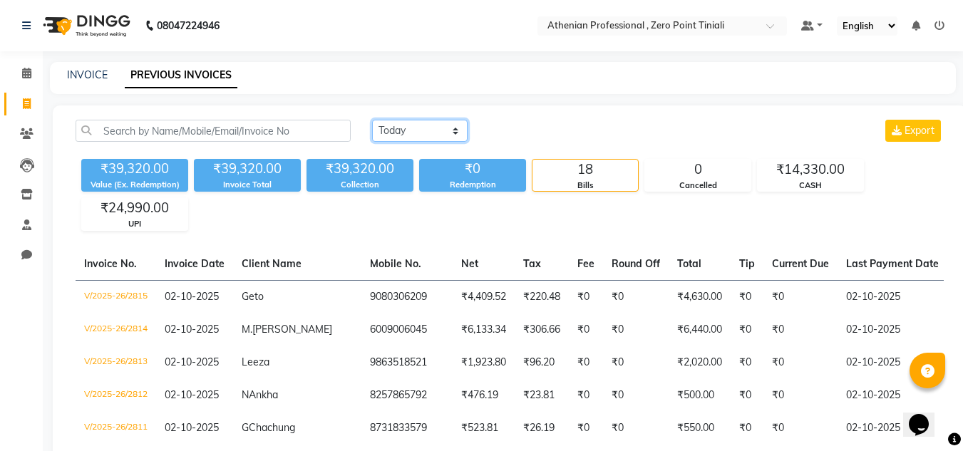
click at [436, 137] on select "[DATE] [DATE] Custom Range" at bounding box center [419, 131] width 95 height 22
click at [372, 120] on select "[DATE] [DATE] Custom Range" at bounding box center [419, 131] width 95 height 22
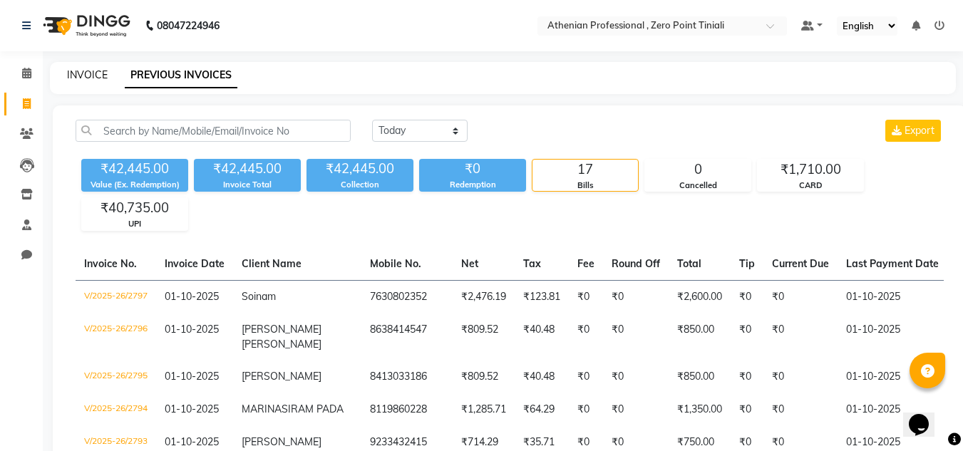
click at [97, 73] on link "INVOICE" at bounding box center [87, 74] width 41 height 13
